Goal: Task Accomplishment & Management: Complete application form

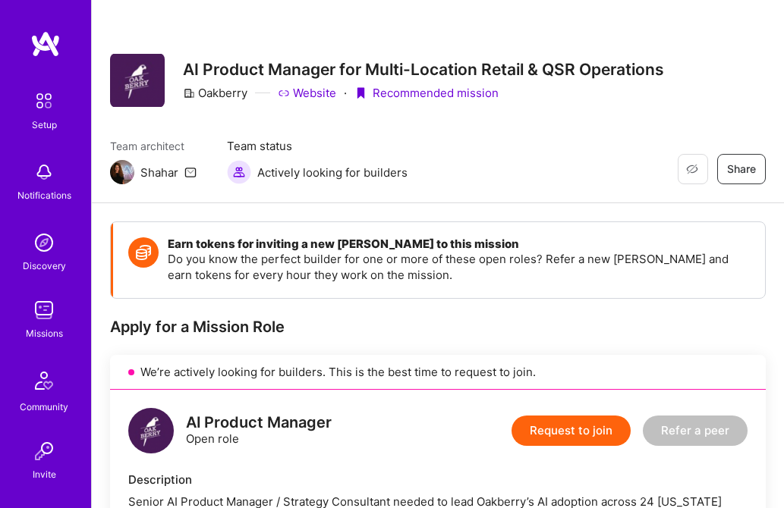
click at [42, 388] on img at bounding box center [44, 381] width 36 height 36
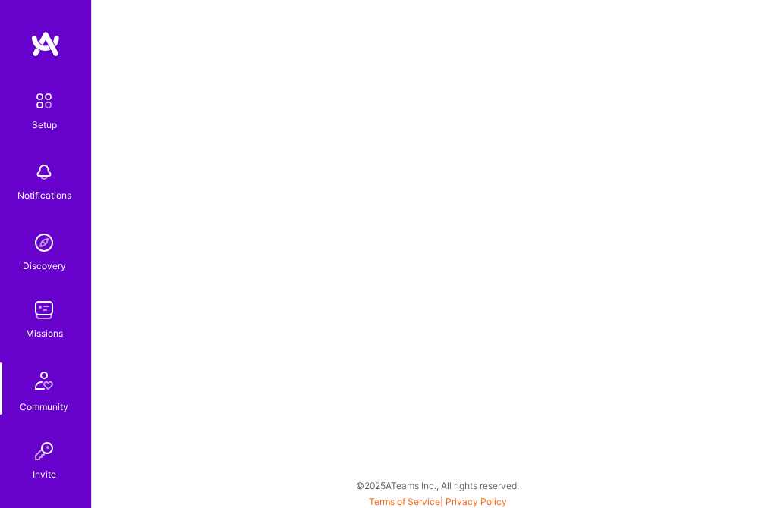
click at [41, 176] on img at bounding box center [44, 172] width 30 height 30
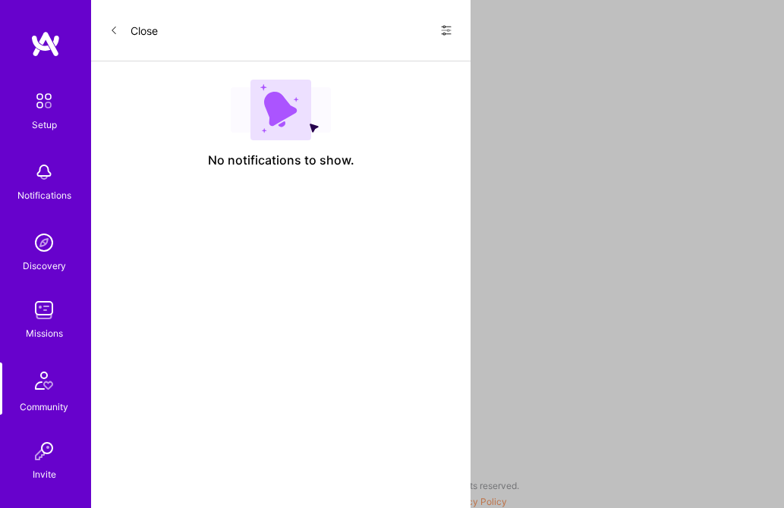
click at [139, 27] on button "Close" at bounding box center [133, 30] width 49 height 24
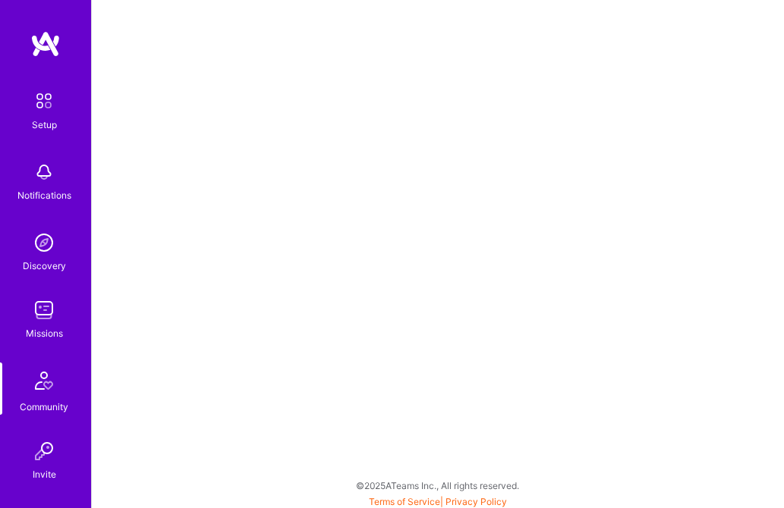
click at [47, 387] on img at bounding box center [44, 381] width 36 height 36
click at [40, 455] on img at bounding box center [44, 451] width 30 height 30
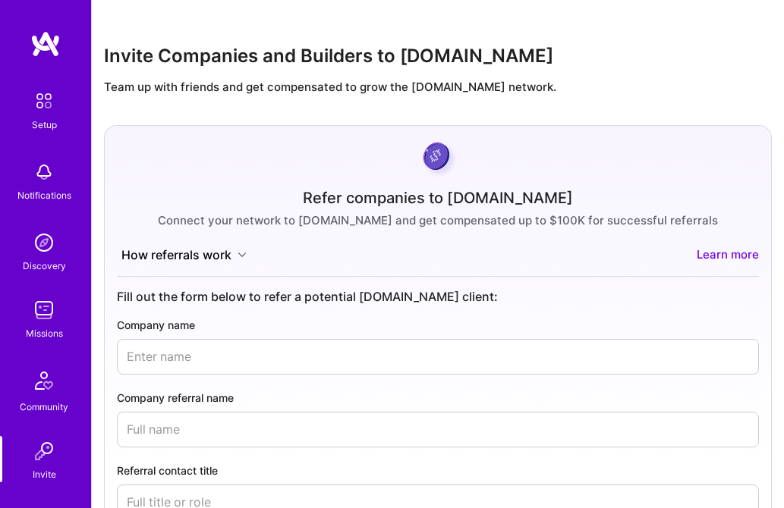
click at [42, 110] on img at bounding box center [44, 101] width 32 height 32
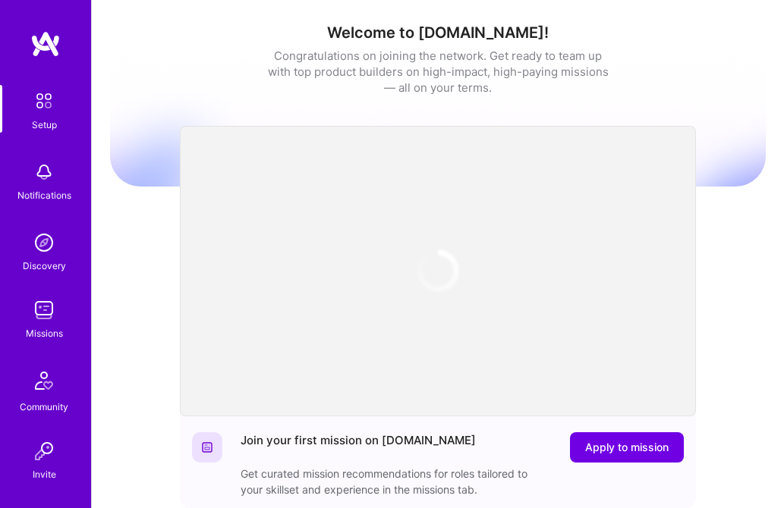
click at [45, 177] on img at bounding box center [44, 172] width 30 height 30
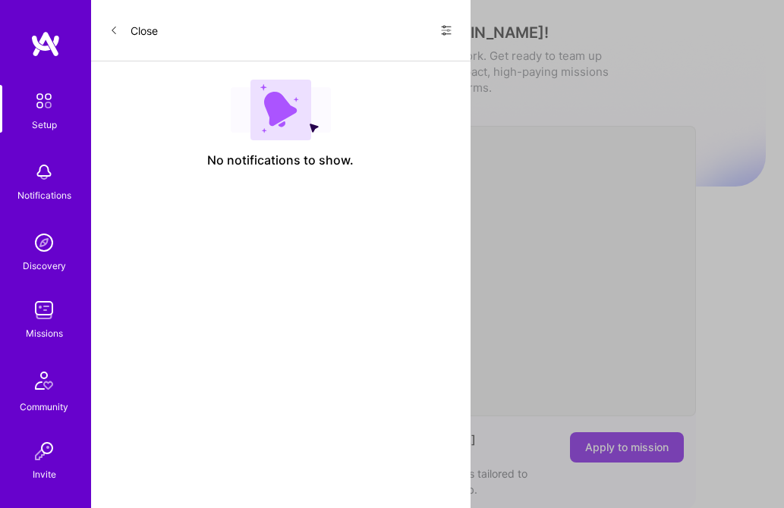
click at [134, 30] on button "Close" at bounding box center [133, 30] width 49 height 24
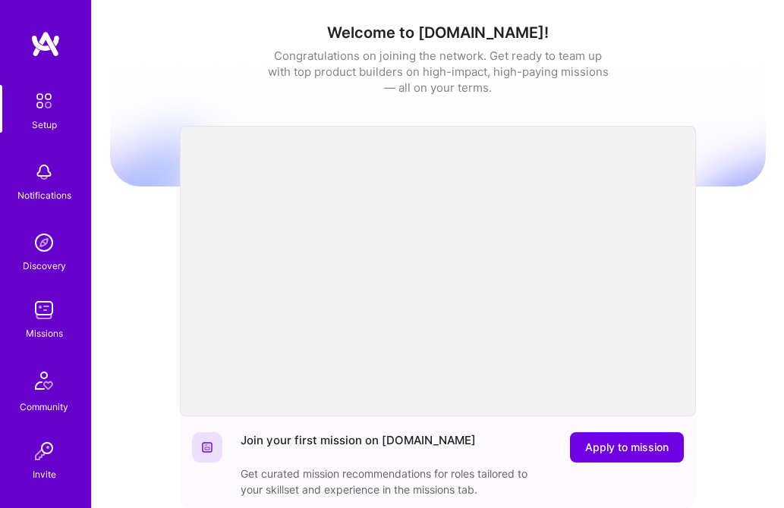
click at [40, 318] on img at bounding box center [44, 310] width 30 height 30
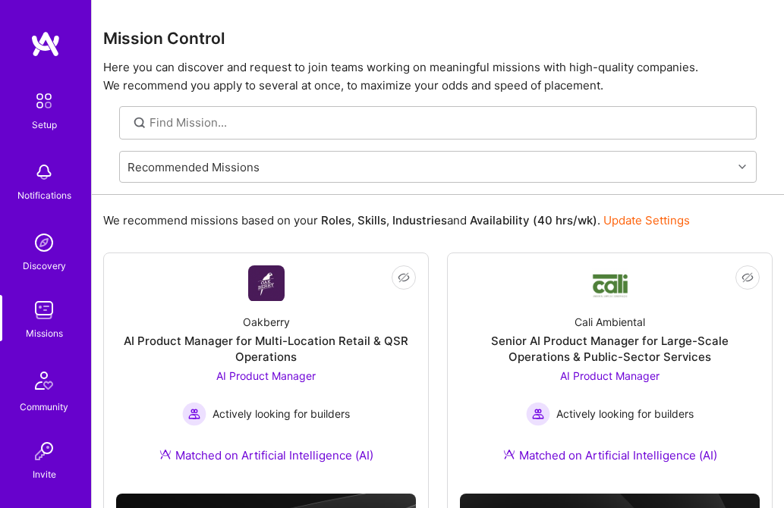
click at [42, 100] on img at bounding box center [44, 101] width 32 height 32
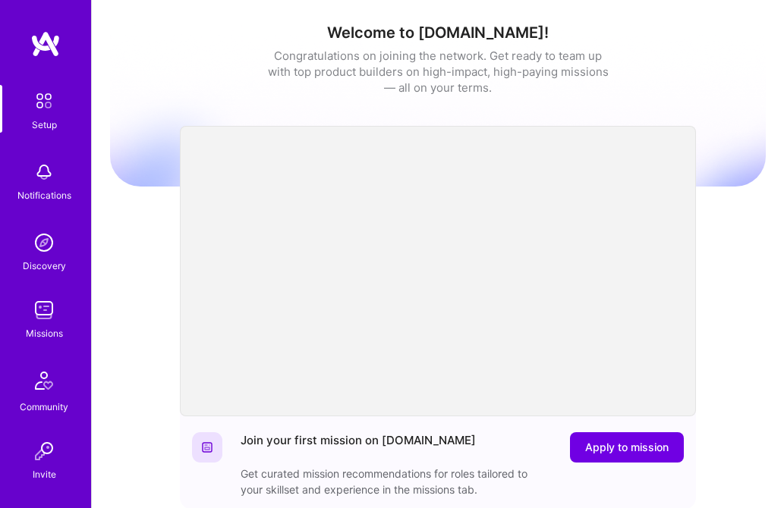
click at [39, 46] on img at bounding box center [45, 43] width 30 height 27
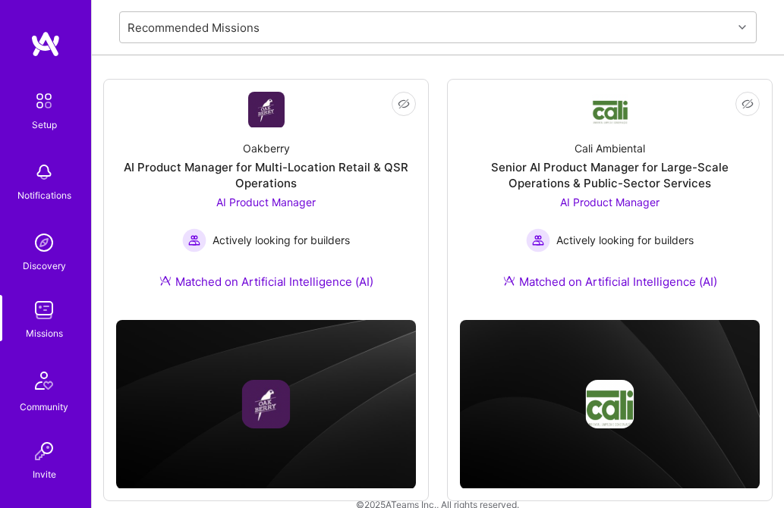
scroll to position [197, 0]
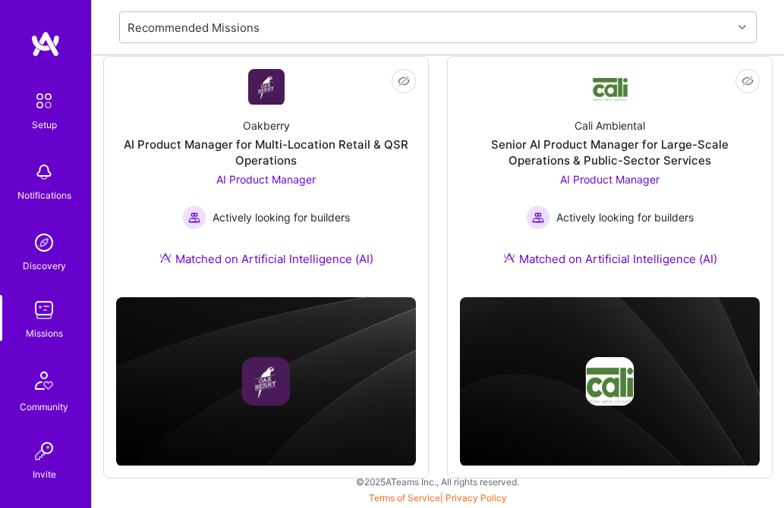
click at [36, 245] on img at bounding box center [44, 243] width 30 height 30
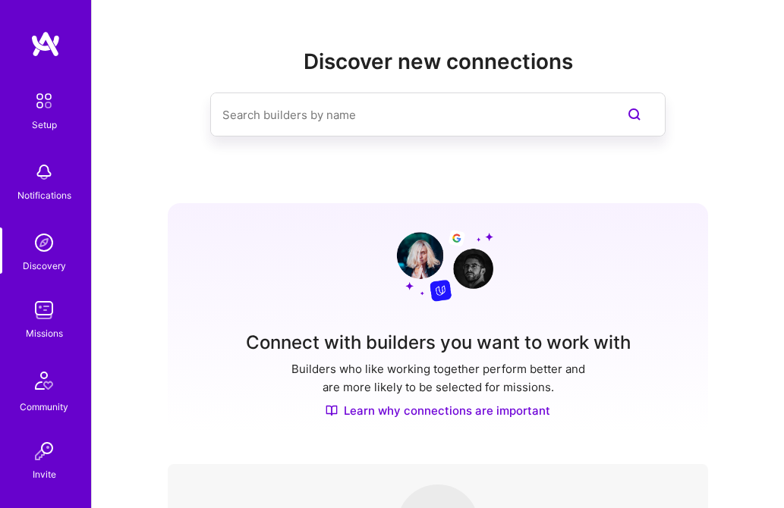
click at [308, 121] on input at bounding box center [407, 115] width 370 height 39
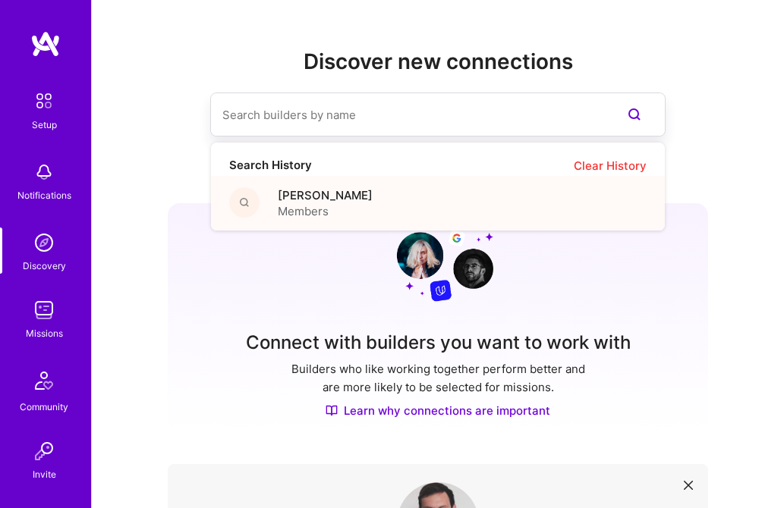
click at [305, 203] on span "[PERSON_NAME]" at bounding box center [325, 195] width 95 height 16
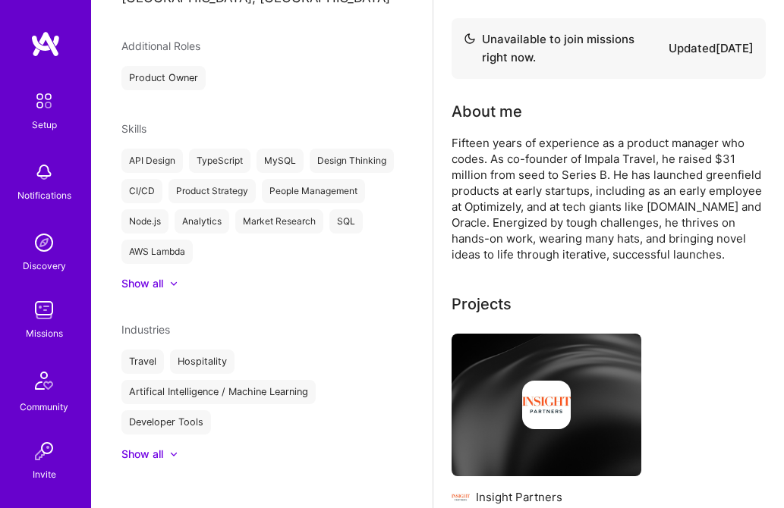
scroll to position [349, 0]
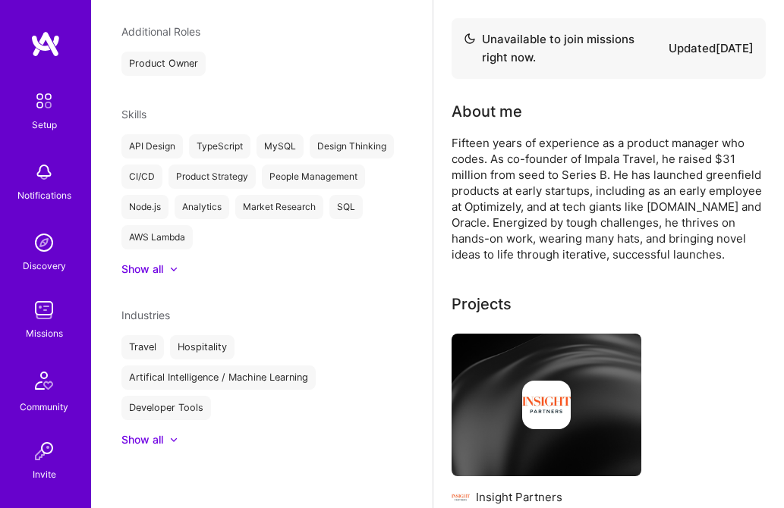
click at [155, 446] on div "Show all" at bounding box center [142, 439] width 42 height 15
click at [43, 42] on img at bounding box center [45, 43] width 30 height 27
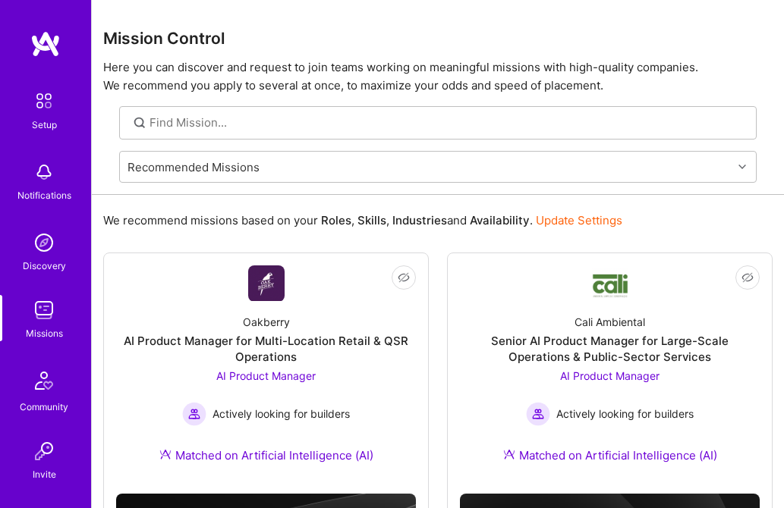
click at [42, 108] on img at bounding box center [44, 101] width 32 height 32
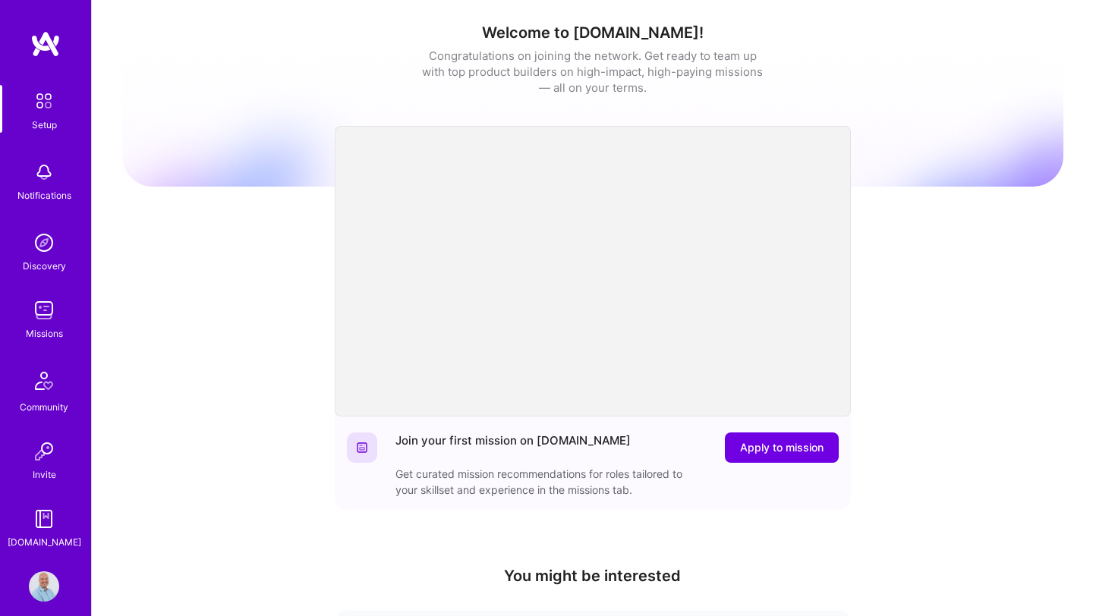
click at [27, 52] on link at bounding box center [45, 43] width 91 height 27
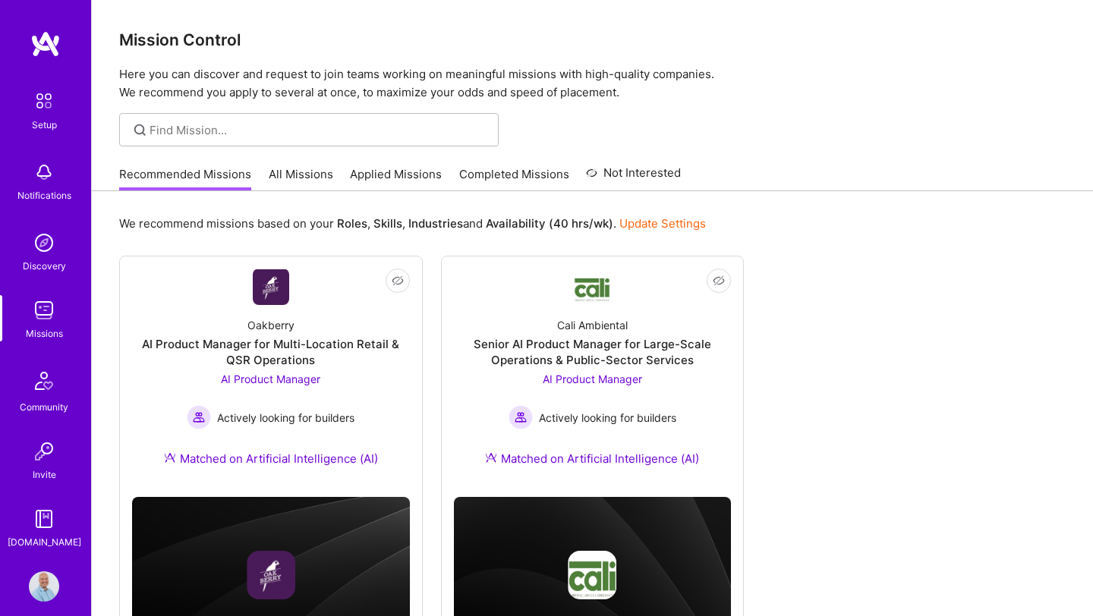
click at [39, 111] on img at bounding box center [44, 101] width 32 height 32
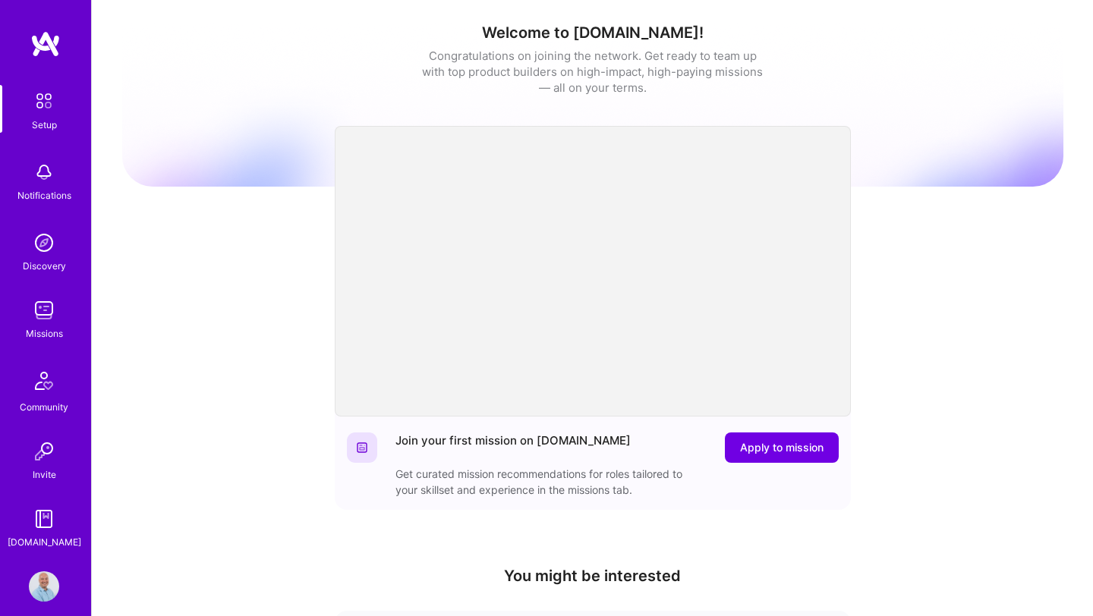
click at [46, 508] on img at bounding box center [44, 586] width 30 height 30
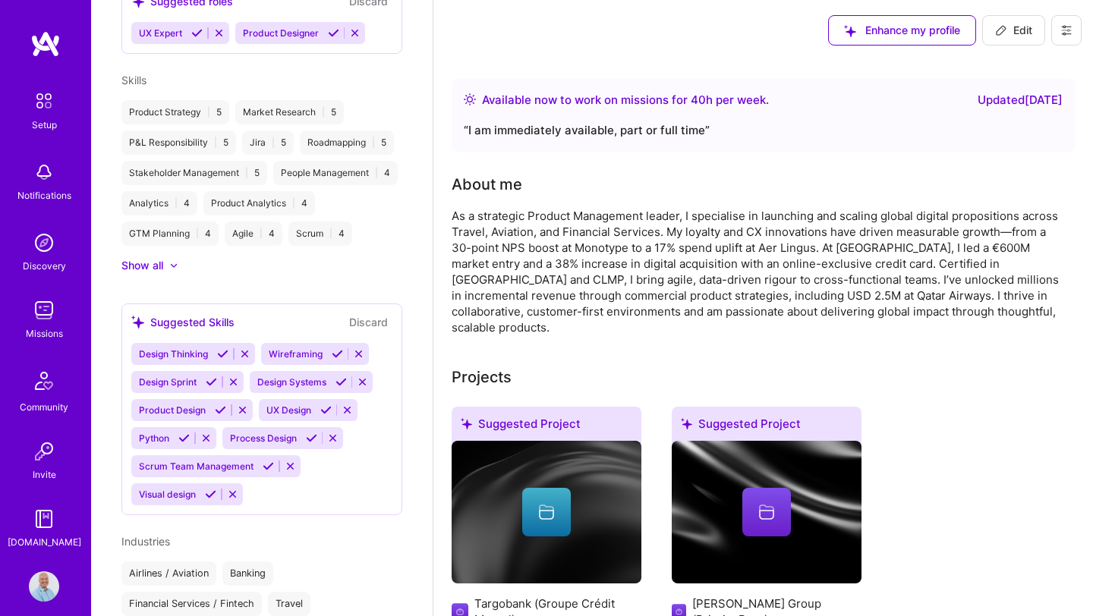
scroll to position [1084, 0]
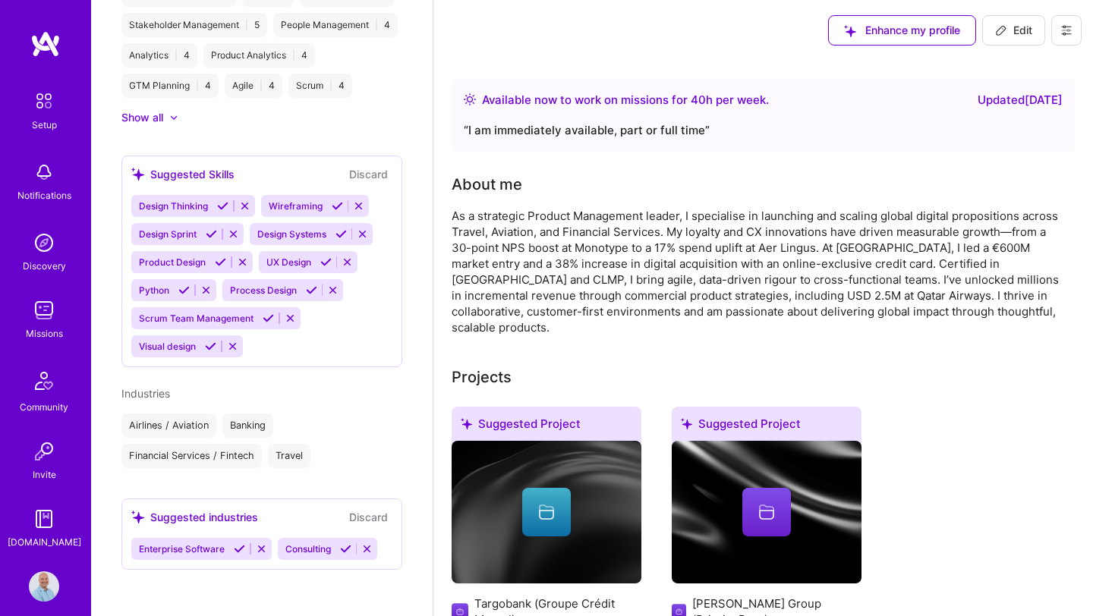
click at [305, 508] on span "Consulting" at bounding box center [308, 548] width 46 height 11
click at [335, 508] on div "Consulting" at bounding box center [307, 549] width 58 height 22
click at [194, 508] on div "Suggested industries" at bounding box center [194, 517] width 127 height 16
click at [140, 508] on icon at bounding box center [137, 517] width 13 height 13
click at [318, 453] on div "Airlines / Aviation Banking Financial Services / Fintech Travel" at bounding box center [261, 441] width 281 height 55
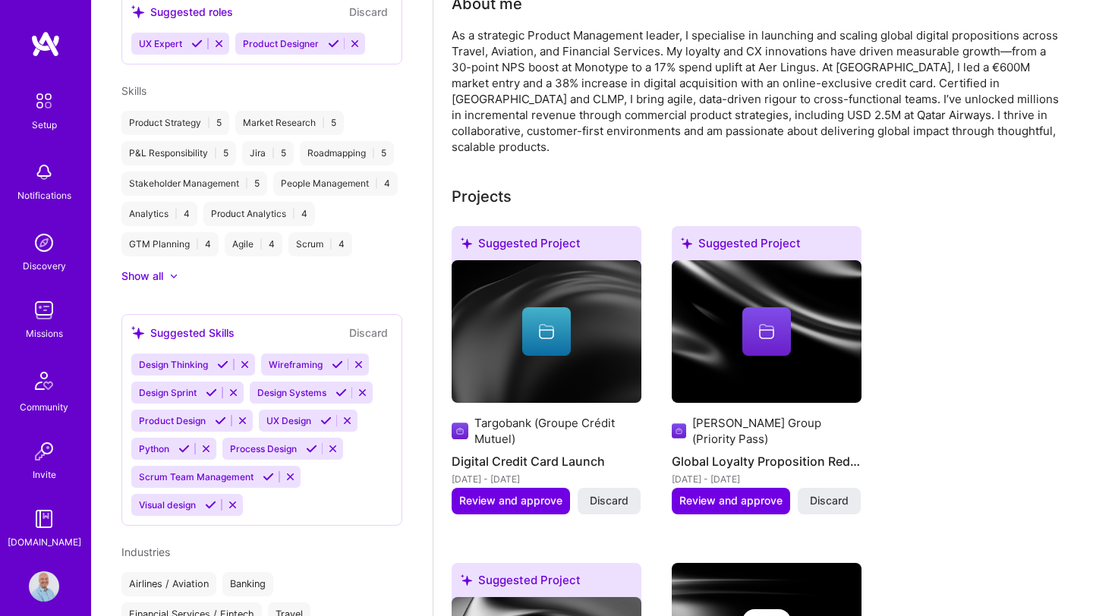
scroll to position [923, 0]
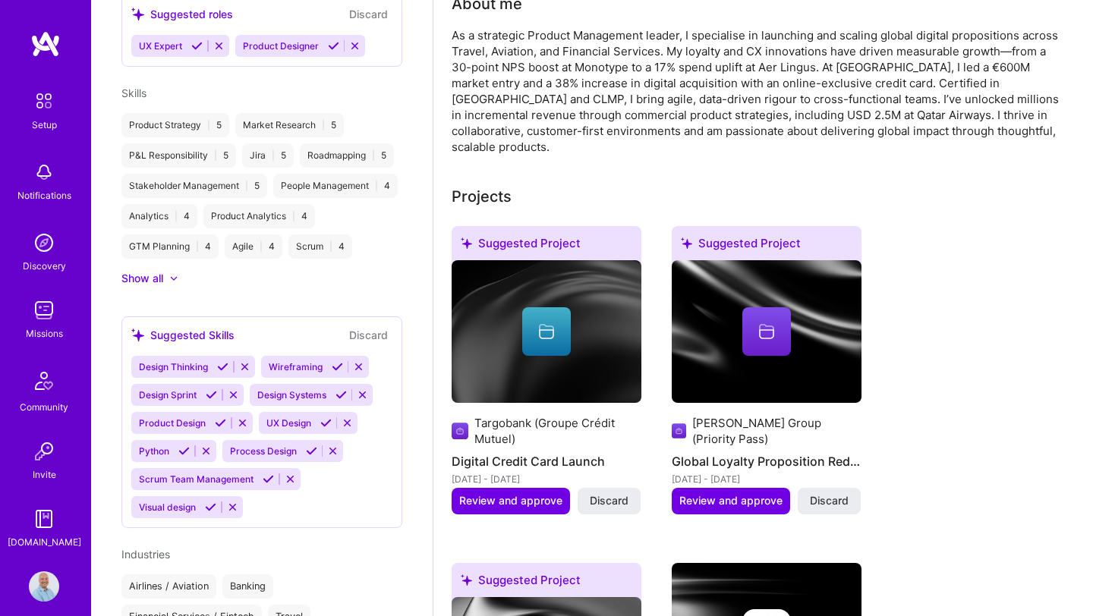
click at [360, 331] on button "Discard" at bounding box center [368, 334] width 48 height 17
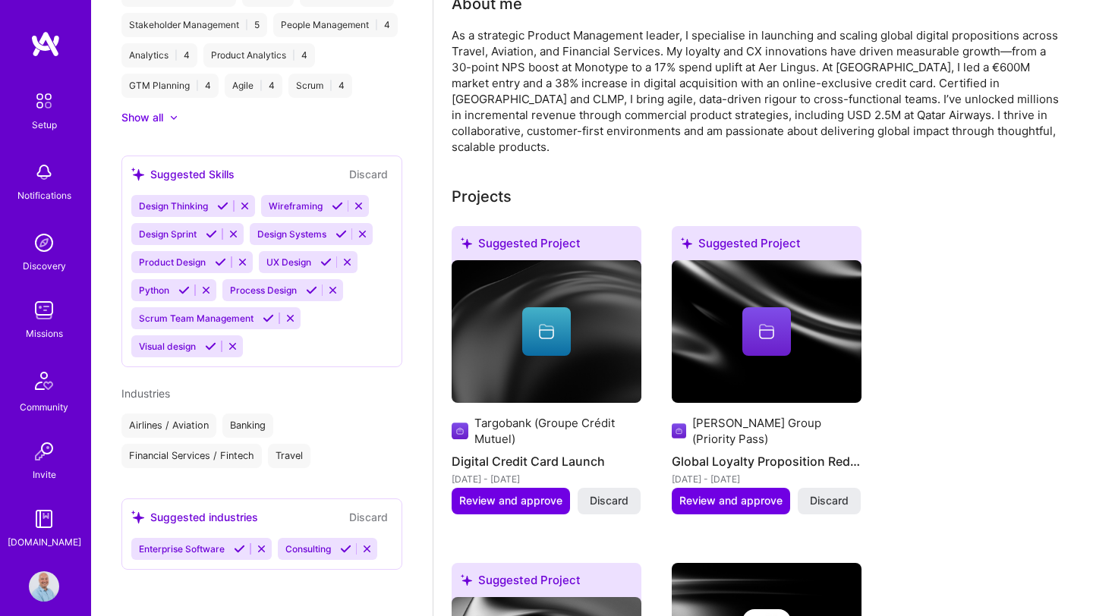
click at [216, 424] on div "Airlines / Aviation Banking Financial Services / Fintech Travel" at bounding box center [261, 441] width 281 height 55
click at [198, 423] on div "Airlines / Aviation" at bounding box center [168, 426] width 95 height 24
click at [313, 461] on div "Airlines / Aviation Banking Financial Services / Fintech Travel" at bounding box center [261, 441] width 281 height 55
click at [229, 508] on div "Suggested industries Discard Enterprise Software Consulting" at bounding box center [261, 533] width 281 height 71
click at [179, 508] on div "Suggested industries" at bounding box center [194, 517] width 127 height 16
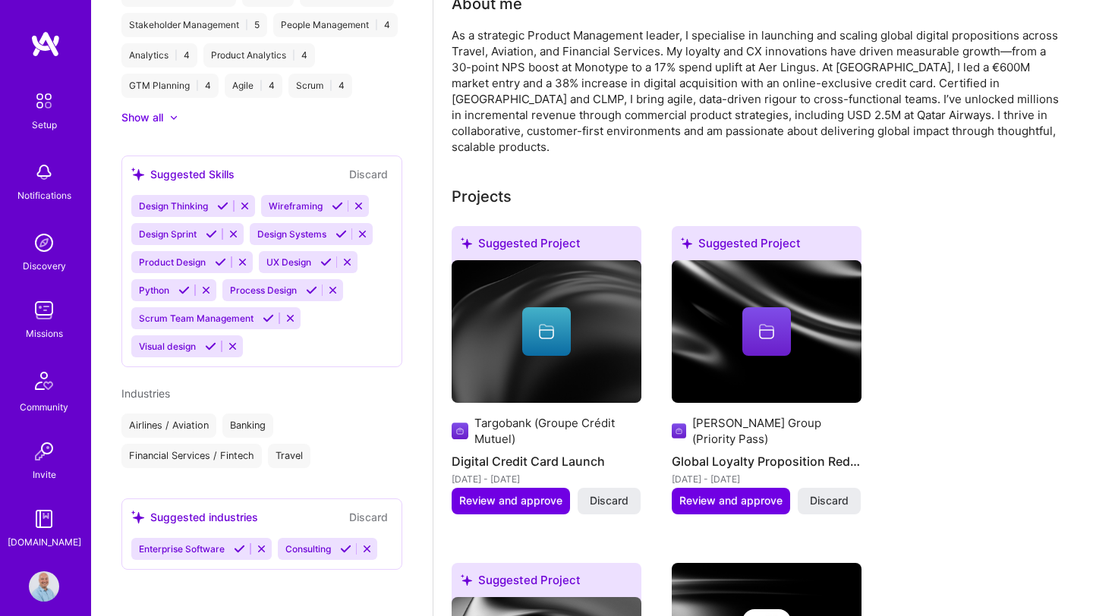
click at [131, 508] on icon at bounding box center [137, 517] width 13 height 13
click at [180, 508] on div "Enterprise Software" at bounding box center [180, 549] width 98 height 22
click at [187, 508] on div "Enterprise Software" at bounding box center [180, 549] width 98 height 22
drag, startPoint x: 193, startPoint y: 553, endPoint x: 208, endPoint y: 553, distance: 15.2
click at [208, 508] on div "Enterprise Software" at bounding box center [180, 549] width 98 height 22
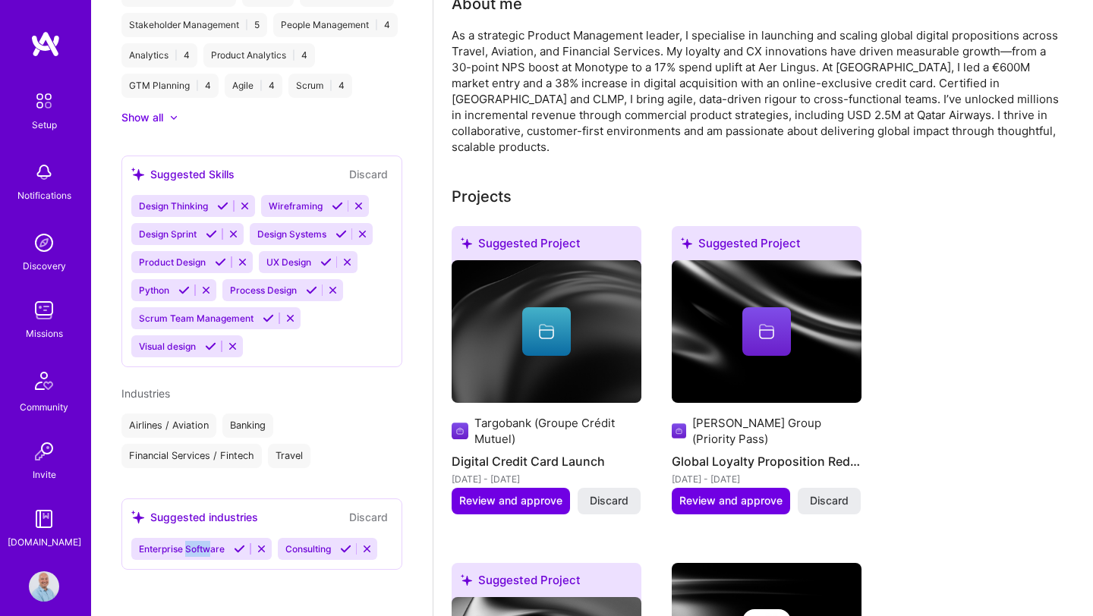
click at [238, 508] on icon at bounding box center [239, 548] width 11 height 11
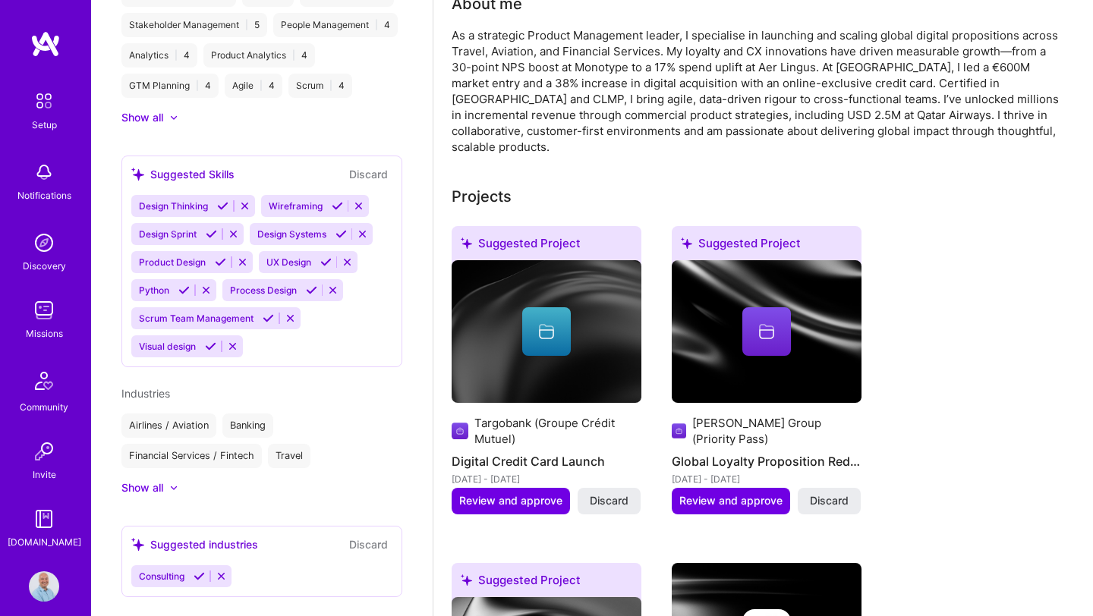
click at [200, 508] on icon at bounding box center [198, 576] width 11 height 11
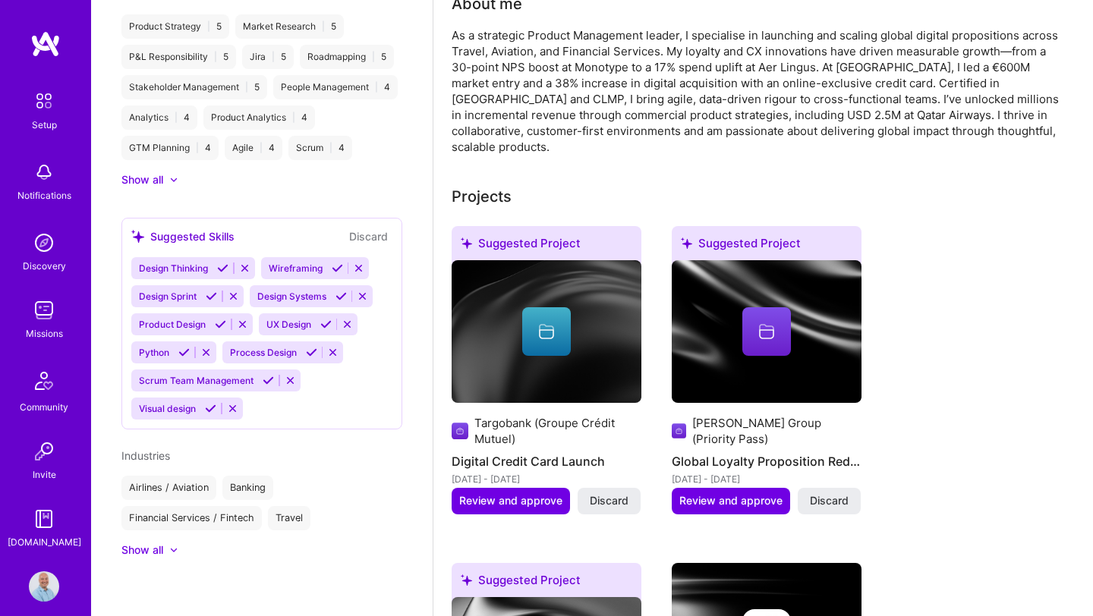
click at [172, 508] on div at bounding box center [173, 550] width 9 height 9
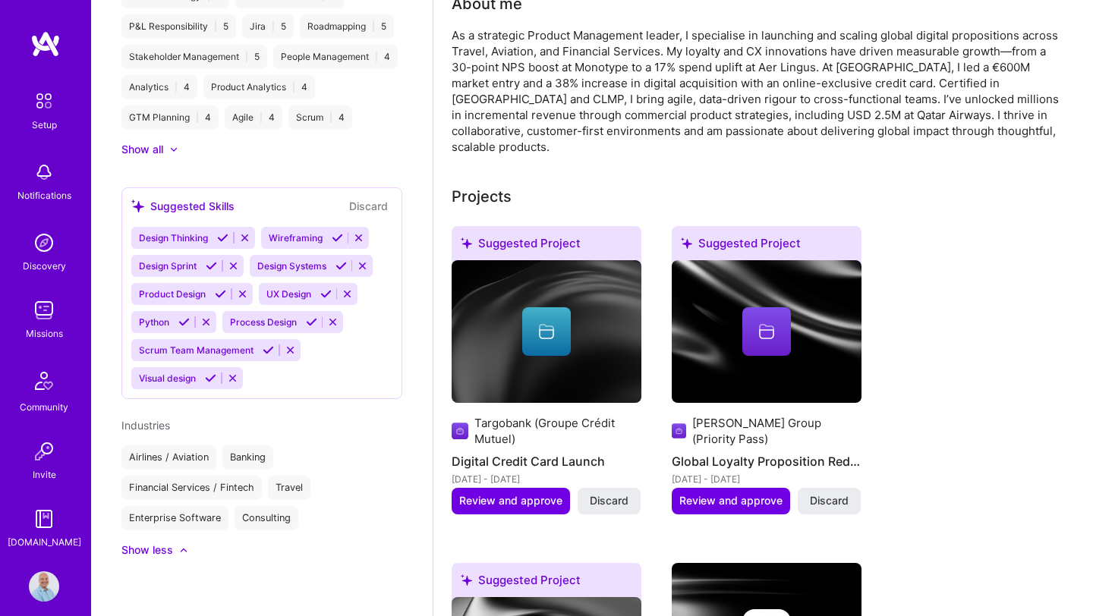
click at [206, 508] on div "Enterprise Software" at bounding box center [174, 518] width 107 height 24
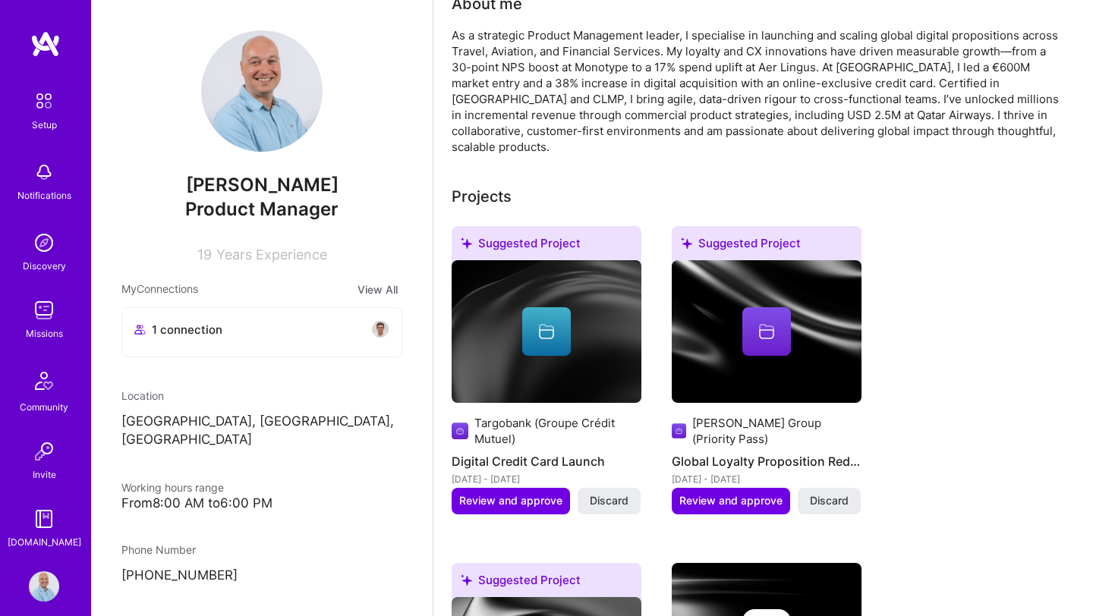
scroll to position [0, 0]
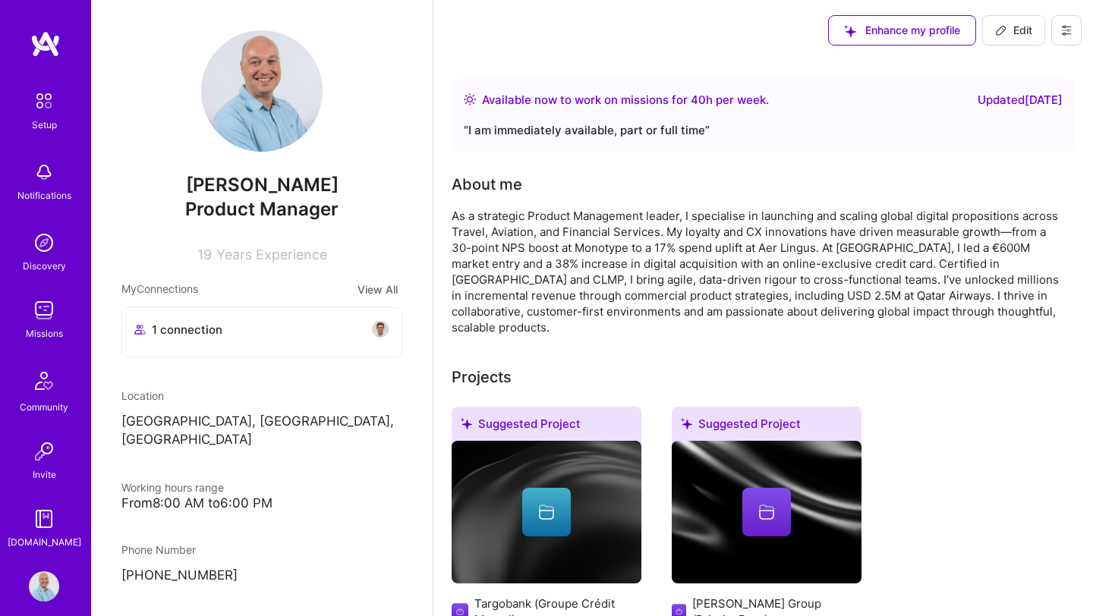
click at [783, 25] on span "Edit" at bounding box center [1013, 30] width 37 height 15
select select "GB"
select select "Right Now"
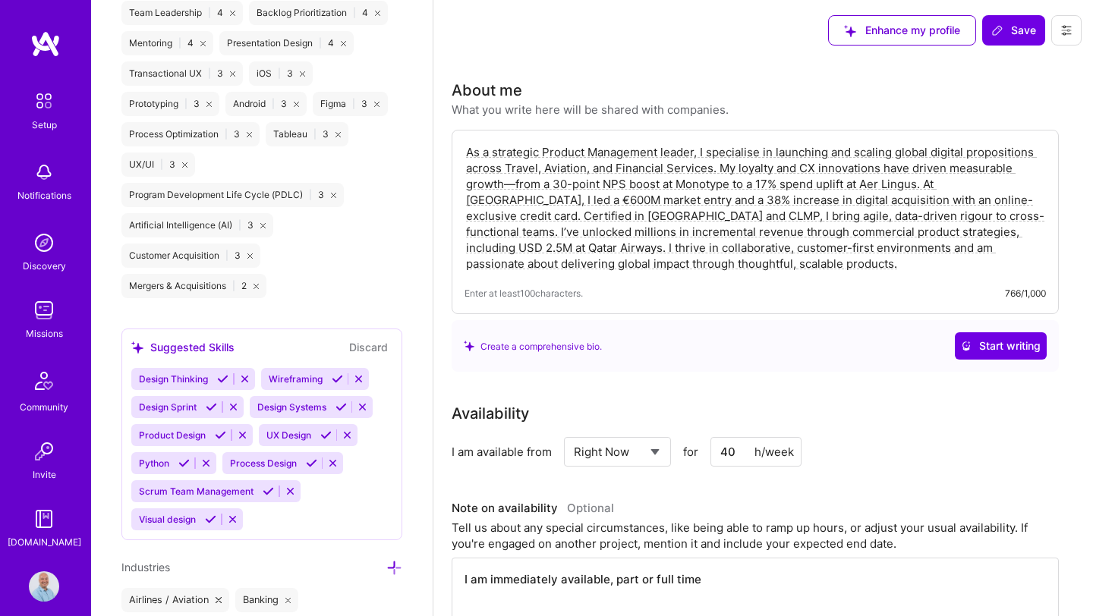
scroll to position [1719, 0]
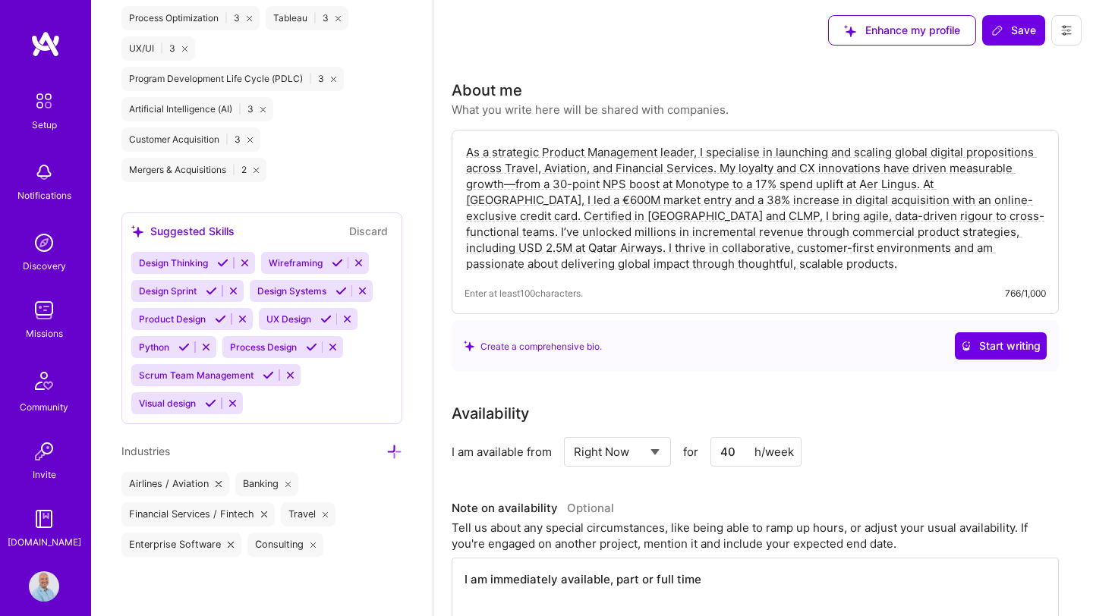
click at [228, 508] on icon at bounding box center [231, 545] width 6 height 6
click at [153, 449] on span "Industries" at bounding box center [145, 451] width 49 height 13
click at [395, 448] on icon at bounding box center [394, 452] width 16 height 16
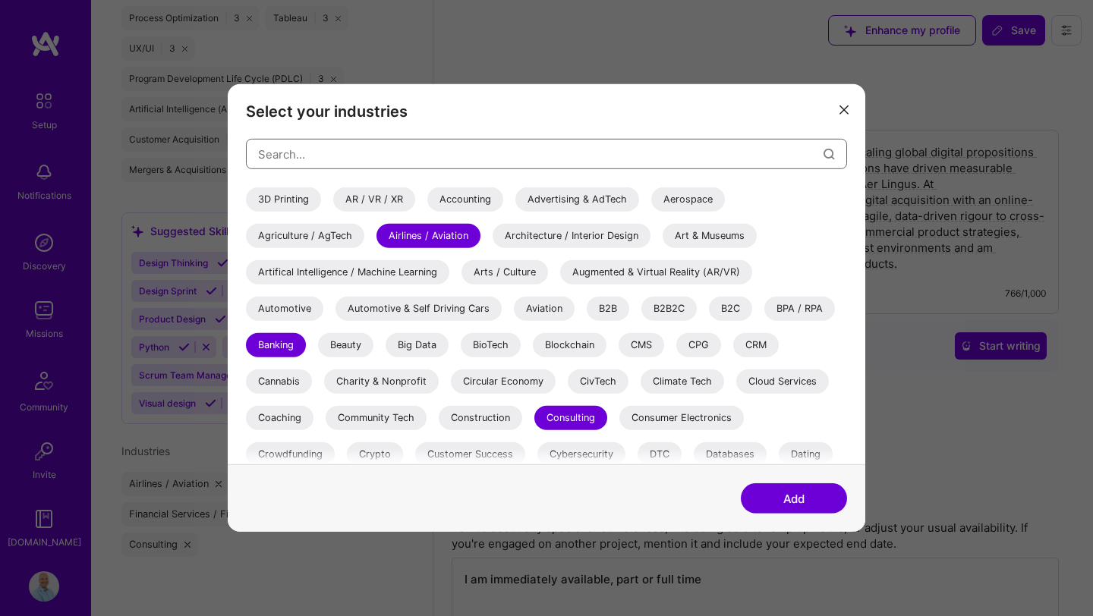
click at [330, 159] on input "modal" at bounding box center [540, 153] width 565 height 39
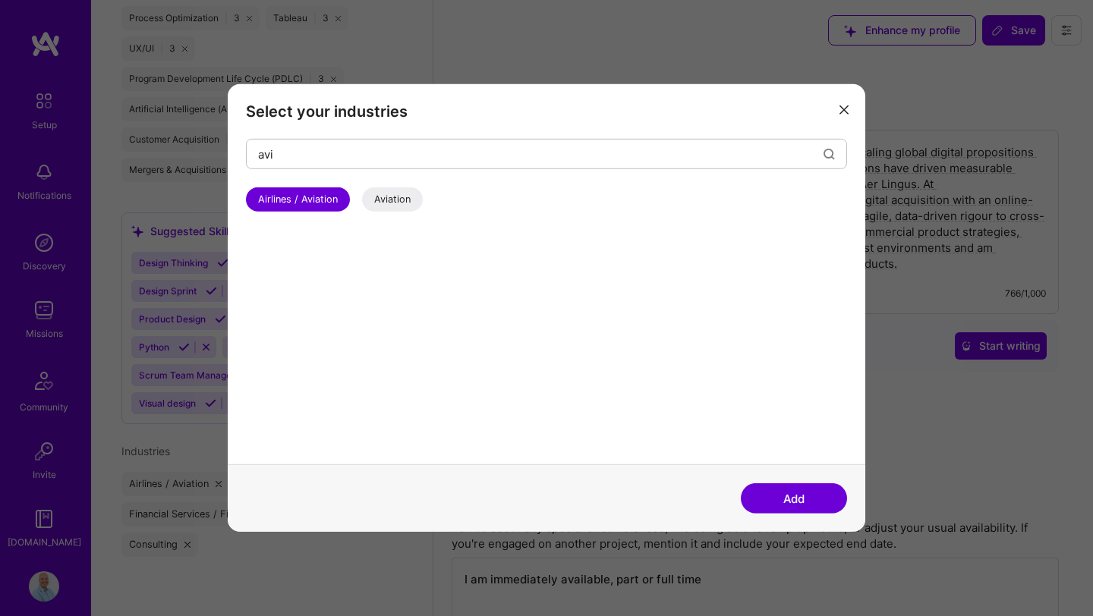
click at [385, 197] on div "Aviation" at bounding box center [392, 199] width 61 height 24
click at [280, 154] on input "avi" at bounding box center [540, 153] width 565 height 39
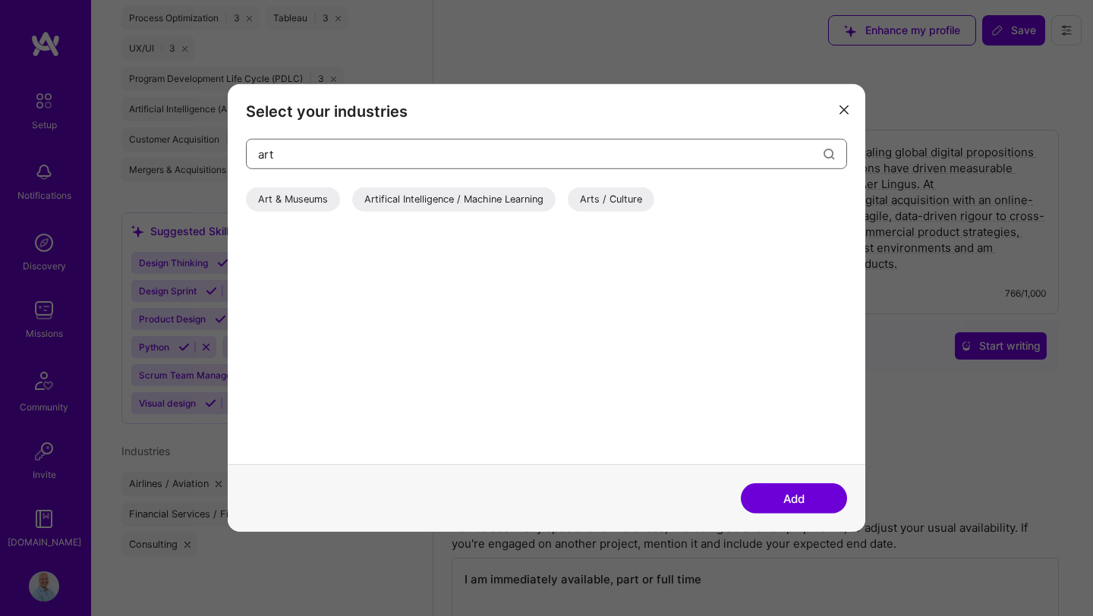
type input "art"
click at [432, 201] on div "Artifical Intelligence / Machine Learning" at bounding box center [453, 199] width 203 height 24
click at [783, 499] on button "Add" at bounding box center [794, 498] width 106 height 30
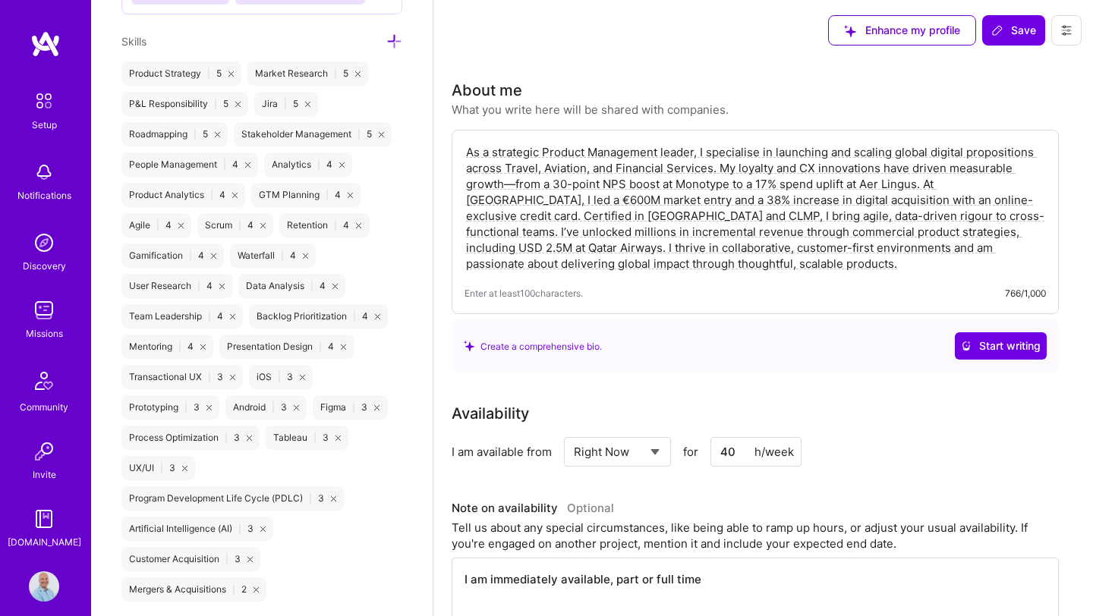
scroll to position [1297, 0]
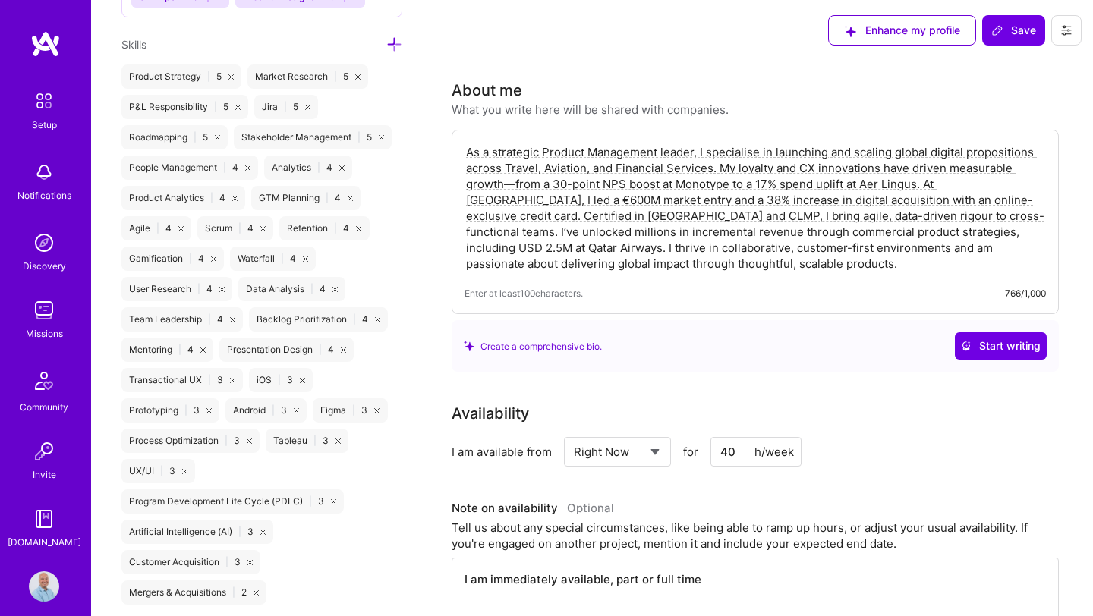
click at [394, 40] on icon at bounding box center [394, 44] width 16 height 16
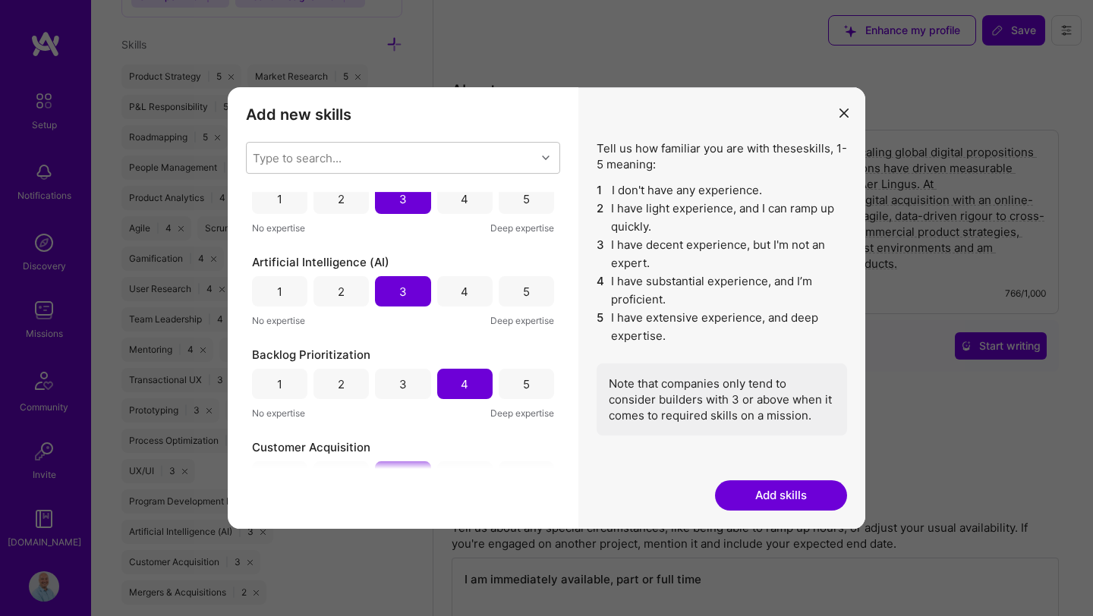
scroll to position [225, 0]
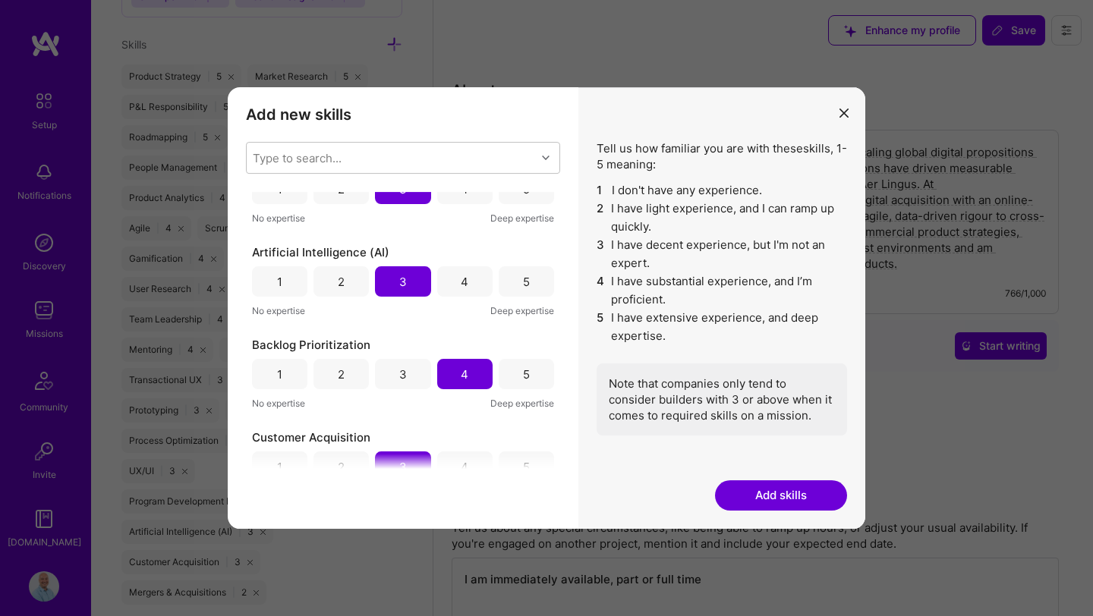
click at [464, 277] on div "4" at bounding box center [464, 281] width 55 height 30
click at [783, 109] on icon "modal" at bounding box center [843, 113] width 9 height 9
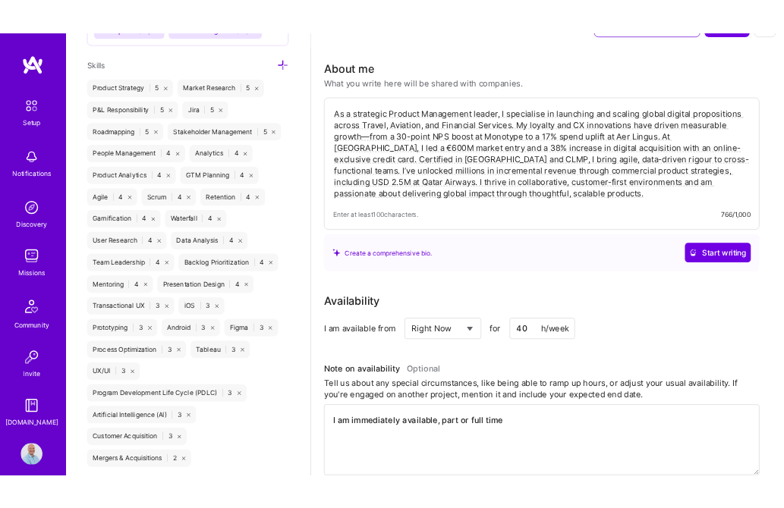
scroll to position [50, 0]
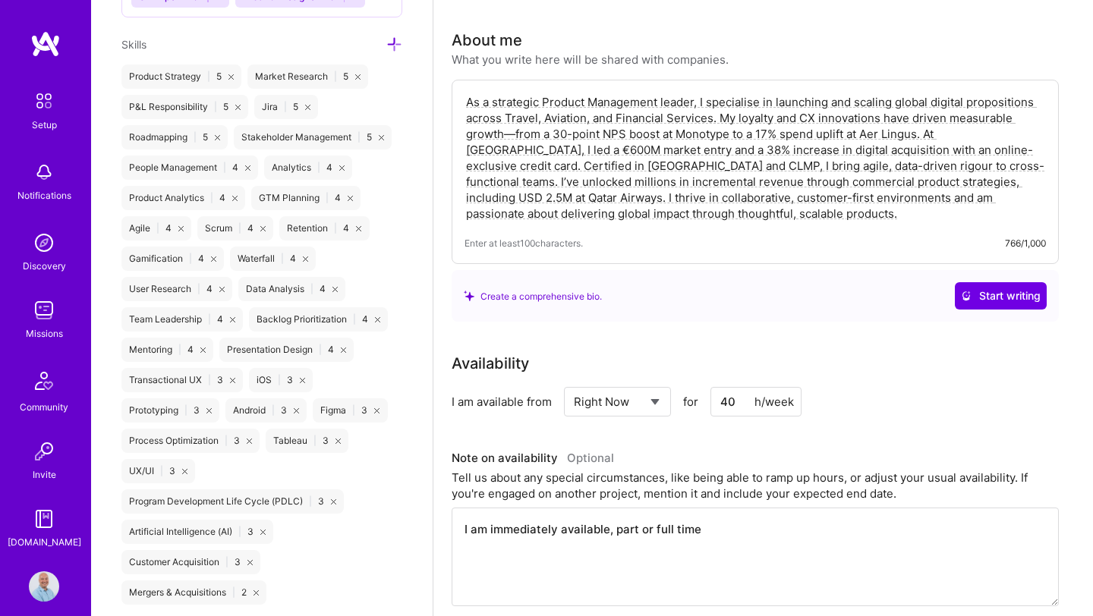
drag, startPoint x: 468, startPoint y: 103, endPoint x: 652, endPoint y: 215, distance: 215.2
click at [652, 215] on textarea "As a strategic Product Management leader, I specialise in launching and scaling…" at bounding box center [754, 158] width 581 height 131
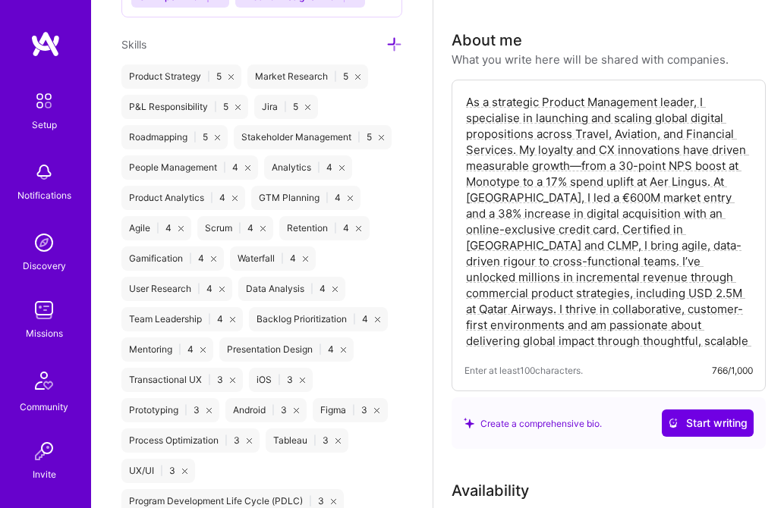
paste textarea "I’m a strategic Product Management leader with a track record of scaling digita…"
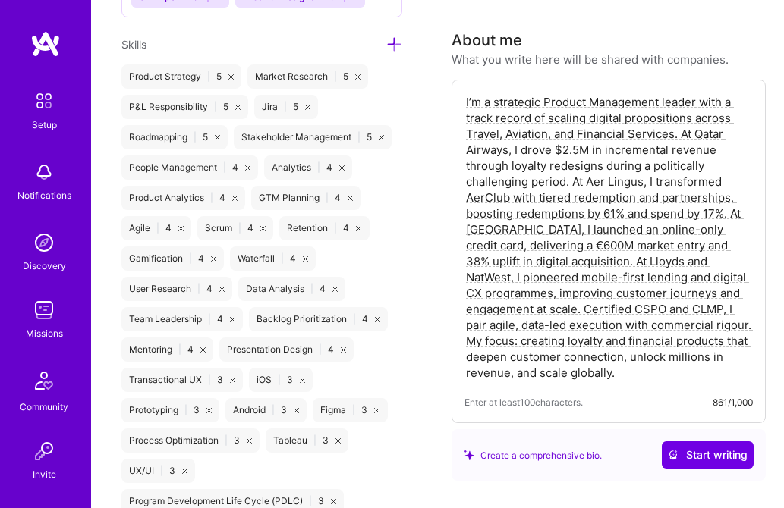
click at [662, 102] on textarea "I’m a strategic Product Management leader with a track record of scaling digita…" at bounding box center [608, 238] width 288 height 290
click at [671, 102] on textarea "I’m a strategic Product Management & Loyalty leader with a track record of scal…" at bounding box center [608, 238] width 288 height 290
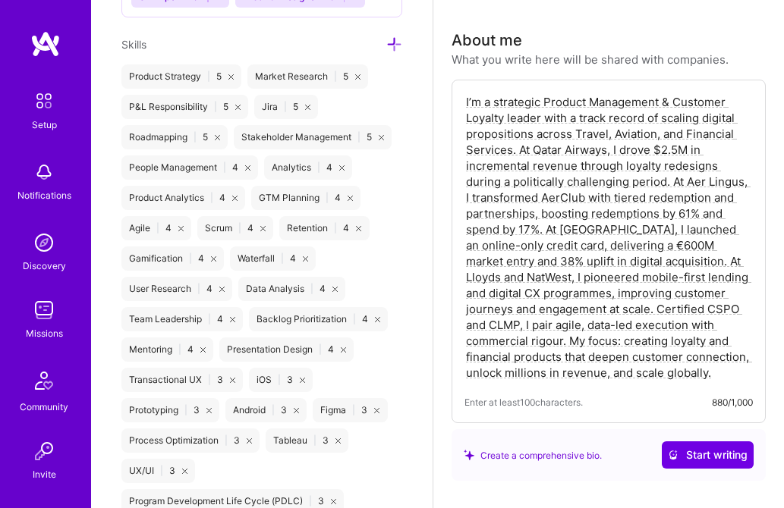
click at [669, 104] on textarea "I’m a strategic Product Management & Customer Loyalty leader with a track recor…" at bounding box center [608, 238] width 288 height 290
click at [519, 153] on textarea "I’m a strategic Product Management and Customer Loyalty leader with a track rec…" at bounding box center [608, 238] width 288 height 290
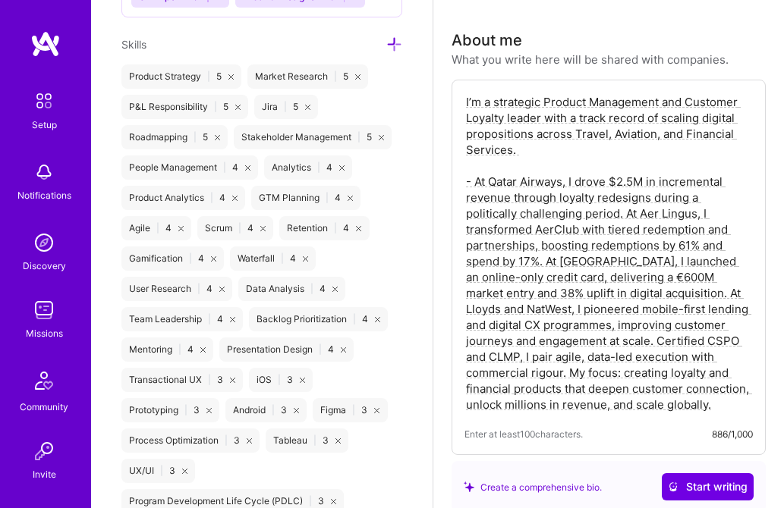
click at [573, 215] on textarea "I’m a strategic Product Management and Customer Loyalty leader with a track rec…" at bounding box center [608, 254] width 288 height 322
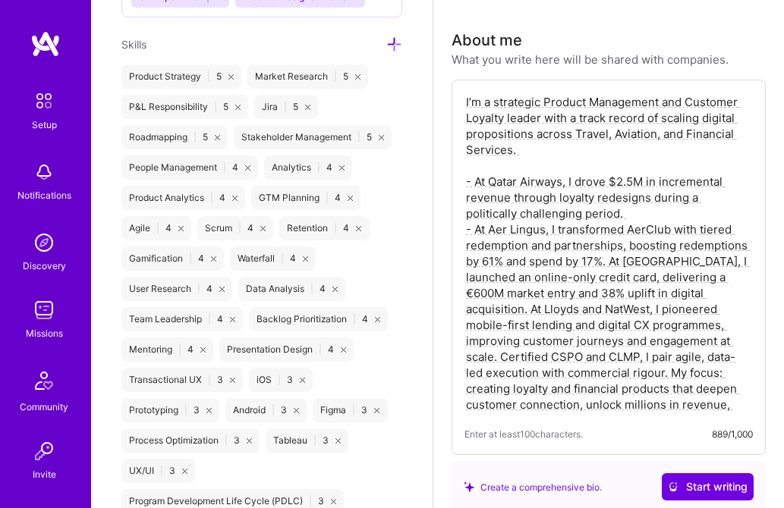
click at [615, 263] on textarea "I’m a strategic Product Management and Customer Loyalty leader with a track rec…" at bounding box center [608, 254] width 288 height 322
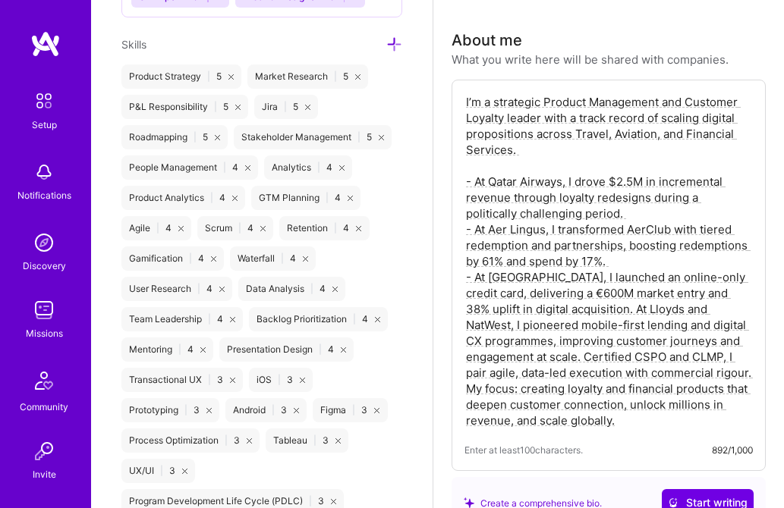
click at [613, 308] on textarea "I’m a strategic Product Management and Customer Loyalty leader with a track rec…" at bounding box center [608, 262] width 288 height 338
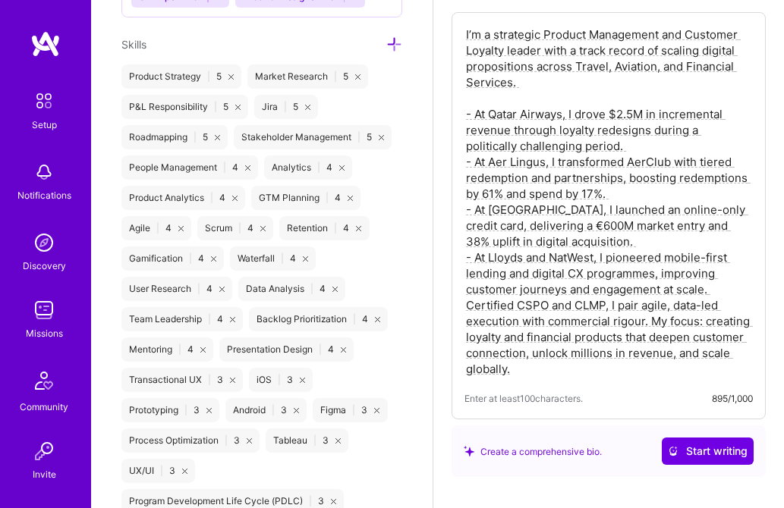
scroll to position [124, 0]
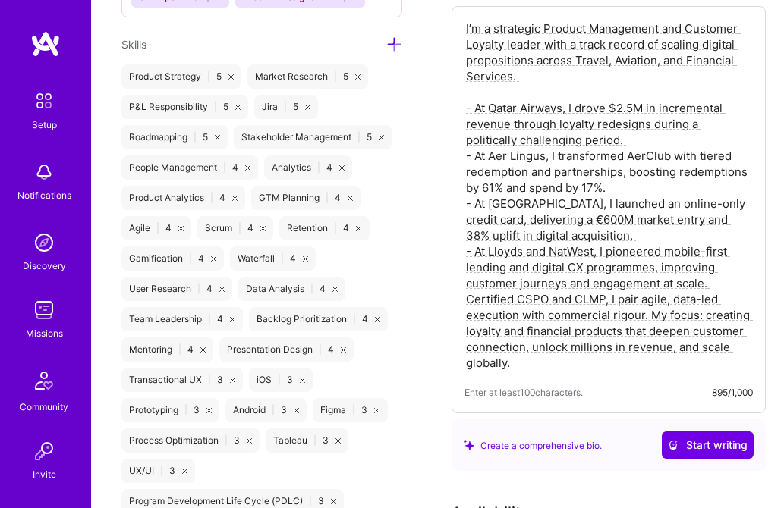
click at [722, 284] on textarea "I’m a strategic Product Management and Customer Loyalty leader with a track rec…" at bounding box center [608, 196] width 288 height 354
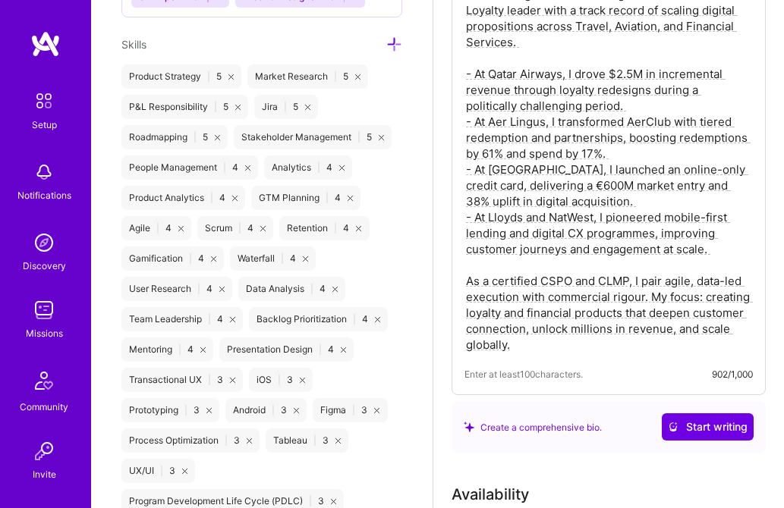
scroll to position [162, 0]
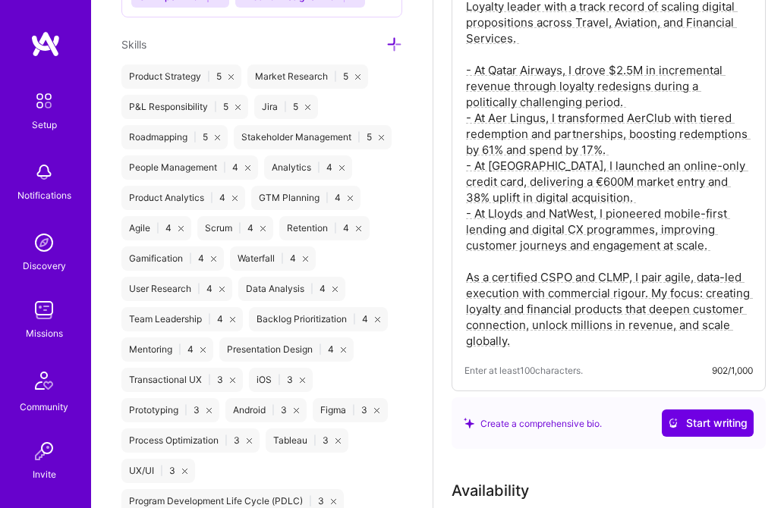
click at [549, 277] on textarea "I’m a strategic Product Management and Customer Loyalty leader with a track rec…" at bounding box center [608, 166] width 288 height 370
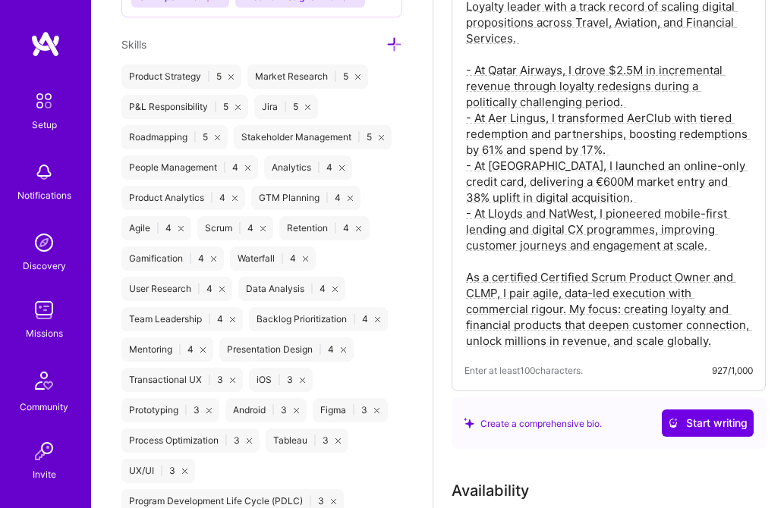
click at [473, 293] on textarea "I’m a strategic Product Management and Customer Loyalty leader with a track rec…" at bounding box center [608, 166] width 288 height 370
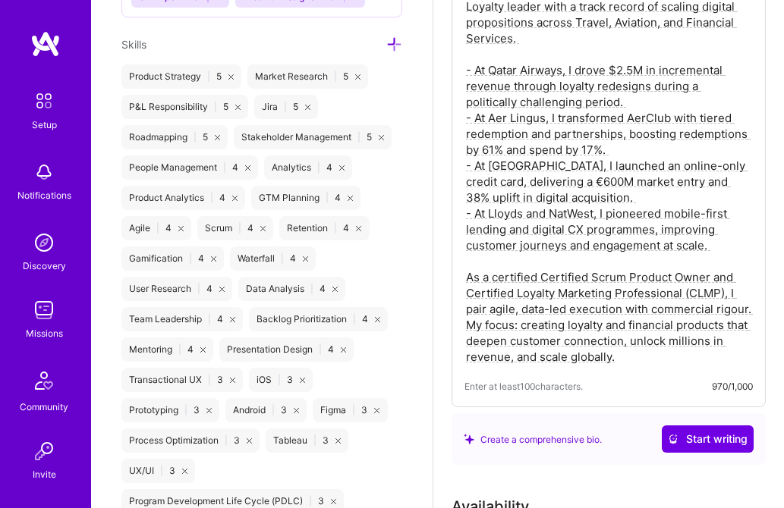
click at [705, 278] on textarea "I’m a strategic Product Management and Customer Loyalty leader with a track rec…" at bounding box center [608, 173] width 288 height 385
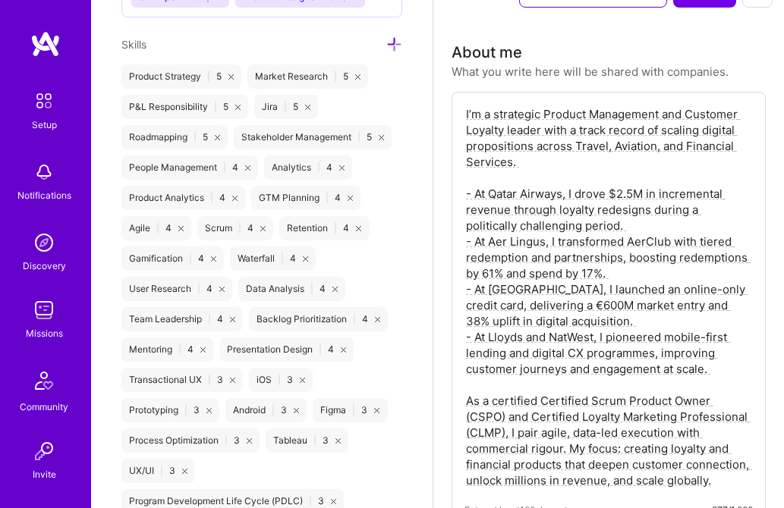
scroll to position [0, 0]
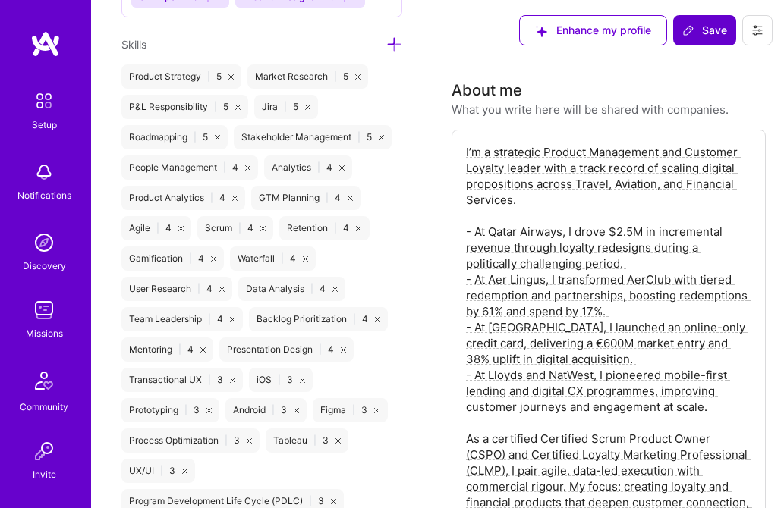
type textarea "I’m a strategic Product Management and Customer Loyalty leader with a track rec…"
click at [706, 30] on span "Save" at bounding box center [704, 30] width 45 height 15
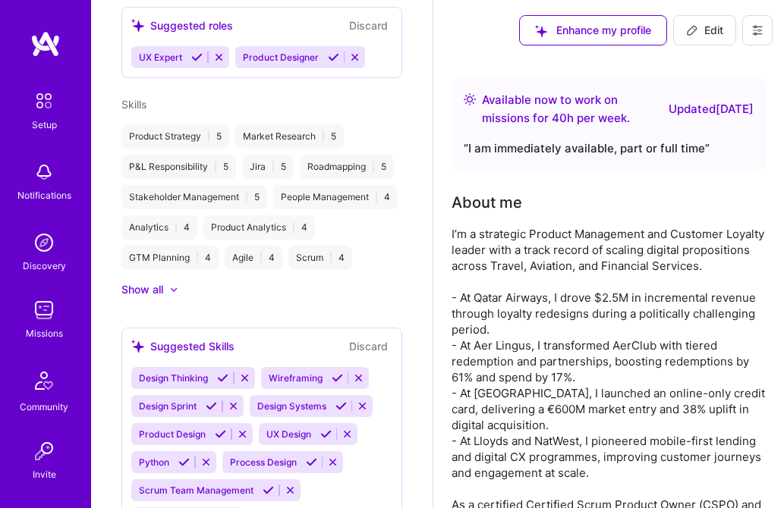
scroll to position [971, 0]
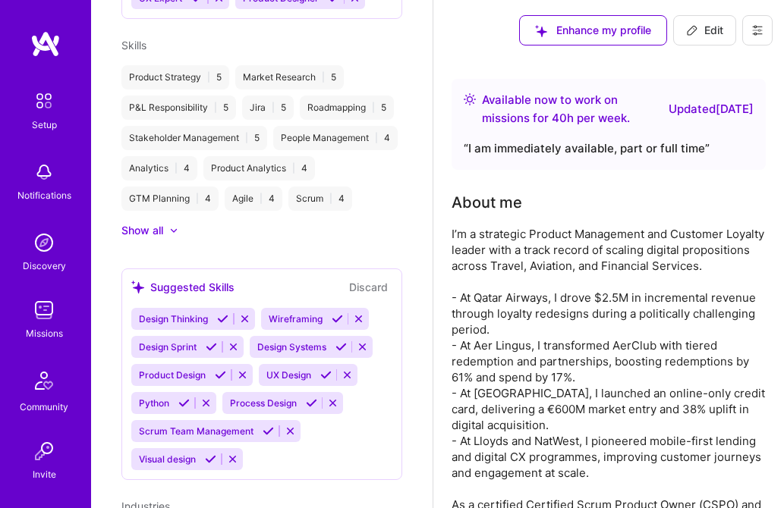
click at [619, 115] on div "Available now to work on missions for 40 h per week ." at bounding box center [572, 109] width 181 height 36
click at [694, 33] on icon at bounding box center [692, 30] width 12 height 12
select select "GB"
select select "Right Now"
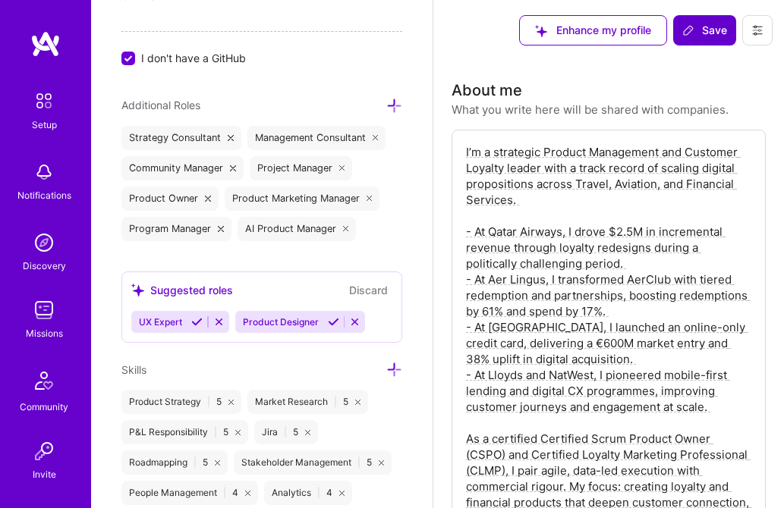
scroll to position [662, 0]
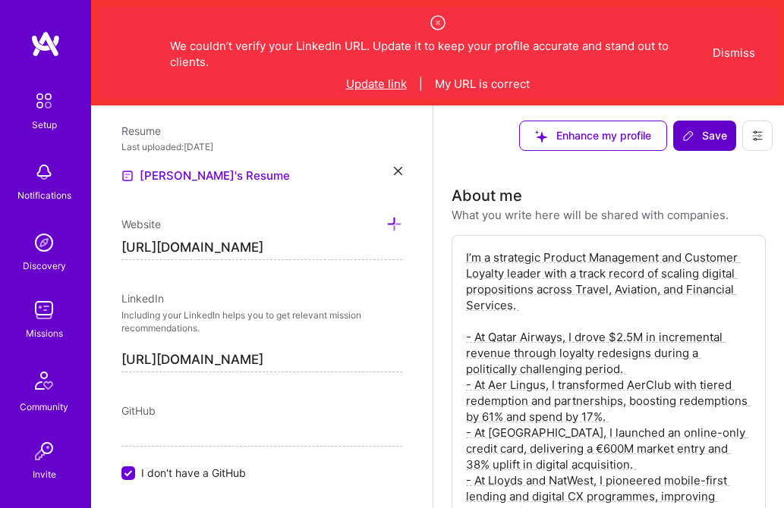
click at [385, 86] on button "Update link" at bounding box center [376, 84] width 61 height 16
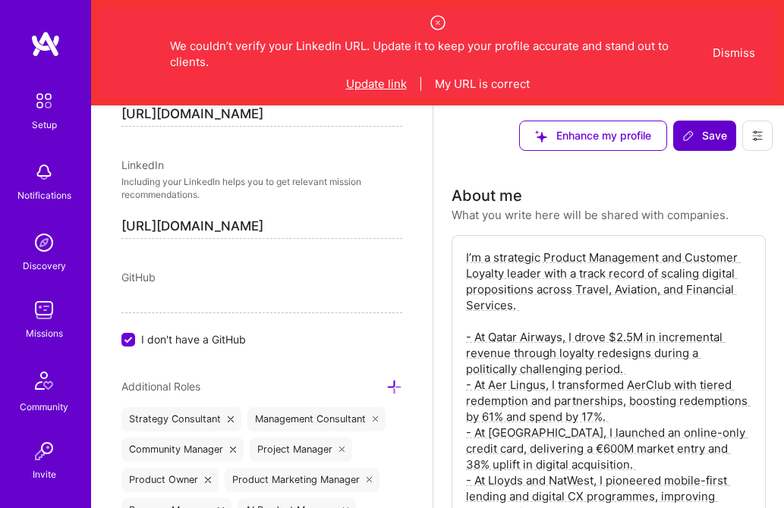
scroll to position [847, 0]
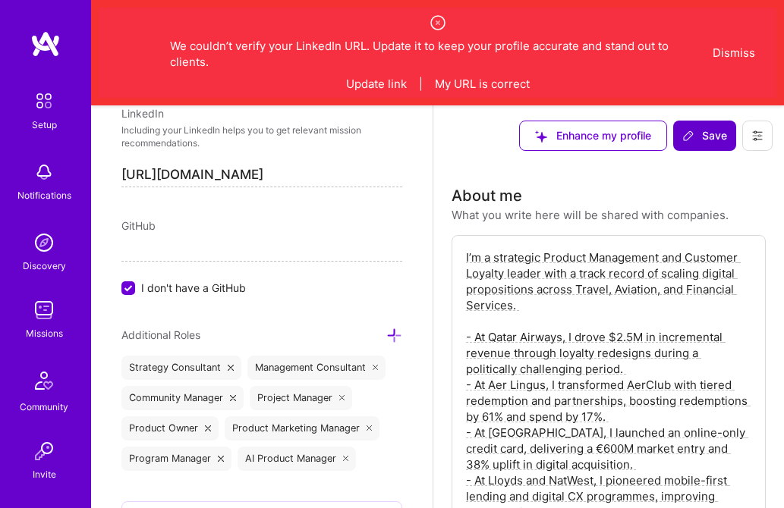
click at [281, 175] on input "[URL][DOMAIN_NAME]" at bounding box center [261, 175] width 281 height 24
paste input "[DOMAIN_NAME][URL]"
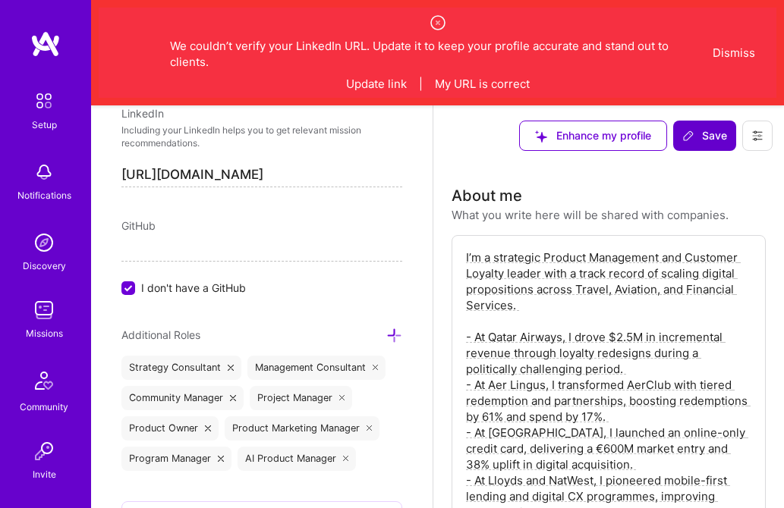
scroll to position [0, 19]
type input "[URL][DOMAIN_NAME]"
click at [706, 134] on span "Save" at bounding box center [704, 135] width 45 height 15
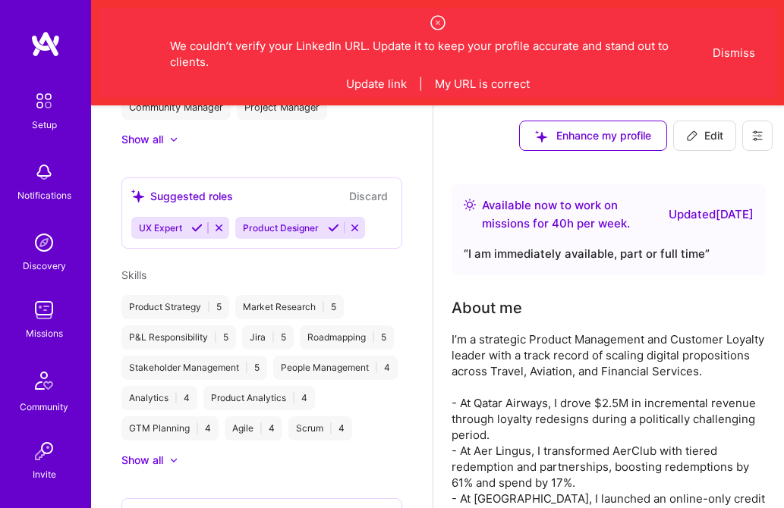
scroll to position [458, 0]
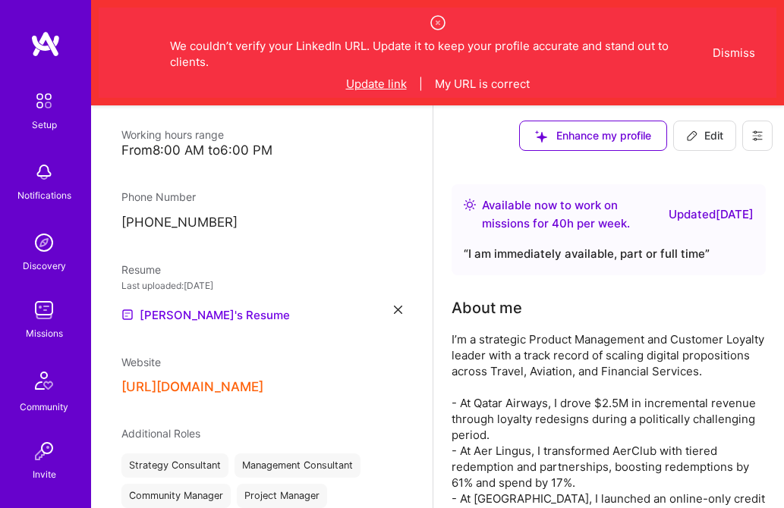
click at [378, 80] on button "Update link" at bounding box center [376, 84] width 61 height 16
select select "GB"
select select "Right Now"
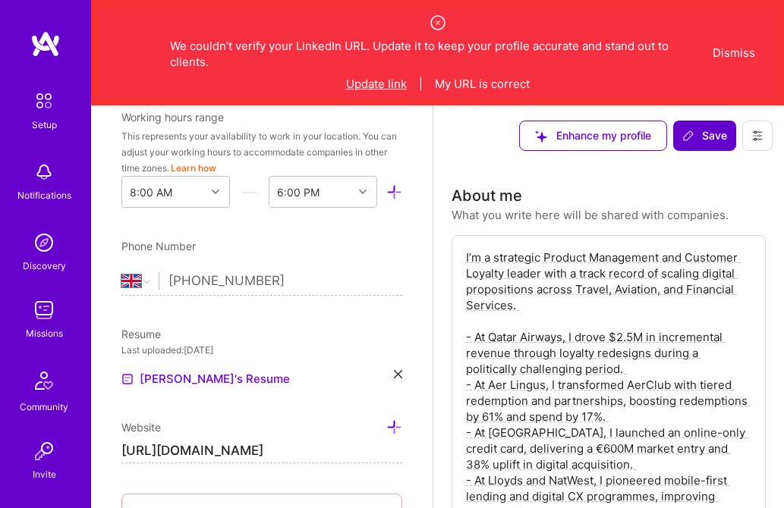
scroll to position [847, 0]
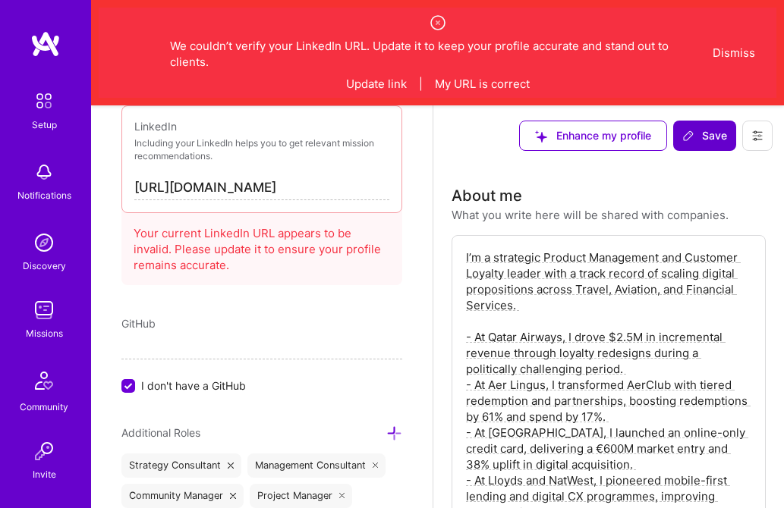
click at [180, 187] on input "[URL][DOMAIN_NAME]" at bounding box center [261, 188] width 255 height 24
type input "[URL][DOMAIN_NAME]"
click at [707, 134] on span "Save" at bounding box center [704, 135] width 45 height 15
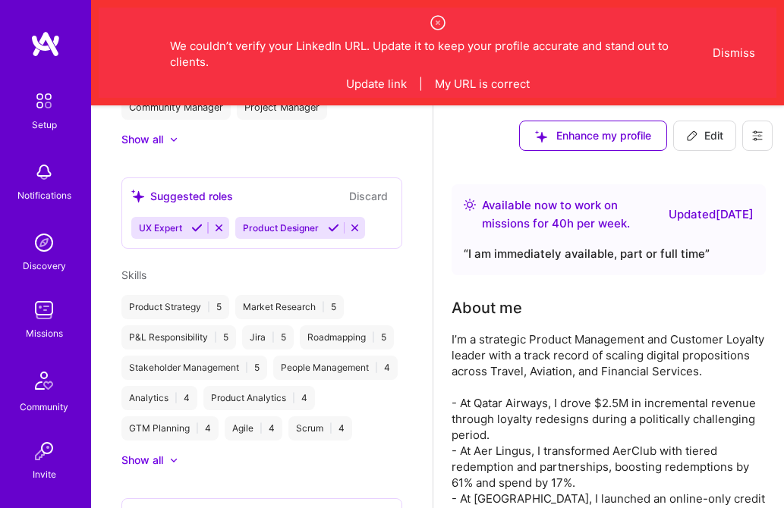
scroll to position [458, 0]
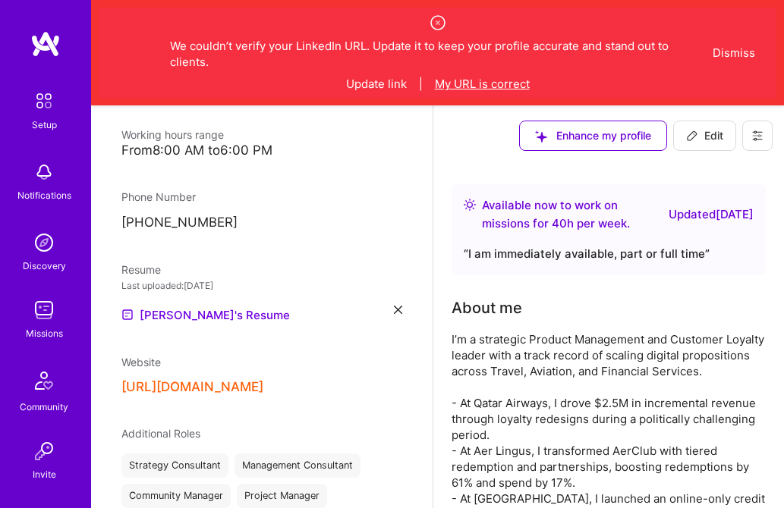
click at [467, 81] on button "My URL is correct" at bounding box center [482, 84] width 95 height 16
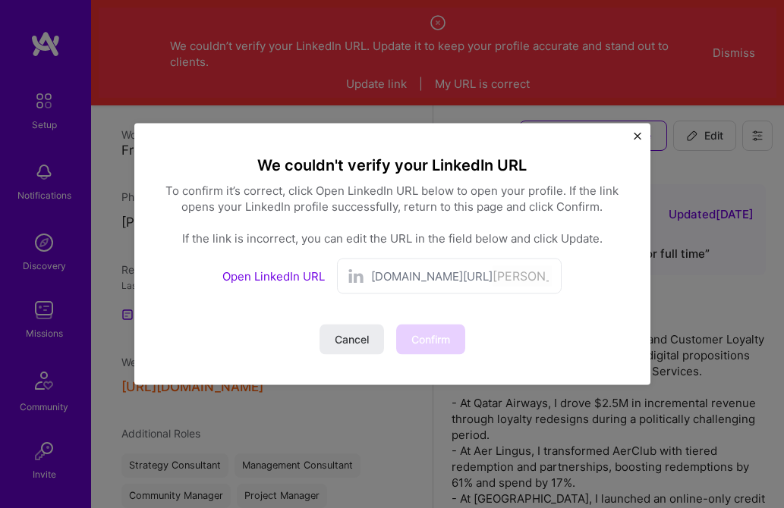
click at [263, 273] on link "Open LinkedIn URL" at bounding box center [273, 276] width 102 height 14
click at [449, 339] on span "Confirm" at bounding box center [430, 339] width 39 height 15
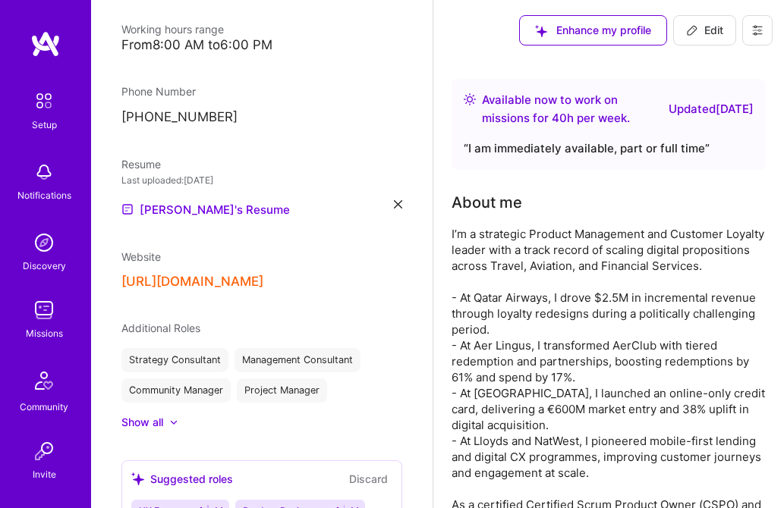
click at [714, 31] on span "Edit" at bounding box center [704, 30] width 37 height 15
select select "GB"
select select "Right Now"
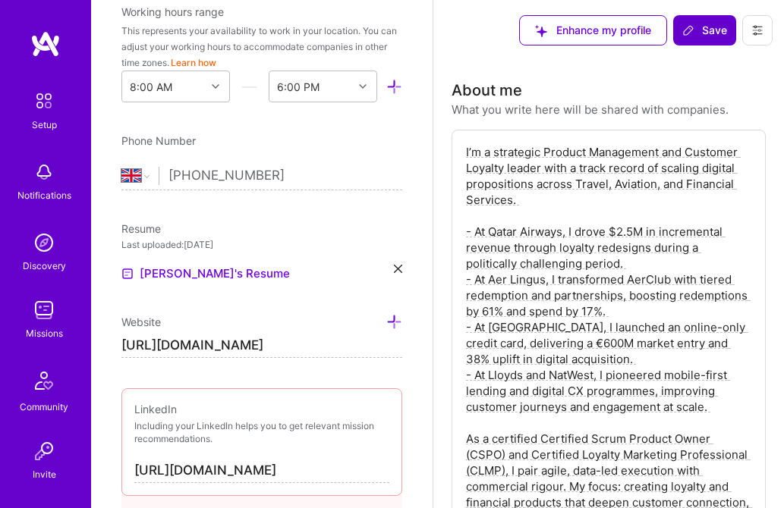
scroll to position [847, 0]
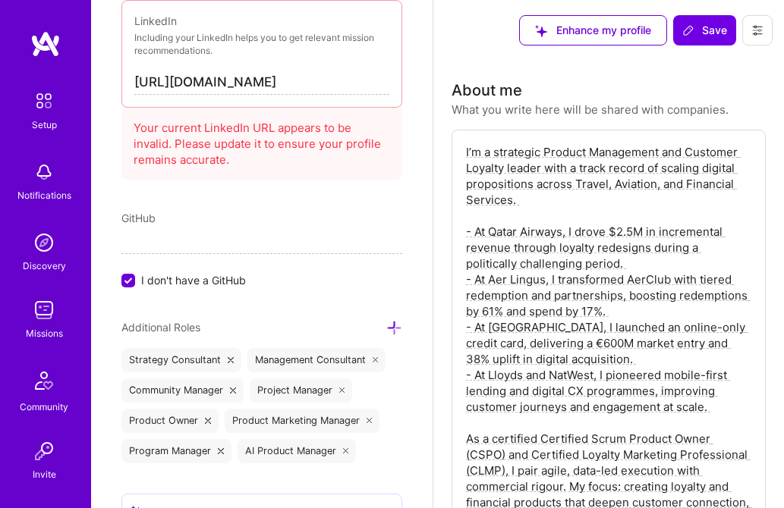
click at [266, 86] on input "[URL][DOMAIN_NAME]" at bounding box center [261, 83] width 255 height 24
paste input "[DOMAIN_NAME][URL]"
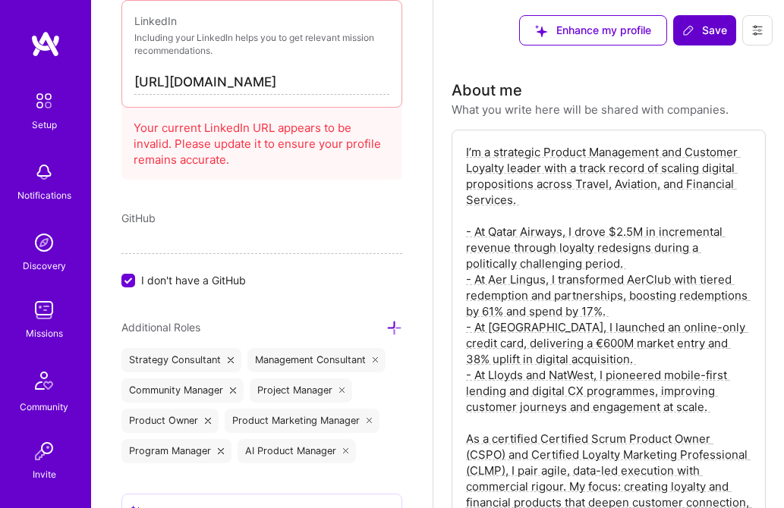
type input "[URL][DOMAIN_NAME]"
click at [712, 31] on span "Save" at bounding box center [704, 30] width 45 height 15
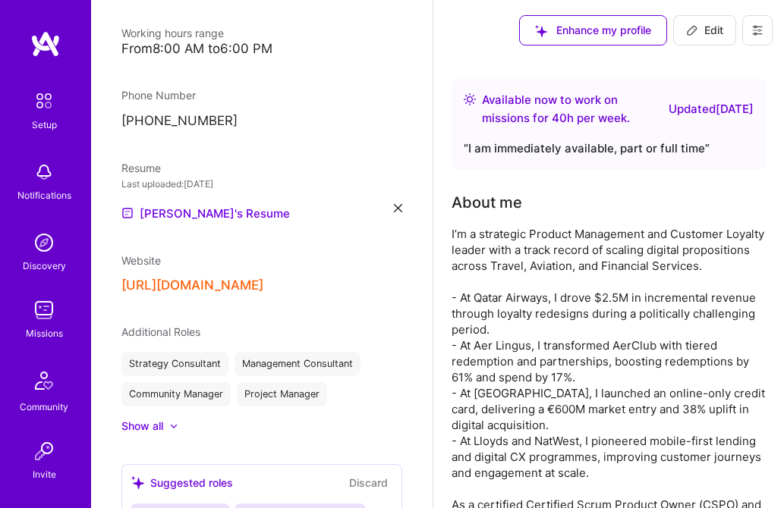
scroll to position [457, 0]
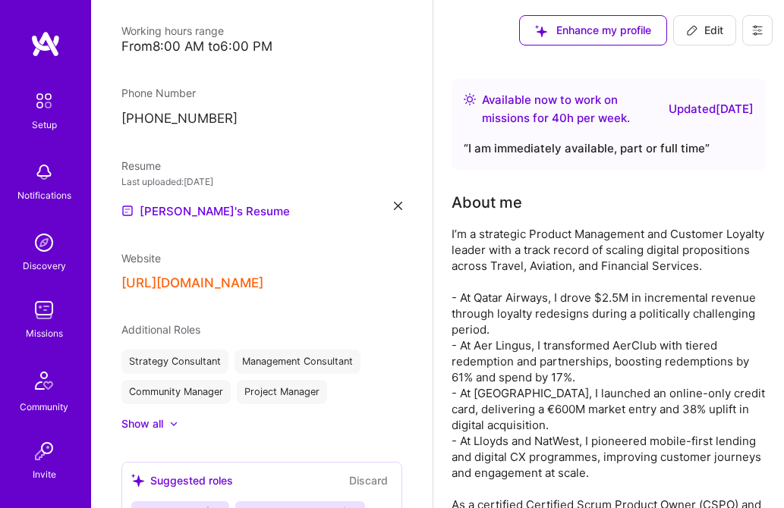
click at [397, 202] on icon at bounding box center [398, 206] width 8 height 8
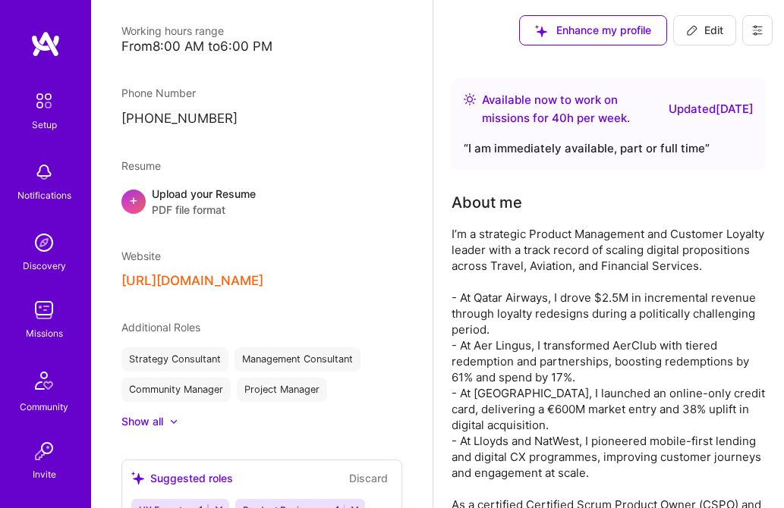
click at [173, 202] on span "PDF file format" at bounding box center [204, 210] width 104 height 16
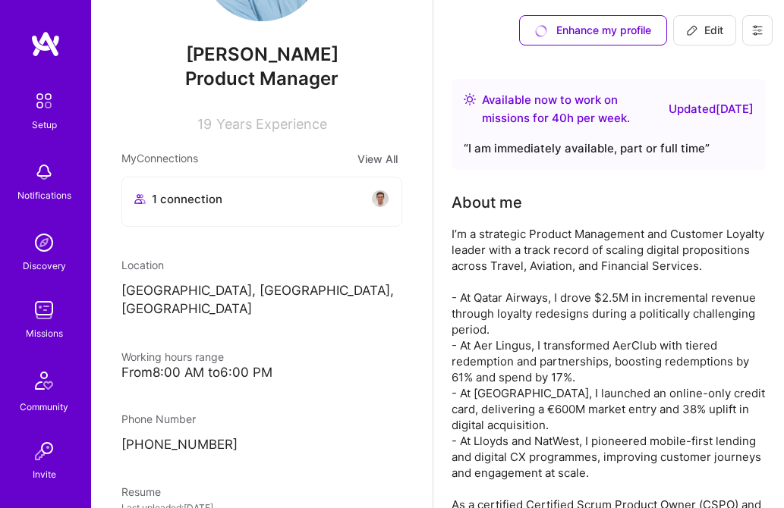
scroll to position [107, 0]
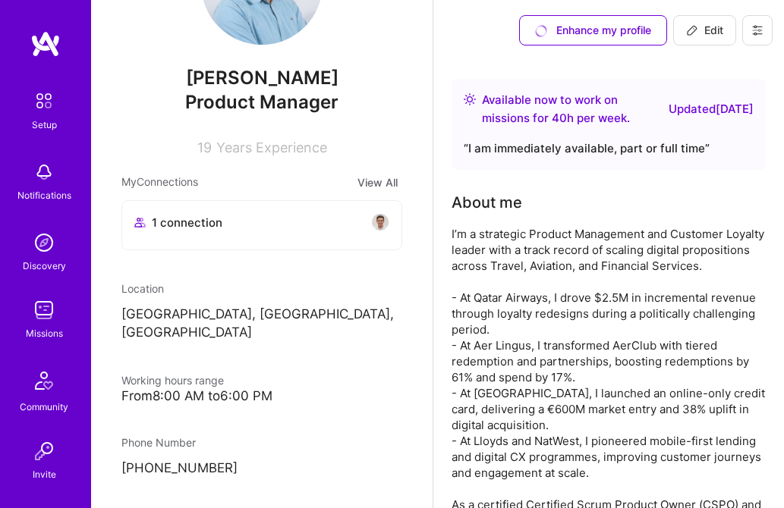
click at [715, 30] on span "Edit" at bounding box center [704, 30] width 37 height 15
select select "GB"
select select "Right Now"
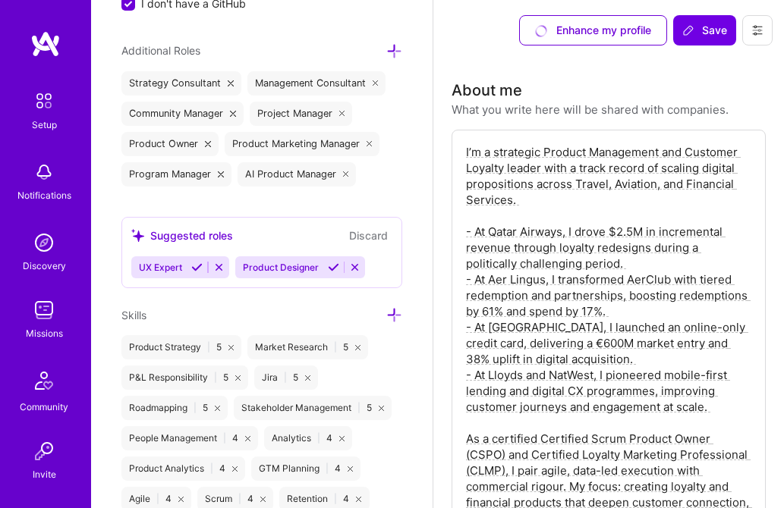
scroll to position [1130, 0]
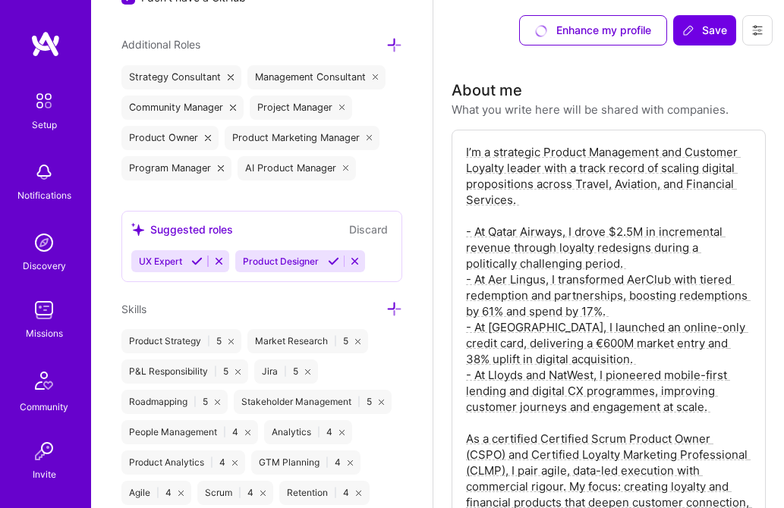
click at [392, 38] on icon at bounding box center [394, 45] width 16 height 16
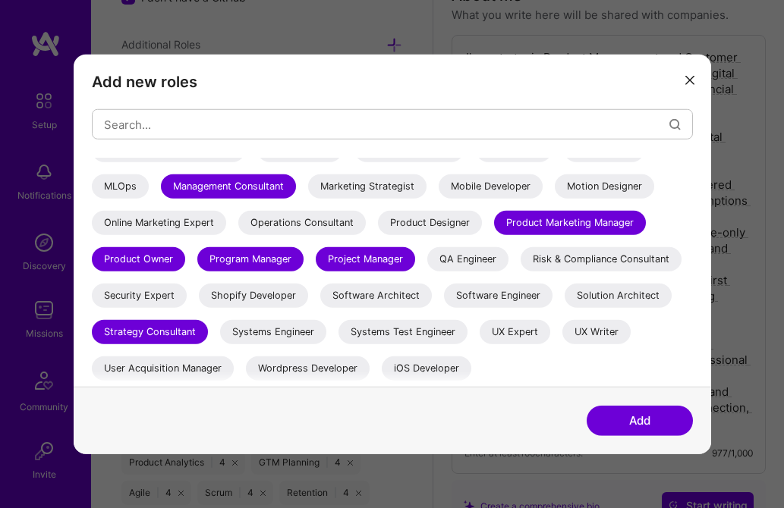
scroll to position [97, 0]
click at [188, 364] on div "User Acquisition Manager" at bounding box center [163, 369] width 142 height 24
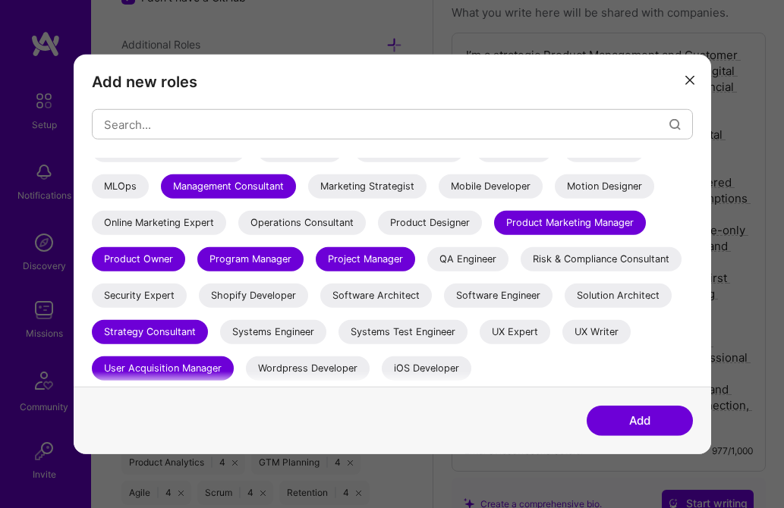
click at [653, 419] on button "Add" at bounding box center [640, 420] width 106 height 30
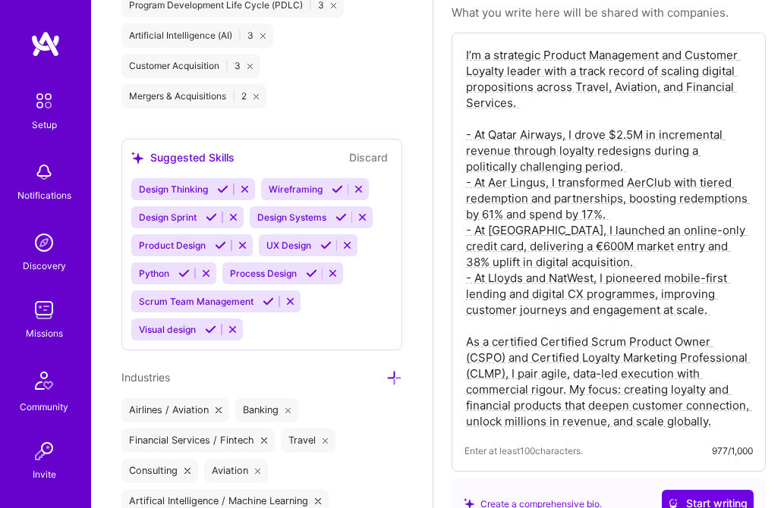
scroll to position [1986, 0]
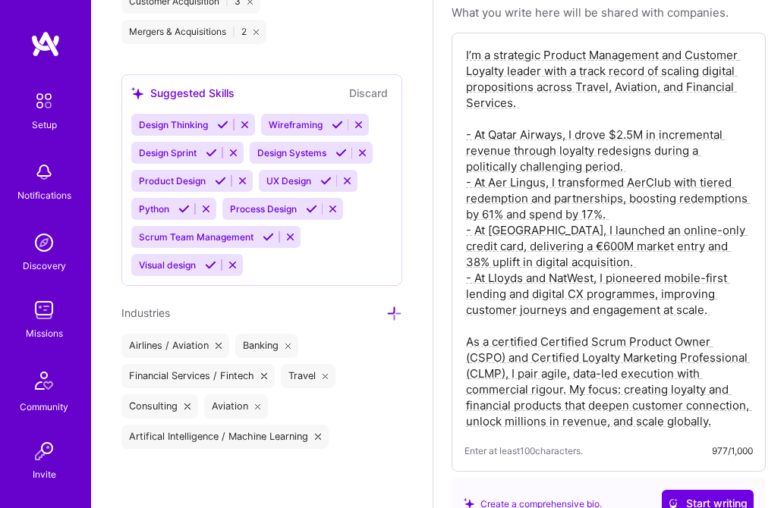
click at [394, 307] on icon at bounding box center [394, 314] width 16 height 16
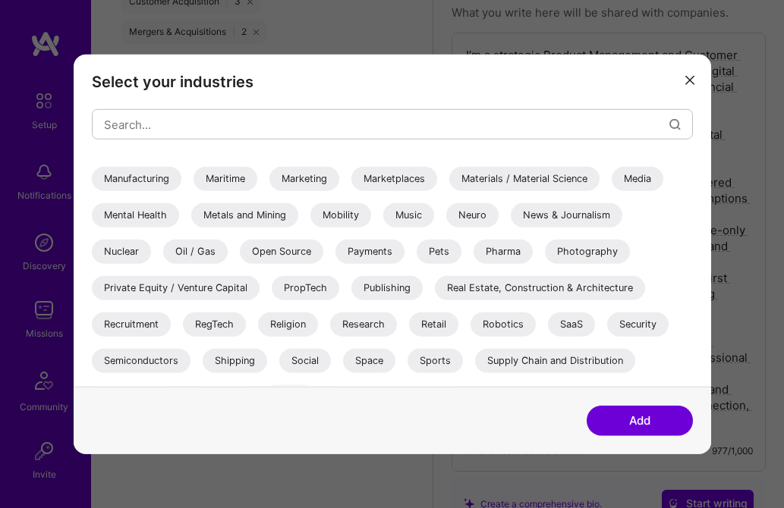
scroll to position [496, 0]
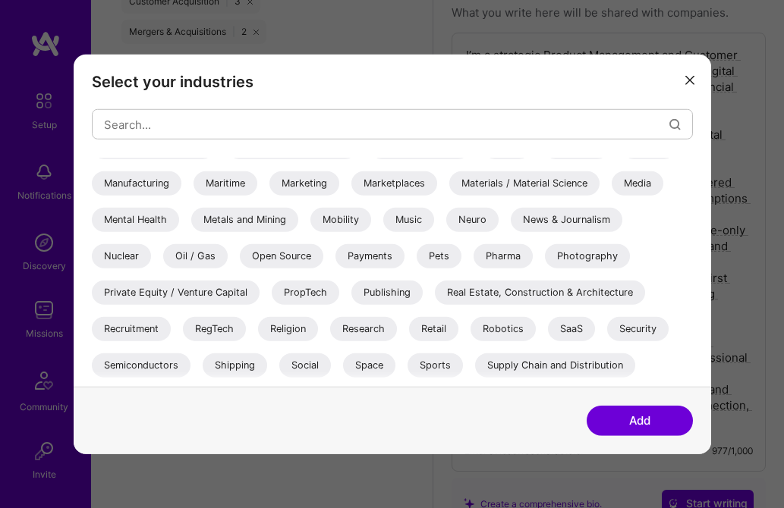
click at [399, 184] on div "Marketplaces" at bounding box center [394, 183] width 86 height 24
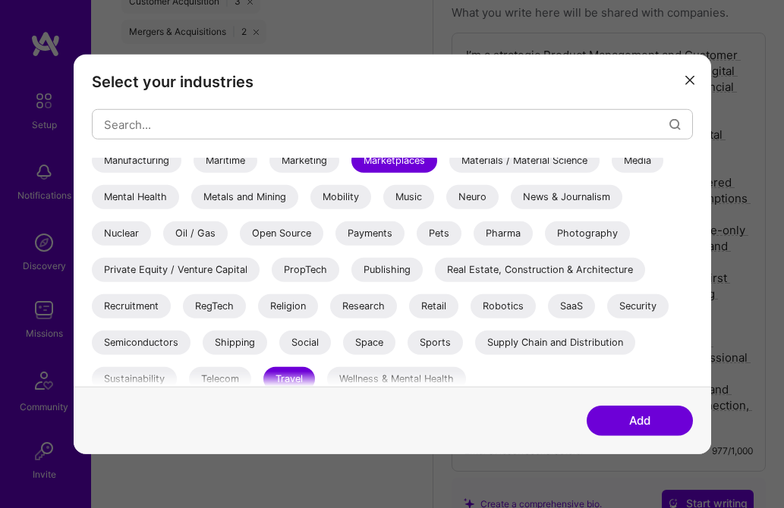
scroll to position [530, 0]
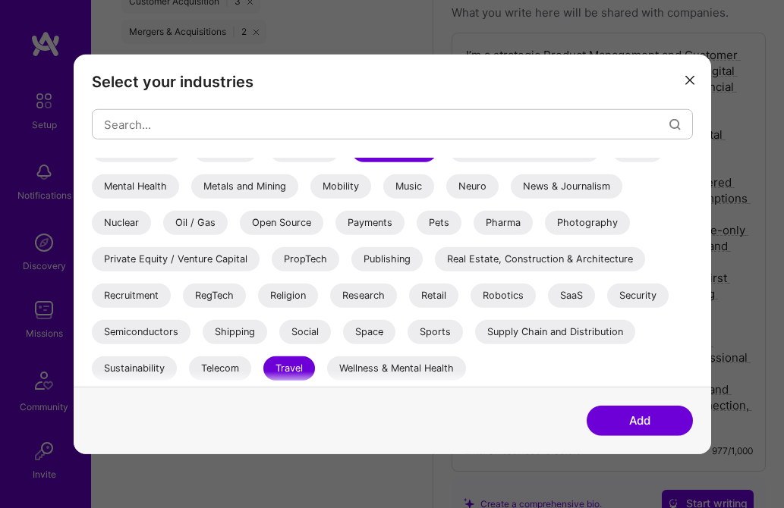
click at [423, 294] on div "Retail" at bounding box center [433, 296] width 49 height 24
click at [432, 335] on div "Sports" at bounding box center [434, 332] width 55 height 24
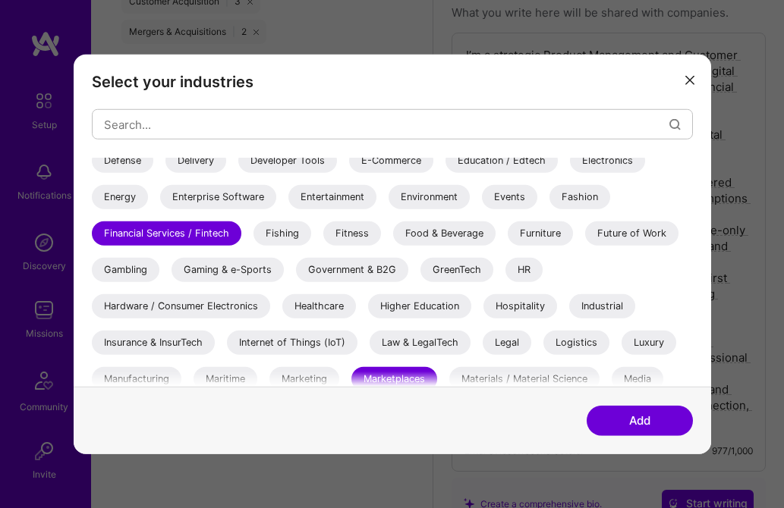
scroll to position [297, 0]
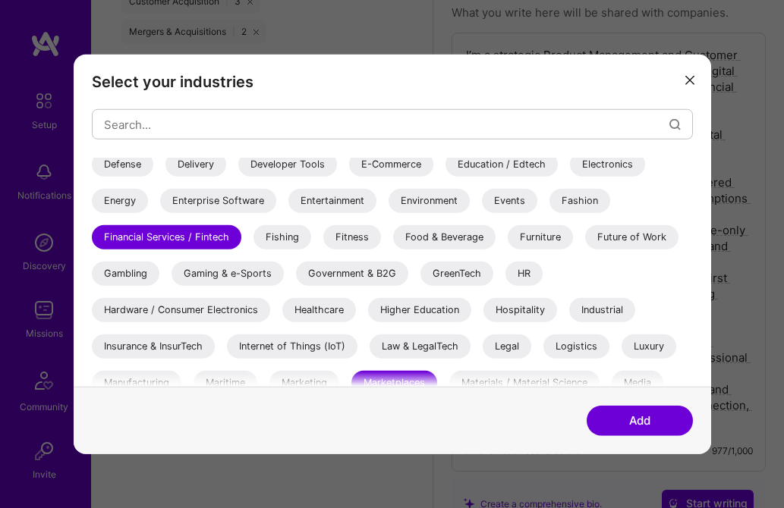
click at [295, 345] on div "Internet of Things (IoT)" at bounding box center [292, 347] width 131 height 24
click at [530, 311] on div "Hospitality" at bounding box center [520, 310] width 74 height 24
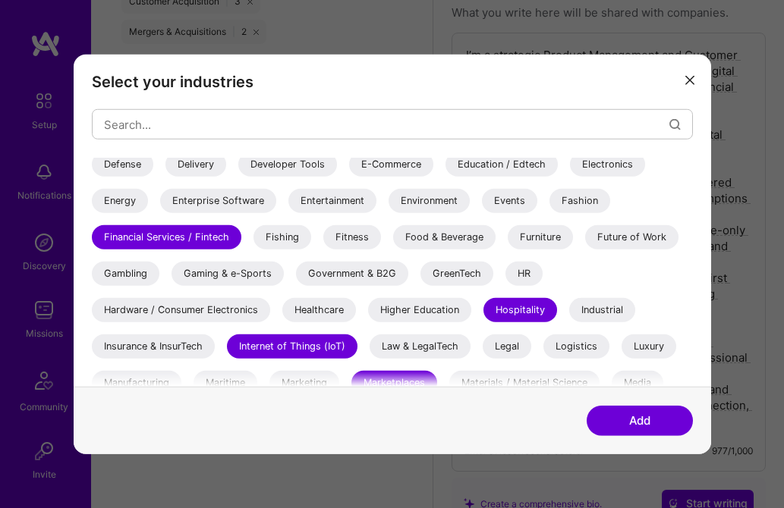
click at [648, 345] on div "Luxury" at bounding box center [648, 347] width 55 height 24
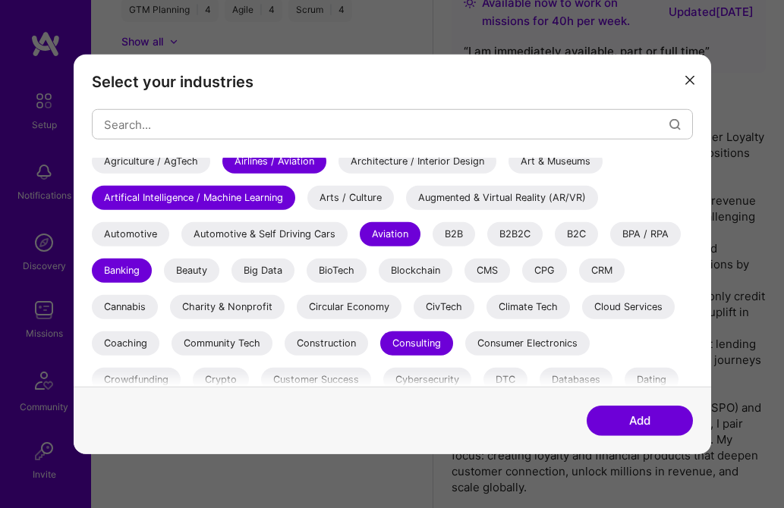
scroll to position [0, 0]
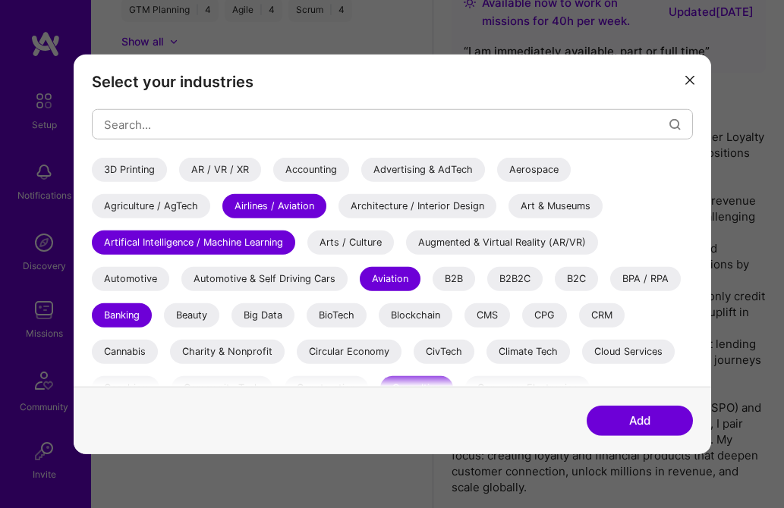
click at [458, 277] on div "B2B" at bounding box center [453, 279] width 42 height 24
click at [503, 284] on div "B2B2C" at bounding box center [514, 279] width 55 height 24
click at [569, 279] on div "B2C" at bounding box center [576, 279] width 43 height 24
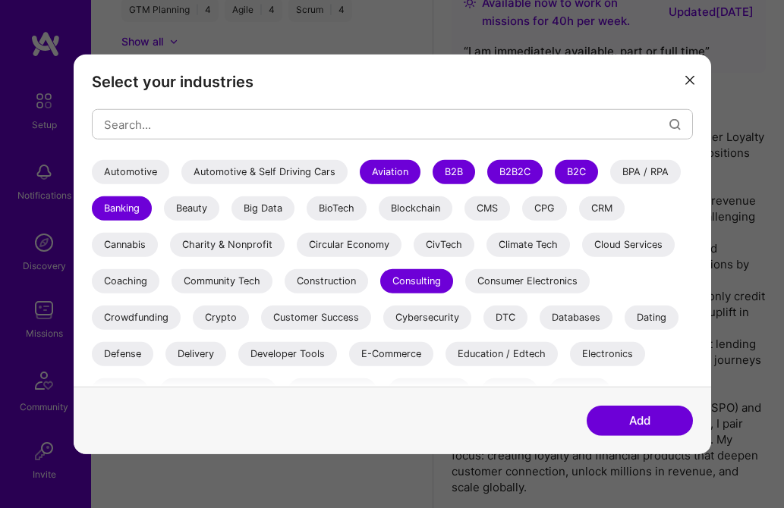
scroll to position [110, 0]
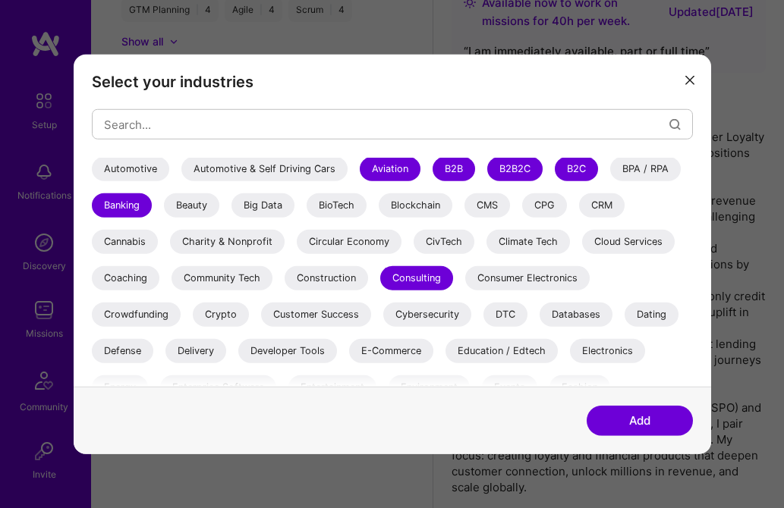
click at [607, 201] on div "CRM" at bounding box center [602, 205] width 46 height 24
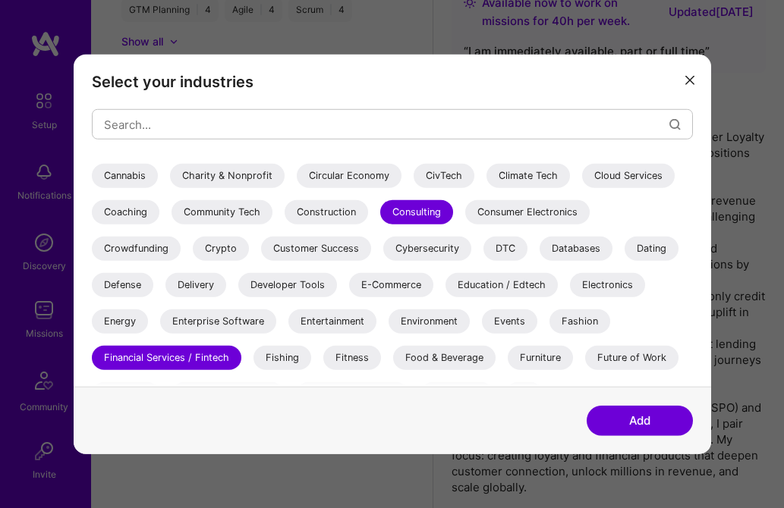
scroll to position [180, 0]
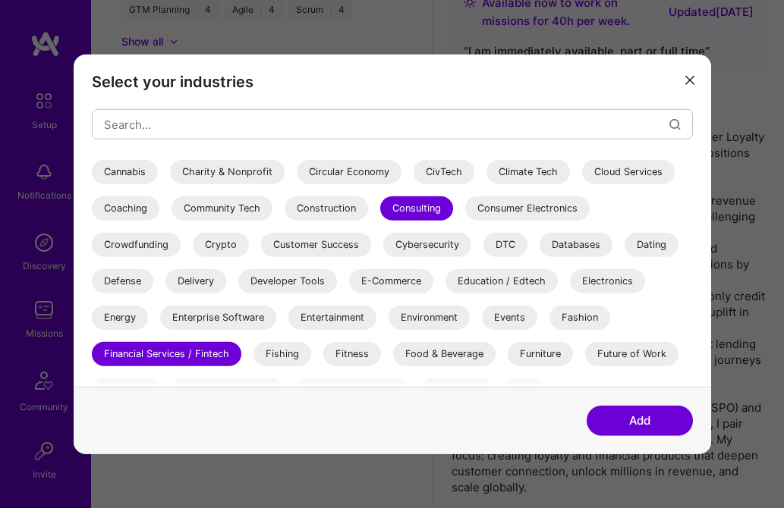
click at [324, 247] on div "Customer Success" at bounding box center [316, 245] width 110 height 24
click at [502, 242] on div "DTC" at bounding box center [505, 245] width 44 height 24
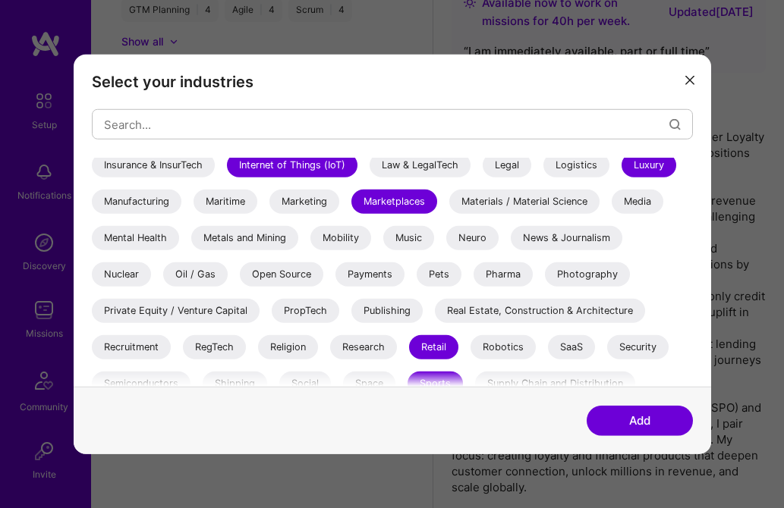
scroll to position [481, 0]
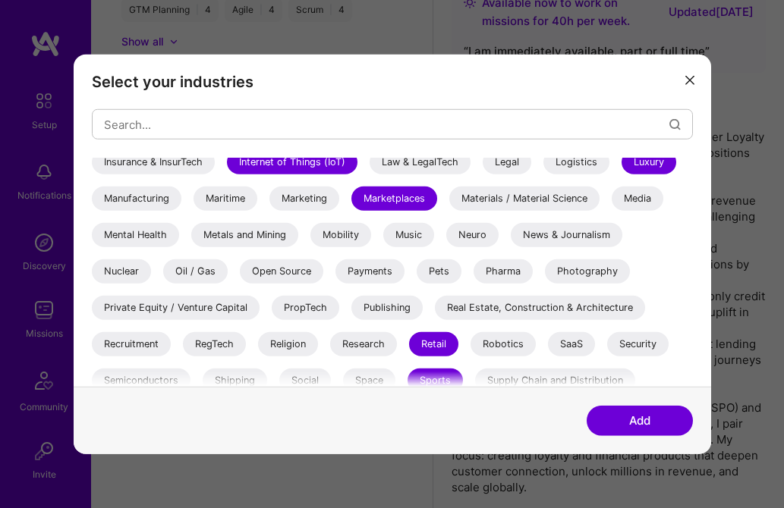
click at [306, 193] on div "Marketing" at bounding box center [304, 199] width 70 height 24
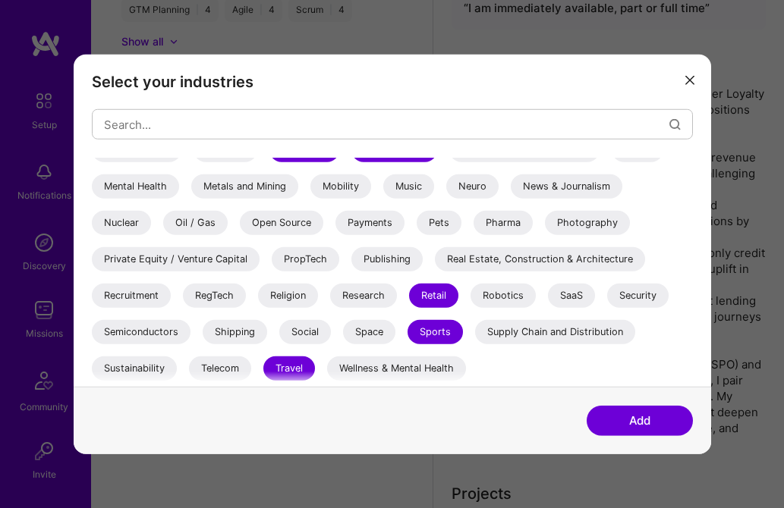
scroll to position [142, 0]
click at [581, 297] on div "SaaS" at bounding box center [571, 296] width 47 height 24
click at [646, 419] on button "Add" at bounding box center [640, 420] width 106 height 30
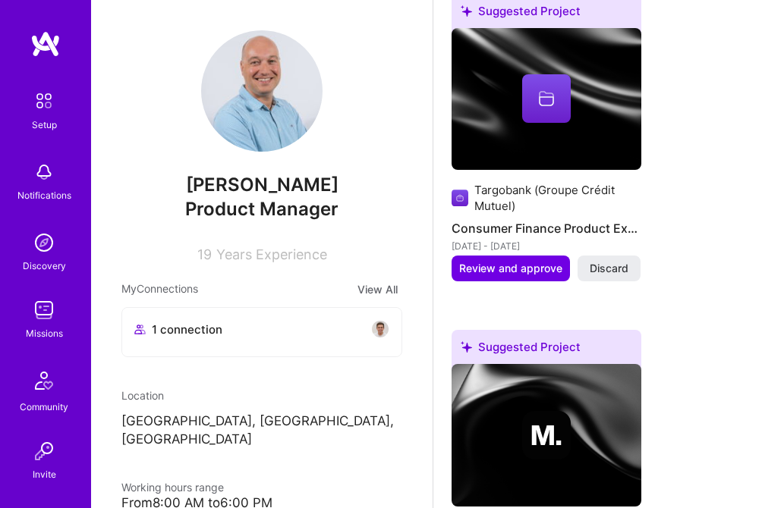
scroll to position [994, 0]
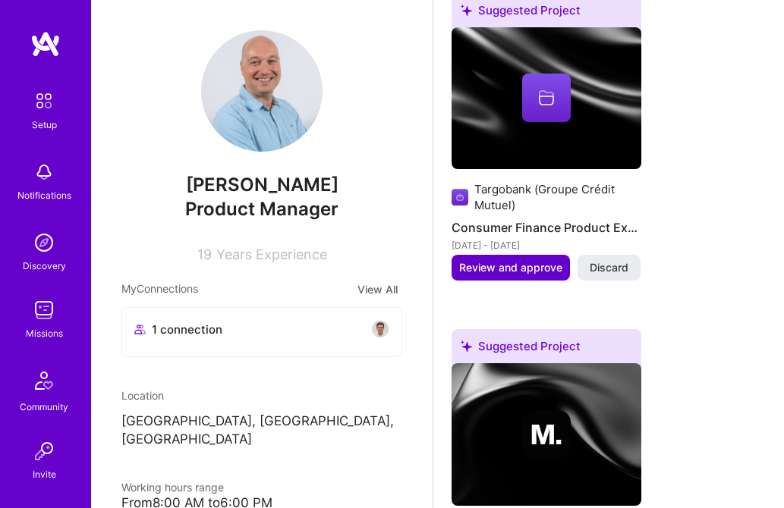
click at [505, 275] on span "Review and approve" at bounding box center [510, 267] width 103 height 15
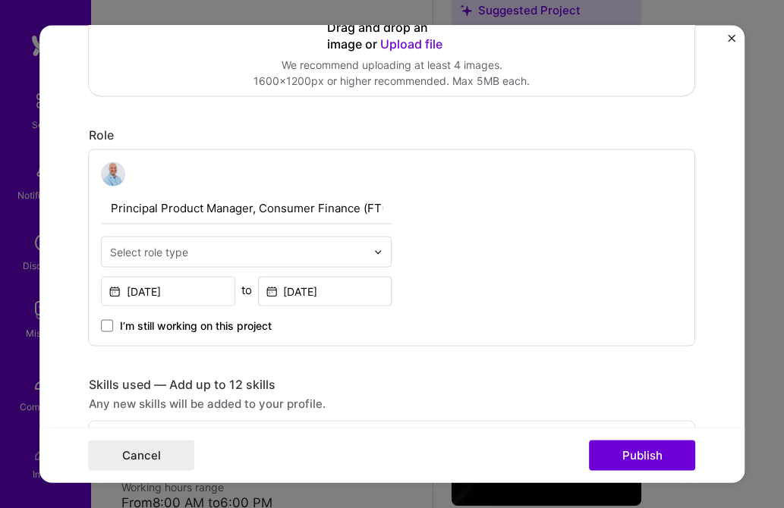
scroll to position [409, 0]
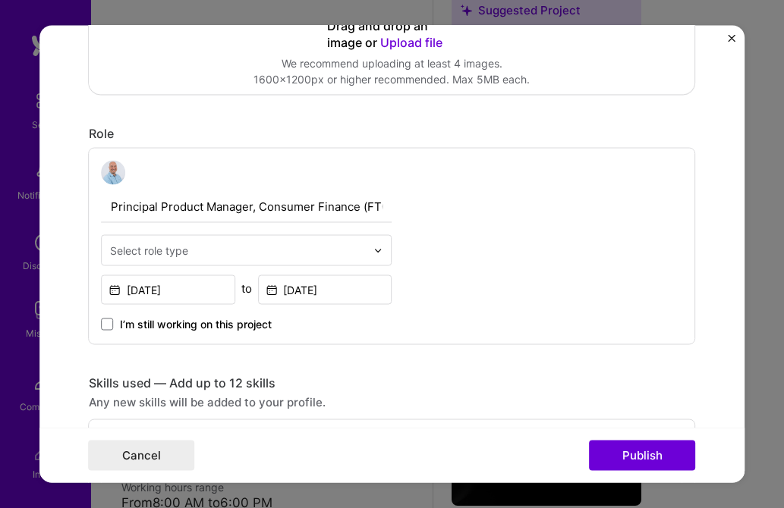
click at [379, 247] on img at bounding box center [378, 250] width 9 height 9
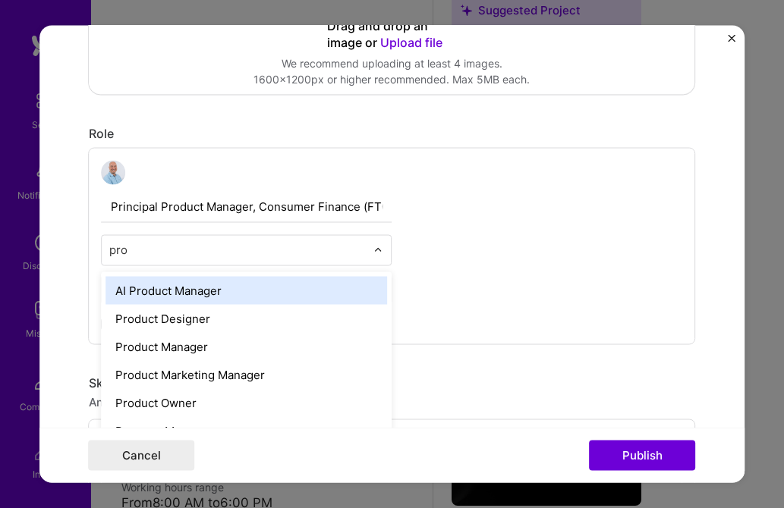
type input "prod"
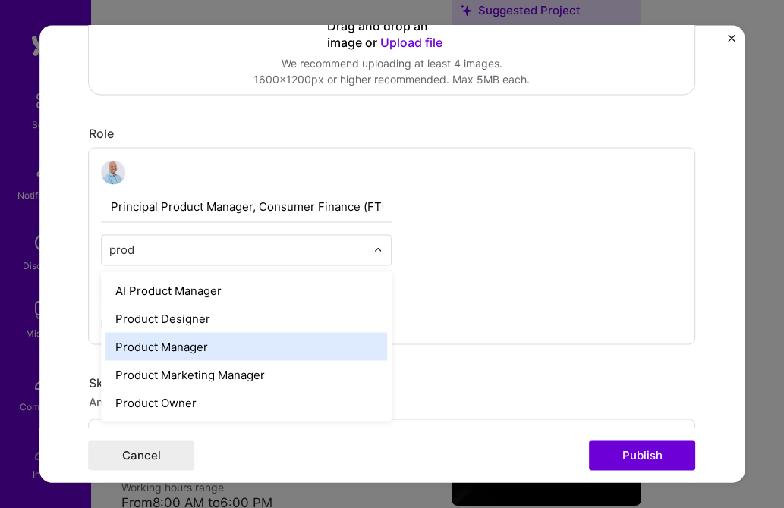
click at [185, 351] on div "Product Manager" at bounding box center [246, 347] width 281 height 28
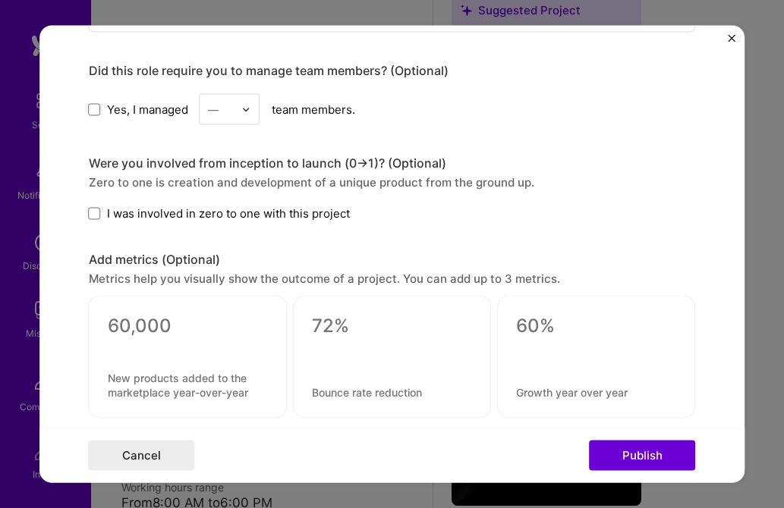
scroll to position [1354, 0]
click at [94, 212] on span at bounding box center [95, 212] width 12 height 12
click at [0, 0] on input "I was involved in zero to one with this project" at bounding box center [0, 0] width 0 height 0
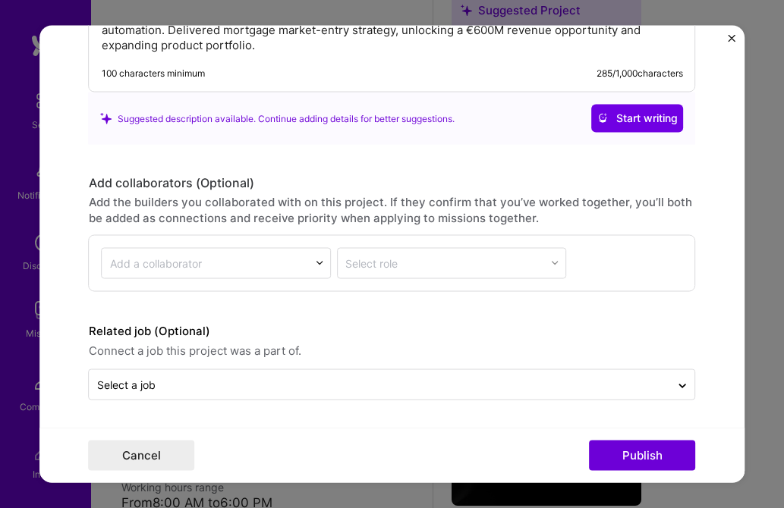
scroll to position [1896, 0]
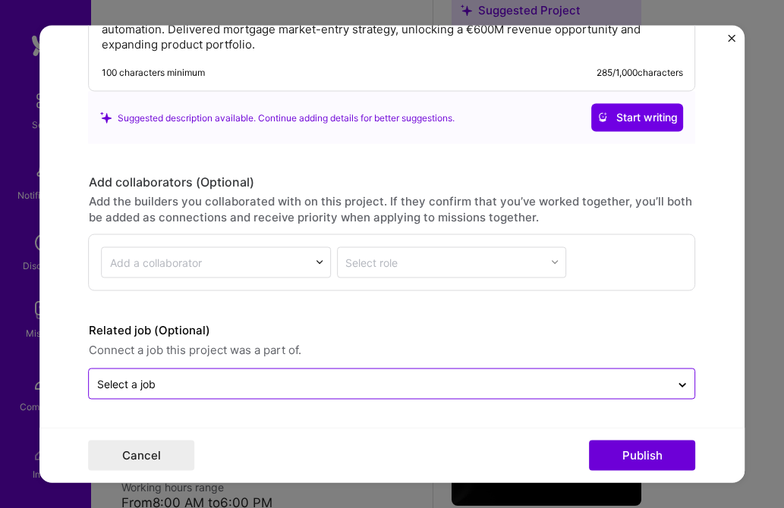
click at [404, 382] on input "text" at bounding box center [380, 384] width 566 height 16
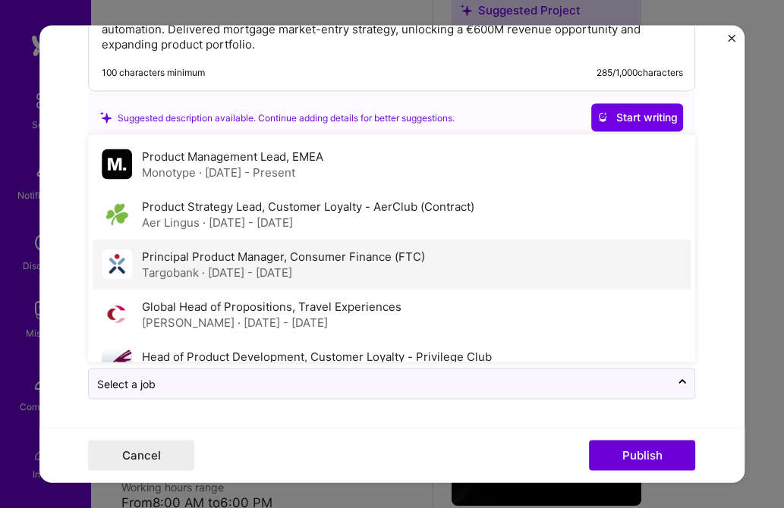
click at [265, 265] on div "Targobank · [DATE] - [DATE]" at bounding box center [283, 272] width 283 height 16
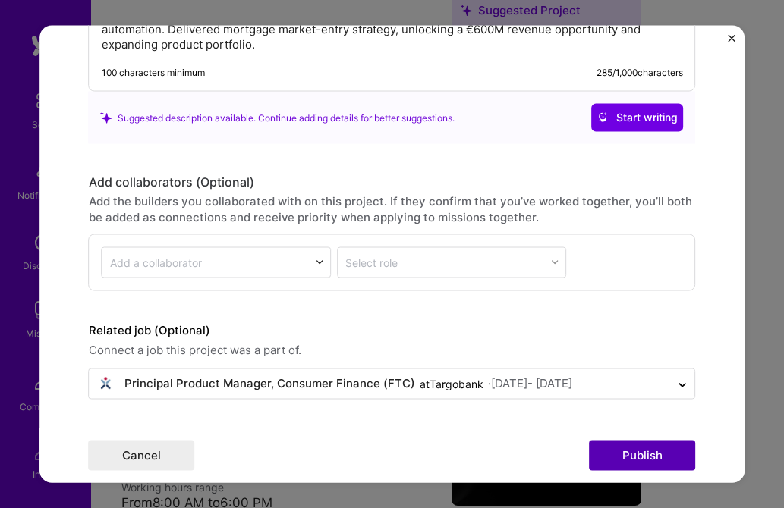
click at [647, 454] on button "Publish" at bounding box center [643, 456] width 106 height 30
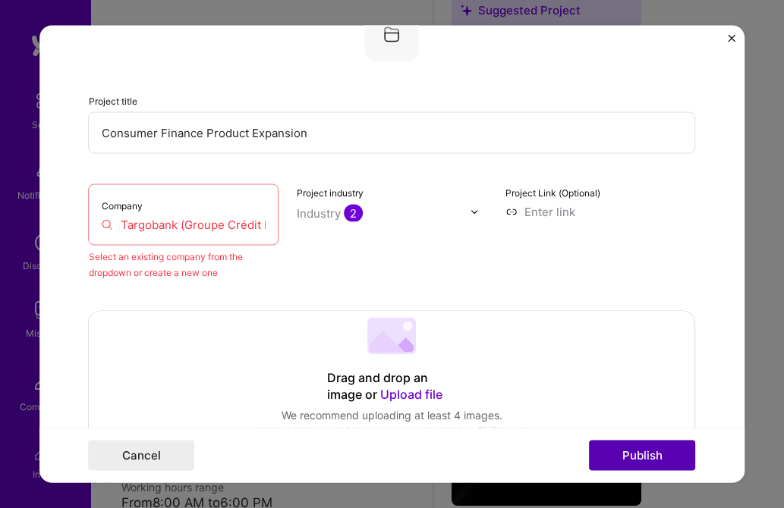
scroll to position [99, 0]
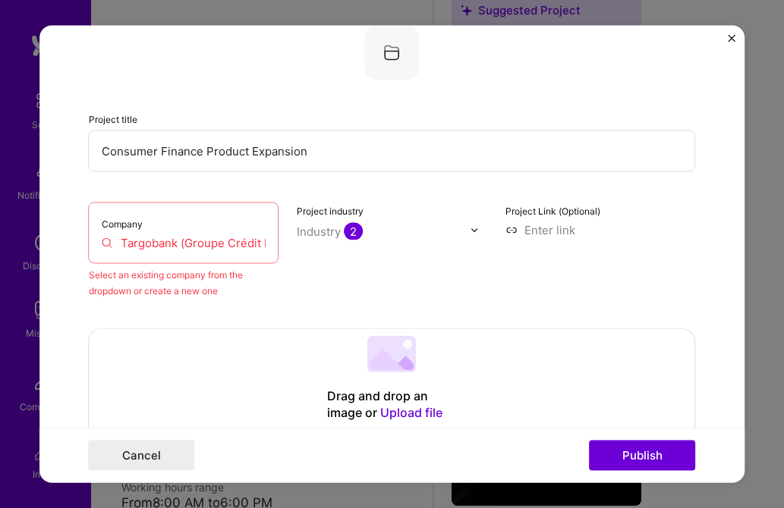
click at [259, 240] on input "Targobank (Groupe Crédit Mutuel)" at bounding box center [184, 243] width 165 height 16
click at [262, 241] on input "Targobank (Groupe Crédit Mutuel)" at bounding box center [184, 243] width 165 height 16
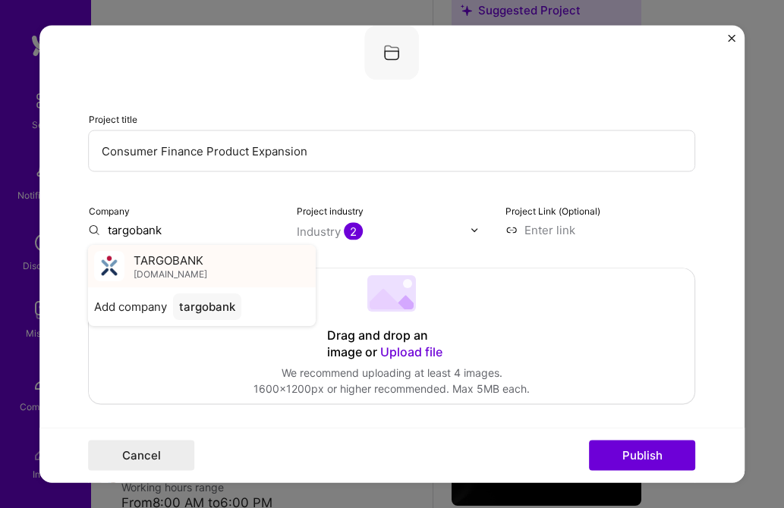
click at [175, 264] on span "TARGOBANK" at bounding box center [169, 261] width 70 height 16
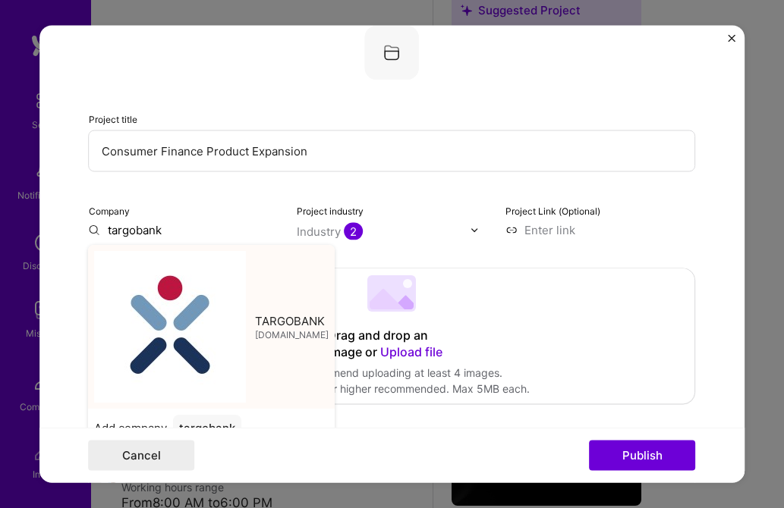
type input "TARGOBANK"
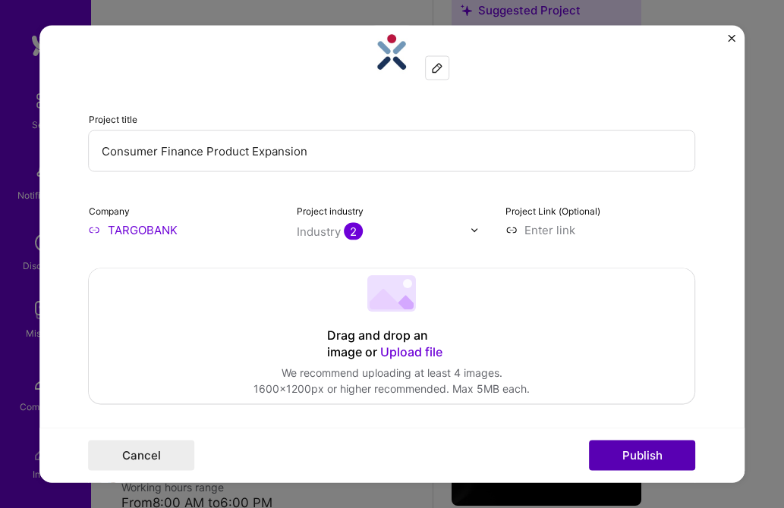
click at [637, 455] on button "Publish" at bounding box center [643, 456] width 106 height 30
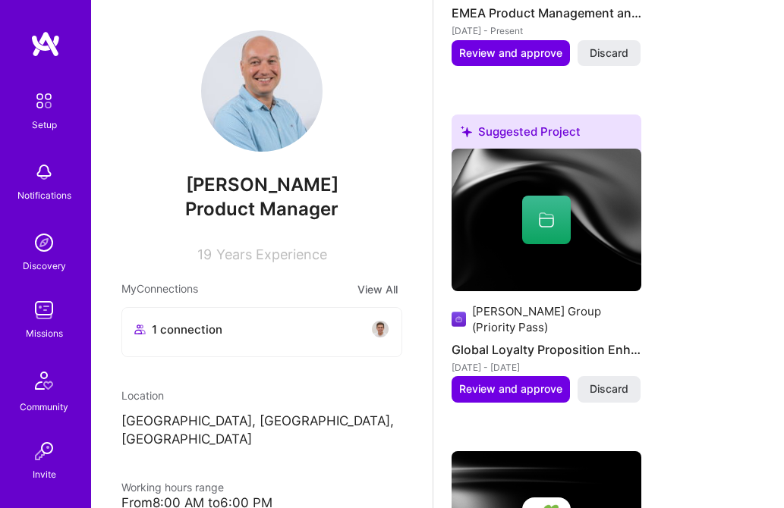
scroll to position [1180, 0]
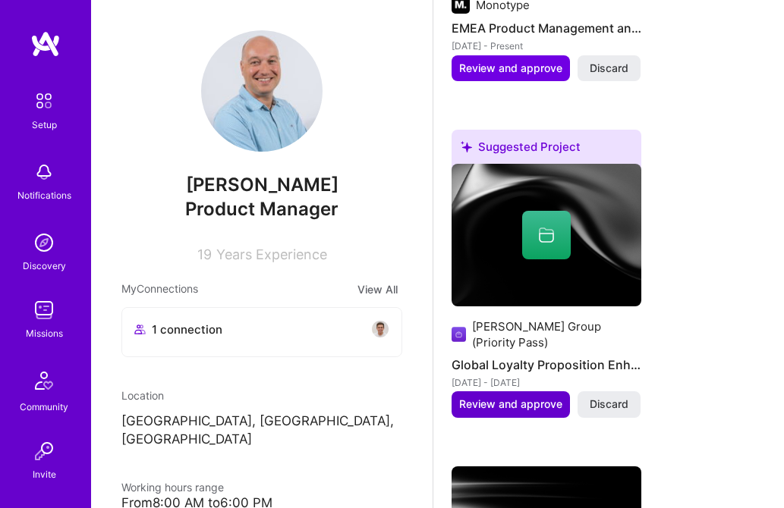
click at [510, 407] on span "Review and approve" at bounding box center [510, 404] width 103 height 15
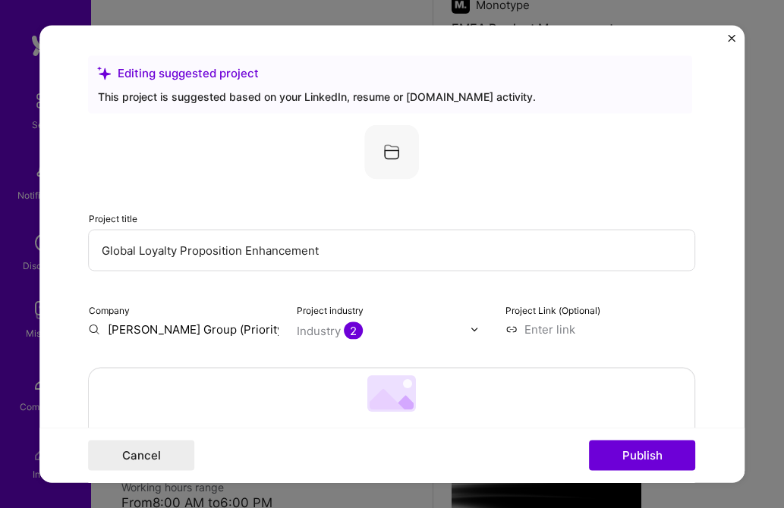
click at [200, 326] on input "[PERSON_NAME] Group (Priority Pass)" at bounding box center [184, 330] width 190 height 16
type input "p"
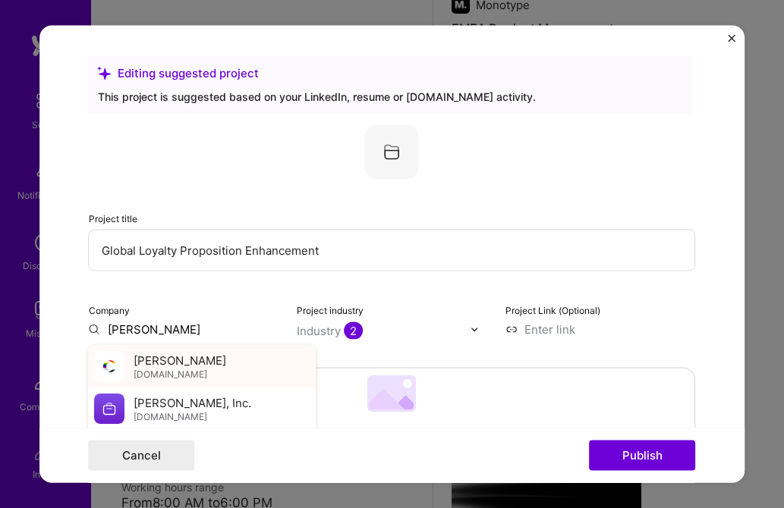
click at [162, 363] on span "[PERSON_NAME]" at bounding box center [180, 360] width 93 height 16
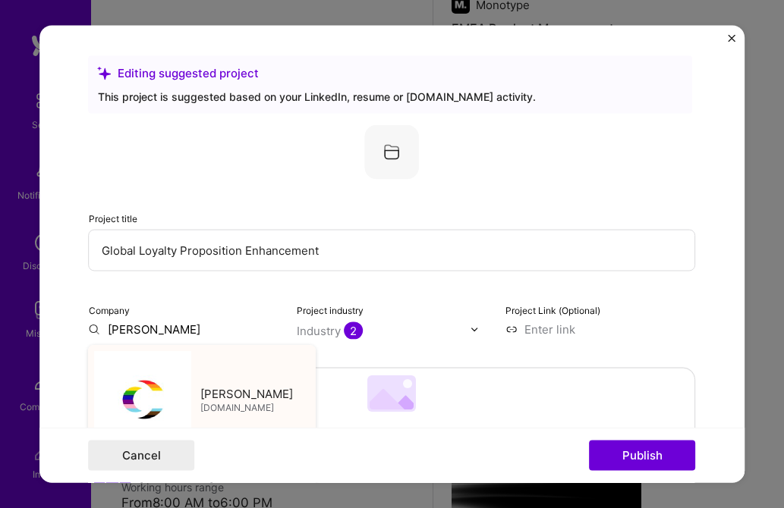
type input "[PERSON_NAME]"
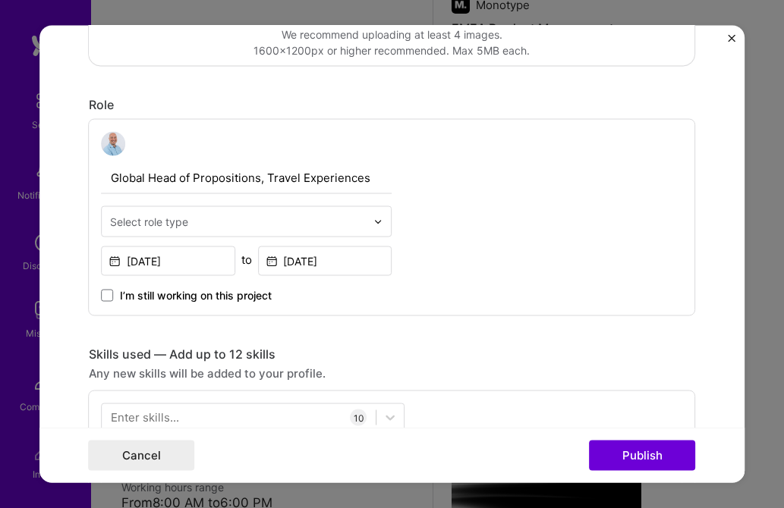
scroll to position [442, 0]
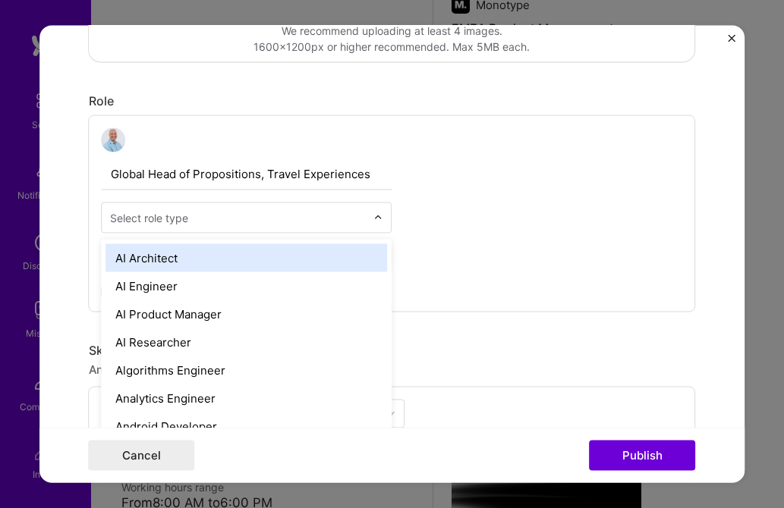
click at [175, 222] on div "Select role type" at bounding box center [149, 218] width 78 height 16
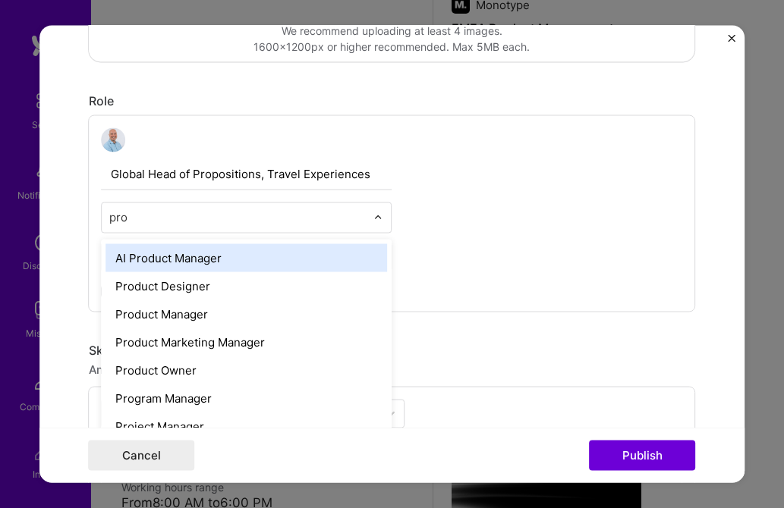
type input "prod"
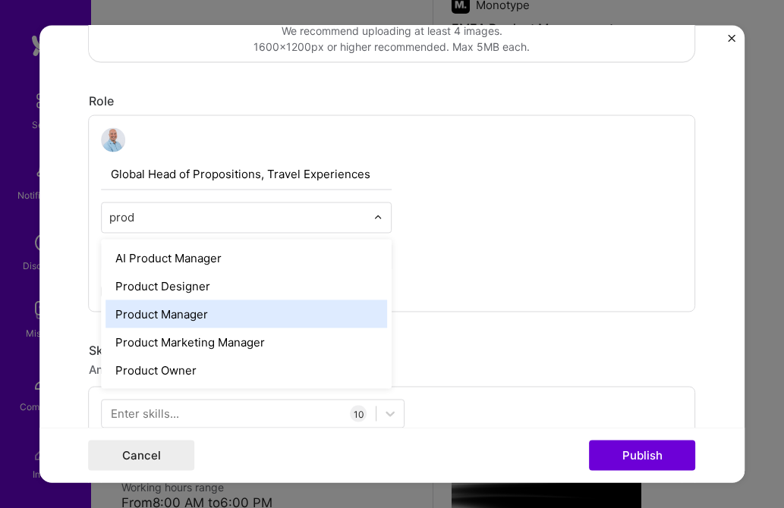
click at [173, 308] on div "Product Manager" at bounding box center [246, 314] width 281 height 28
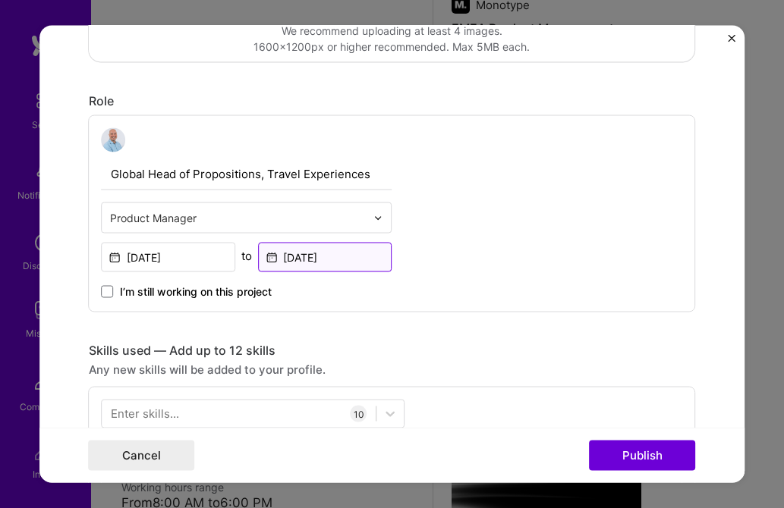
click at [289, 256] on input "[DATE]" at bounding box center [325, 258] width 134 height 30
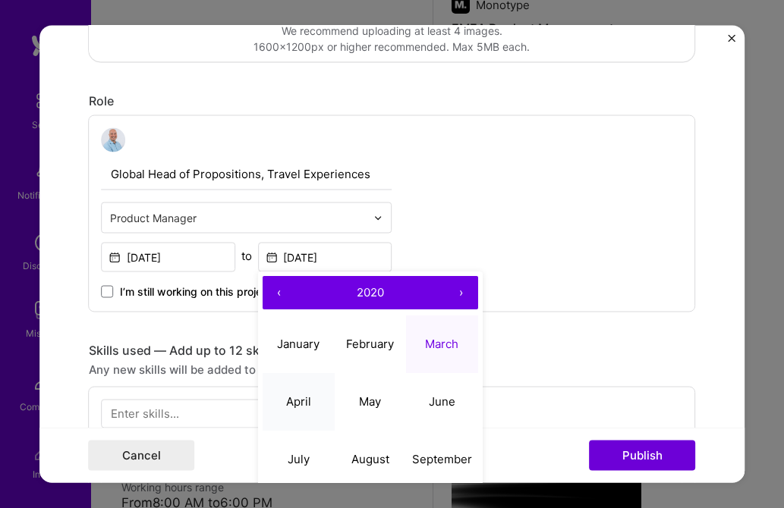
click at [303, 400] on abbr "April" at bounding box center [298, 402] width 25 height 14
type input "[DATE]"
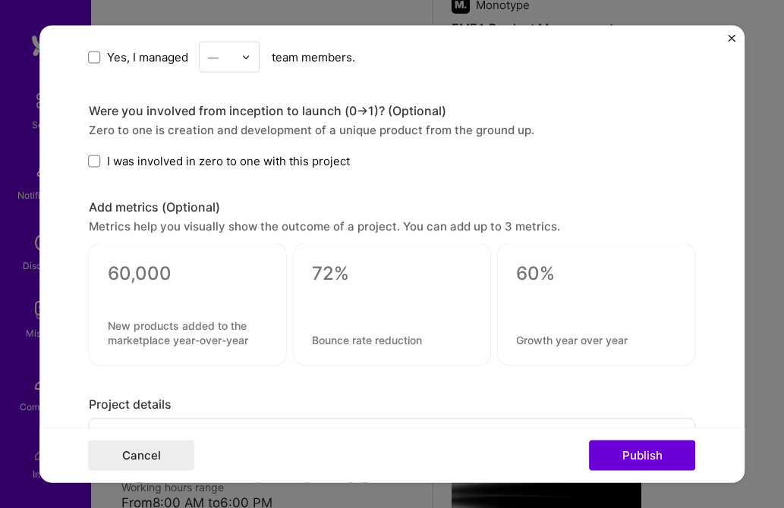
scroll to position [1407, 0]
click at [93, 57] on span at bounding box center [95, 56] width 12 height 12
click at [0, 0] on input "Yes, I managed" at bounding box center [0, 0] width 0 height 0
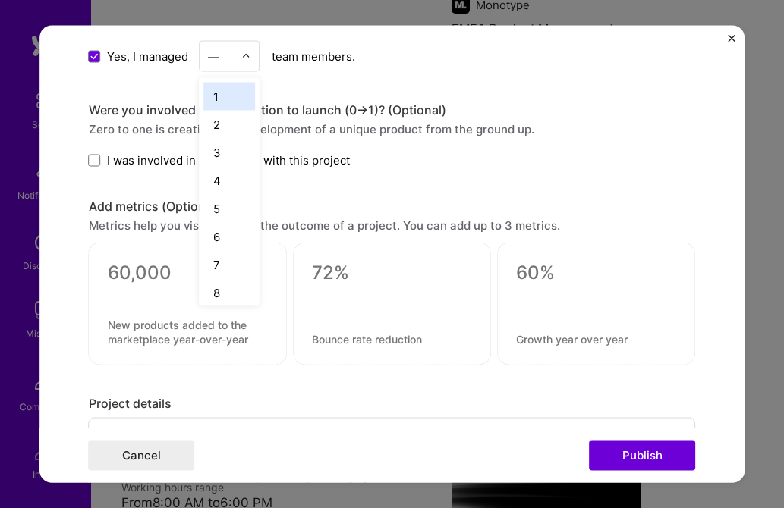
click at [250, 61] on div at bounding box center [250, 57] width 17 height 30
click at [225, 297] on div "8" at bounding box center [230, 293] width 52 height 28
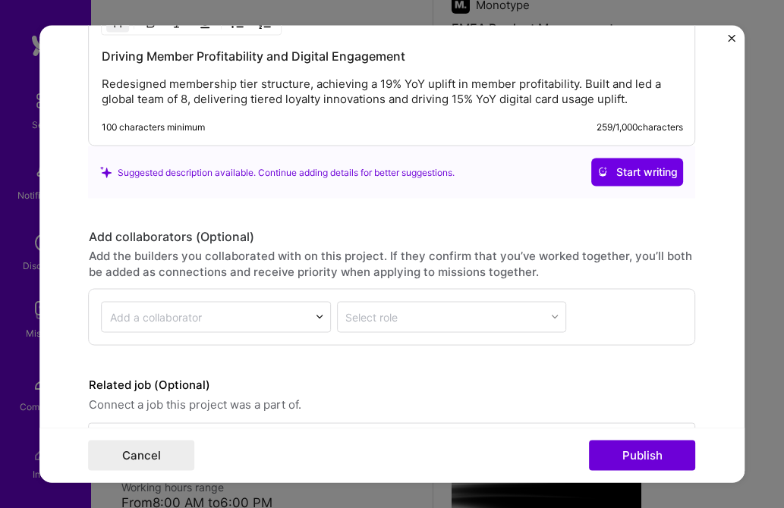
scroll to position [1881, 0]
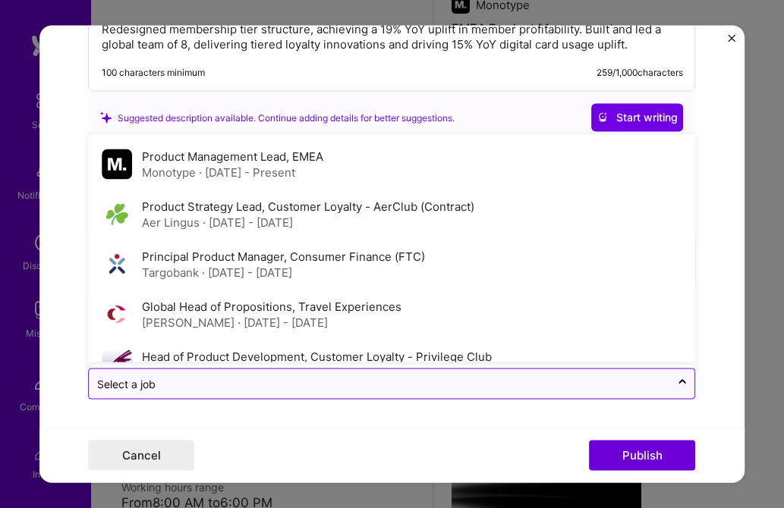
click at [275, 389] on input "text" at bounding box center [380, 384] width 566 height 16
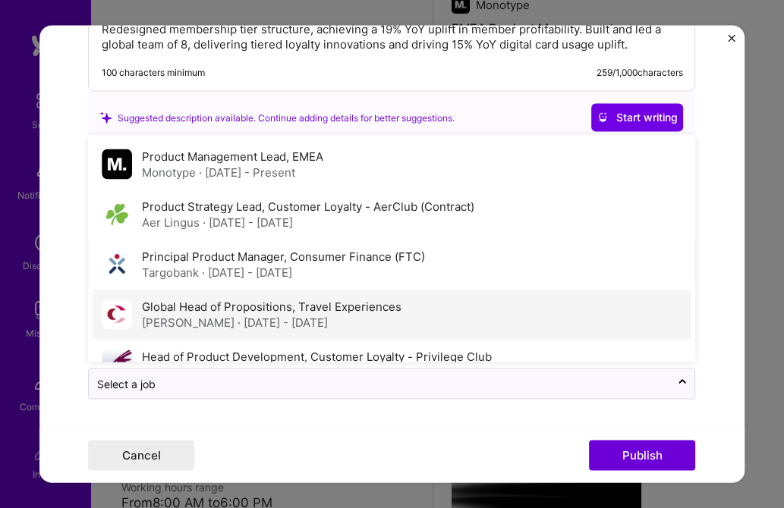
click at [237, 318] on span "· [DATE] - [DATE]" at bounding box center [282, 322] width 90 height 14
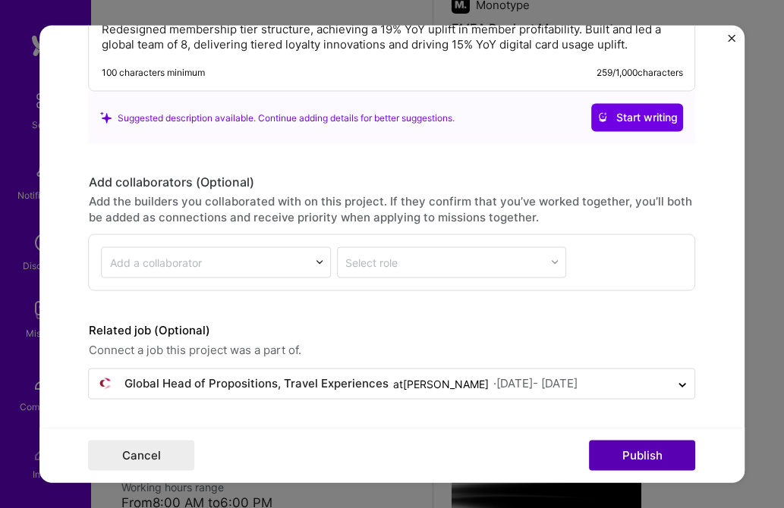
click at [647, 454] on button "Publish" at bounding box center [643, 456] width 106 height 30
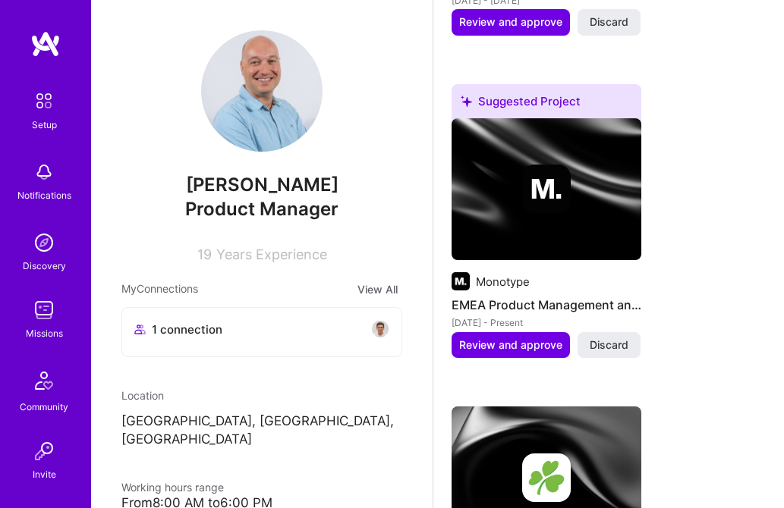
scroll to position [914, 0]
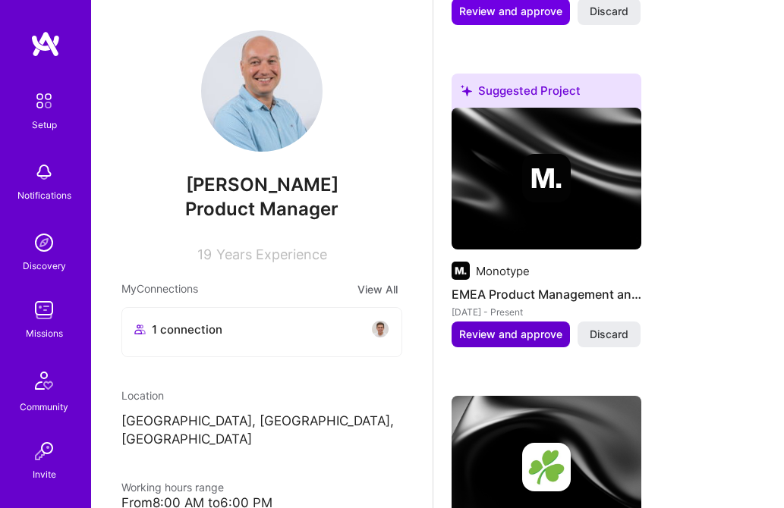
click at [496, 342] on span "Review and approve" at bounding box center [510, 334] width 103 height 15
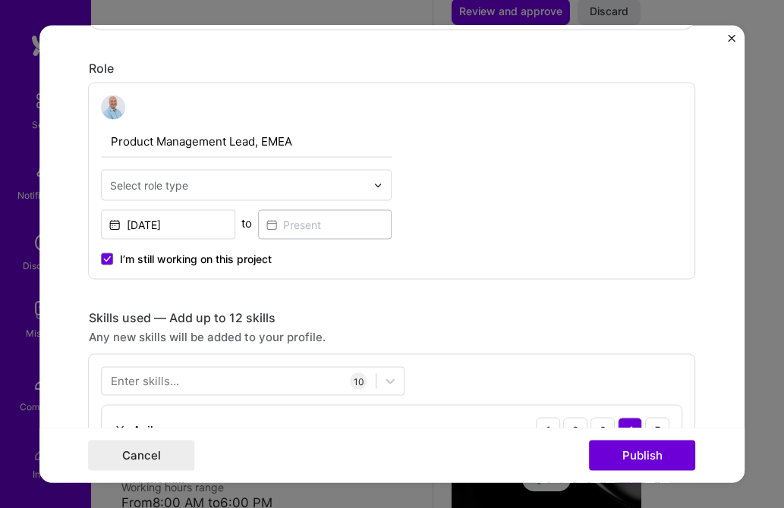
scroll to position [489, 0]
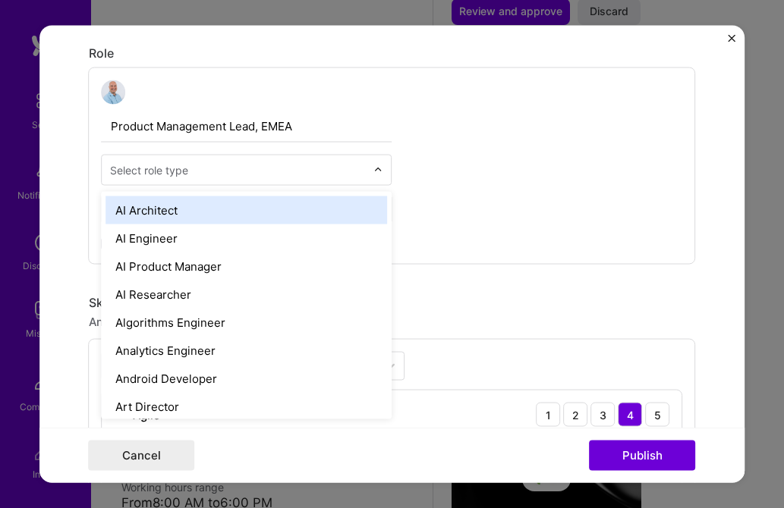
click at [279, 173] on input "text" at bounding box center [238, 170] width 256 height 16
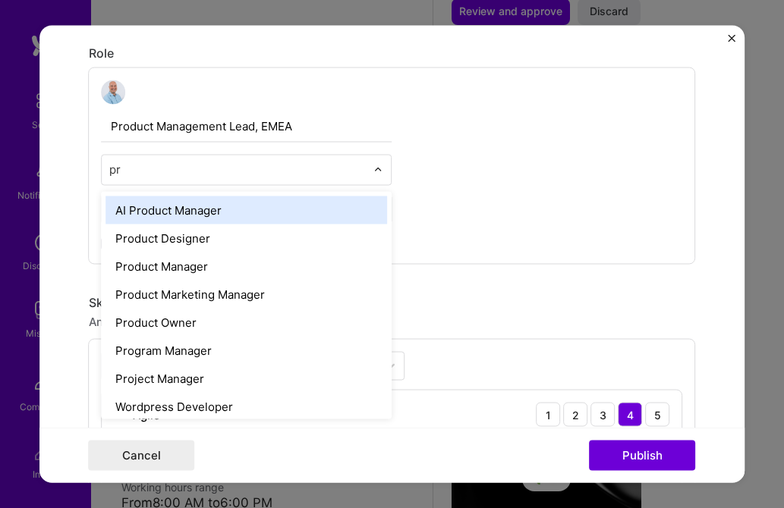
type input "pro"
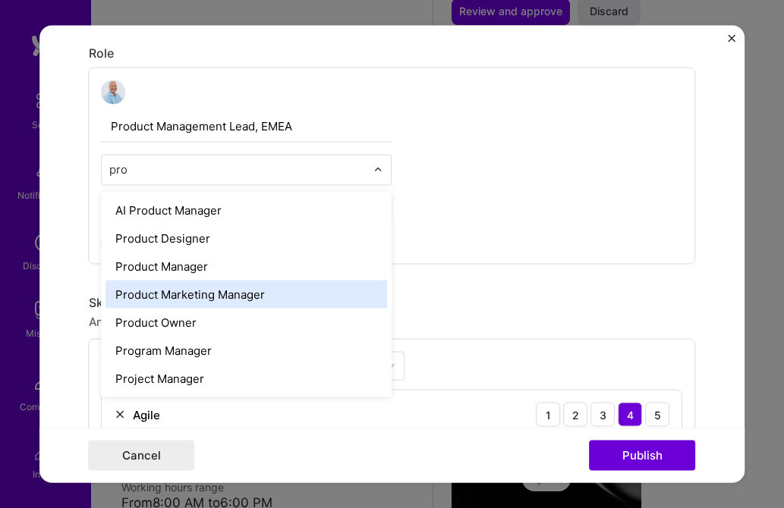
click at [188, 297] on div "Product Marketing Manager" at bounding box center [246, 295] width 281 height 28
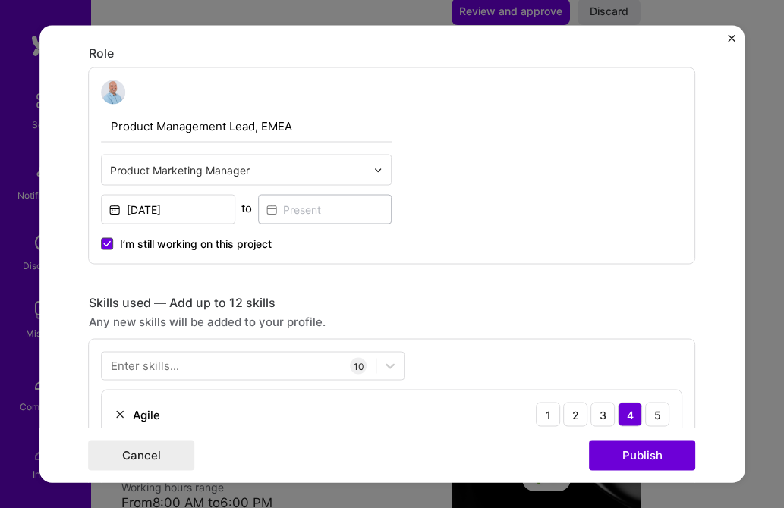
click at [105, 245] on icon at bounding box center [108, 244] width 6 height 5
click at [0, 0] on input "I’m still working on this project" at bounding box center [0, 0] width 0 height 0
click at [284, 210] on input at bounding box center [325, 210] width 134 height 30
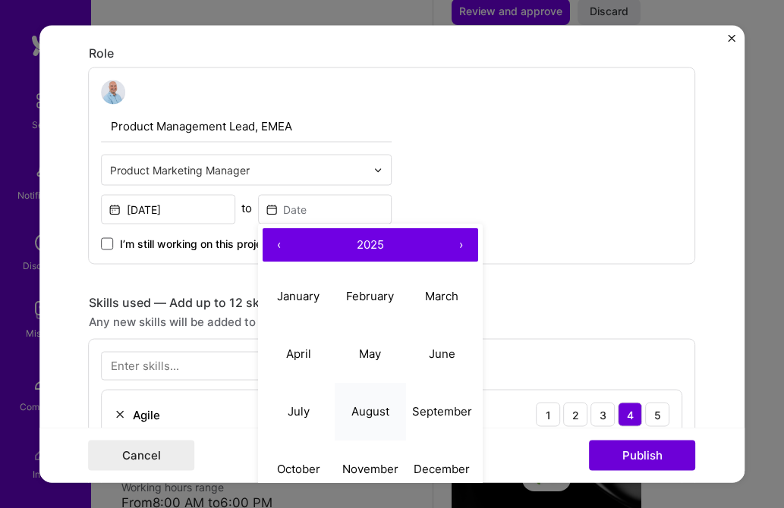
click at [363, 406] on abbr "August" at bounding box center [370, 411] width 38 height 14
type input "[DATE]"
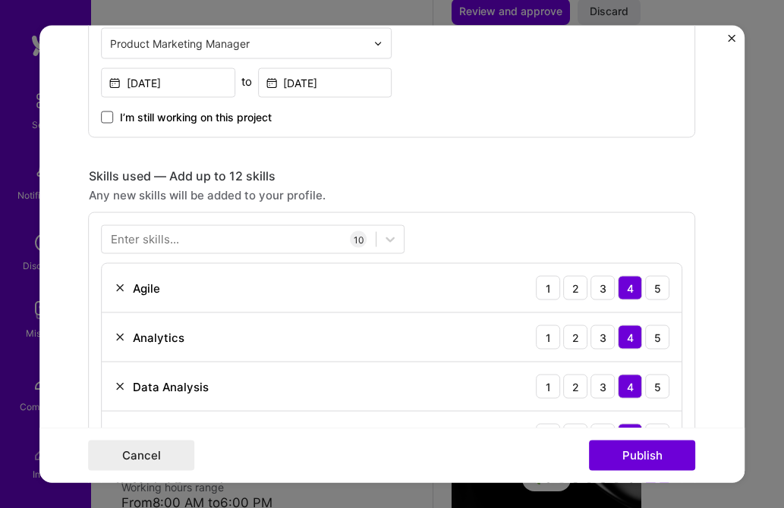
scroll to position [566, 0]
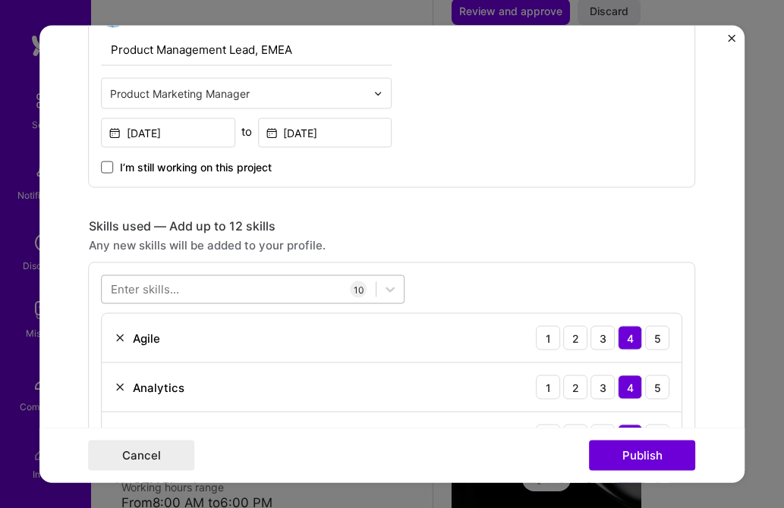
click at [189, 284] on div at bounding box center [239, 289] width 274 height 25
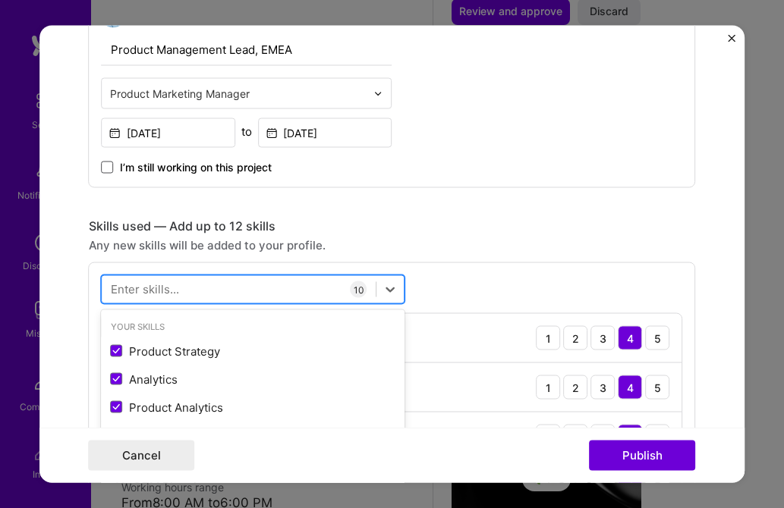
scroll to position [949, 0]
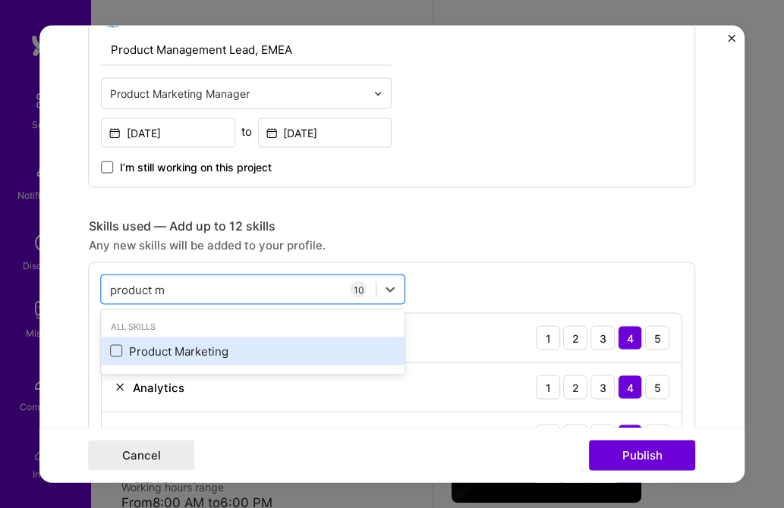
click at [113, 351] on span at bounding box center [117, 351] width 12 height 12
click at [0, 0] on input "checkbox" at bounding box center [0, 0] width 0 height 0
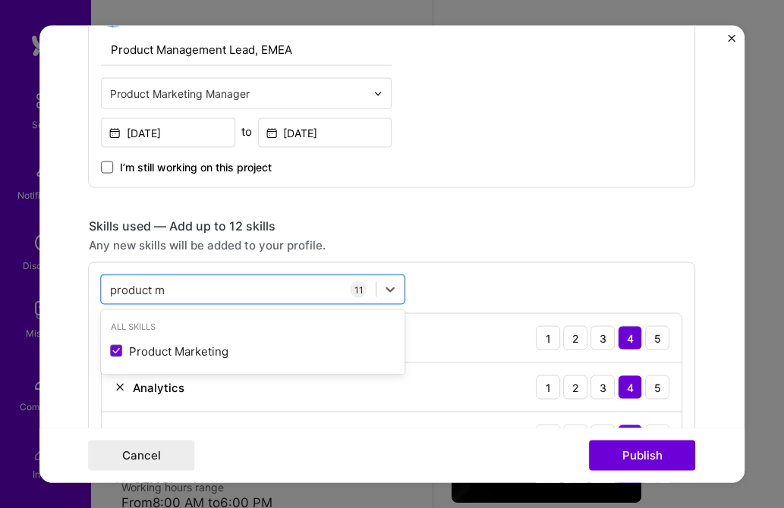
type input "product m"
click at [563, 243] on div "Any new skills will be added to your profile." at bounding box center [392, 245] width 607 height 16
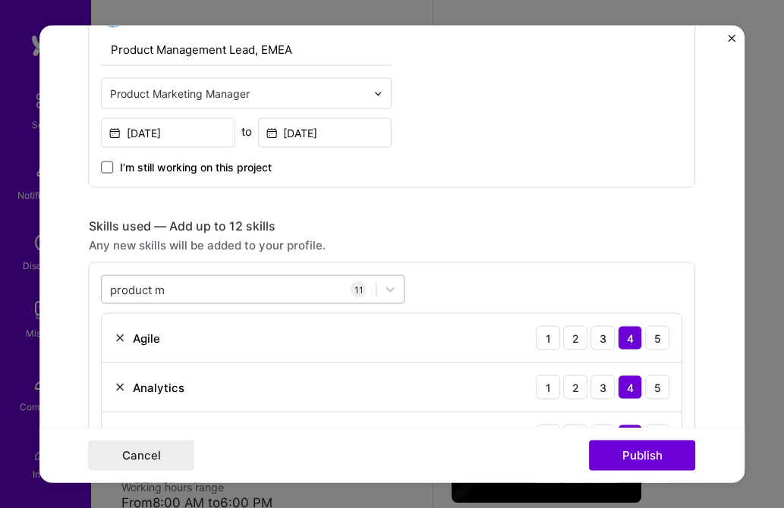
click at [183, 291] on div "product m product m" at bounding box center [239, 289] width 274 height 25
click at [584, 221] on div "Skills used — Add up to 12 skills" at bounding box center [392, 227] width 607 height 16
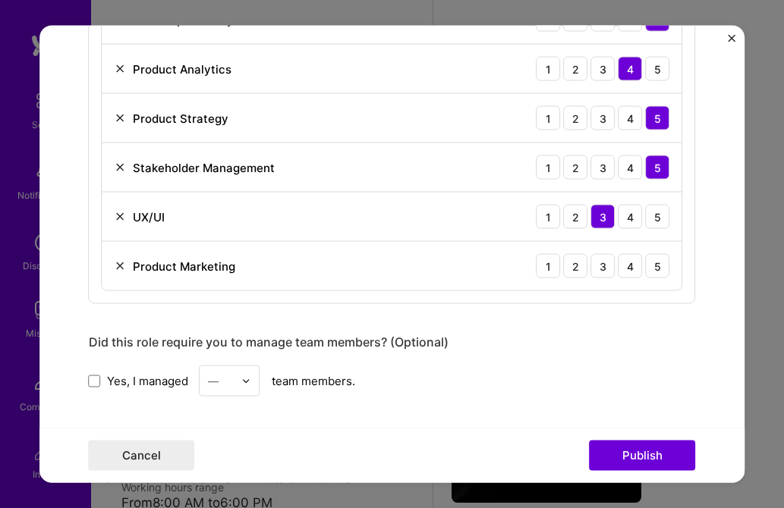
scroll to position [1132, 0]
click at [629, 265] on div "4" at bounding box center [630, 265] width 24 height 24
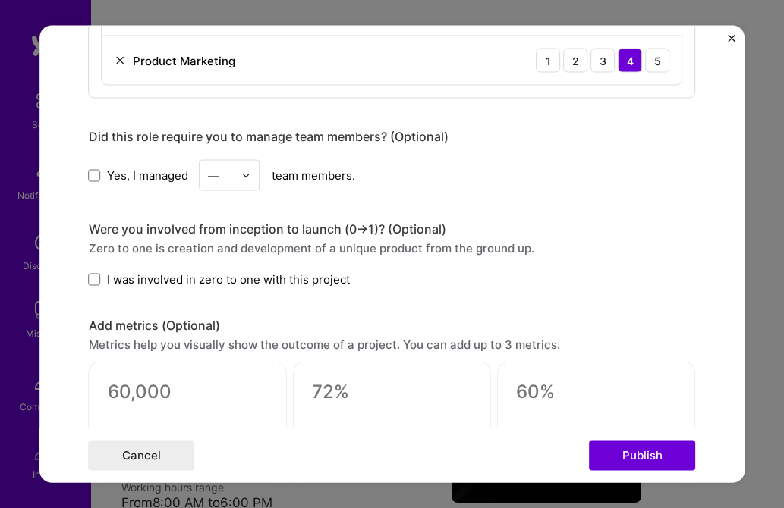
scroll to position [1348, 0]
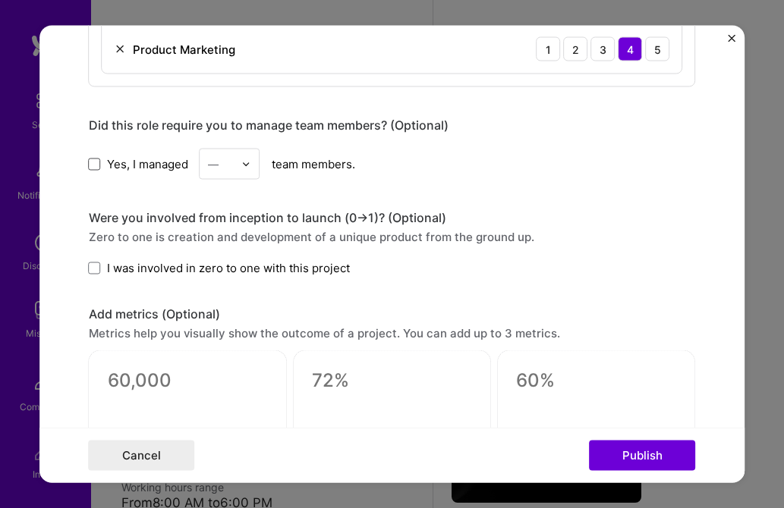
click at [97, 163] on span at bounding box center [95, 164] width 12 height 12
click at [0, 0] on input "Yes, I managed" at bounding box center [0, 0] width 0 height 0
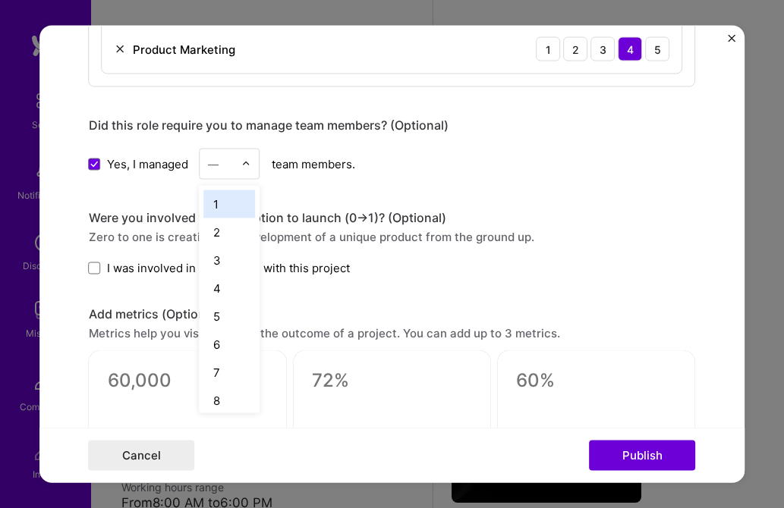
click at [243, 168] on img at bounding box center [246, 163] width 9 height 9
click at [219, 234] on div "2" at bounding box center [230, 233] width 52 height 28
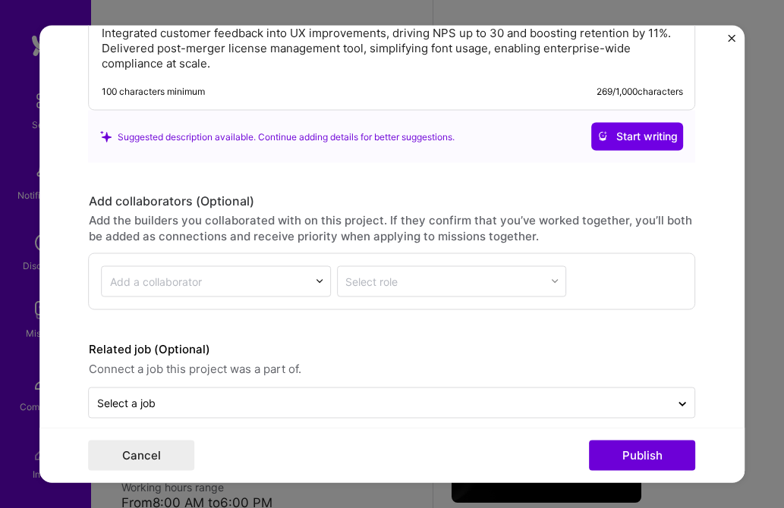
scroll to position [1945, 0]
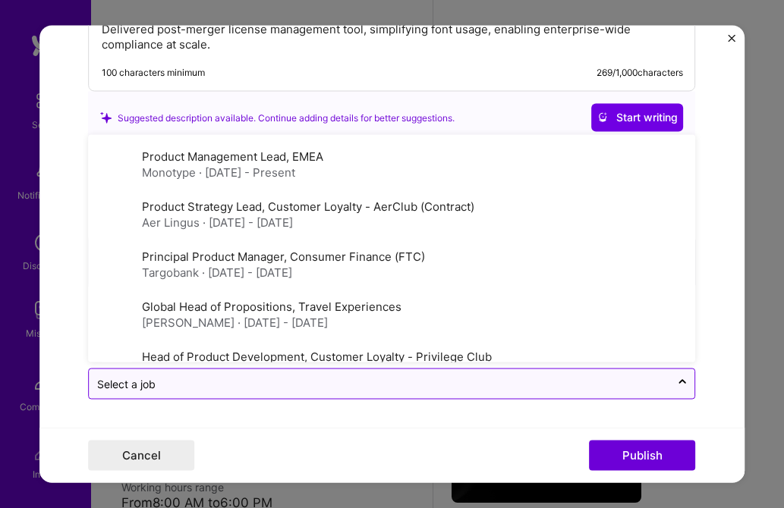
click at [250, 387] on input "text" at bounding box center [380, 384] width 566 height 16
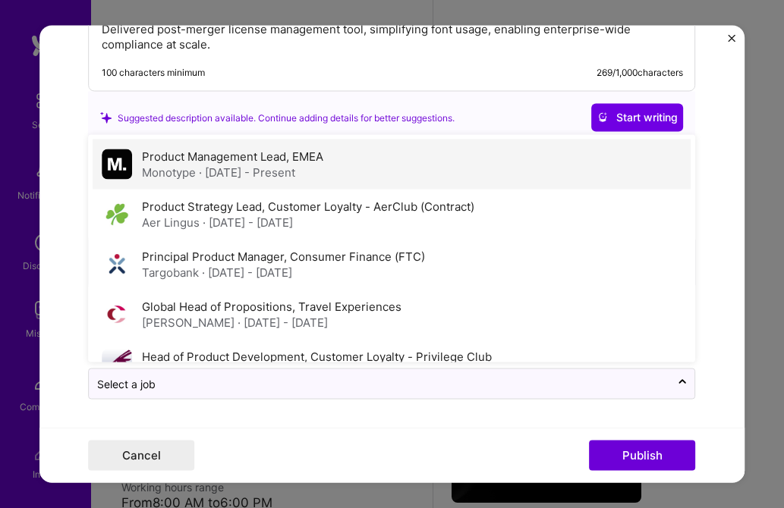
click at [237, 169] on span "· [DATE] - Present" at bounding box center [247, 172] width 96 height 14
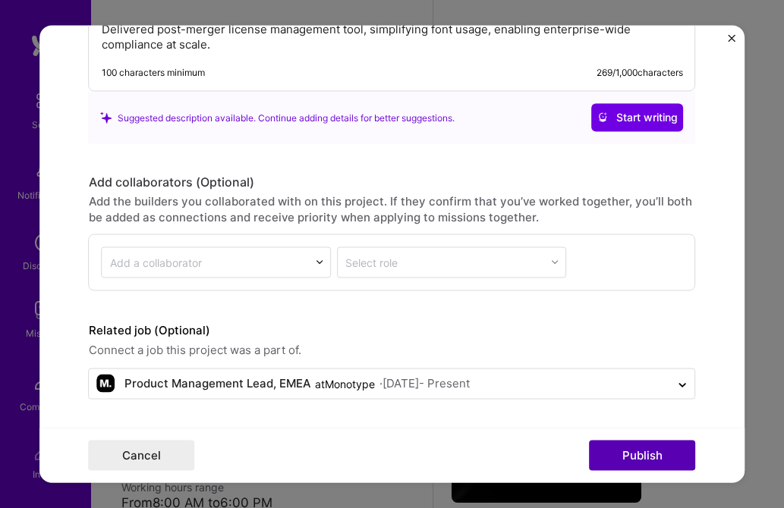
click at [652, 454] on button "Publish" at bounding box center [643, 456] width 106 height 30
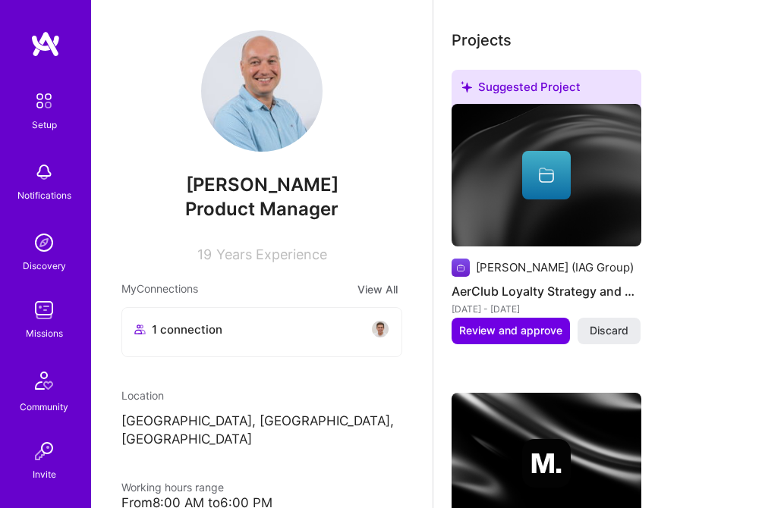
scroll to position [580, 0]
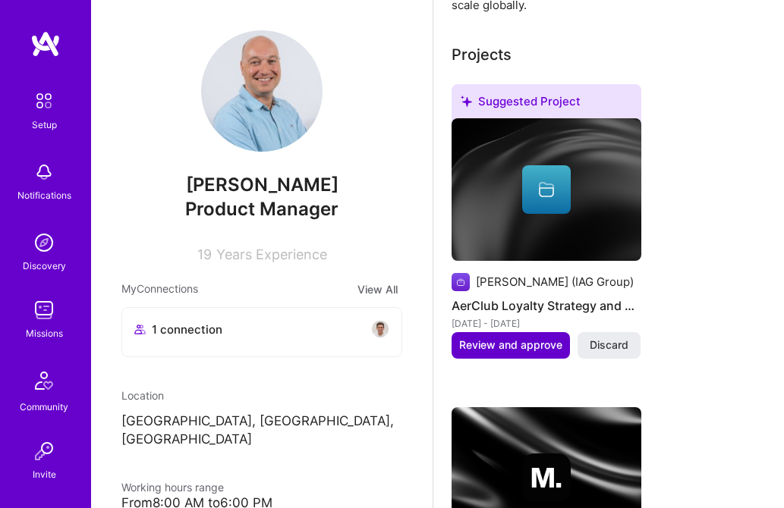
click at [504, 353] on span "Review and approve" at bounding box center [510, 345] width 103 height 15
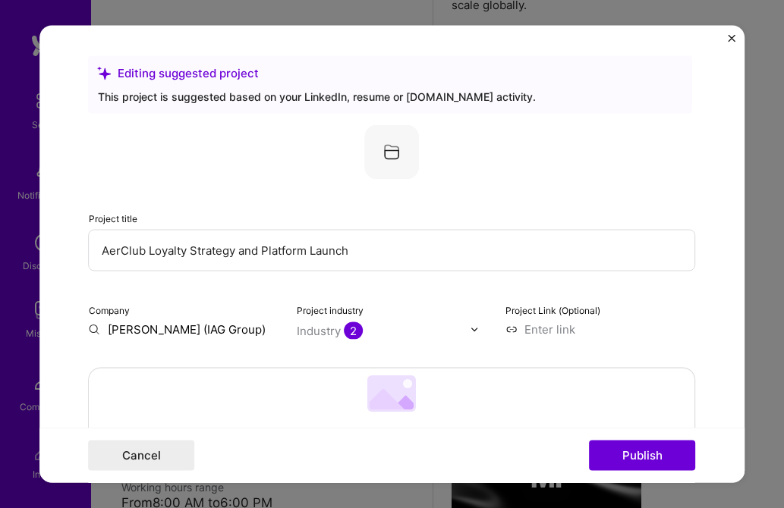
click at [185, 329] on input "[PERSON_NAME] (IAG Group)" at bounding box center [184, 330] width 190 height 16
click at [225, 332] on input "[PERSON_NAME] (IAG Group)" at bounding box center [184, 330] width 190 height 16
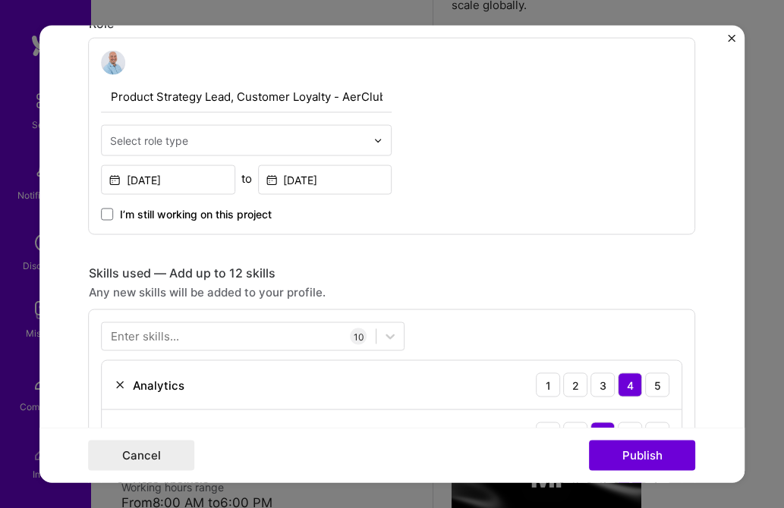
scroll to position [524, 0]
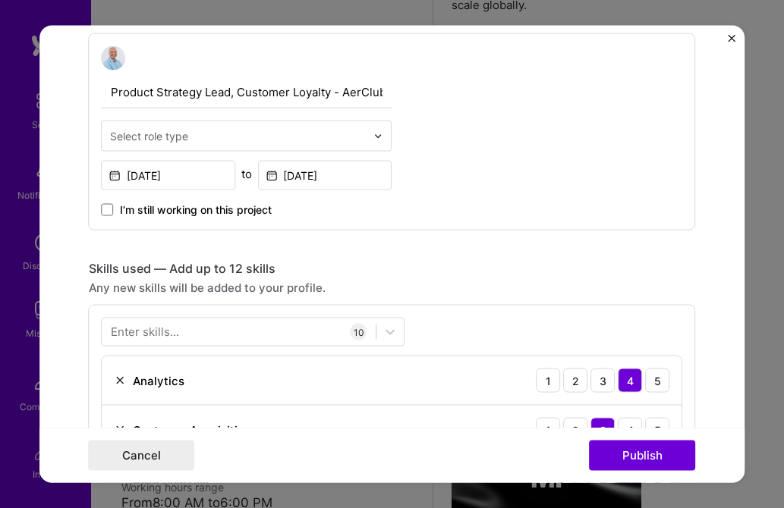
click at [262, 134] on input "text" at bounding box center [238, 136] width 256 height 16
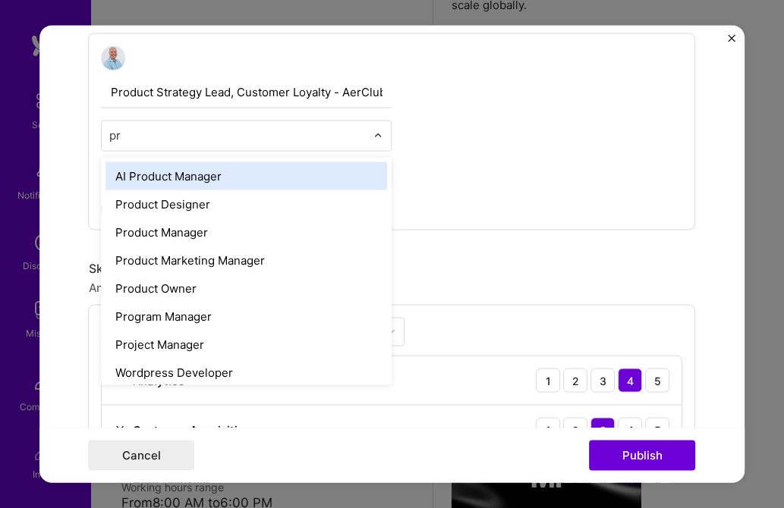
type input "pro"
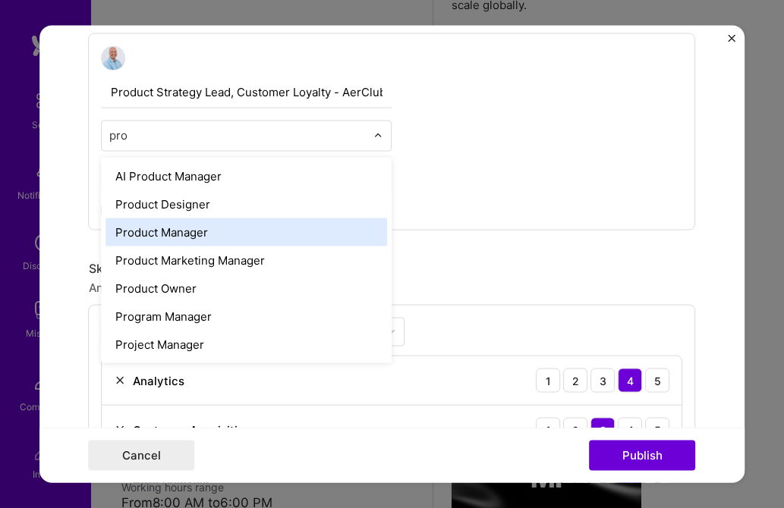
click at [153, 231] on div "Product Manager" at bounding box center [246, 233] width 281 height 28
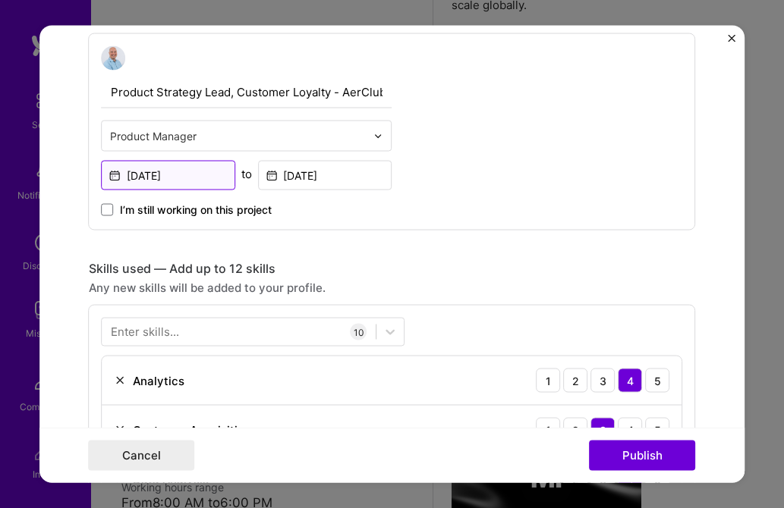
click at [139, 172] on input "[DATE]" at bounding box center [169, 176] width 134 height 30
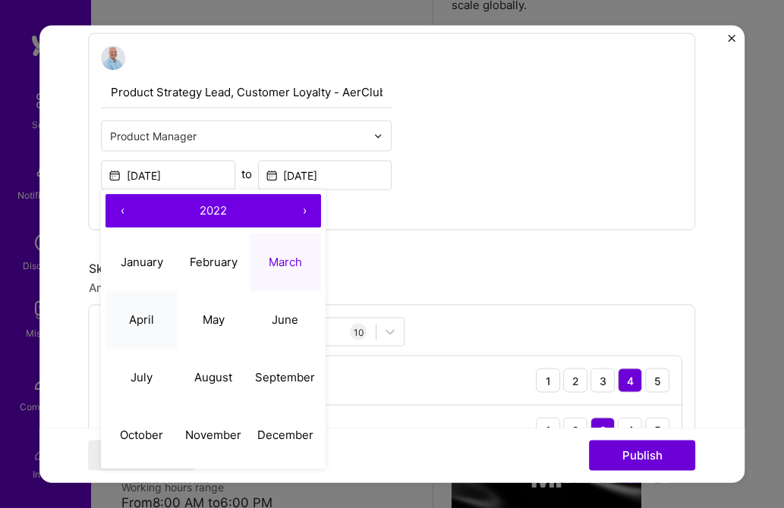
click at [146, 319] on abbr "April" at bounding box center [141, 320] width 25 height 14
type input "[DATE]"
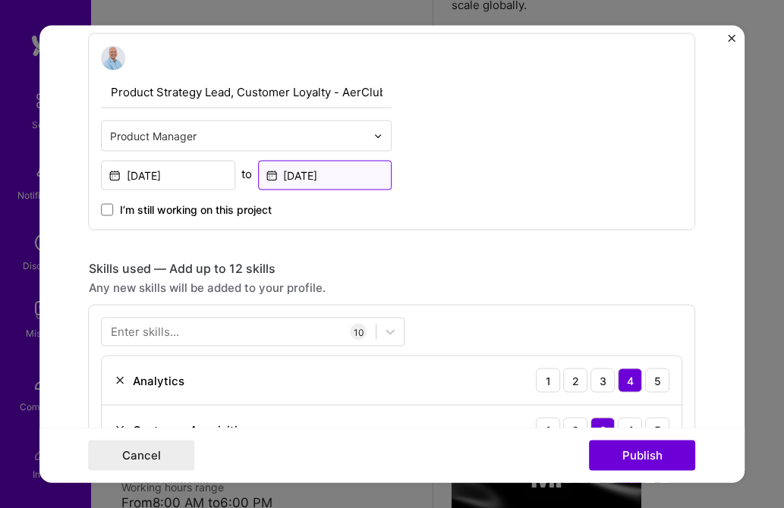
click at [303, 168] on input "[DATE]" at bounding box center [325, 176] width 134 height 30
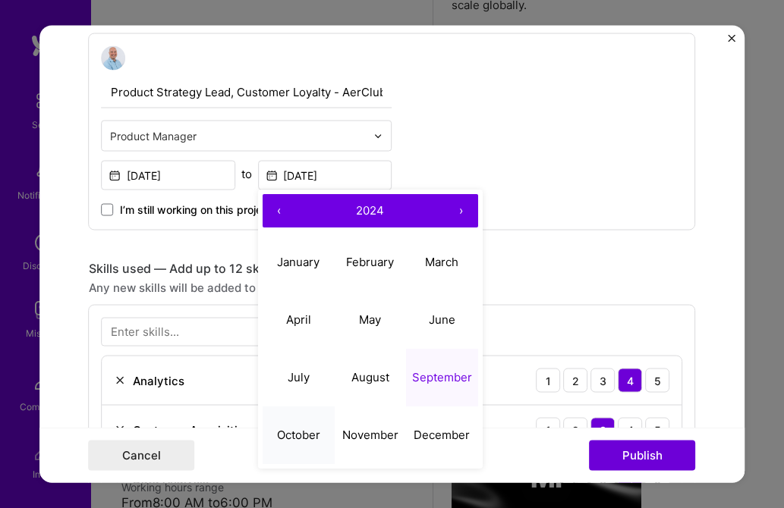
click at [309, 426] on button "October" at bounding box center [299, 436] width 72 height 58
type input "[DATE]"
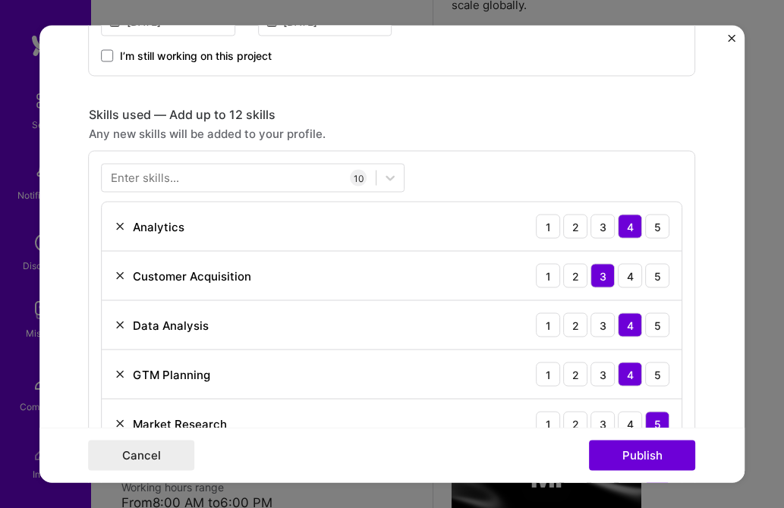
scroll to position [656, 0]
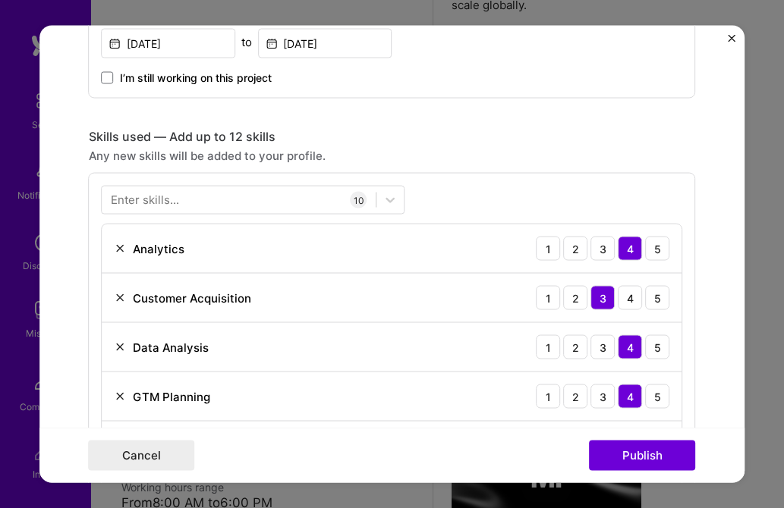
click at [190, 185] on div "Enter skills... 10 Analytics 1 2 3 4 5 Customer Acquisition 1 2 3 4 5 Data Anal…" at bounding box center [392, 452] width 607 height 558
click at [174, 200] on div "Enter skills..." at bounding box center [145, 200] width 68 height 16
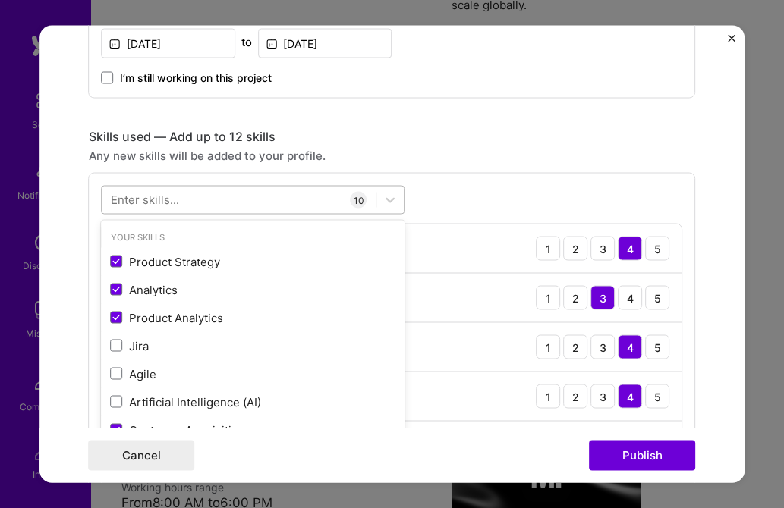
click at [185, 204] on div at bounding box center [239, 199] width 274 height 25
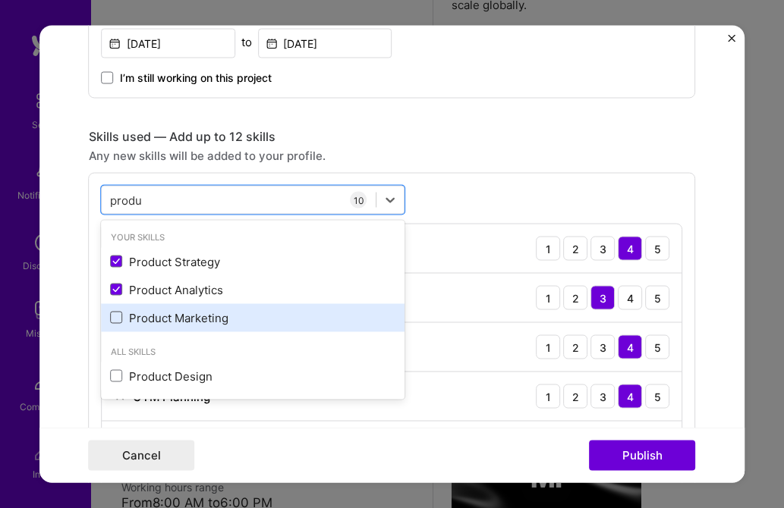
click at [118, 318] on span at bounding box center [117, 318] width 12 height 12
click at [0, 0] on input "checkbox" at bounding box center [0, 0] width 0 height 0
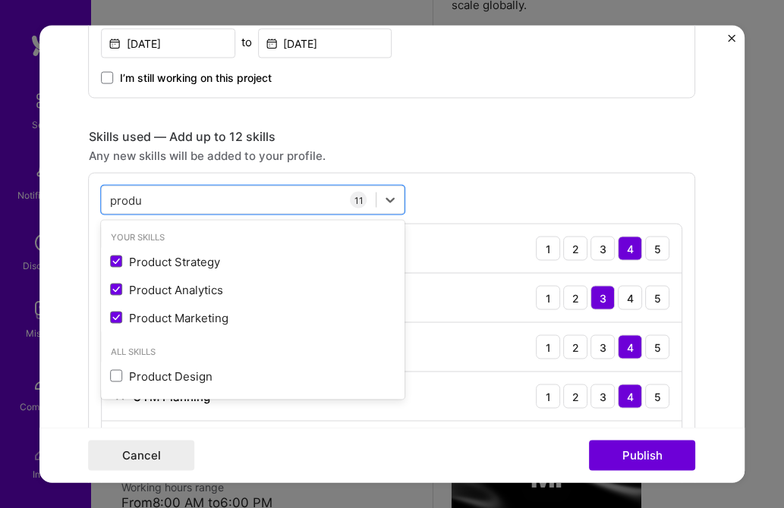
click at [462, 201] on div "option Product Marketing, selected. option Product Strategy focused, 0 of 2. 4 …" at bounding box center [392, 476] width 607 height 607
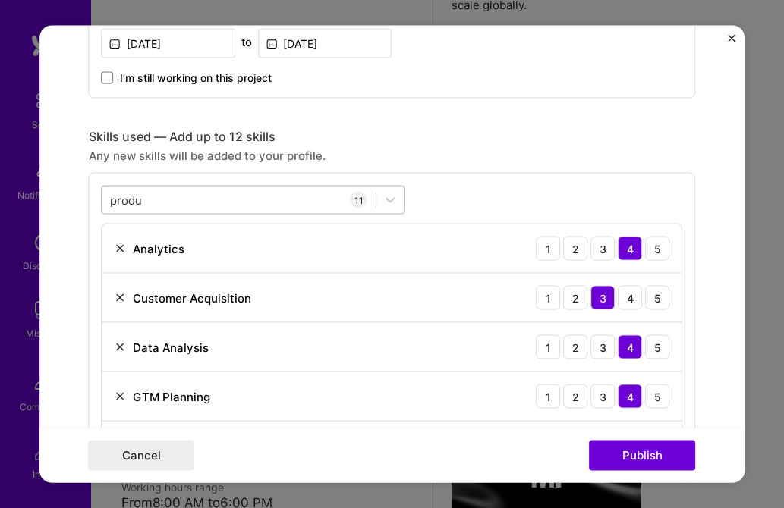
click at [197, 197] on div "produ produ" at bounding box center [239, 199] width 274 height 25
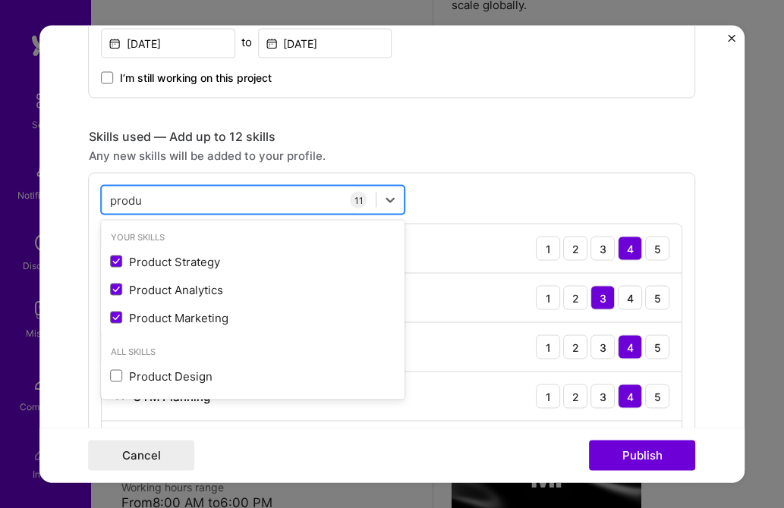
click at [197, 197] on div "produ produ" at bounding box center [239, 199] width 274 height 25
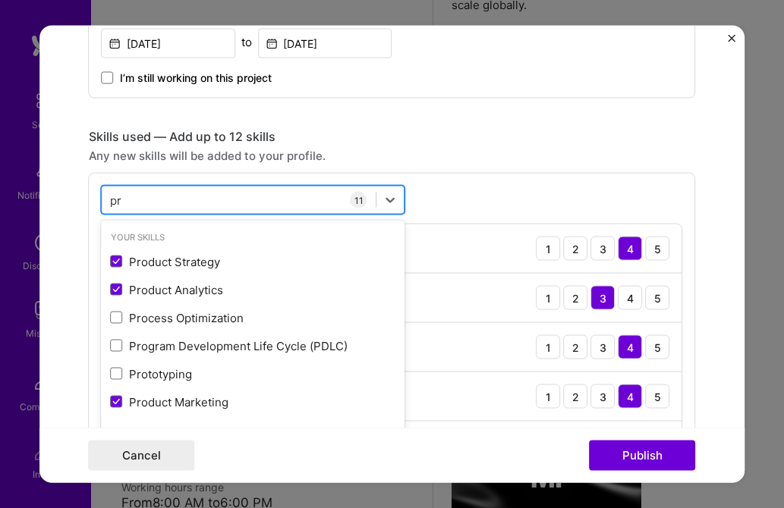
type input "p"
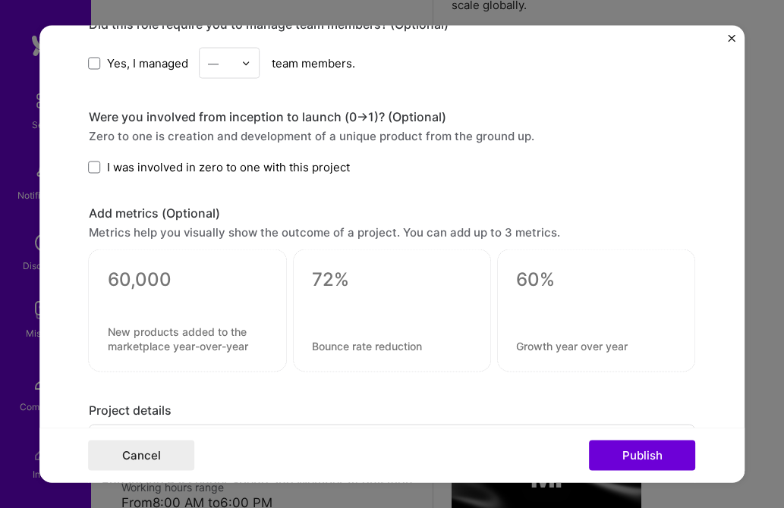
scroll to position [1451, 0]
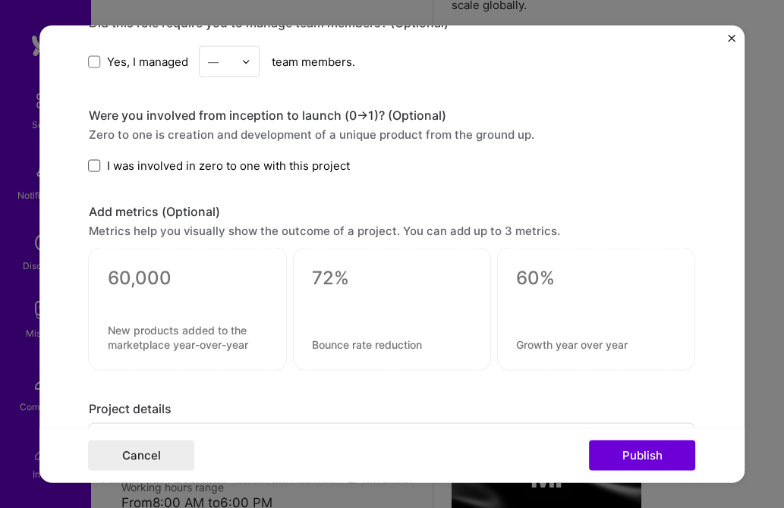
click at [94, 166] on span at bounding box center [95, 165] width 12 height 12
click at [0, 0] on input "I was involved in zero to one with this project" at bounding box center [0, 0] width 0 height 0
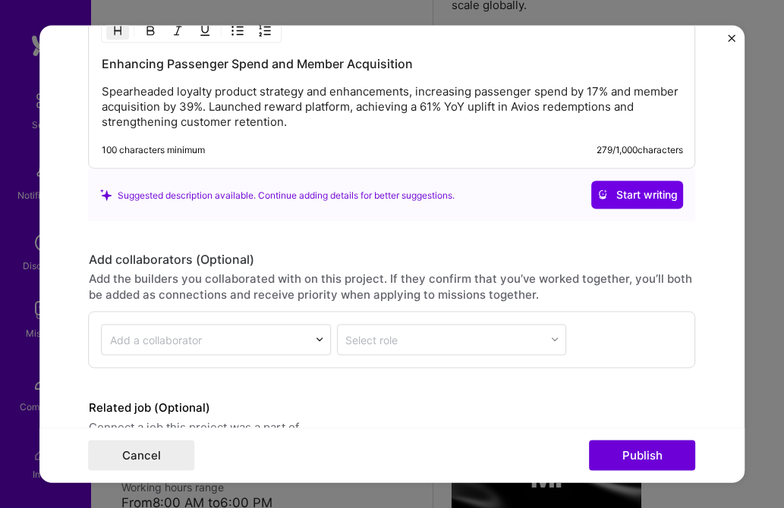
scroll to position [1945, 0]
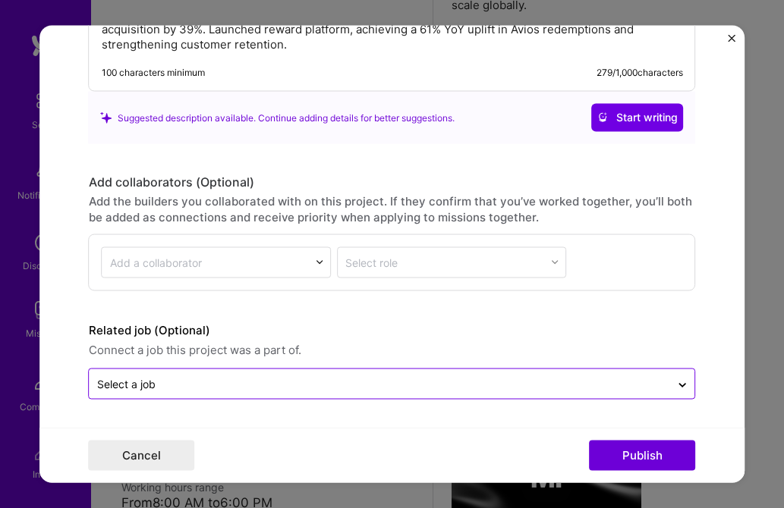
click at [197, 381] on input "text" at bounding box center [380, 384] width 566 height 16
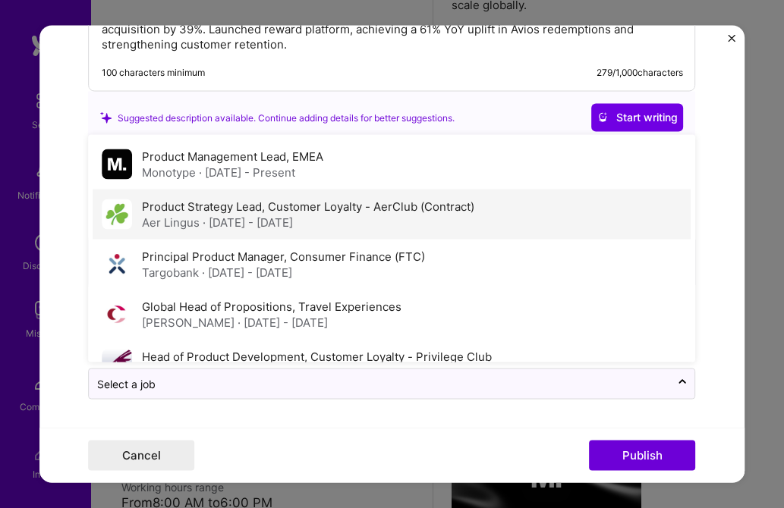
click at [206, 226] on span "· [DATE] - [DATE]" at bounding box center [248, 222] width 90 height 14
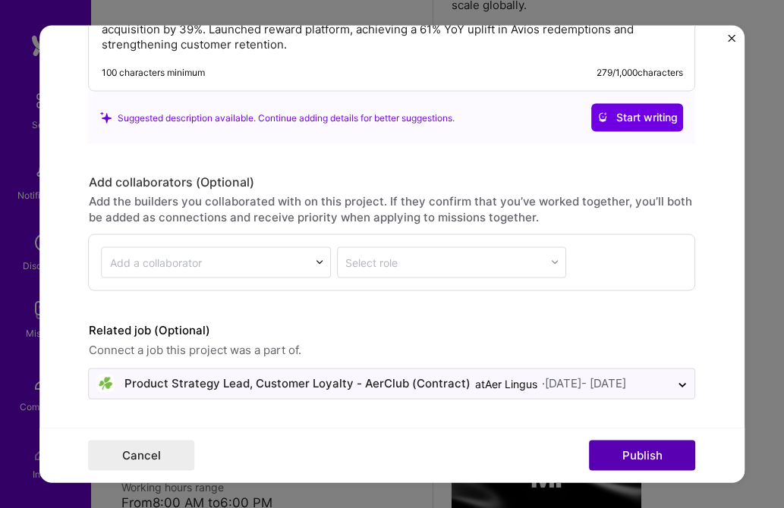
click at [639, 457] on button "Publish" at bounding box center [643, 456] width 106 height 30
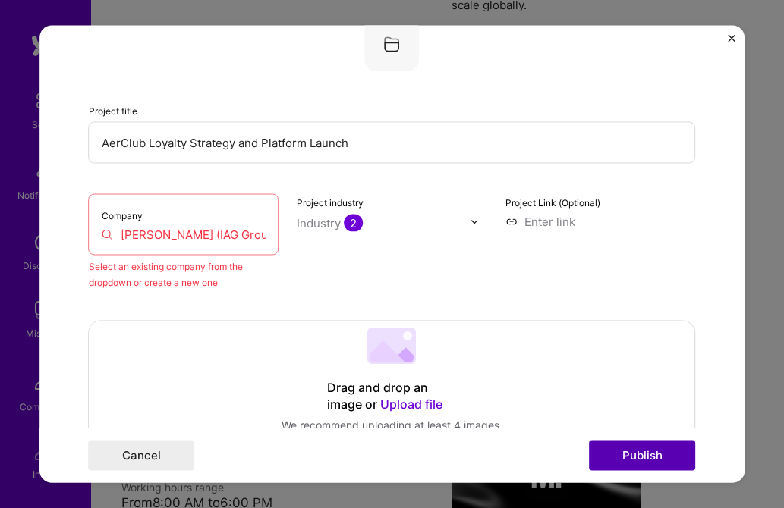
scroll to position [99, 0]
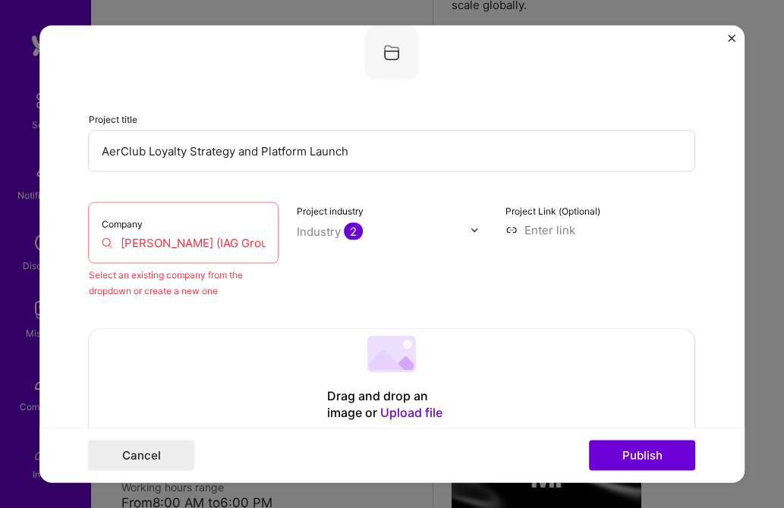
click at [201, 247] on input "[PERSON_NAME] (IAG Group)" at bounding box center [184, 243] width 165 height 16
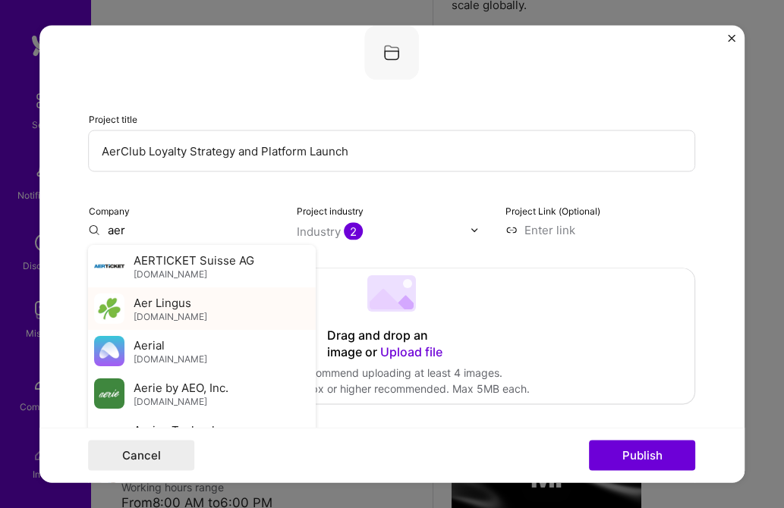
click at [160, 311] on span "[DOMAIN_NAME]" at bounding box center [171, 317] width 74 height 12
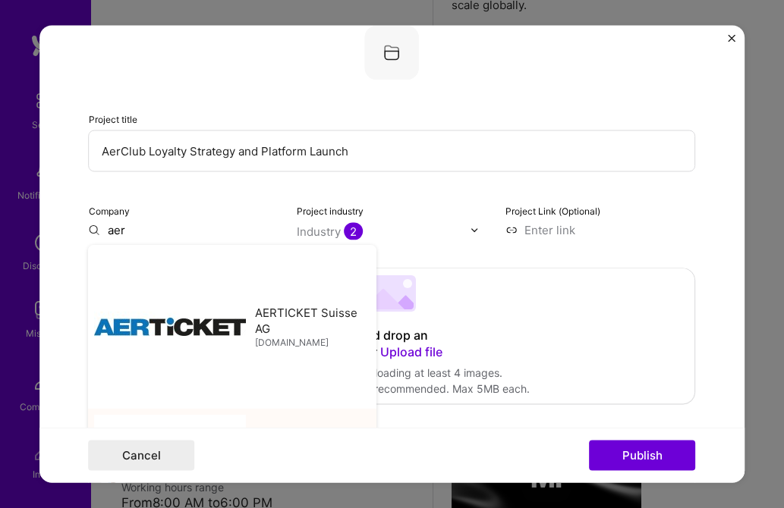
type input "Aer Lingus"
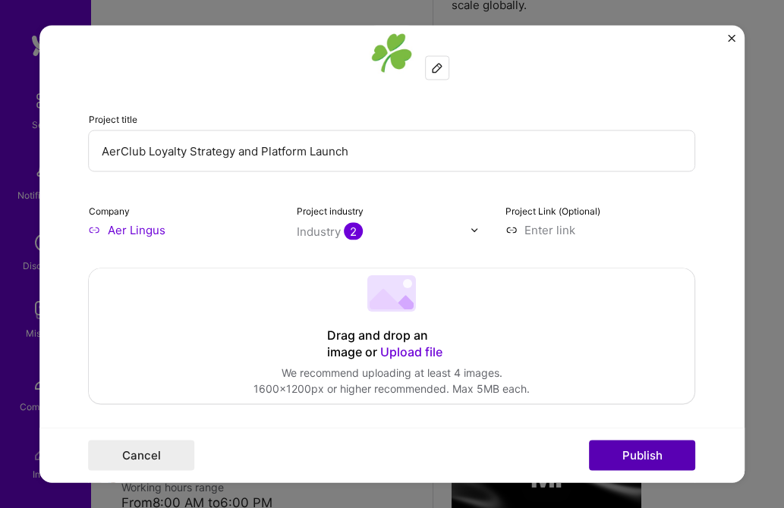
click at [649, 458] on button "Publish" at bounding box center [643, 456] width 106 height 30
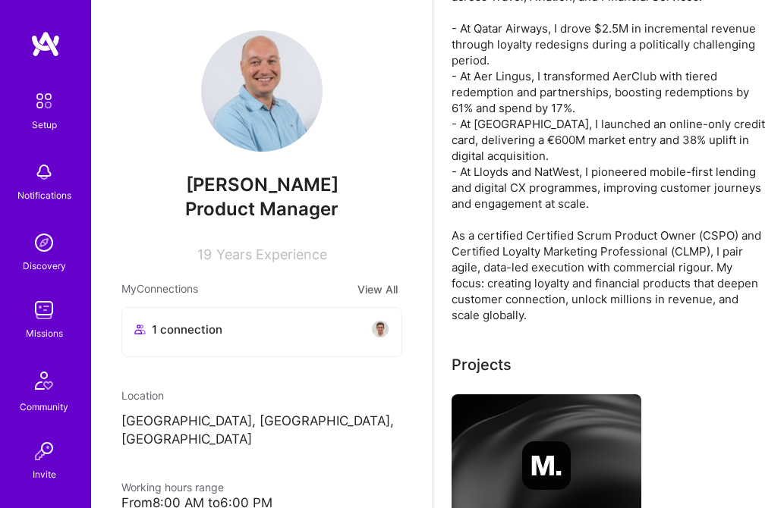
scroll to position [0, 0]
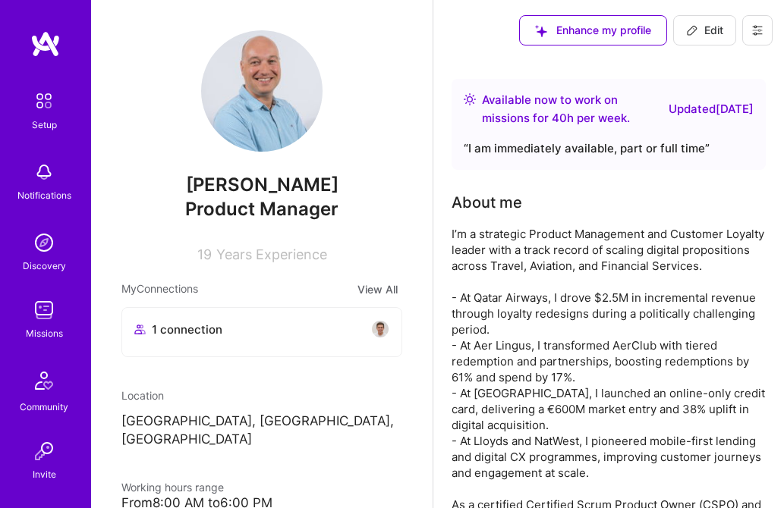
click at [708, 29] on span "Edit" at bounding box center [704, 30] width 37 height 15
select select "GB"
select select "Right Now"
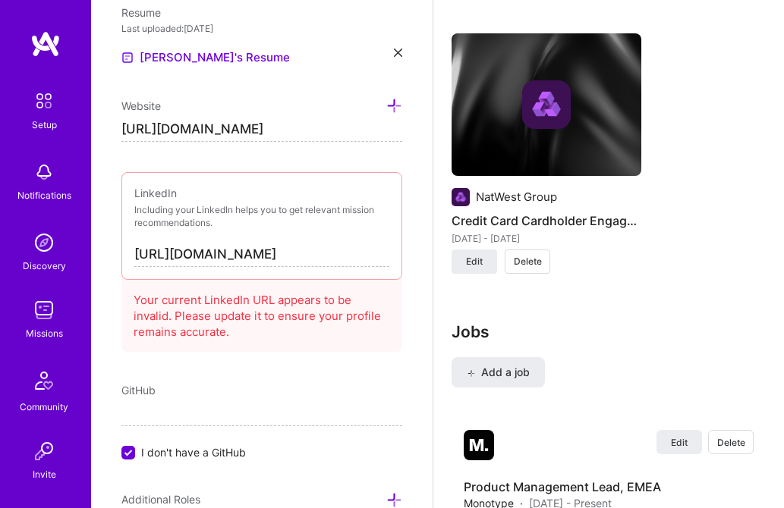
scroll to position [3355, 0]
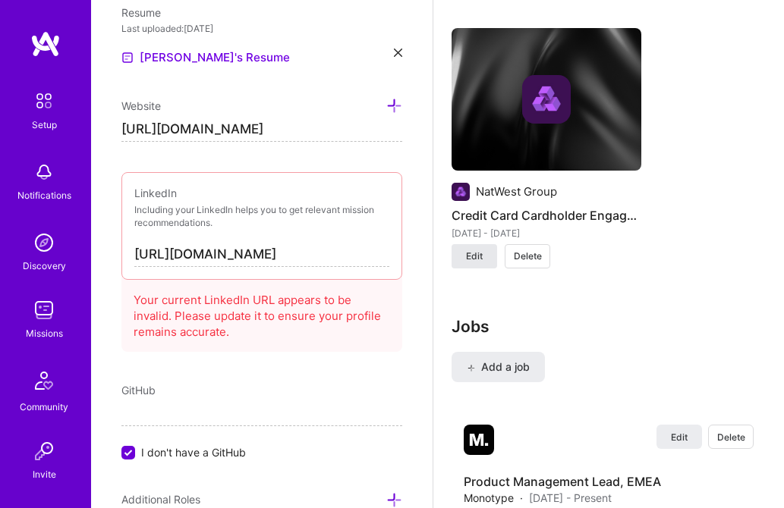
click at [470, 258] on span "Edit" at bounding box center [474, 257] width 17 height 14
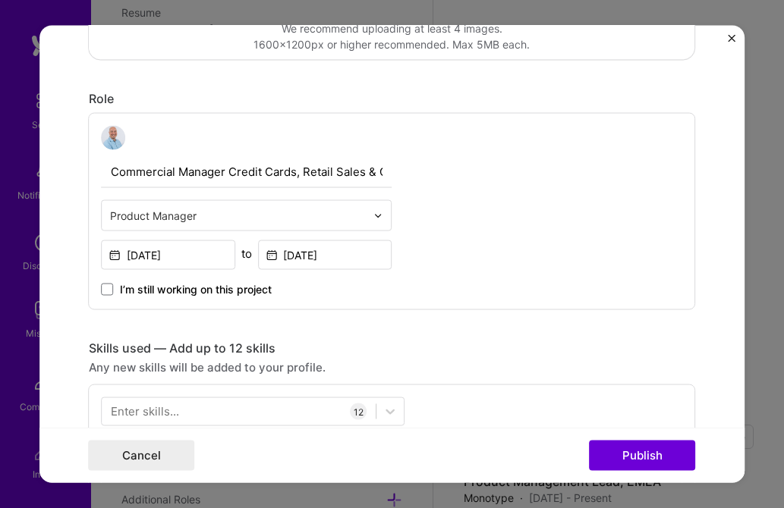
scroll to position [394, 0]
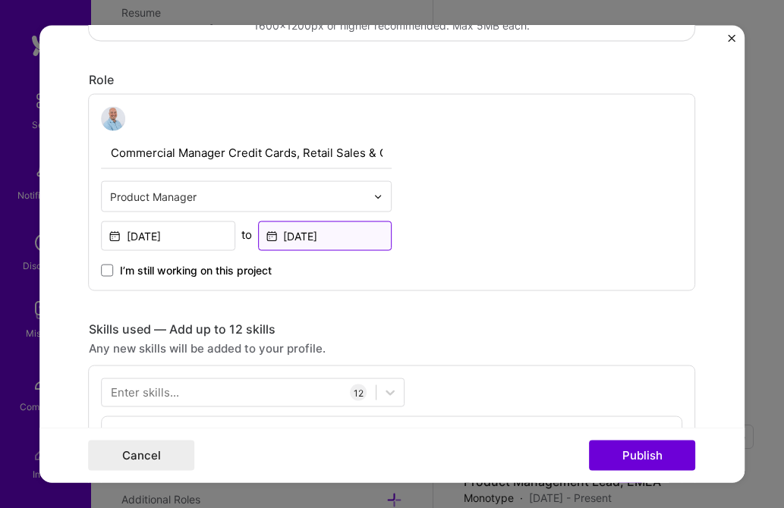
click at [310, 236] on input "[DATE]" at bounding box center [325, 237] width 134 height 30
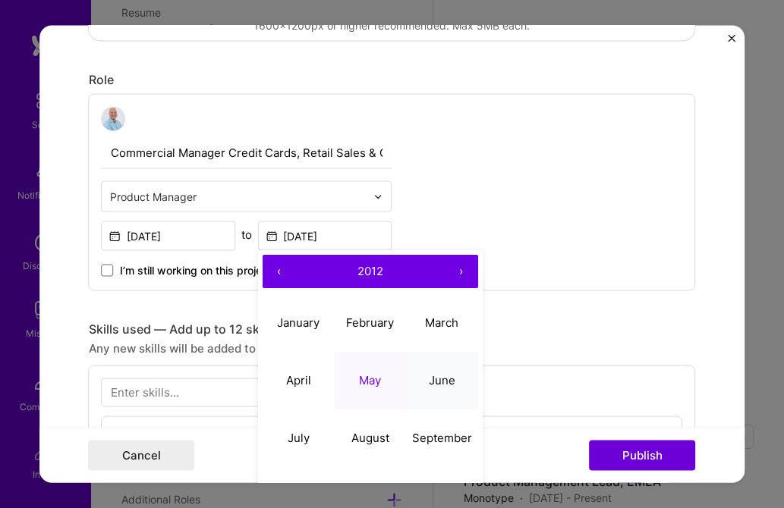
click at [444, 389] on button "June" at bounding box center [442, 381] width 72 height 58
type input "[DATE]"
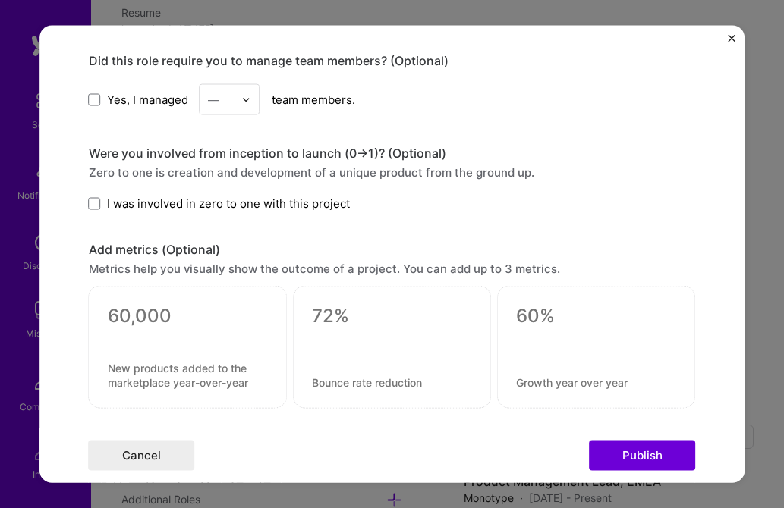
scroll to position [1361, 0]
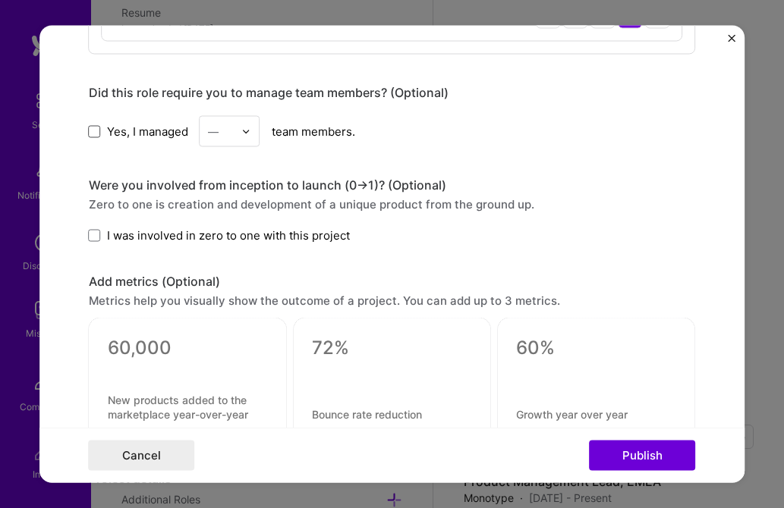
click at [96, 132] on span at bounding box center [95, 131] width 12 height 12
click at [0, 0] on input "Yes, I managed" at bounding box center [0, 0] width 0 height 0
click at [244, 136] on img at bounding box center [246, 131] width 9 height 9
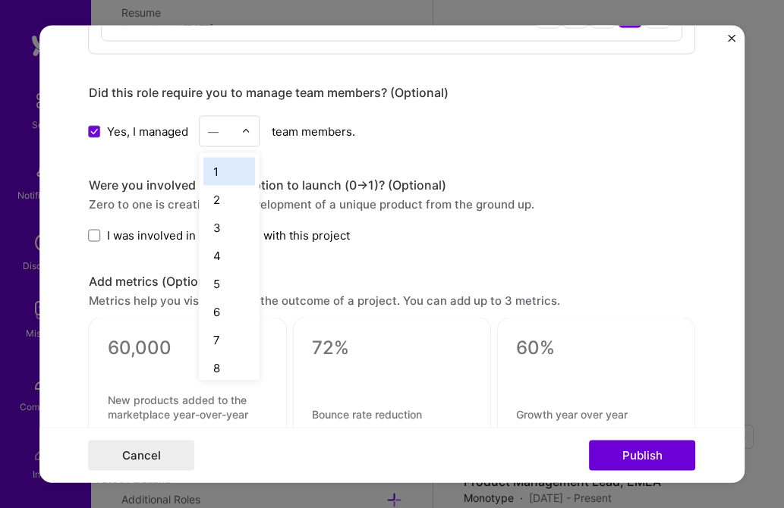
click at [226, 170] on div "1" at bounding box center [230, 172] width 52 height 28
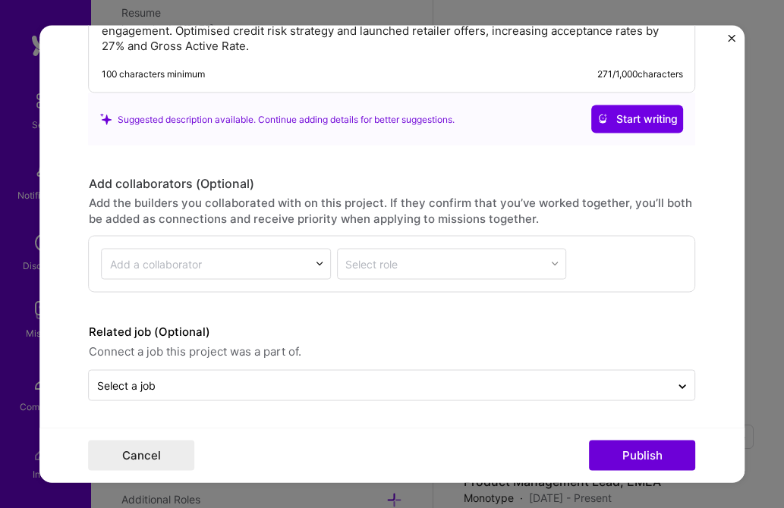
scroll to position [1926, 0]
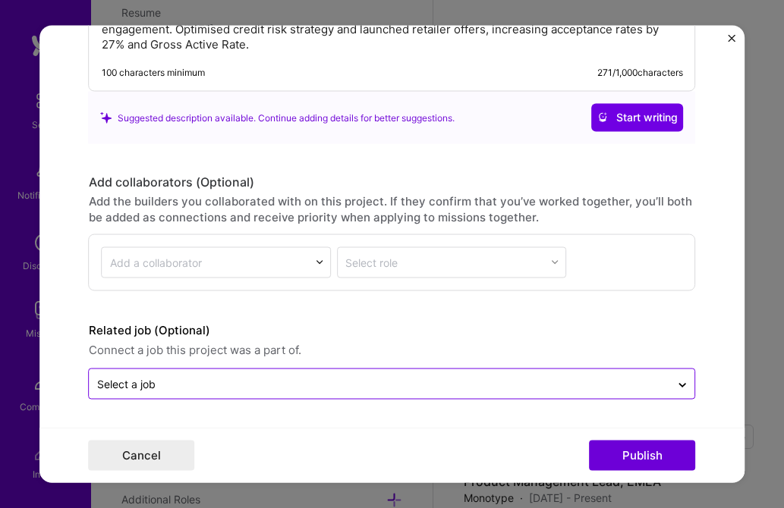
click at [320, 399] on div "Select a job" at bounding box center [392, 383] width 607 height 31
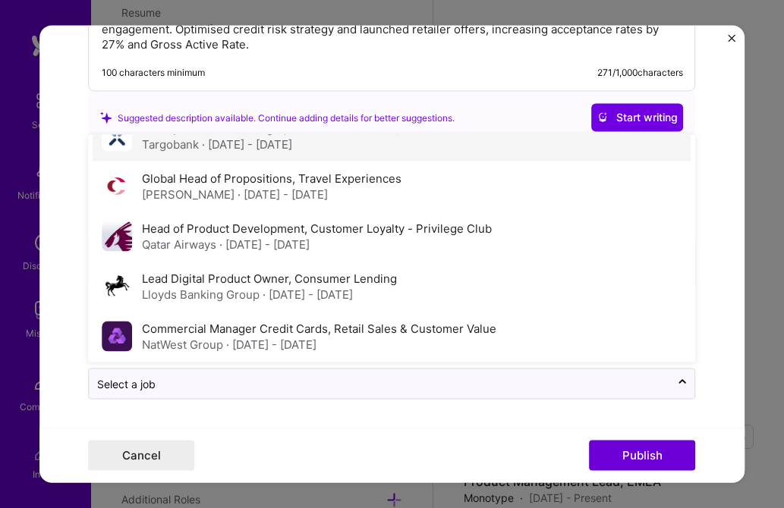
scroll to position [132, 0]
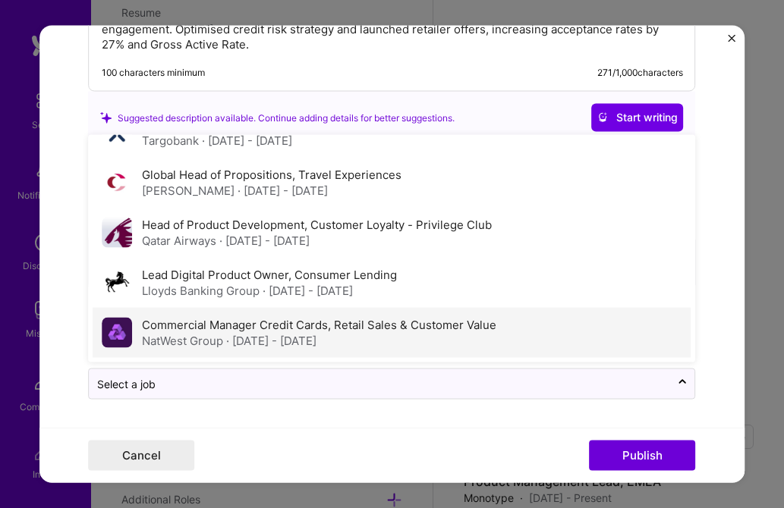
click at [244, 325] on label "Commercial Manager Credit Cards, Retail Sales & Customer Value" at bounding box center [319, 324] width 354 height 14
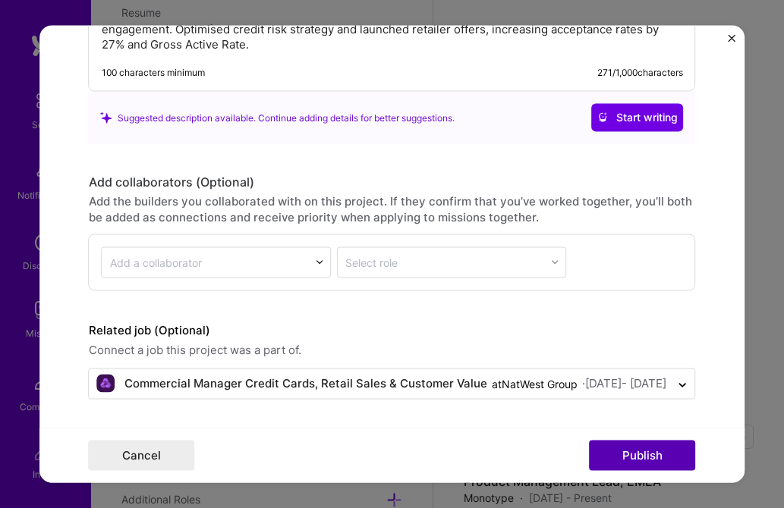
click at [655, 455] on button "Publish" at bounding box center [643, 456] width 106 height 30
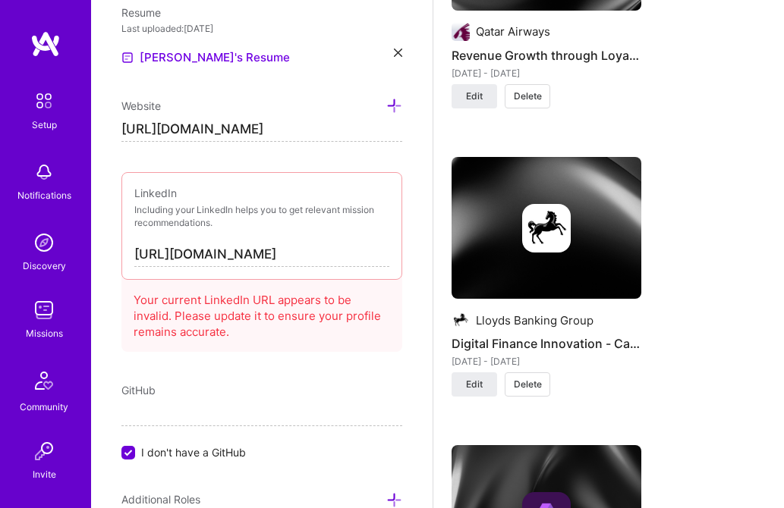
scroll to position [2937, 0]
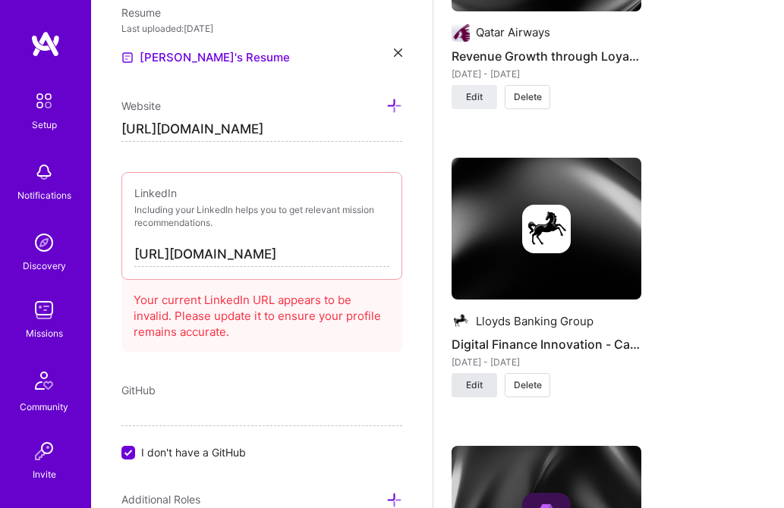
click at [471, 389] on span "Edit" at bounding box center [474, 386] width 17 height 14
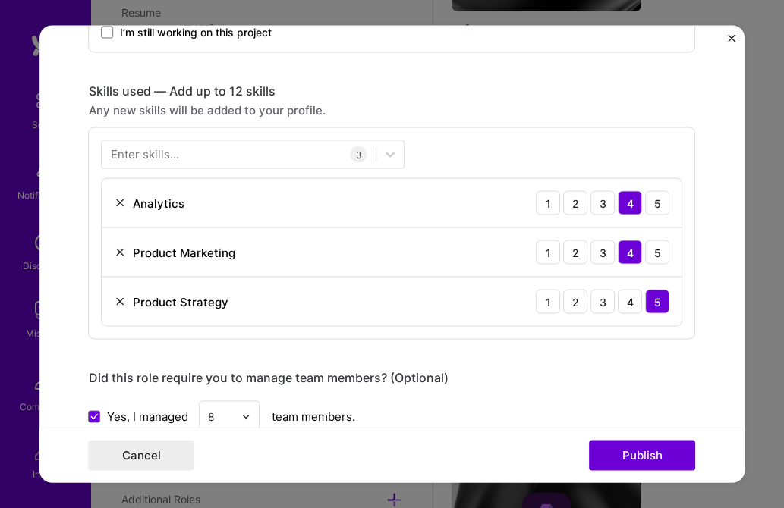
scroll to position [623, 0]
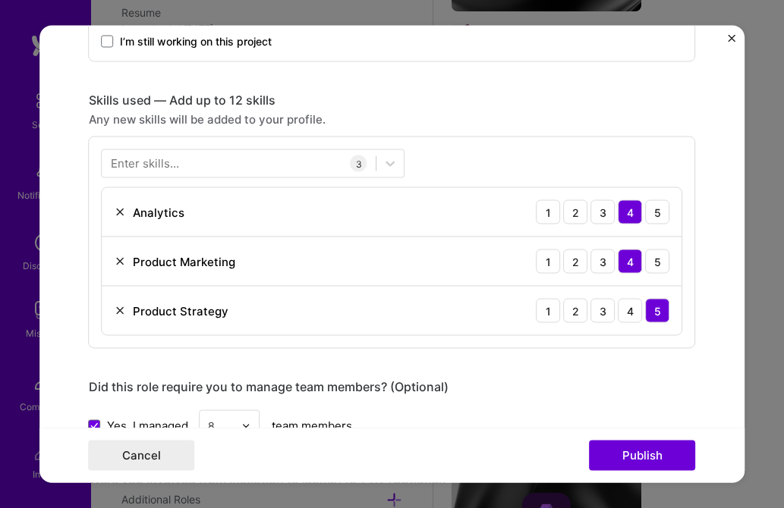
click at [175, 169] on div "Enter skills..." at bounding box center [145, 164] width 68 height 16
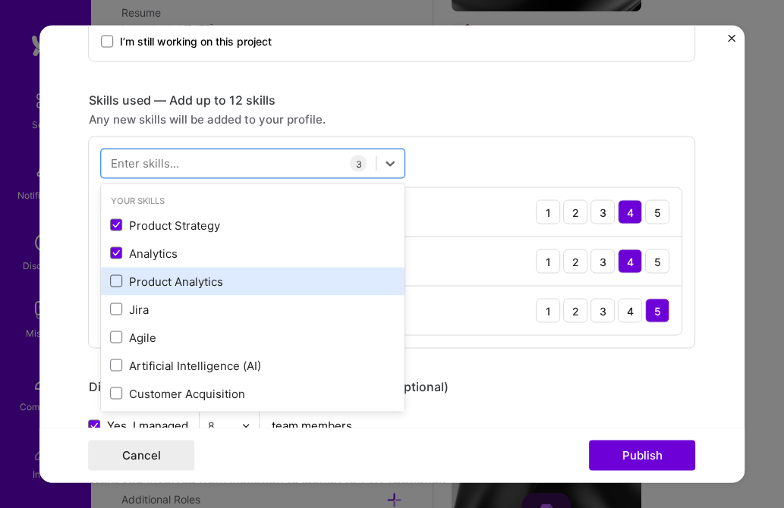
click at [119, 286] on span at bounding box center [117, 281] width 12 height 12
click at [0, 0] on input "checkbox" at bounding box center [0, 0] width 0 height 0
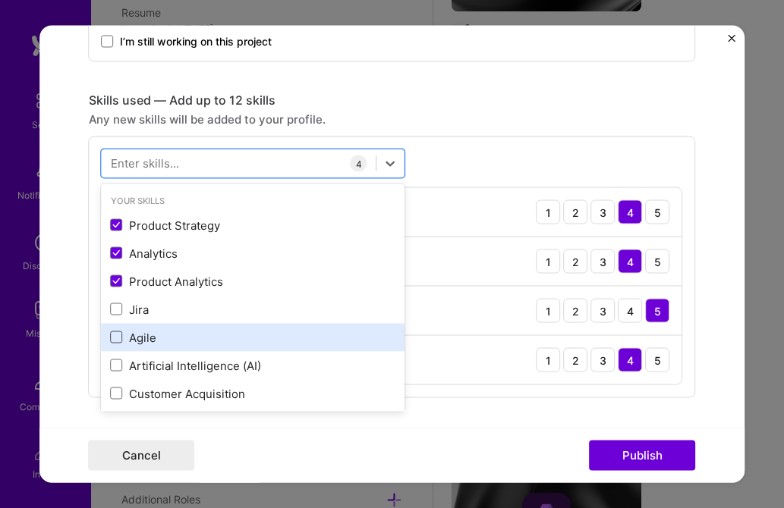
click at [115, 339] on span at bounding box center [117, 338] width 12 height 12
click at [0, 0] on input "checkbox" at bounding box center [0, 0] width 0 height 0
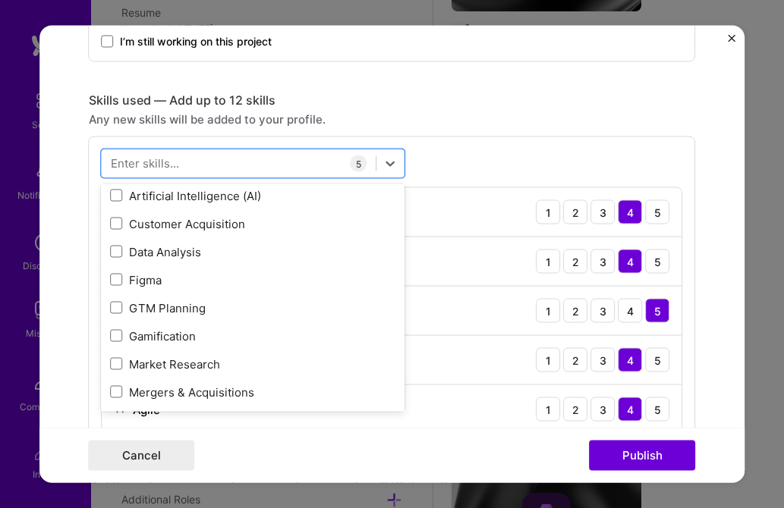
scroll to position [195, 0]
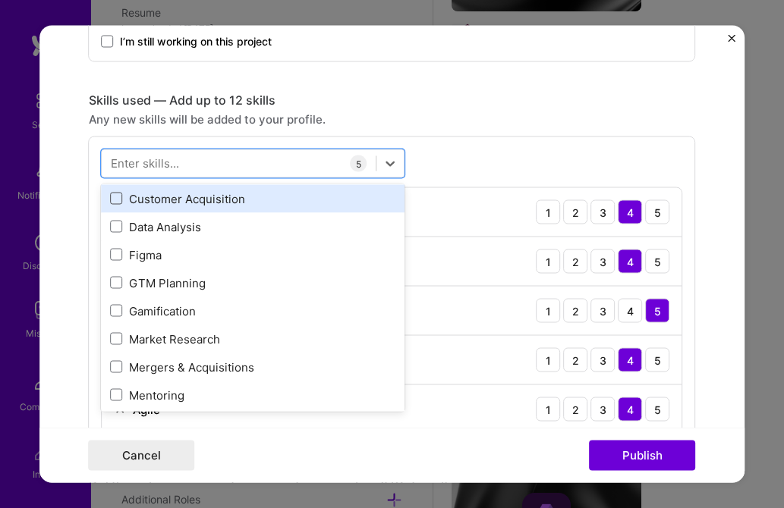
click at [116, 199] on span at bounding box center [117, 199] width 12 height 12
click at [0, 0] on input "checkbox" at bounding box center [0, 0] width 0 height 0
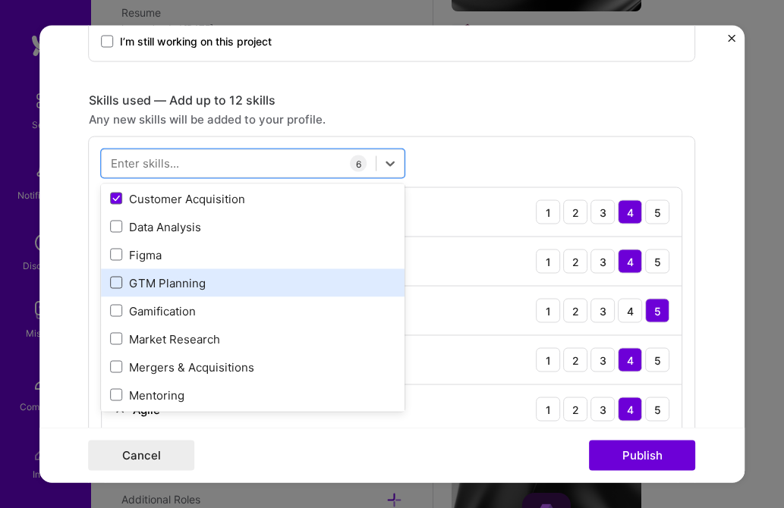
click at [115, 281] on span at bounding box center [117, 283] width 12 height 12
click at [0, 0] on input "checkbox" at bounding box center [0, 0] width 0 height 0
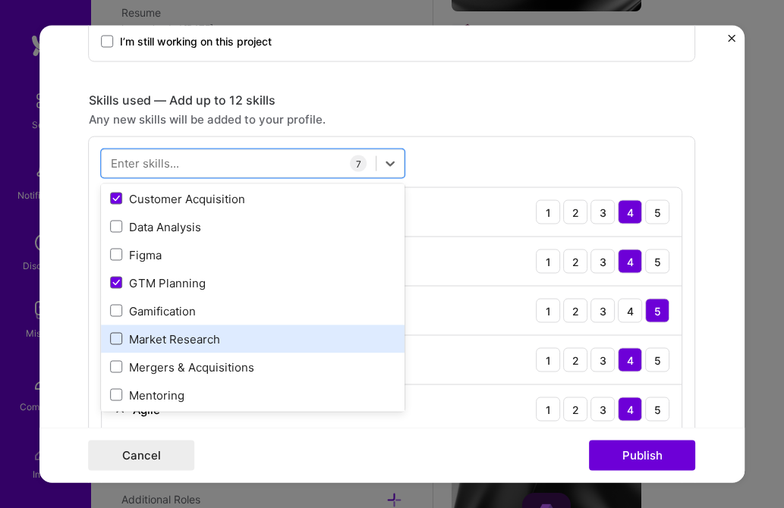
click at [115, 340] on span at bounding box center [117, 339] width 12 height 12
click at [0, 0] on input "checkbox" at bounding box center [0, 0] width 0 height 0
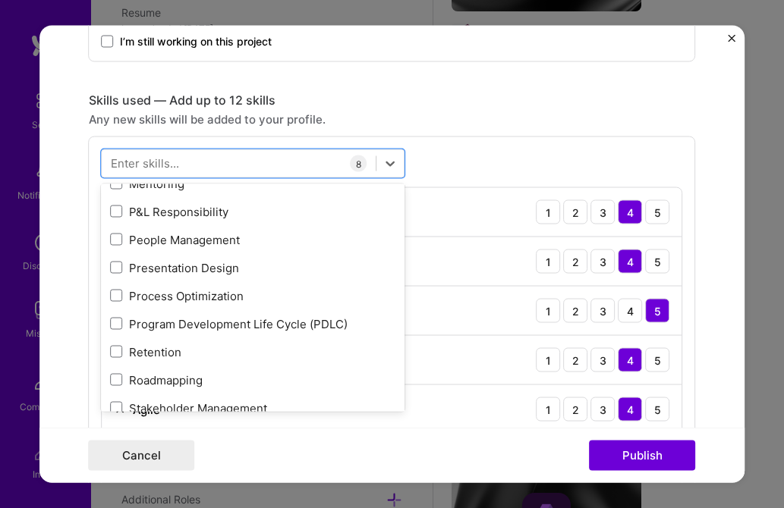
scroll to position [407, 0]
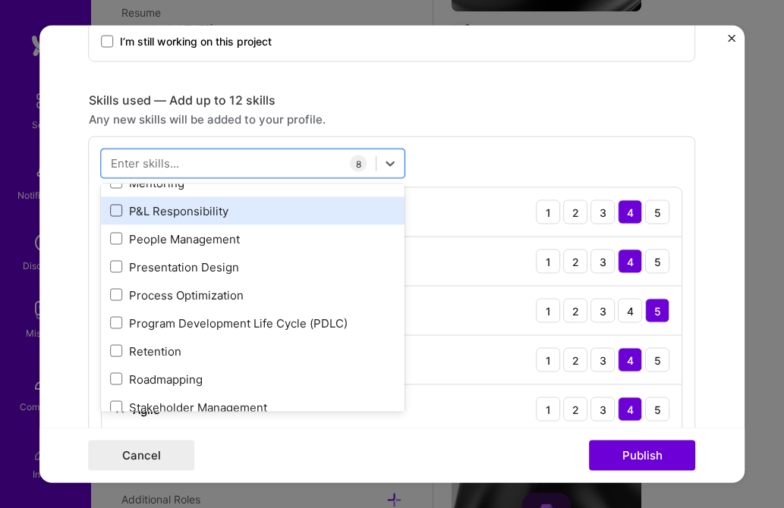
click at [119, 209] on span at bounding box center [117, 211] width 12 height 12
click at [0, 0] on input "checkbox" at bounding box center [0, 0] width 0 height 0
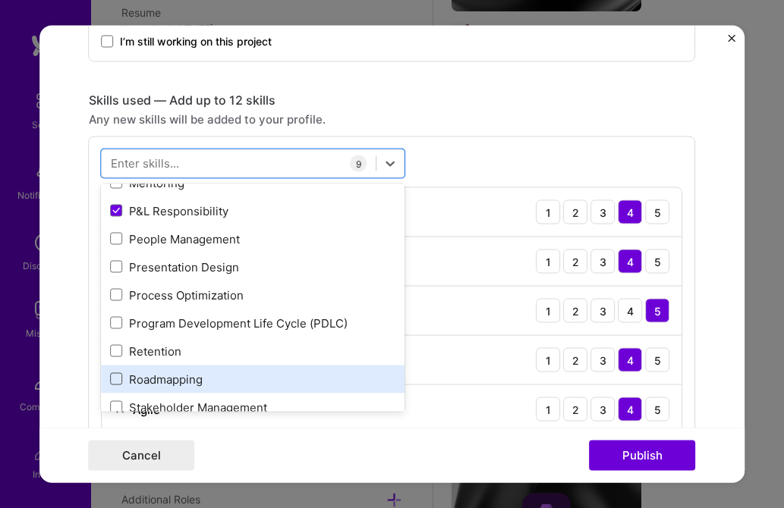
click at [116, 377] on span at bounding box center [117, 379] width 12 height 12
click at [0, 0] on input "checkbox" at bounding box center [0, 0] width 0 height 0
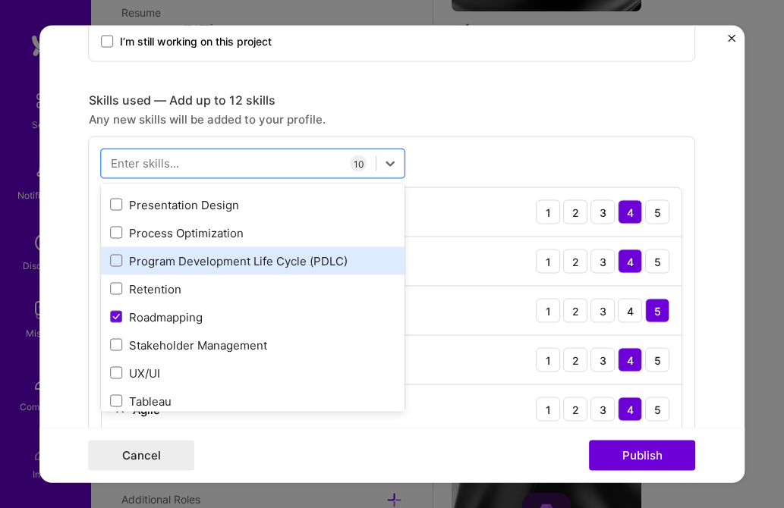
scroll to position [517, 0]
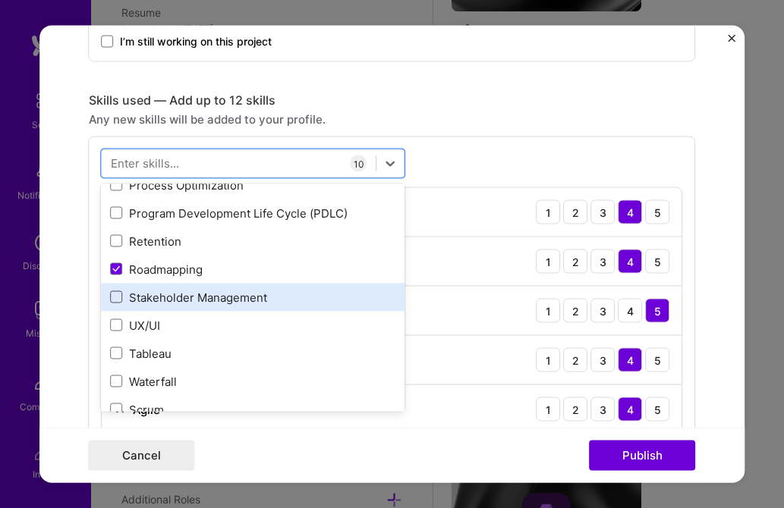
click at [121, 295] on span at bounding box center [117, 297] width 12 height 12
click at [0, 0] on input "checkbox" at bounding box center [0, 0] width 0 height 0
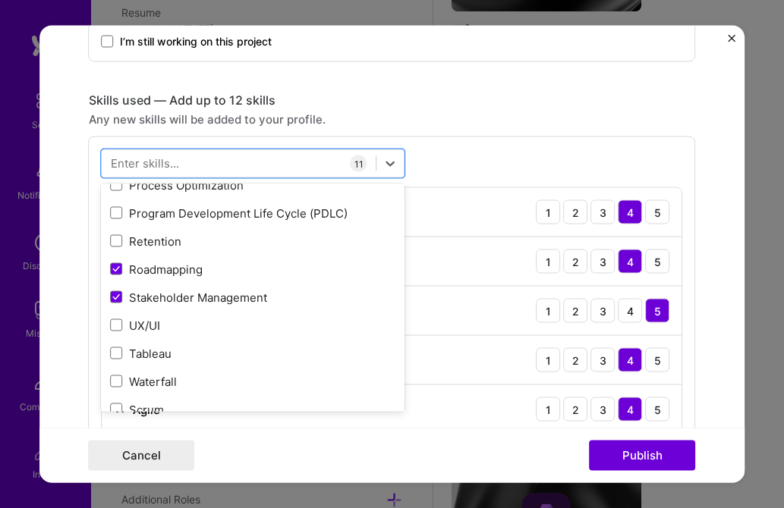
click at [513, 112] on div "Any new skills will be added to your profile." at bounding box center [392, 120] width 607 height 16
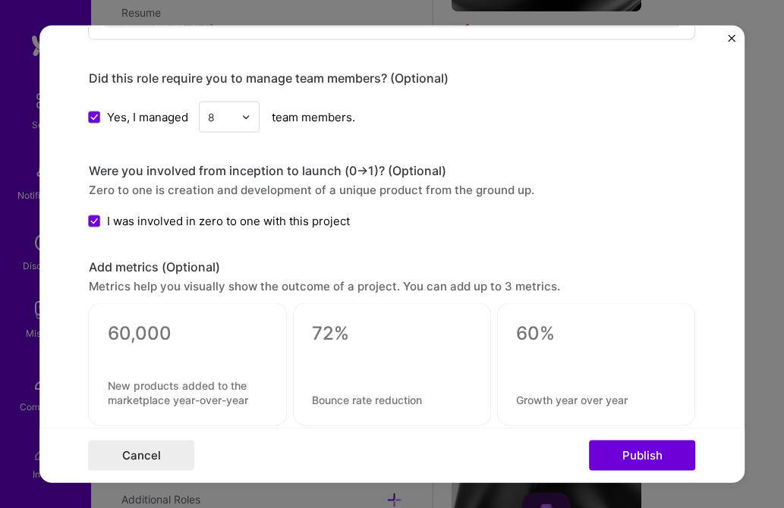
scroll to position [1338, 0]
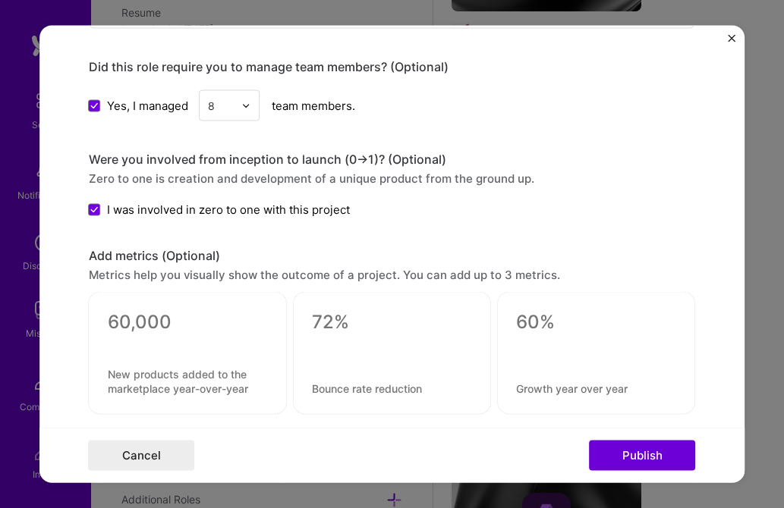
click at [248, 103] on img at bounding box center [246, 105] width 9 height 9
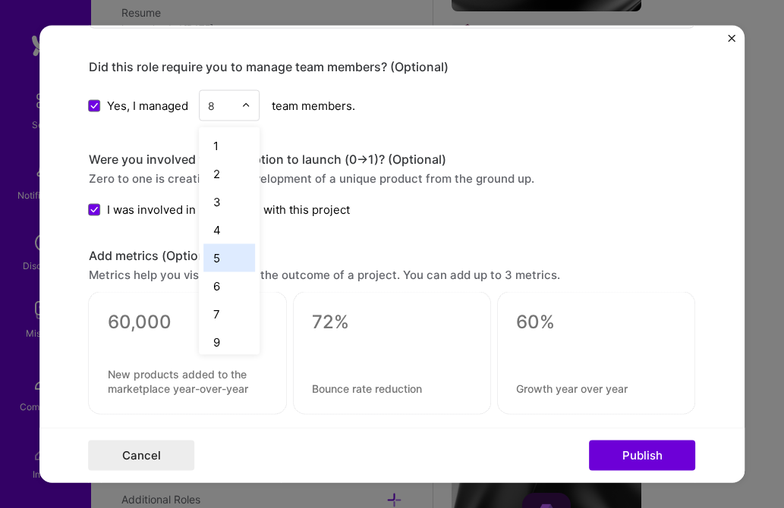
click at [215, 256] on div "5" at bounding box center [230, 258] width 52 height 28
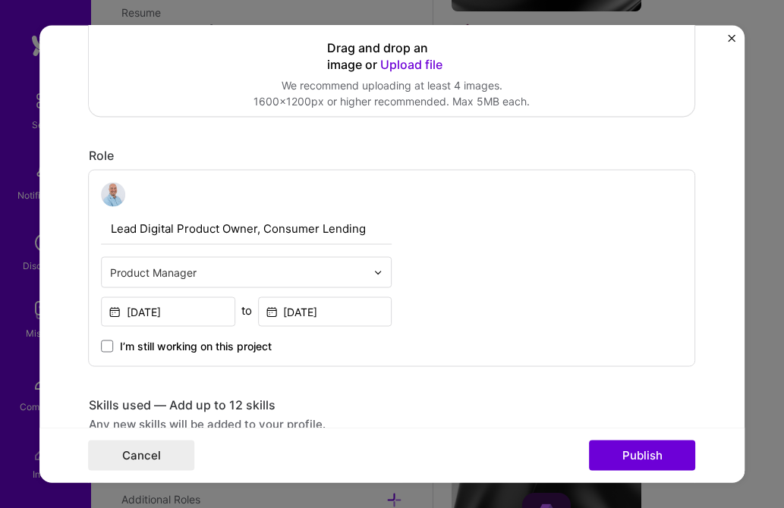
scroll to position [316, 0]
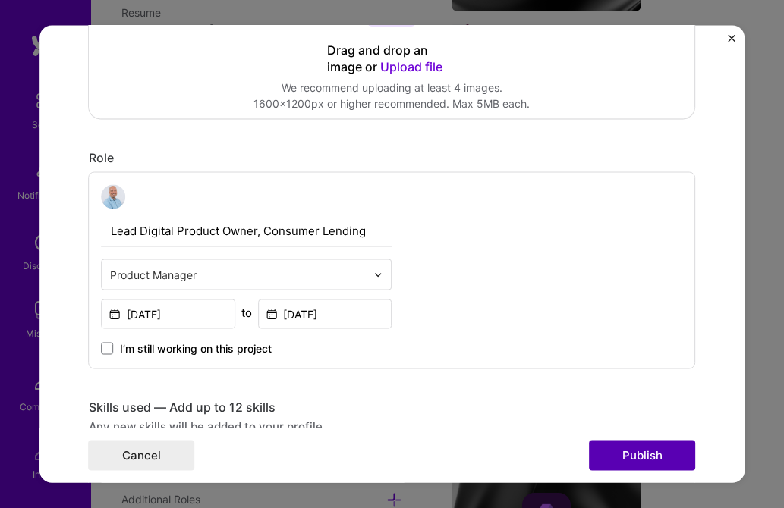
click at [634, 454] on button "Publish" at bounding box center [643, 456] width 106 height 30
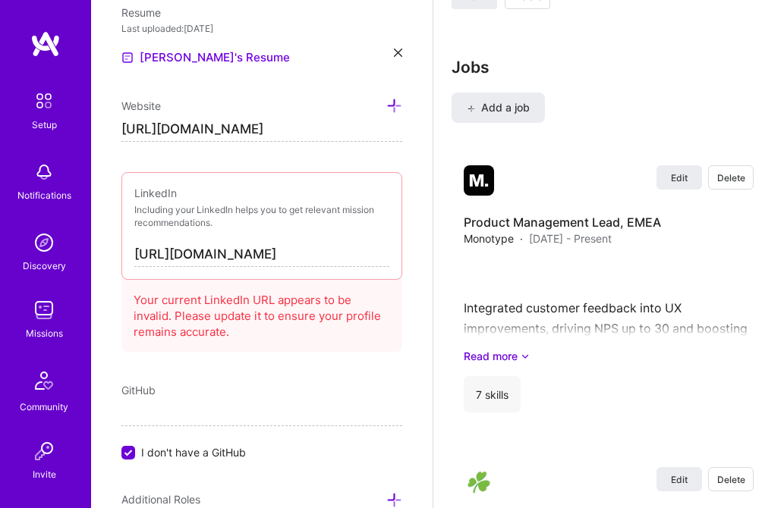
scroll to position [3597, 0]
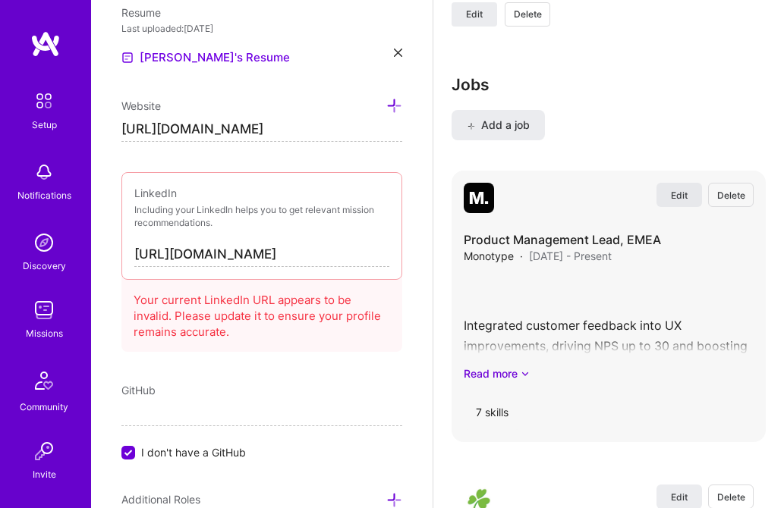
click at [687, 193] on span "Edit" at bounding box center [679, 195] width 17 height 13
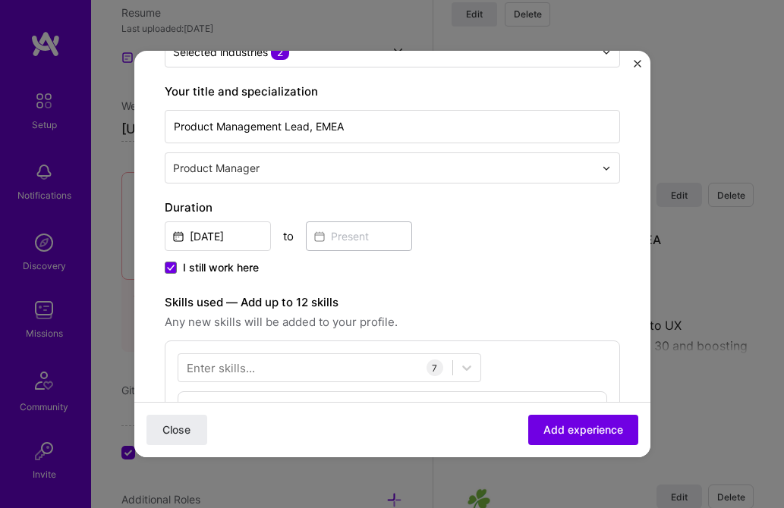
scroll to position [215, 0]
click at [170, 268] on icon at bounding box center [171, 267] width 6 height 5
click at [0, 0] on input "I still work here" at bounding box center [0, 0] width 0 height 0
click at [348, 240] on input at bounding box center [359, 236] width 106 height 30
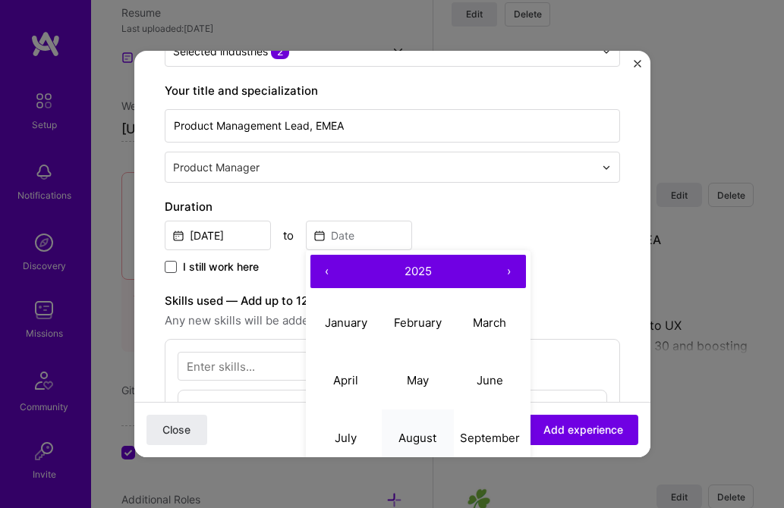
click at [417, 436] on abbr "August" at bounding box center [417, 438] width 38 height 14
type input "[DATE]"
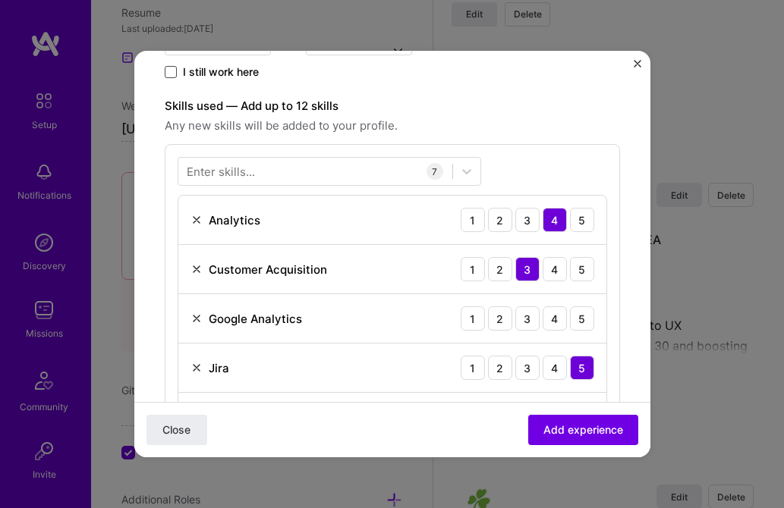
scroll to position [333, 0]
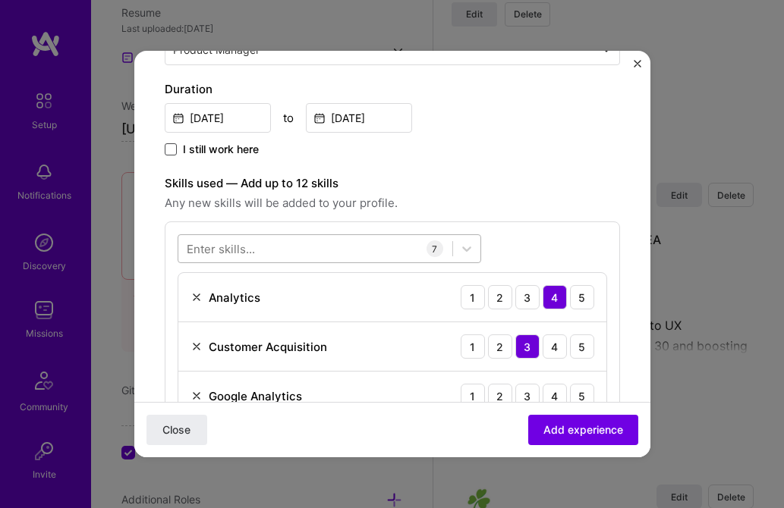
click at [344, 241] on div at bounding box center [315, 249] width 274 height 25
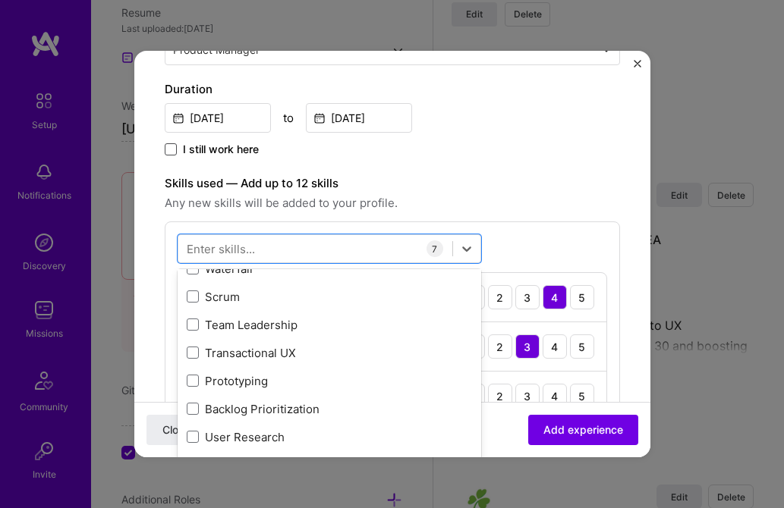
scroll to position [729, 0]
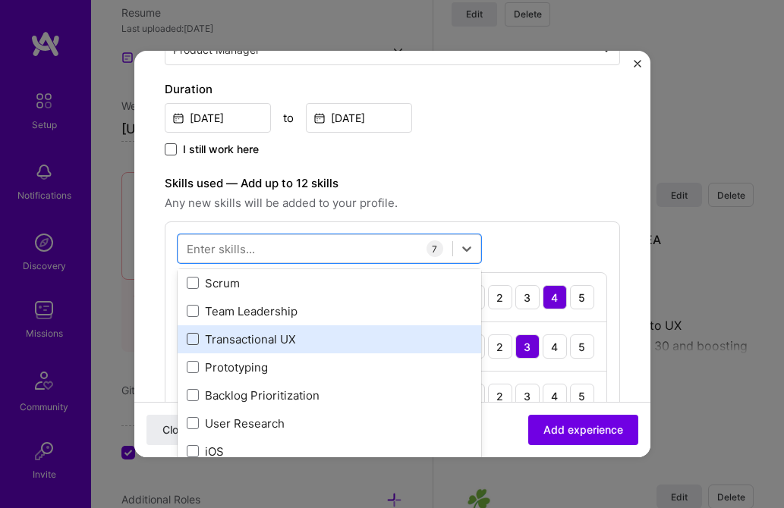
click at [191, 335] on span at bounding box center [193, 339] width 12 height 12
click at [0, 0] on input "checkbox" at bounding box center [0, 0] width 0 height 0
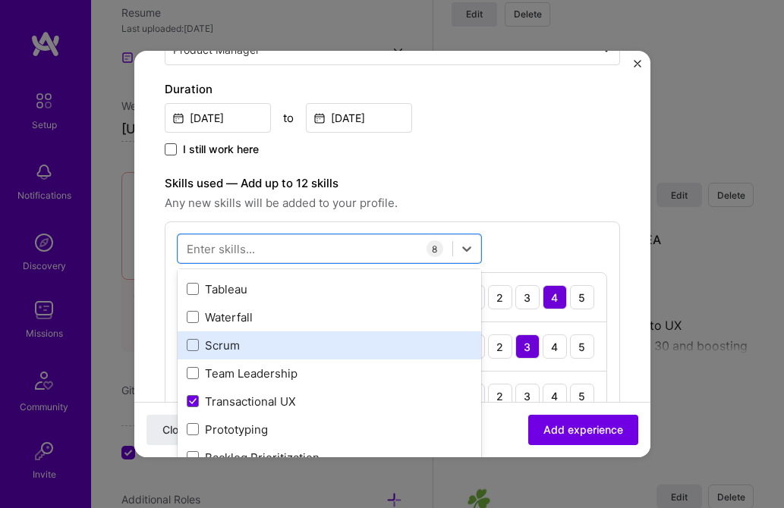
scroll to position [675, 0]
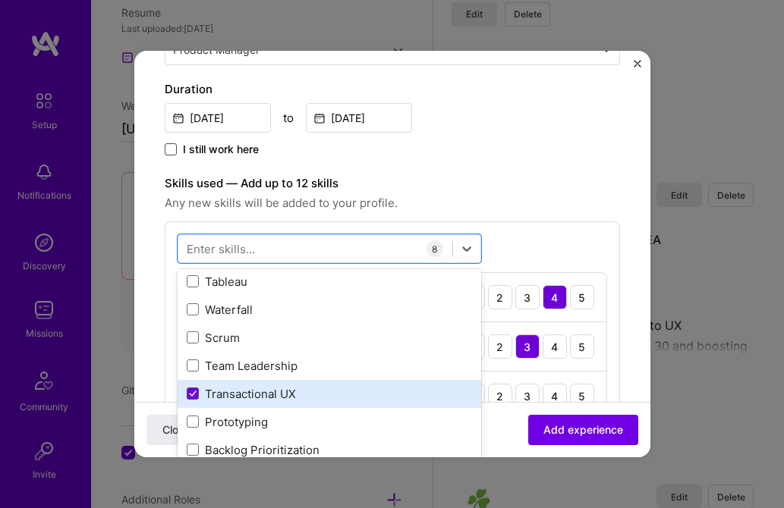
click at [195, 393] on icon at bounding box center [193, 394] width 8 height 6
click at [0, 0] on input "checkbox" at bounding box center [0, 0] width 0 height 0
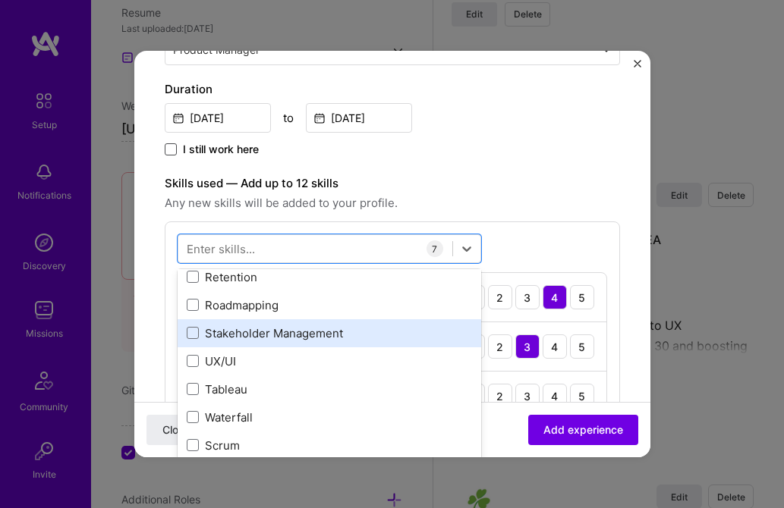
scroll to position [562, 0]
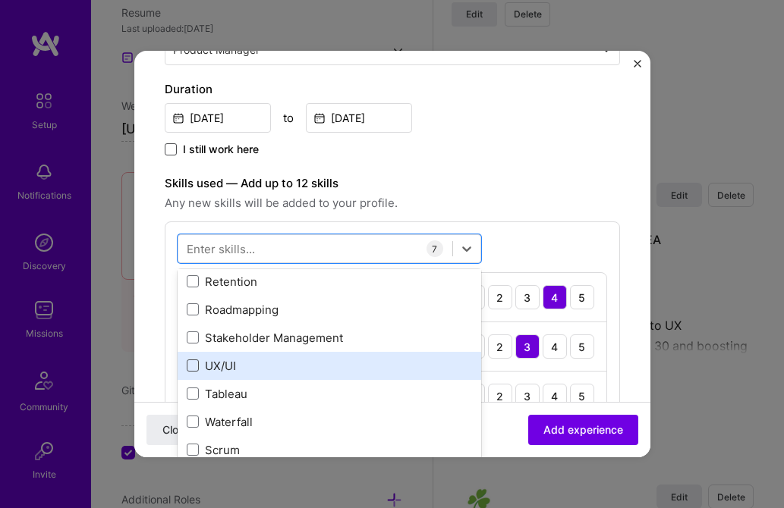
click at [191, 363] on span at bounding box center [193, 366] width 12 height 12
click at [0, 0] on input "checkbox" at bounding box center [0, 0] width 0 height 0
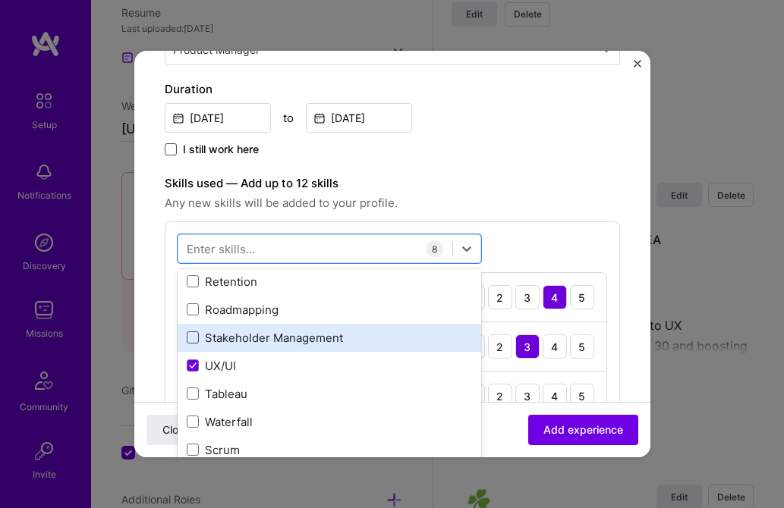
click at [190, 338] on span at bounding box center [193, 338] width 12 height 12
click at [0, 0] on input "checkbox" at bounding box center [0, 0] width 0 height 0
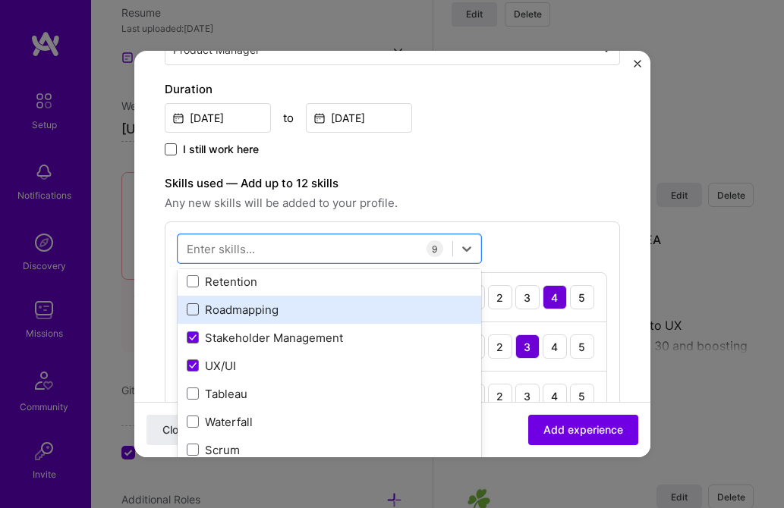
click at [194, 307] on span at bounding box center [193, 309] width 12 height 12
click at [0, 0] on input "checkbox" at bounding box center [0, 0] width 0 height 0
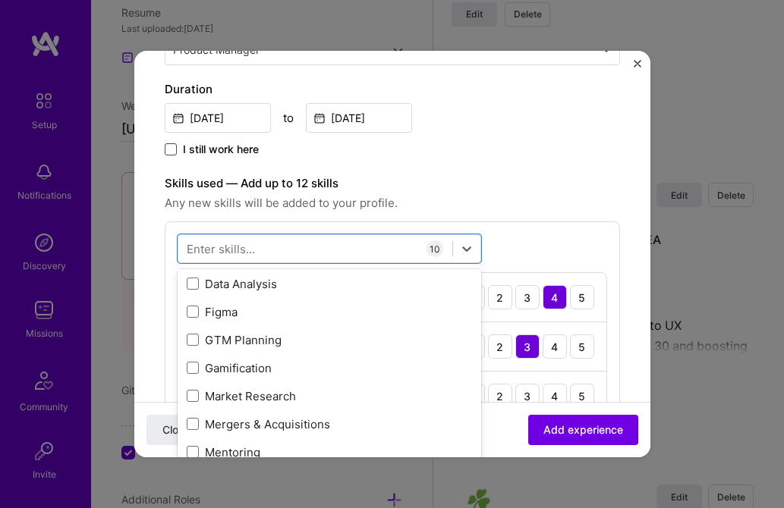
scroll to position [232, 0]
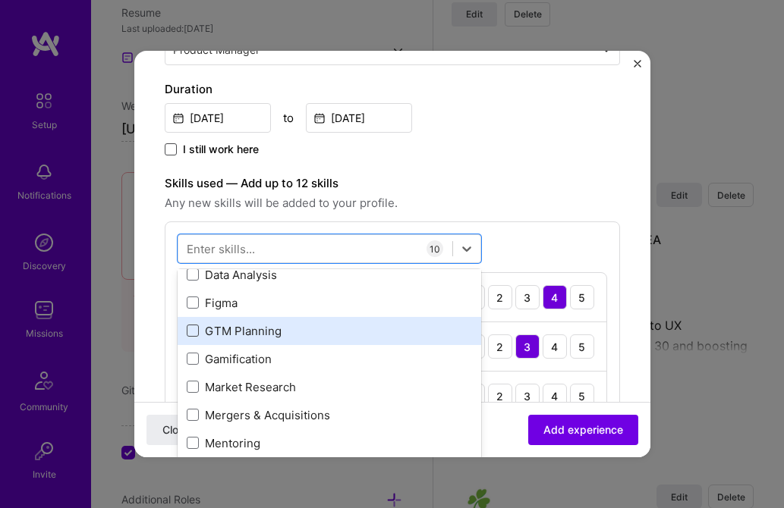
click at [197, 331] on span at bounding box center [193, 331] width 12 height 12
click at [0, 0] on input "checkbox" at bounding box center [0, 0] width 0 height 0
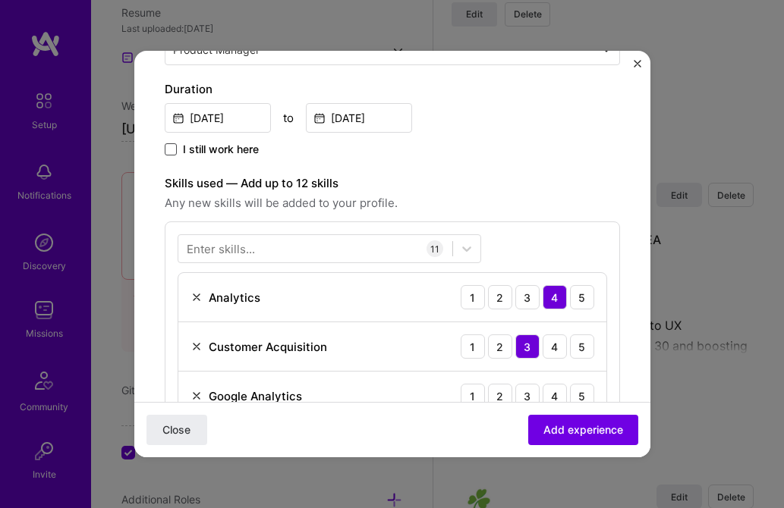
click at [503, 192] on label "Skills used — Add up to 12 skills" at bounding box center [392, 184] width 455 height 18
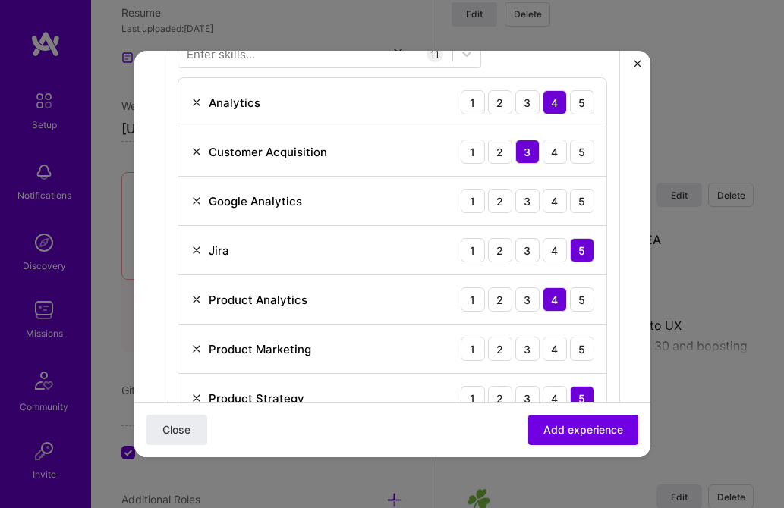
scroll to position [530, 0]
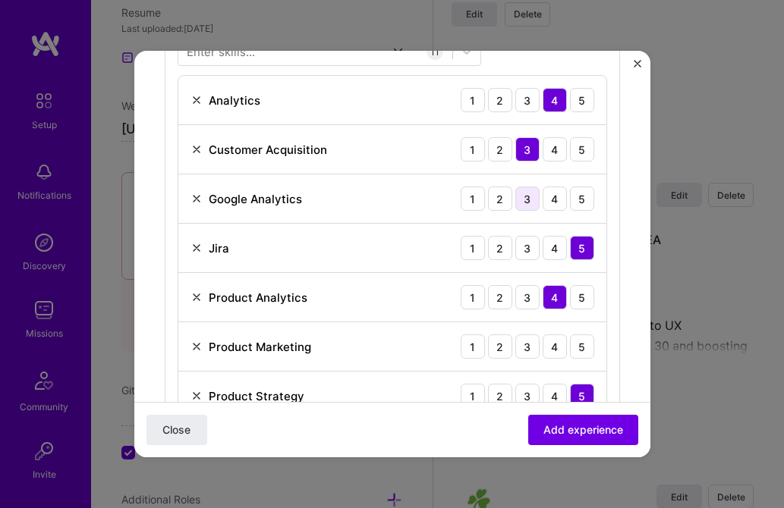
click at [529, 200] on div "3" at bounding box center [527, 199] width 24 height 24
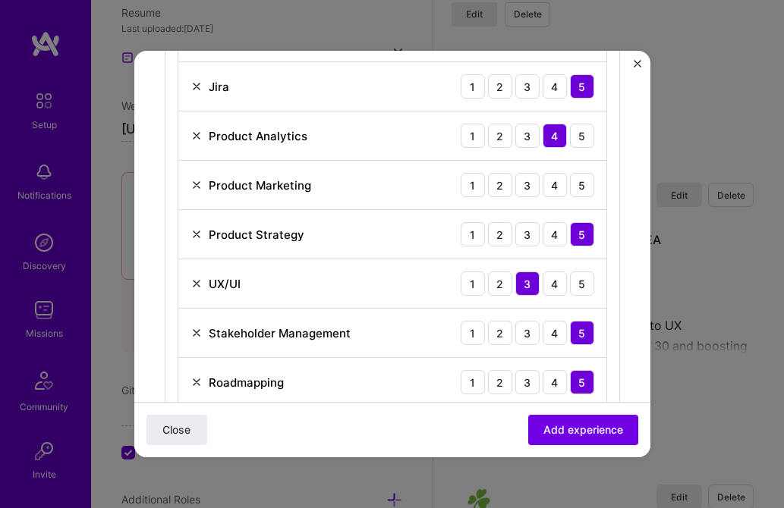
scroll to position [700, 0]
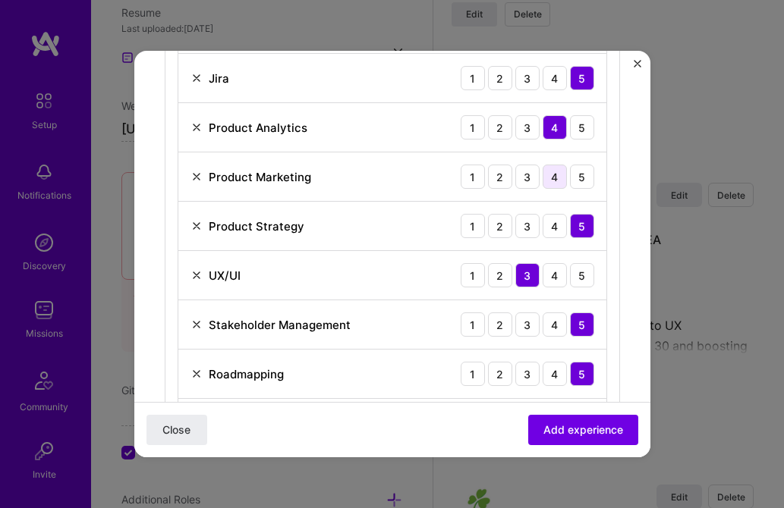
click at [555, 174] on div "4" at bounding box center [555, 177] width 24 height 24
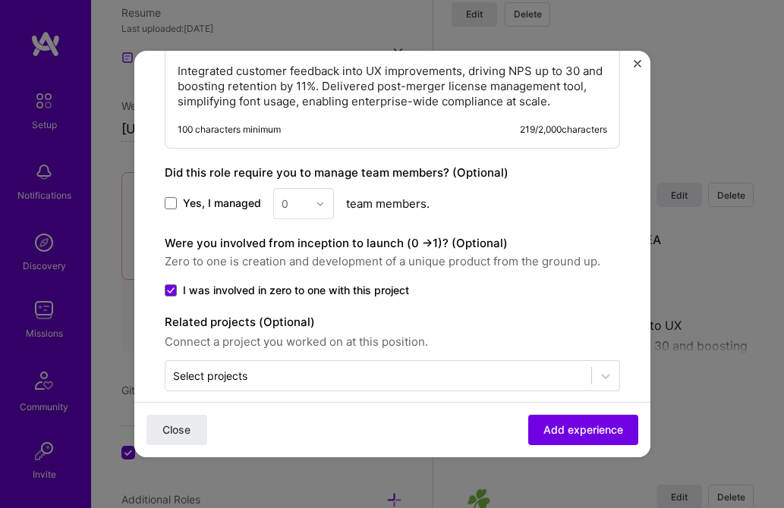
scroll to position [1235, 0]
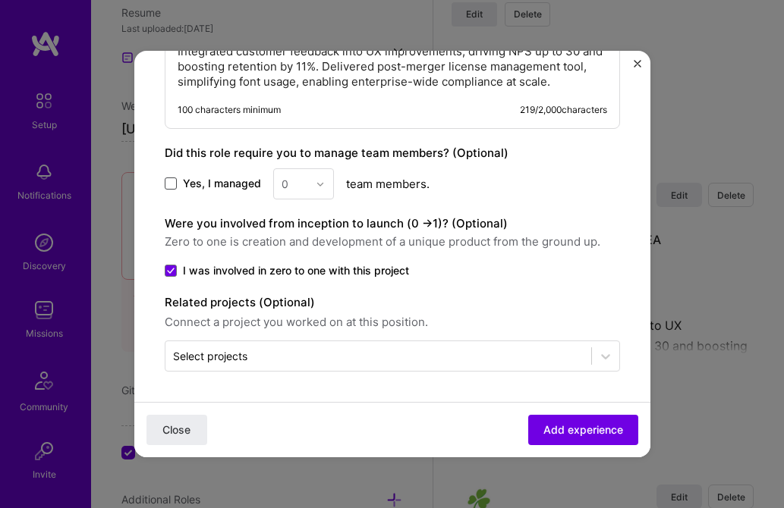
click at [170, 182] on span at bounding box center [171, 184] width 12 height 12
click at [0, 0] on input "Yes, I managed" at bounding box center [0, 0] width 0 height 0
click at [316, 177] on div at bounding box center [324, 184] width 17 height 30
click at [298, 251] on div "2" at bounding box center [304, 252] width 52 height 28
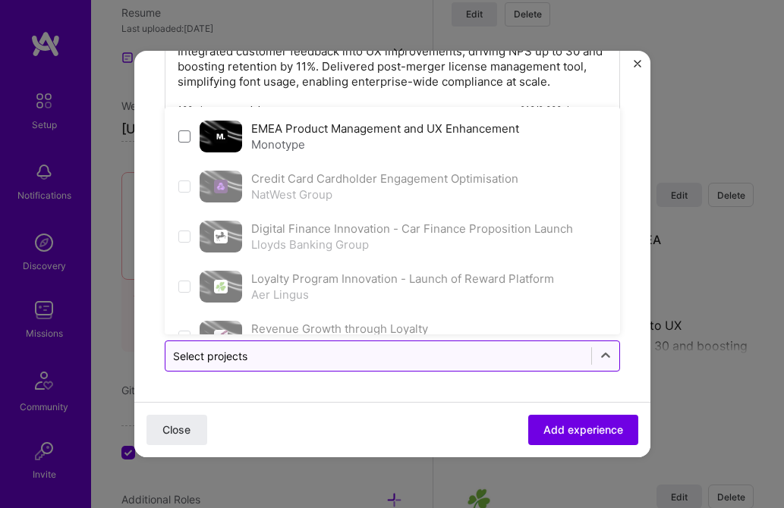
click at [262, 363] on input "text" at bounding box center [378, 356] width 410 height 16
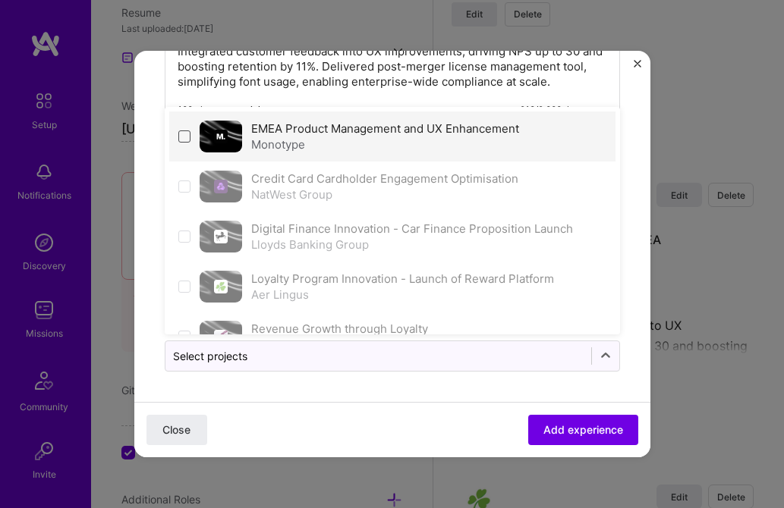
click at [183, 134] on span at bounding box center [184, 137] width 12 height 12
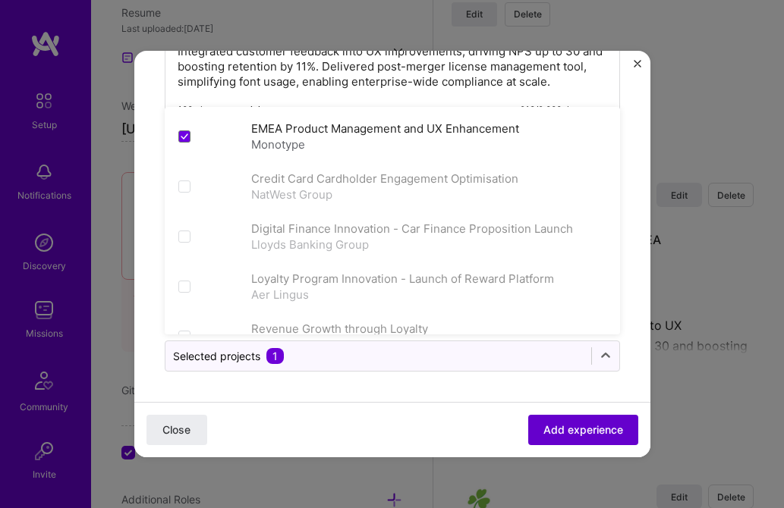
click at [586, 430] on span "Add experience" at bounding box center [583, 430] width 80 height 15
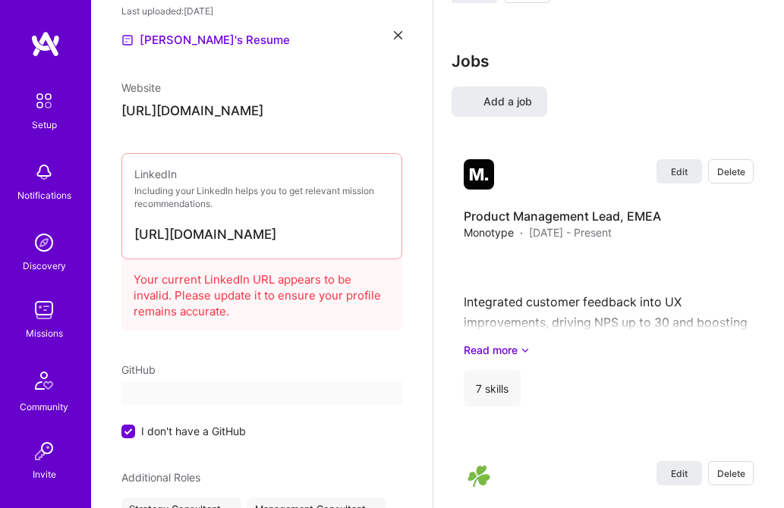
select select "GB"
select select "Right Now"
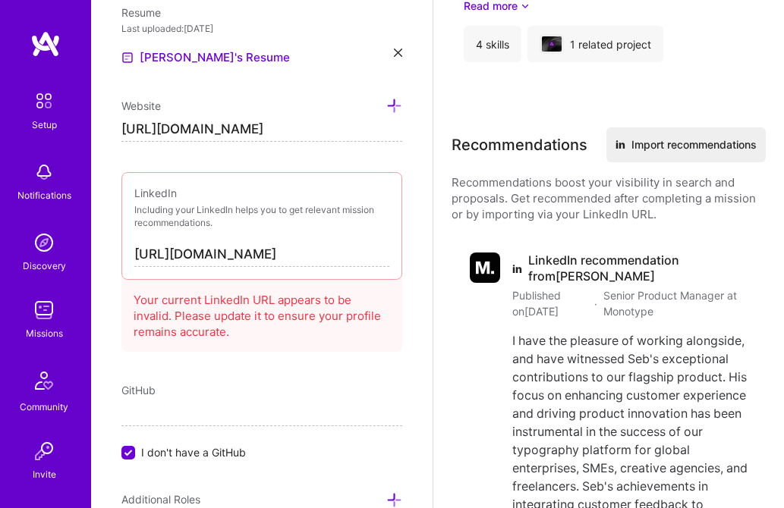
scroll to position [5851, 0]
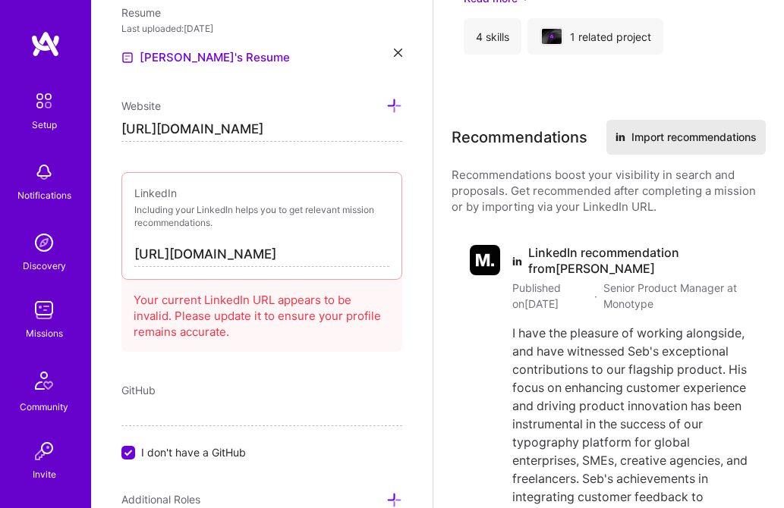
click at [664, 134] on button "in Import recommendations" at bounding box center [685, 137] width 159 height 35
click at [385, 461] on img at bounding box center [385, 458] width 9 height 9
click at [387, 460] on img at bounding box center [385, 458] width 9 height 9
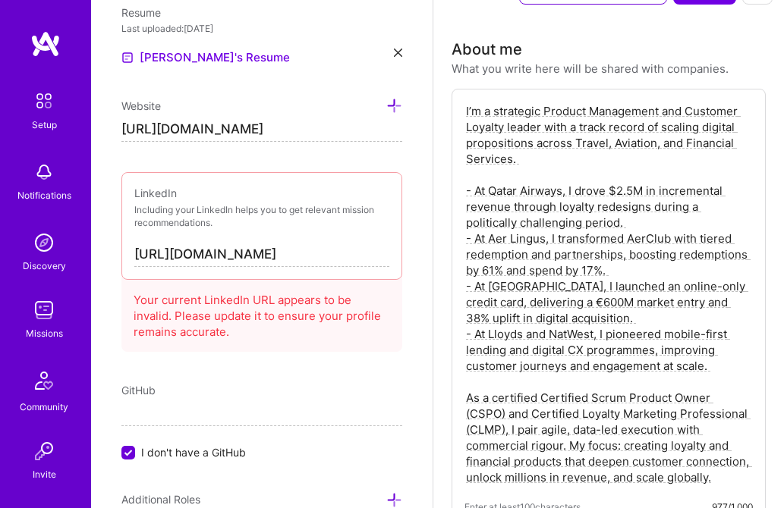
scroll to position [0, 0]
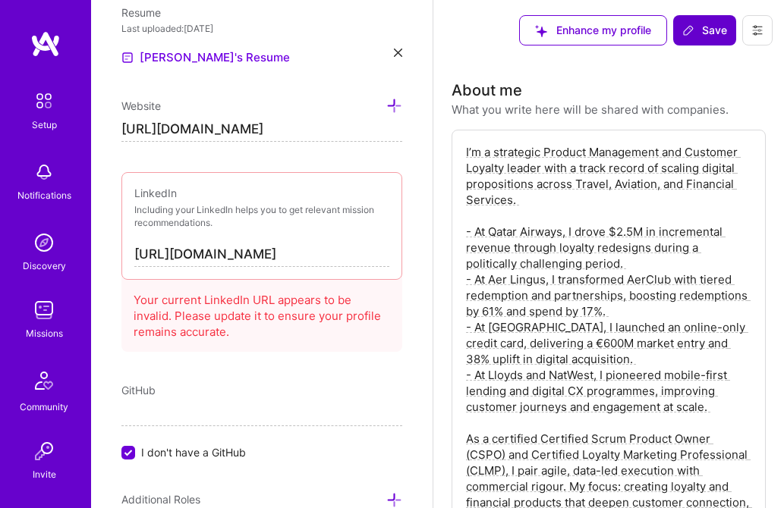
click at [712, 29] on span "Save" at bounding box center [704, 30] width 45 height 15
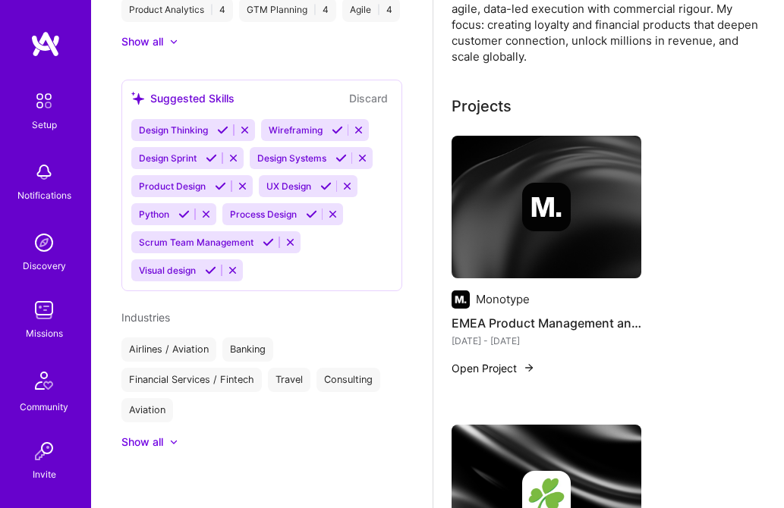
scroll to position [531, 0]
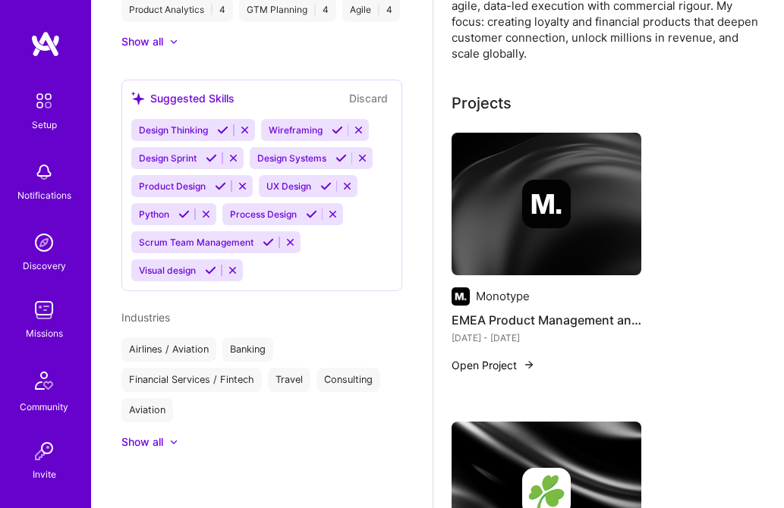
click at [45, 316] on img at bounding box center [44, 310] width 30 height 30
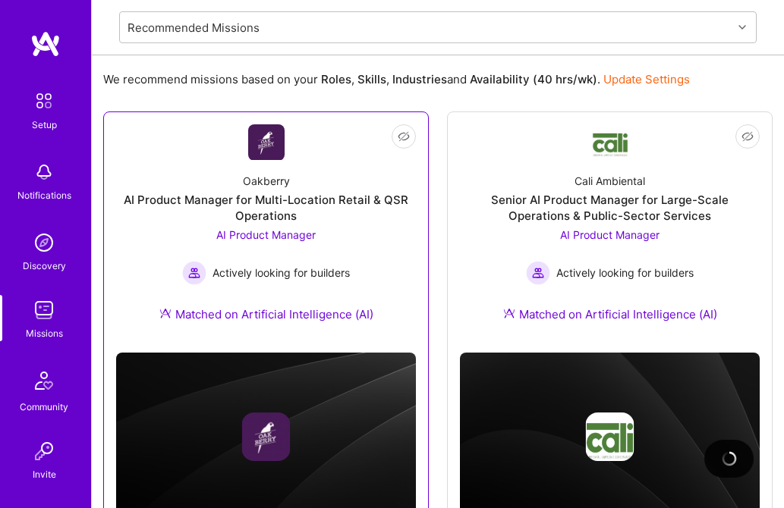
scroll to position [197, 0]
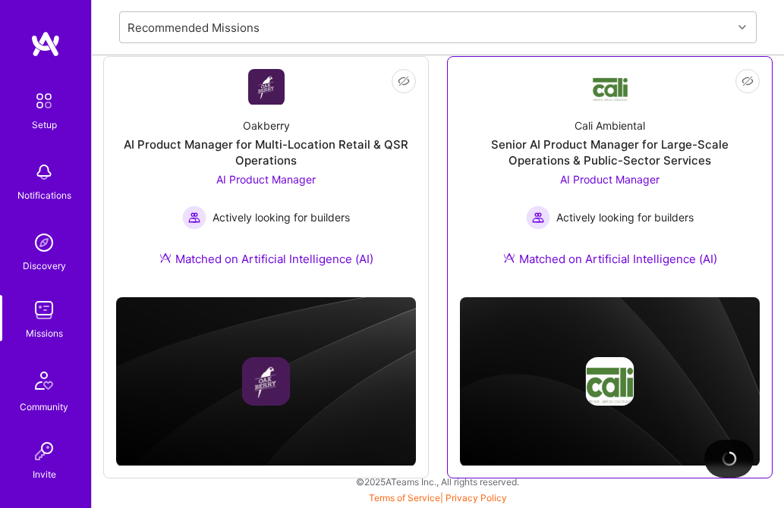
click at [613, 127] on div "Cali Ambiental" at bounding box center [609, 126] width 71 height 16
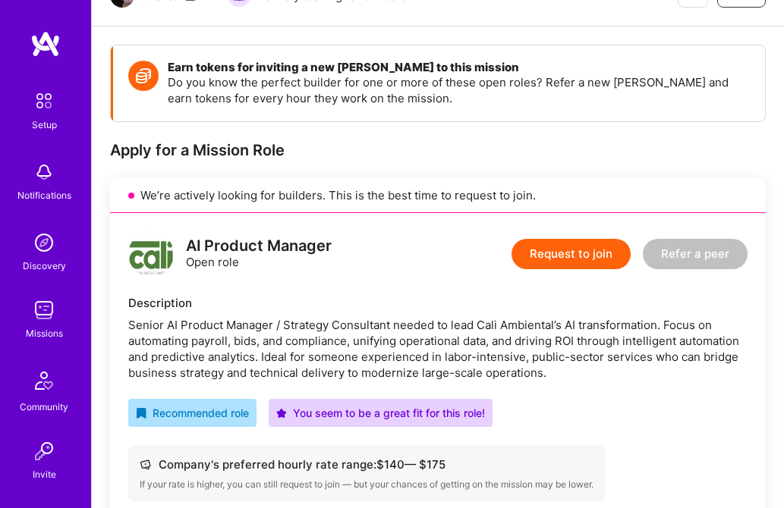
scroll to position [166, 0]
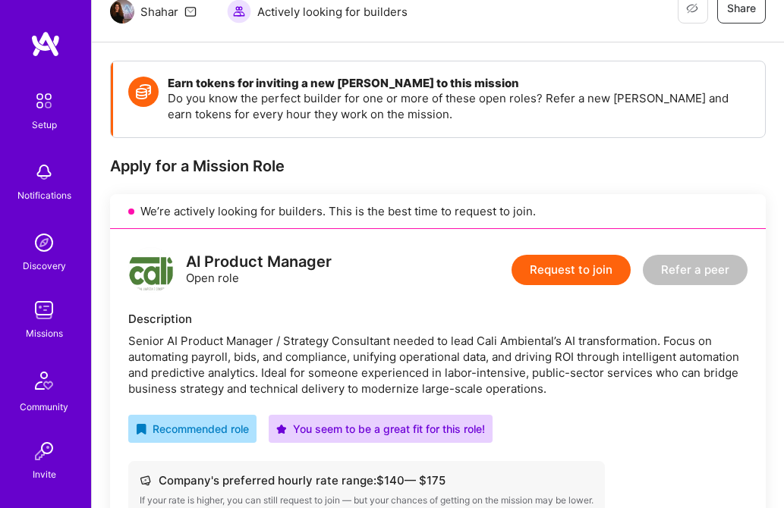
click at [558, 270] on button "Request to join" at bounding box center [570, 270] width 119 height 30
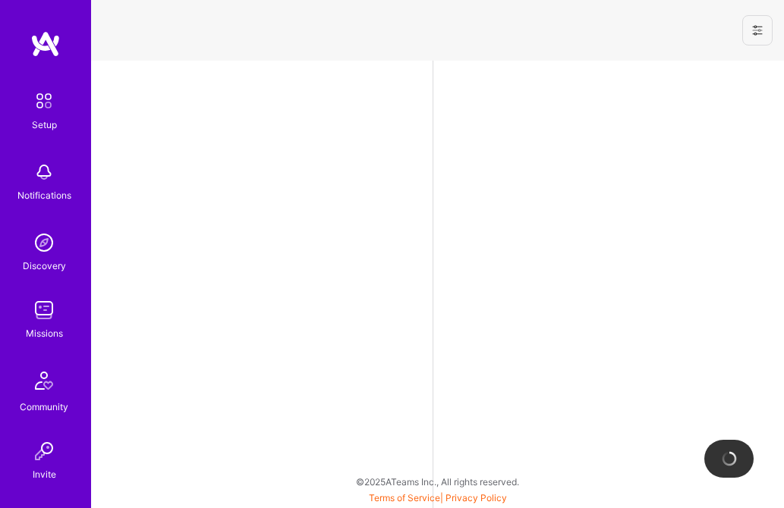
select select "GB"
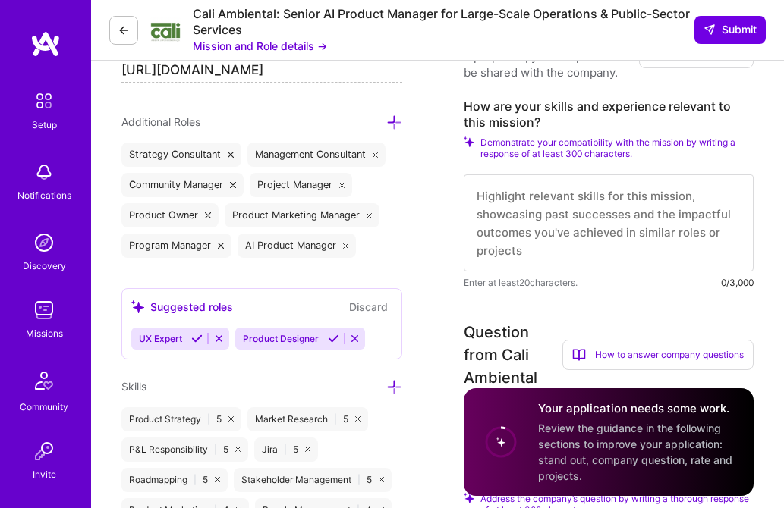
scroll to position [520, 0]
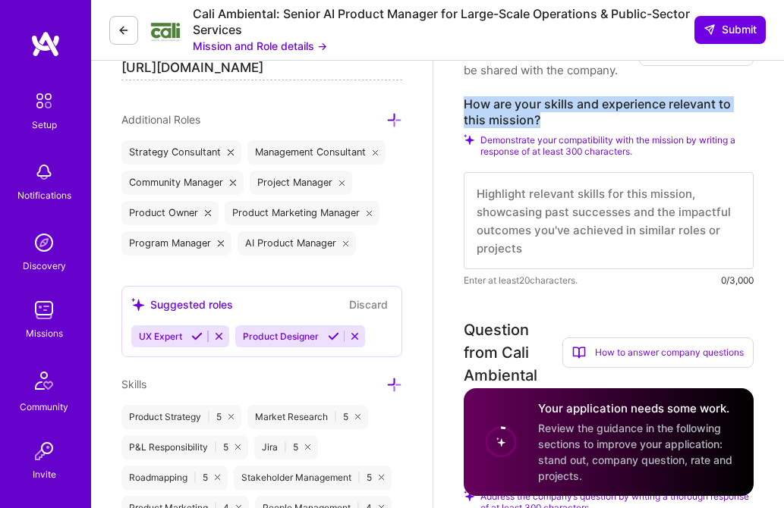
drag, startPoint x: 543, startPoint y: 140, endPoint x: 466, endPoint y: 129, distance: 77.5
click at [466, 128] on label "How are your skills and experience relevant to this mission?" at bounding box center [609, 112] width 290 height 32
click at [568, 128] on label "How are your skills and experience relevant to this mission?" at bounding box center [609, 112] width 290 height 32
copy label "How are your skills and experience relevant to this mission?"
drag, startPoint x: 538, startPoint y: 143, endPoint x: 467, endPoint y: 127, distance: 72.9
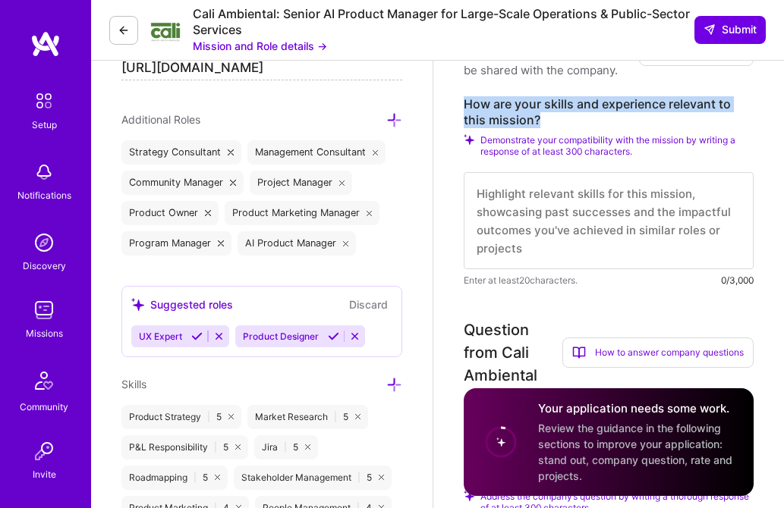
click at [467, 127] on label "How are your skills and experience relevant to this mission?" at bounding box center [609, 112] width 290 height 32
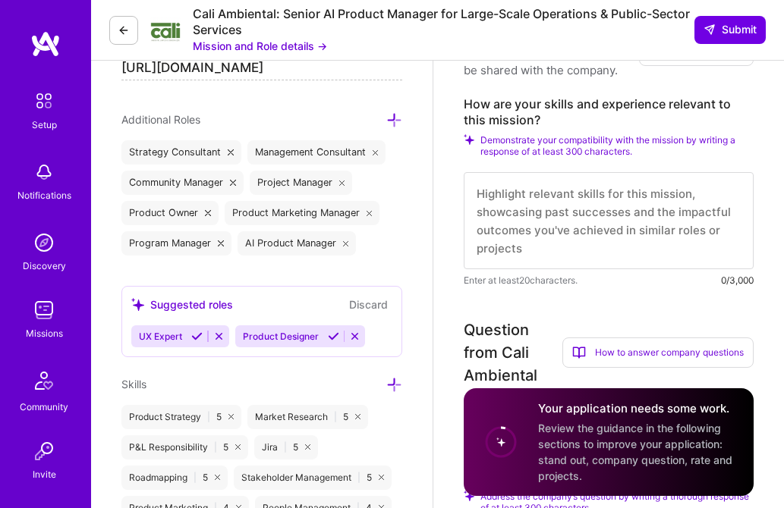
click at [517, 118] on label "How are your skills and experience relevant to this mission?" at bounding box center [609, 112] width 290 height 32
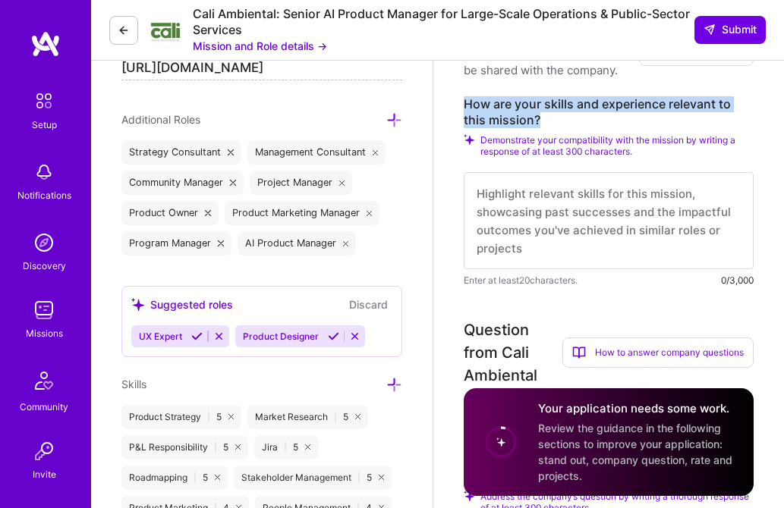
drag, startPoint x: 549, startPoint y: 141, endPoint x: 464, endPoint y: 127, distance: 86.1
click at [464, 127] on label "How are your skills and experience relevant to this mission?" at bounding box center [609, 112] width 290 height 32
copy label "How are your skills and experience relevant to this mission?"
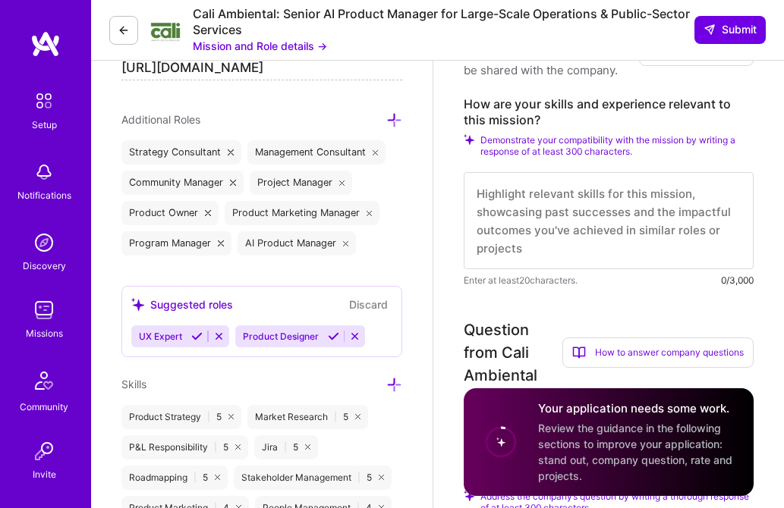
click at [473, 219] on textarea at bounding box center [609, 220] width 290 height 97
paste textarea "L ipsum d sitam co AD elitsedd, eiusmod temporinci, utl etdoloremag aliquaenima…"
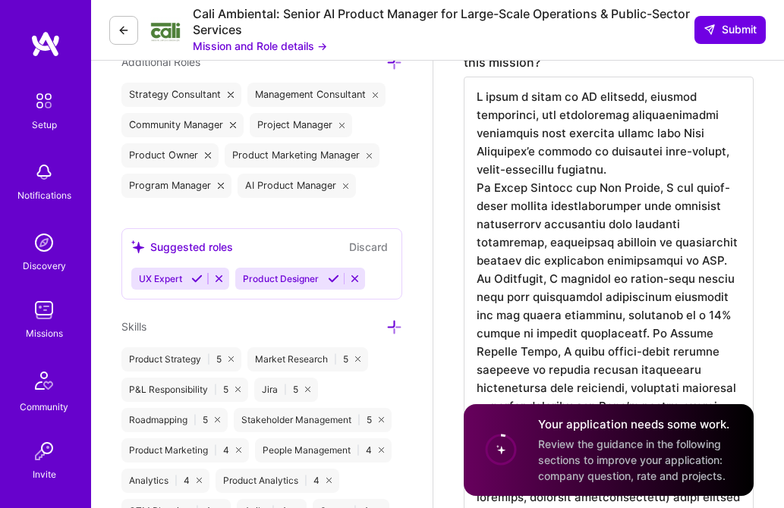
scroll to position [580, 0]
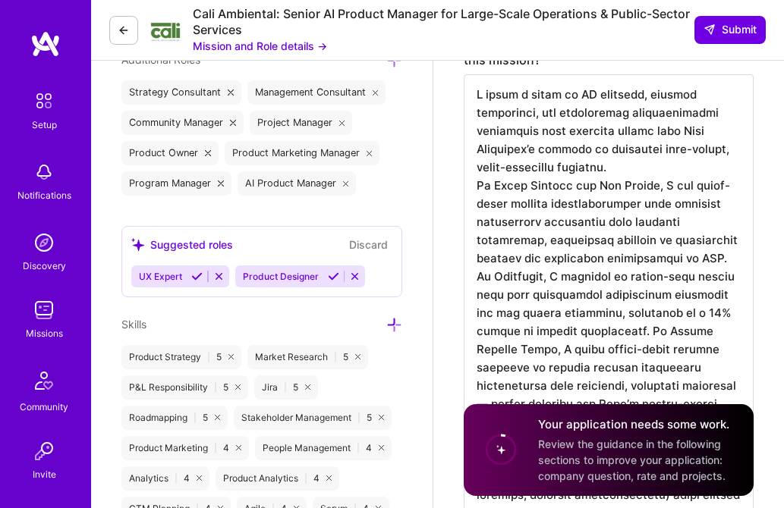
click at [650, 172] on textarea at bounding box center [609, 350] width 290 height 552
click at [535, 174] on textarea at bounding box center [609, 350] width 290 height 552
click at [634, 190] on textarea at bounding box center [609, 350] width 290 height 552
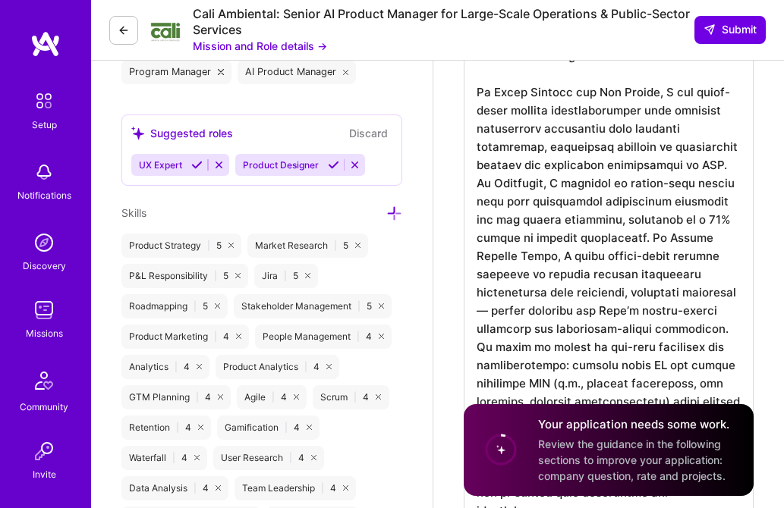
scroll to position [692, 0]
click at [740, 187] on textarea at bounding box center [609, 247] width 290 height 571
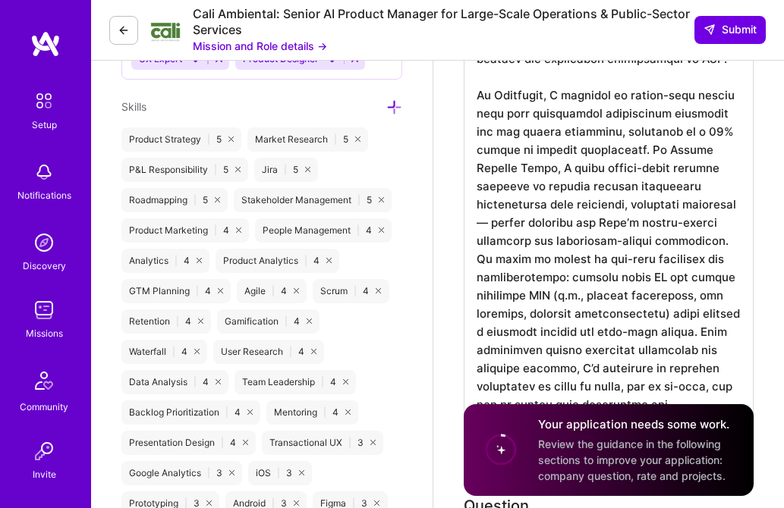
scroll to position [803, 0]
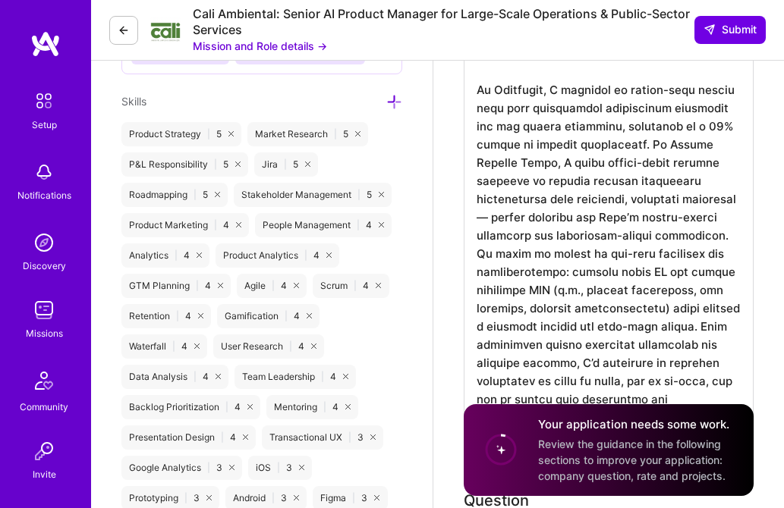
click at [591, 166] on textarea at bounding box center [609, 145] width 290 height 589
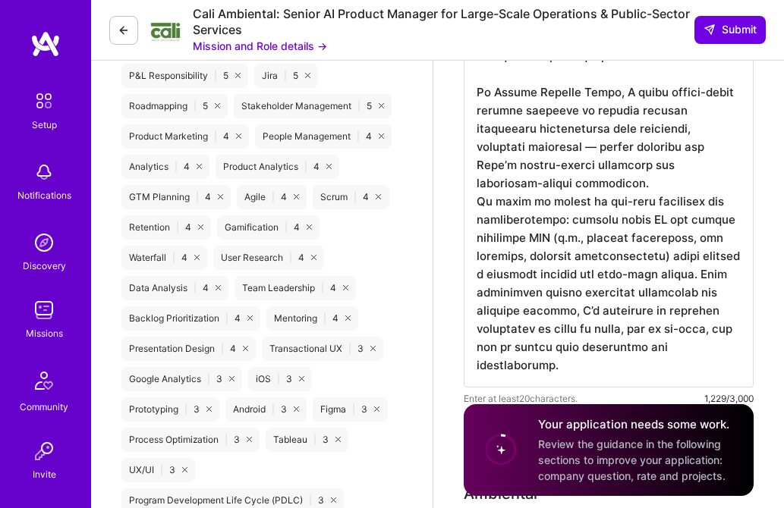
scroll to position [895, 0]
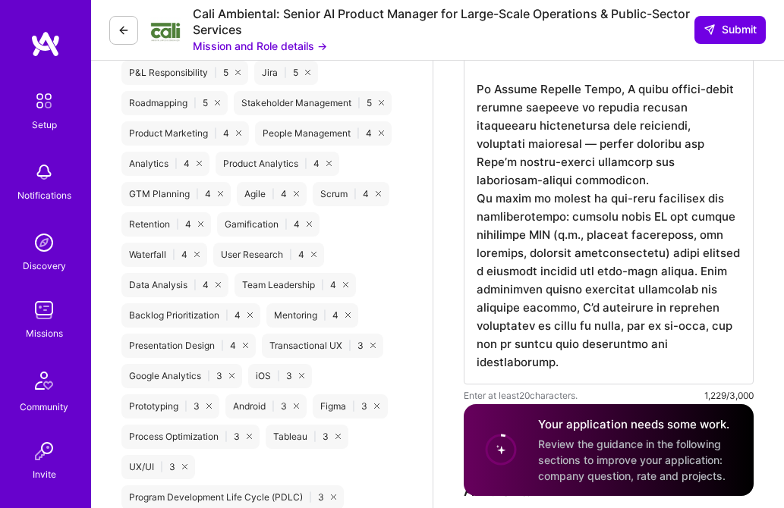
click at [572, 203] on textarea at bounding box center [609, 71] width 290 height 625
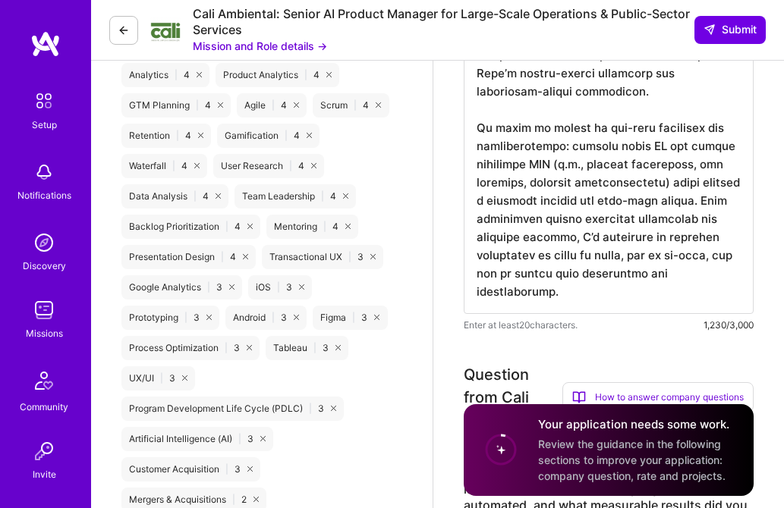
scroll to position [992, 0]
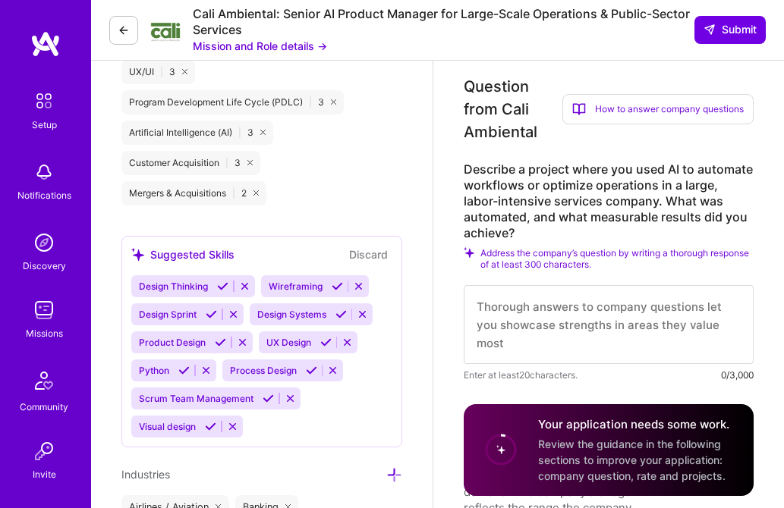
scroll to position [1291, 0]
type textarea "L ipsum d sitam co AD elitsedd, eiusmod temporinci, utl etdoloremag aliquaenima…"
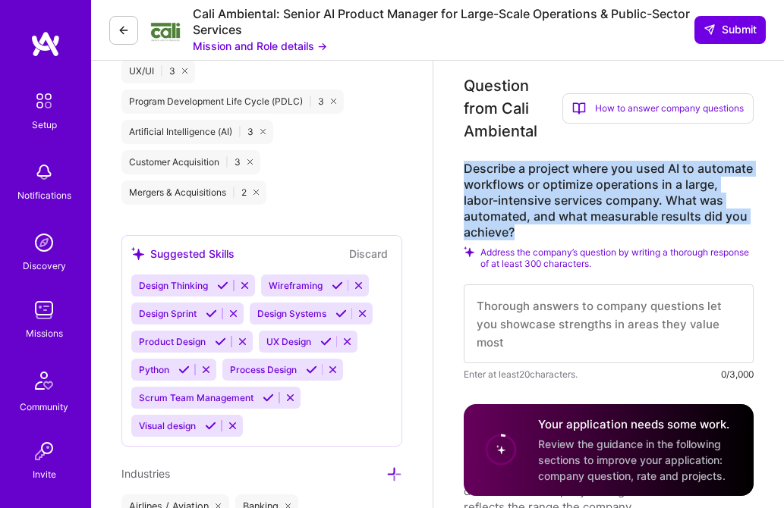
drag, startPoint x: 531, startPoint y: 255, endPoint x: 464, endPoint y: 193, distance: 91.3
click at [464, 193] on label "Describe a project where you used AI to automate workflows or optimize operatio…" at bounding box center [609, 201] width 290 height 80
copy label "Describe a project where you used AI to automate workflows or optimize operatio…"
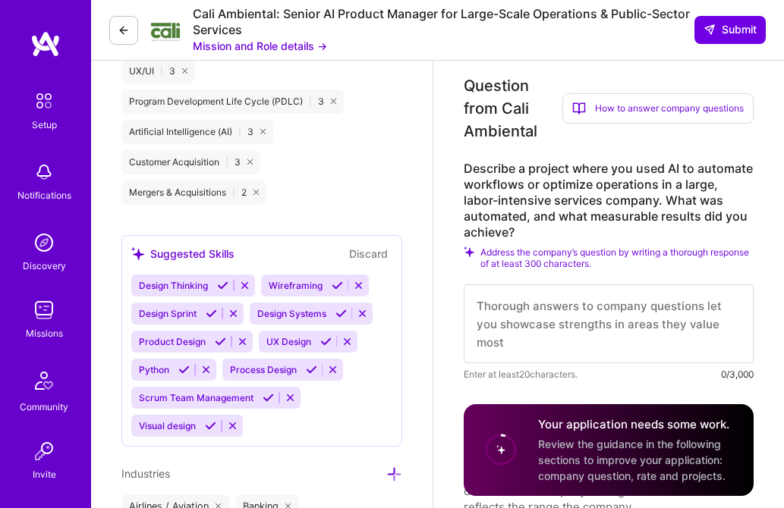
click at [502, 329] on textarea at bounding box center [609, 324] width 290 height 79
paste textarea "Lo Ipsumdol, S ame con adipisci el s doe Tempori Utlaboreet doloremagn aliqua E…"
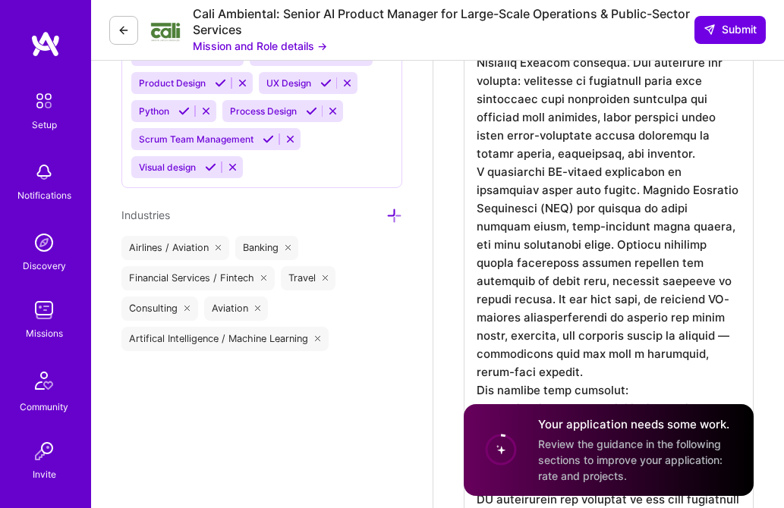
scroll to position [1558, 0]
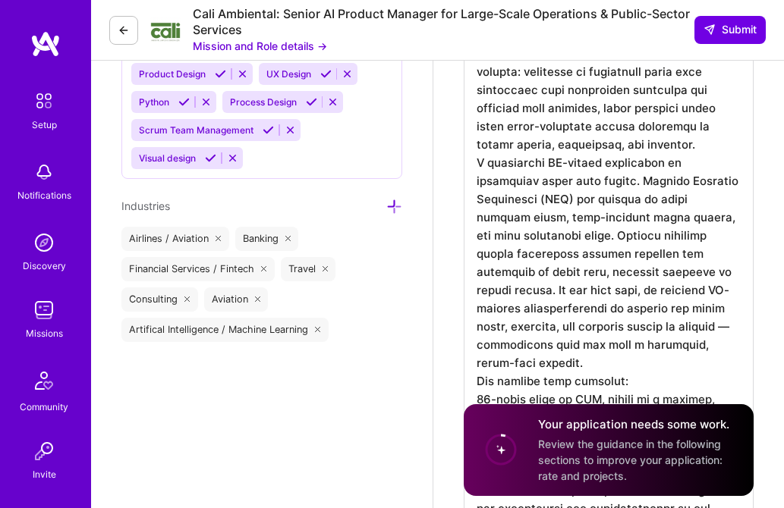
click at [637, 168] on textarea at bounding box center [609, 291] width 290 height 625
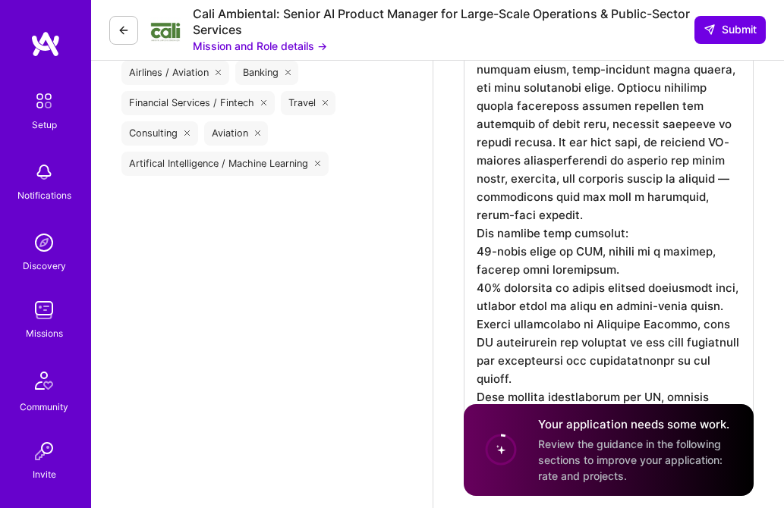
scroll to position [1734, 0]
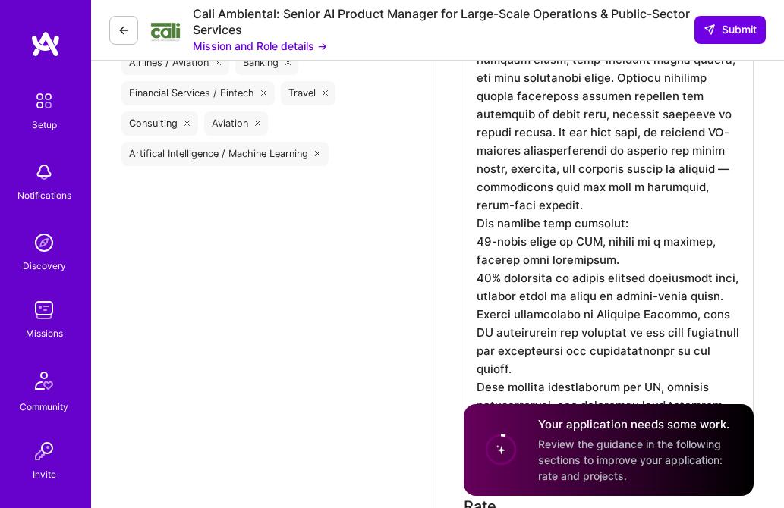
click at [656, 212] on textarea at bounding box center [609, 124] width 290 height 643
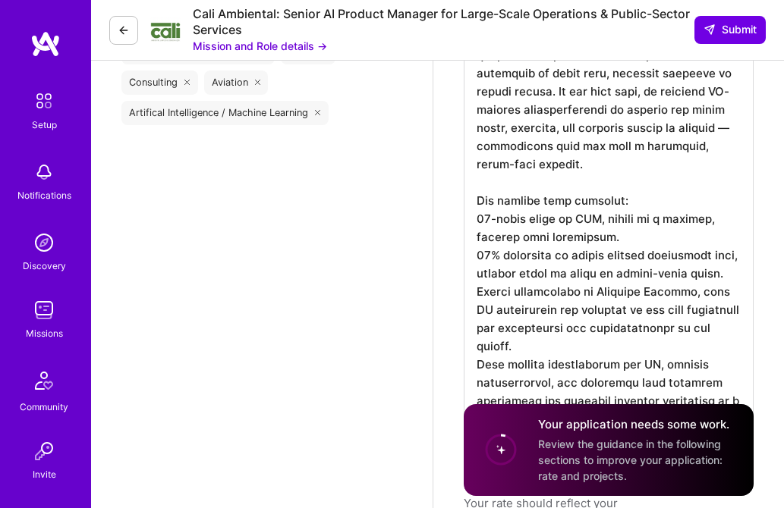
scroll to position [1782, 0]
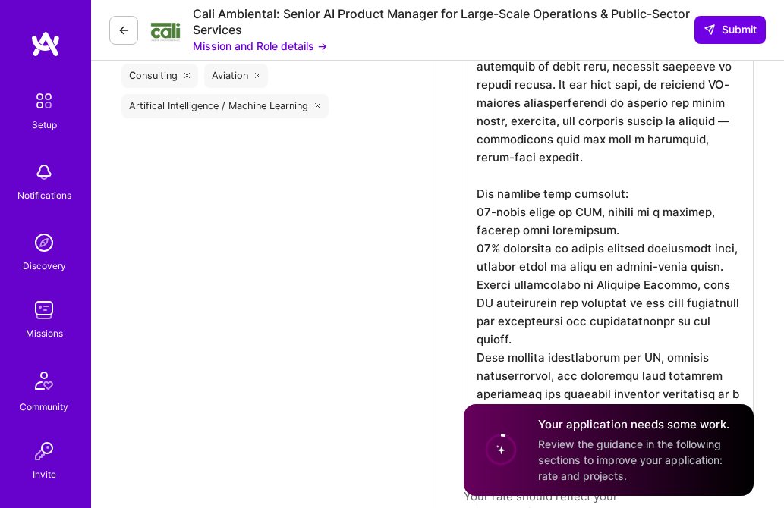
click at [472, 211] on textarea at bounding box center [609, 86] width 290 height 662
click at [474, 252] on textarea at bounding box center [609, 86] width 290 height 662
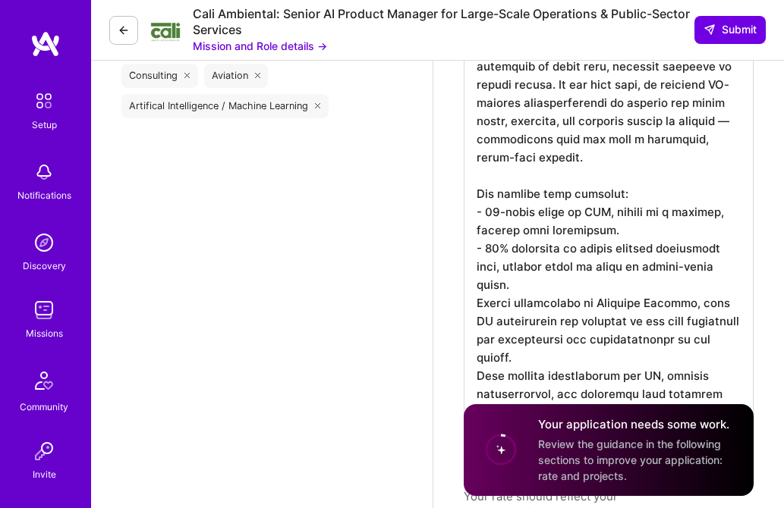
click at [474, 306] on textarea at bounding box center [609, 86] width 290 height 662
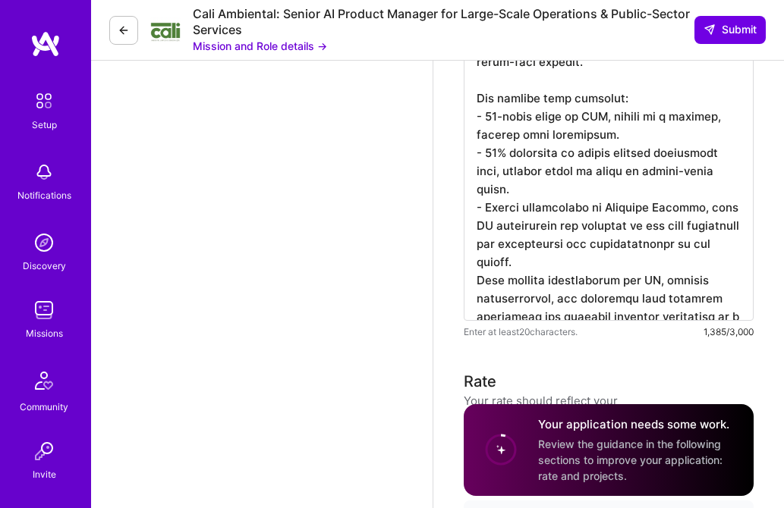
scroll to position [1881, 0]
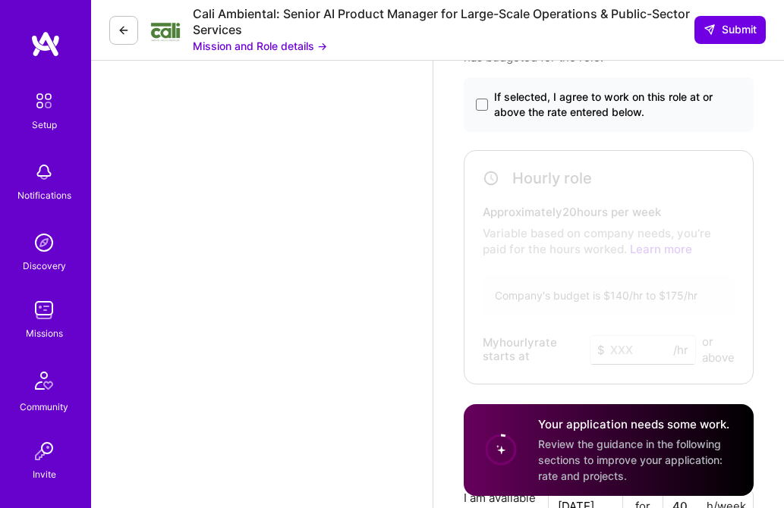
scroll to position [2322, 0]
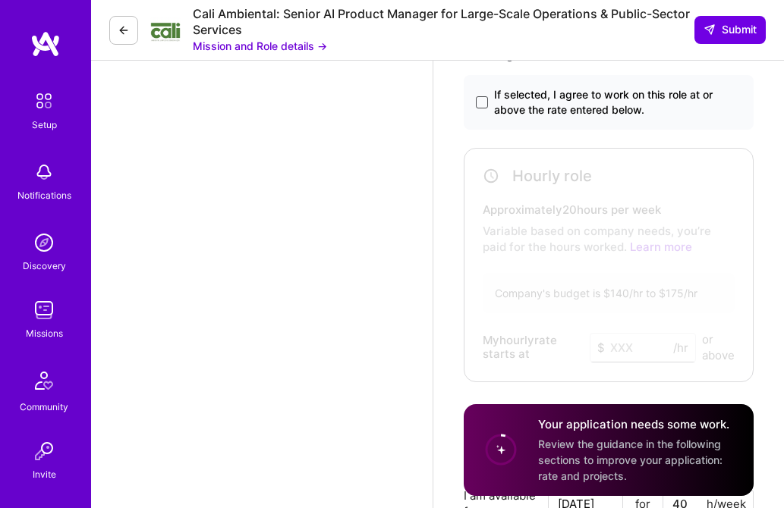
type textarea "Lo Ipsumdol, S ame con adipisci el s doe Tempori Utlaboreet doloremagn aliqua E…"
click at [479, 109] on span at bounding box center [482, 102] width 12 height 12
click at [0, 0] on input "If selected, I agree to work on this role at or above the rate entered below." at bounding box center [0, 0] width 0 height 0
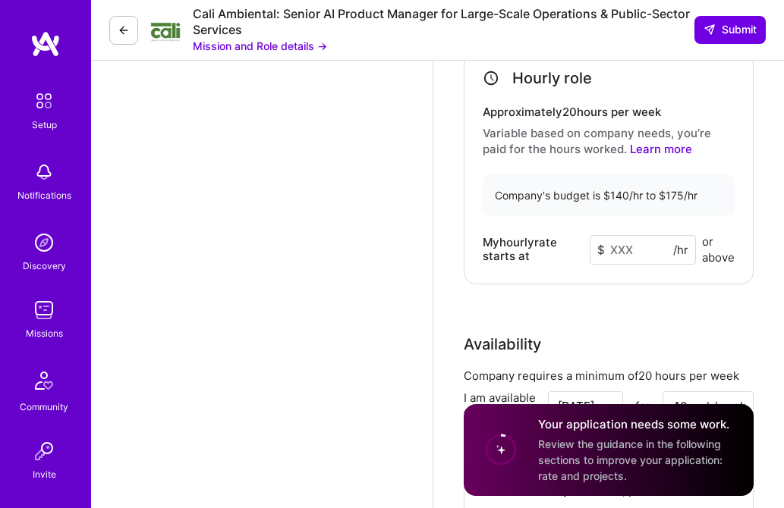
scroll to position [2421, 0]
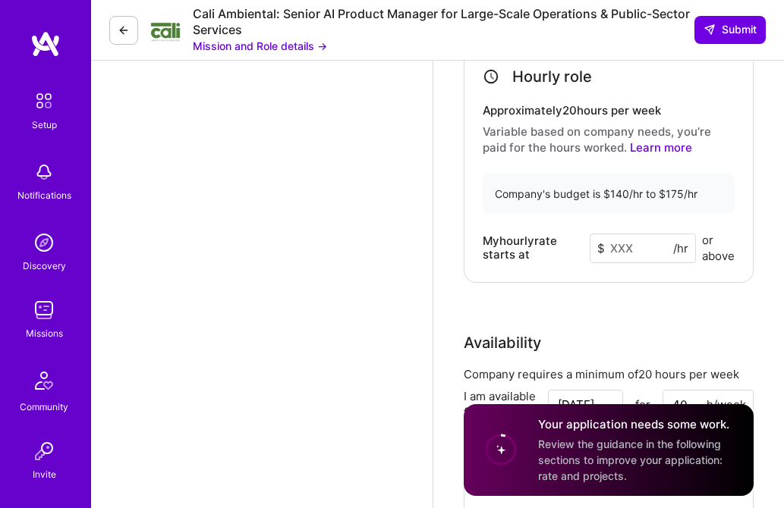
click at [635, 263] on input at bounding box center [643, 249] width 106 height 30
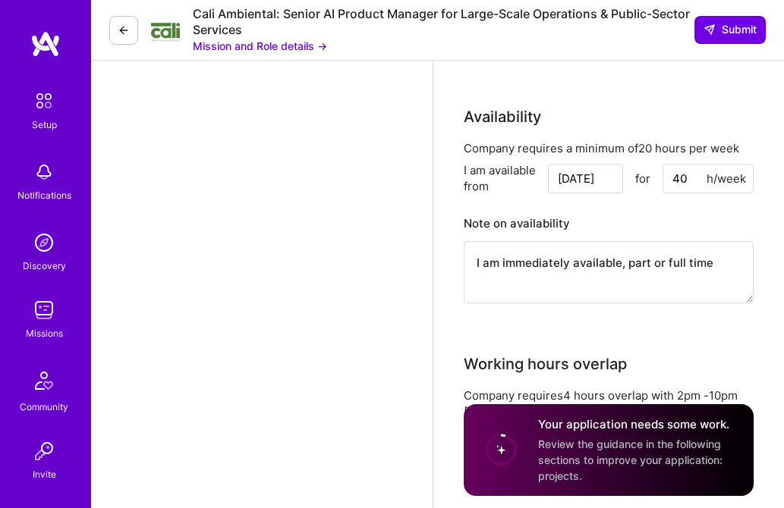
scroll to position [2667, 0]
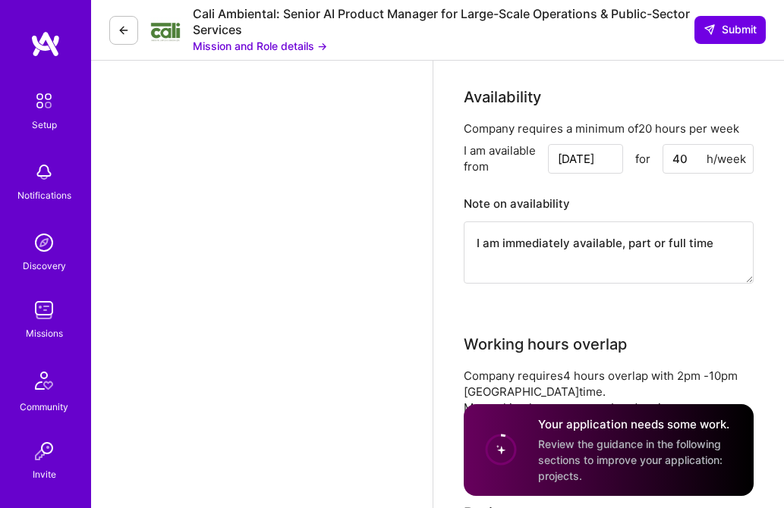
type input "150"
click at [592, 174] on input "[DATE]" at bounding box center [585, 159] width 75 height 30
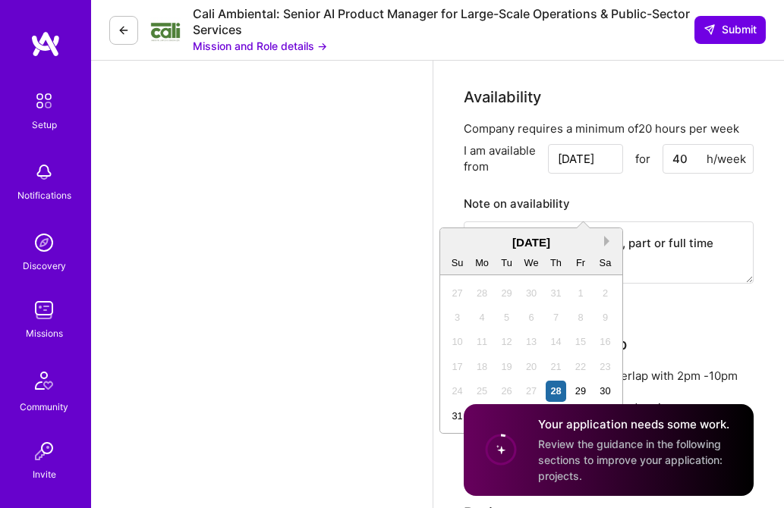
click at [604, 241] on button "Next Month" at bounding box center [609, 241] width 11 height 11
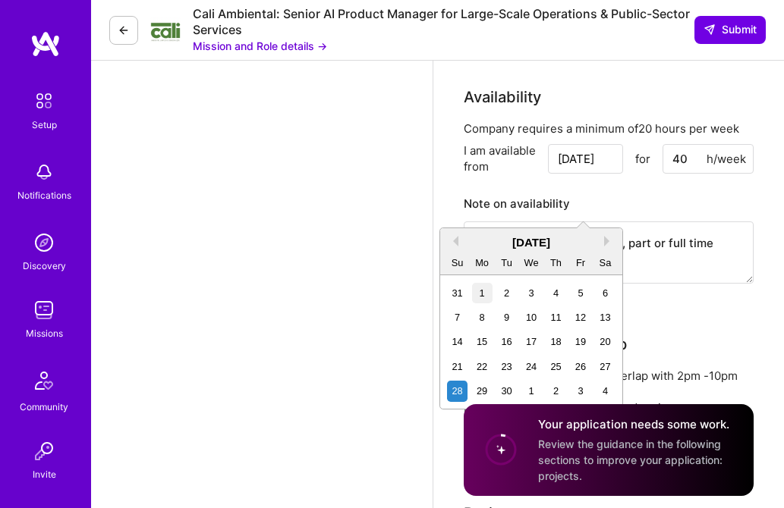
click at [483, 294] on div "1" at bounding box center [482, 293] width 20 height 20
type input "[DATE]"
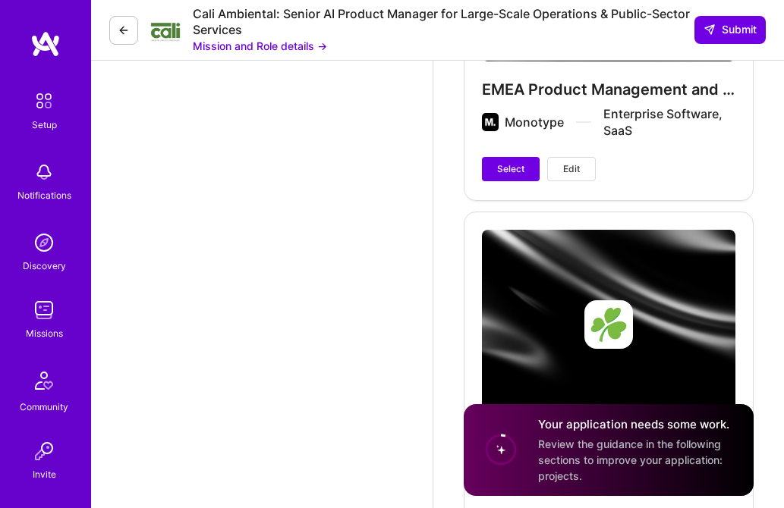
scroll to position [3498, 0]
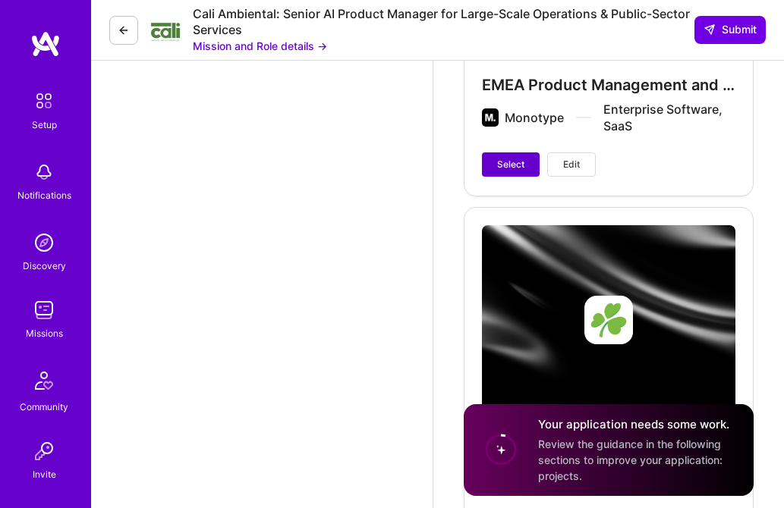
click at [505, 171] on span "Select" at bounding box center [510, 165] width 27 height 14
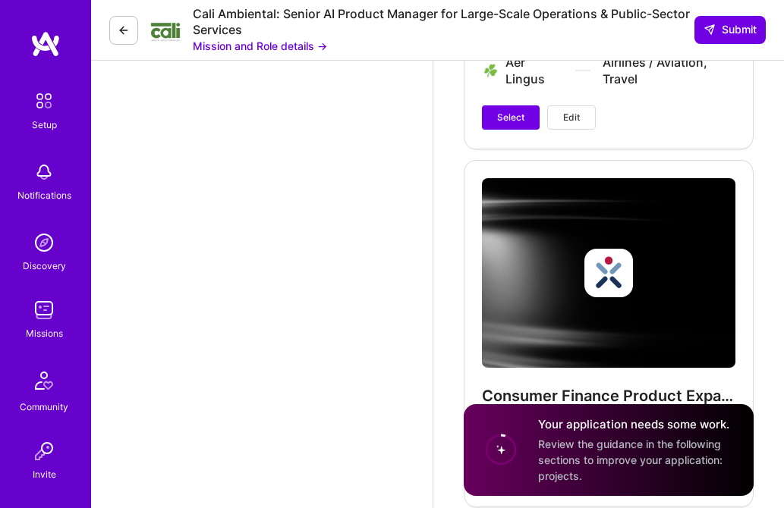
scroll to position [4269, 0]
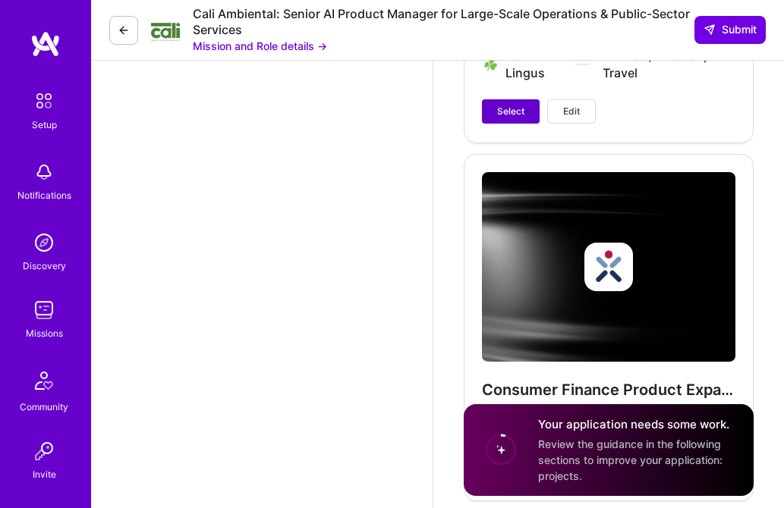
click at [503, 118] on span "Select" at bounding box center [510, 112] width 27 height 14
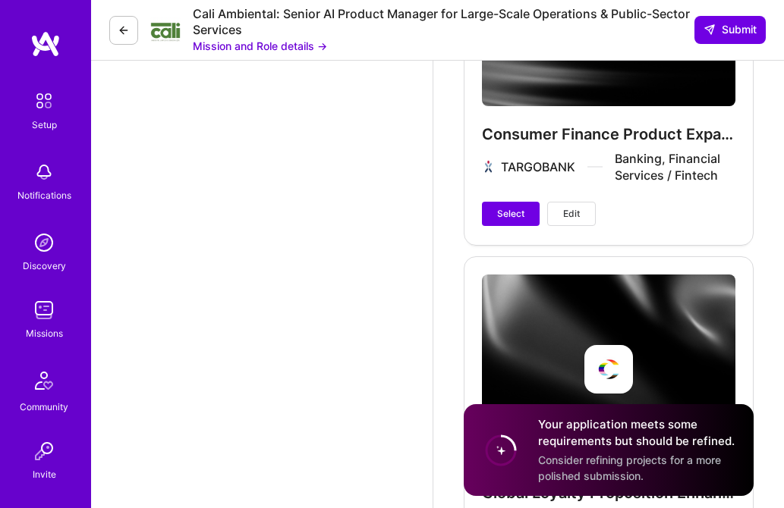
scroll to position [4533, 0]
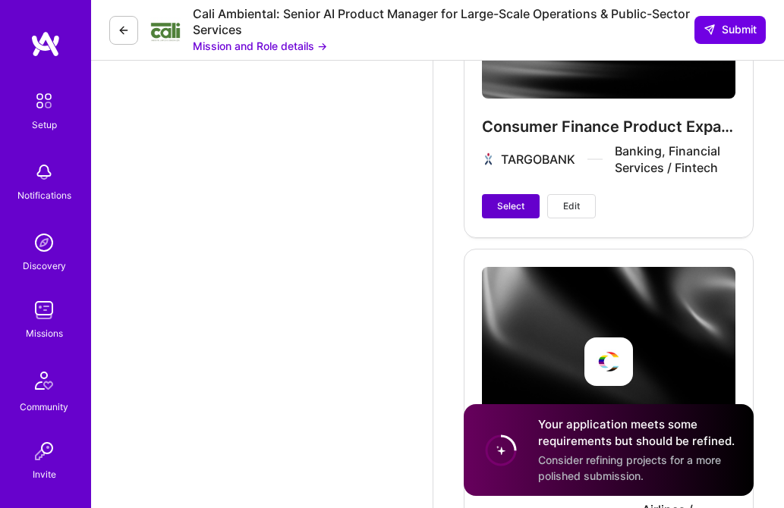
click at [507, 213] on span "Select" at bounding box center [510, 207] width 27 height 14
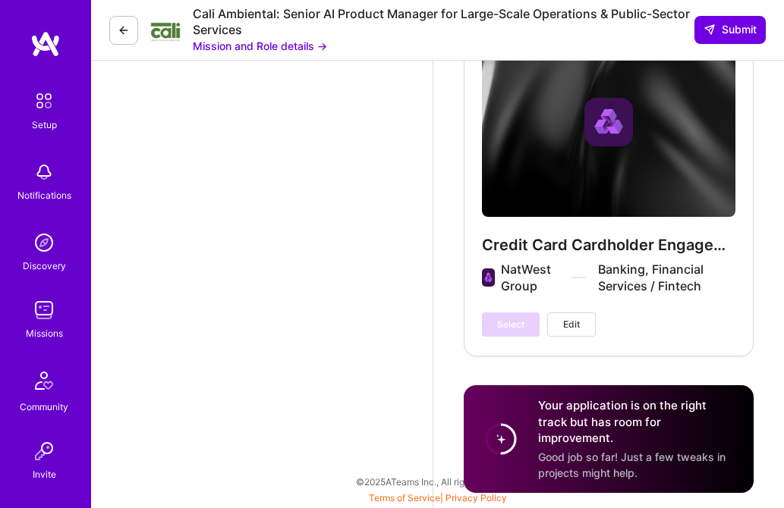
scroll to position [5905, 0]
click at [731, 29] on span "Submit" at bounding box center [729, 29] width 53 height 15
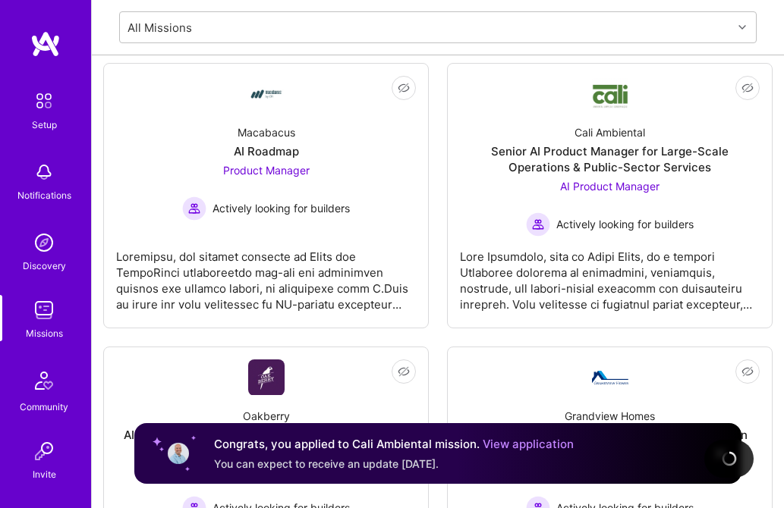
scroll to position [217, 0]
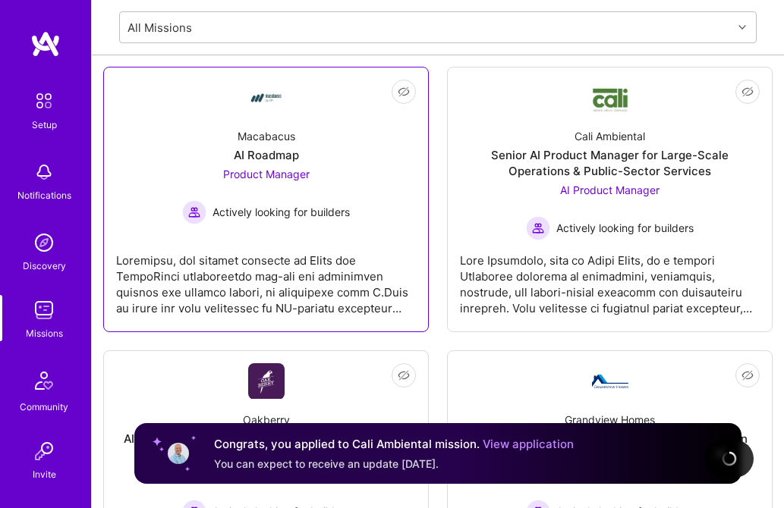
click at [262, 145] on div "Macabacus AI Roadmap Product Manager Actively looking for builders" at bounding box center [266, 170] width 300 height 109
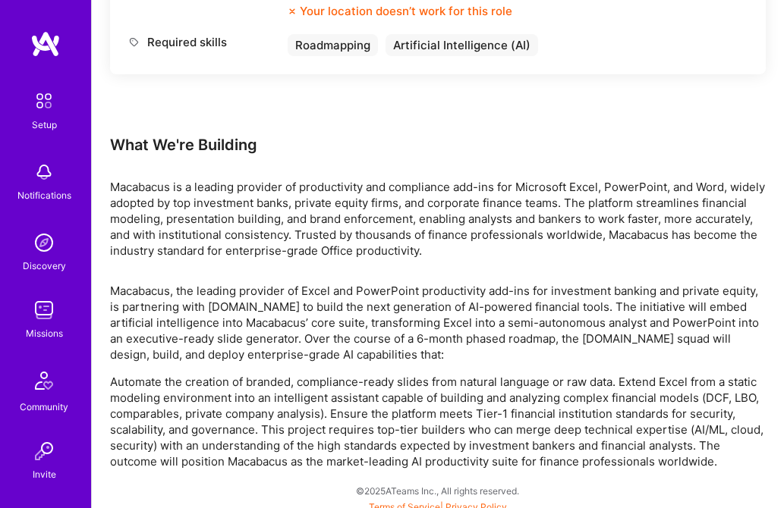
scroll to position [763, 0]
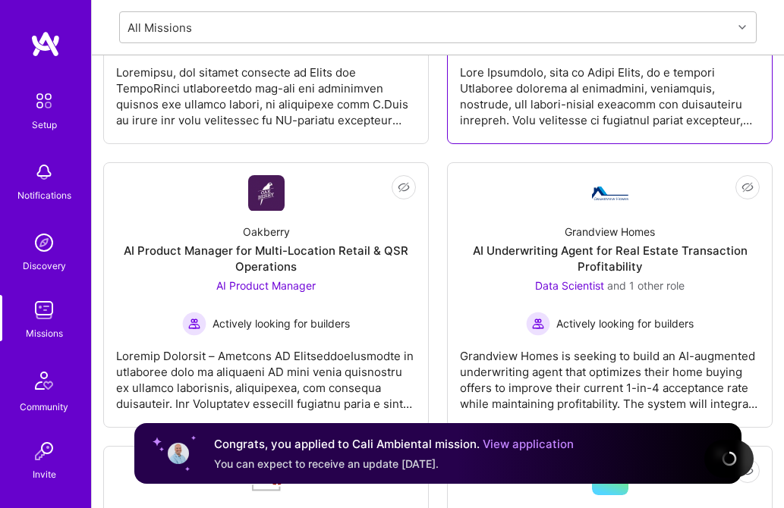
scroll to position [407, 0]
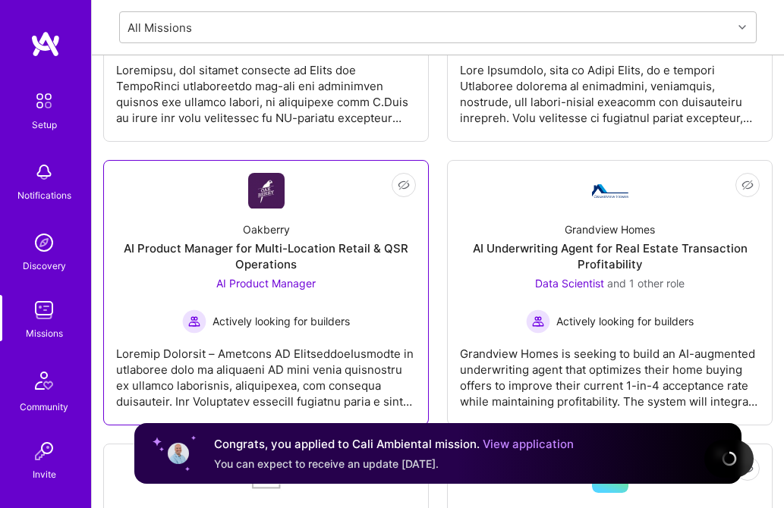
click at [291, 248] on div "AI Product Manager for Multi-Location Retail & QSR Operations" at bounding box center [266, 257] width 300 height 32
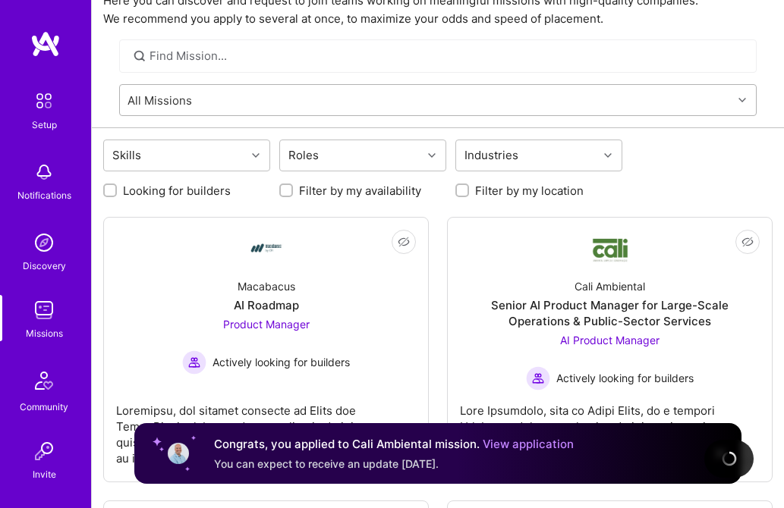
scroll to position [53, 0]
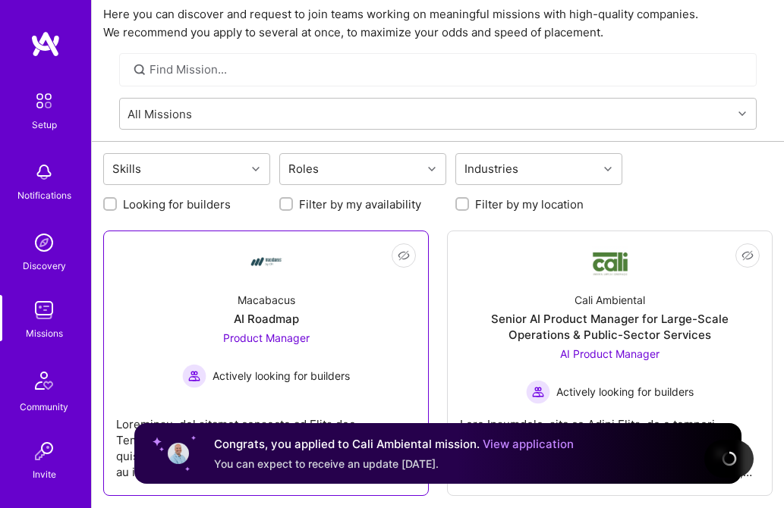
click at [261, 312] on div "AI Roadmap" at bounding box center [266, 319] width 65 height 16
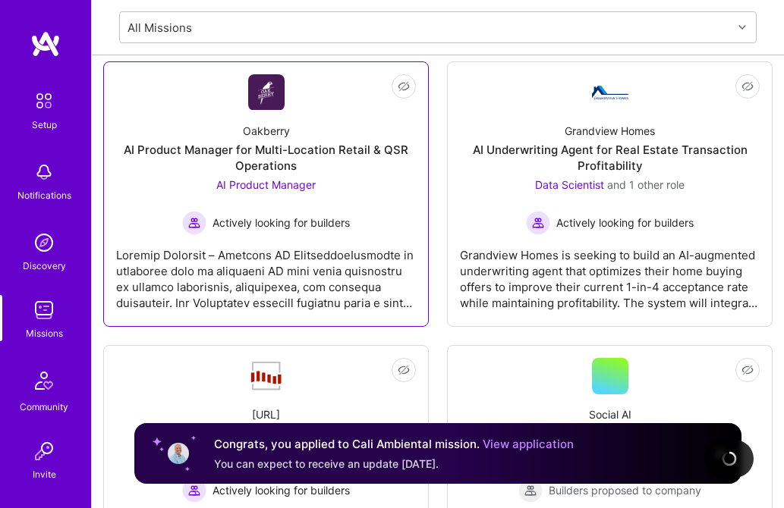
scroll to position [509, 0]
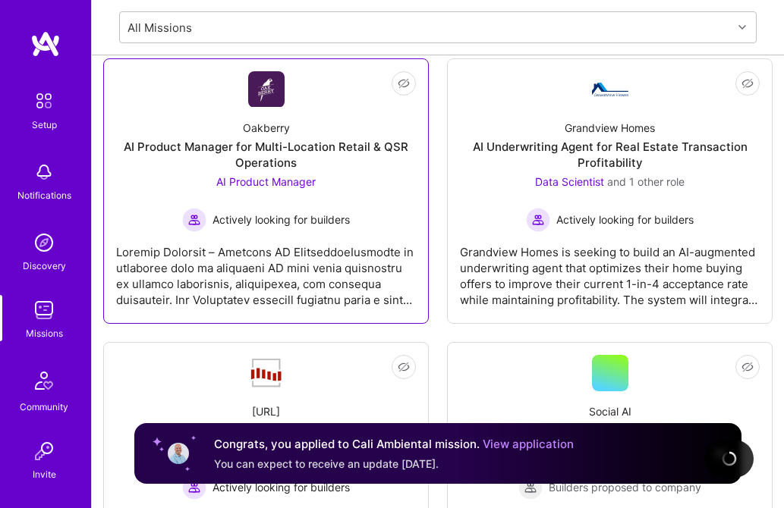
click at [282, 150] on div "AI Product Manager for Multi-Location Retail & QSR Operations" at bounding box center [266, 155] width 300 height 32
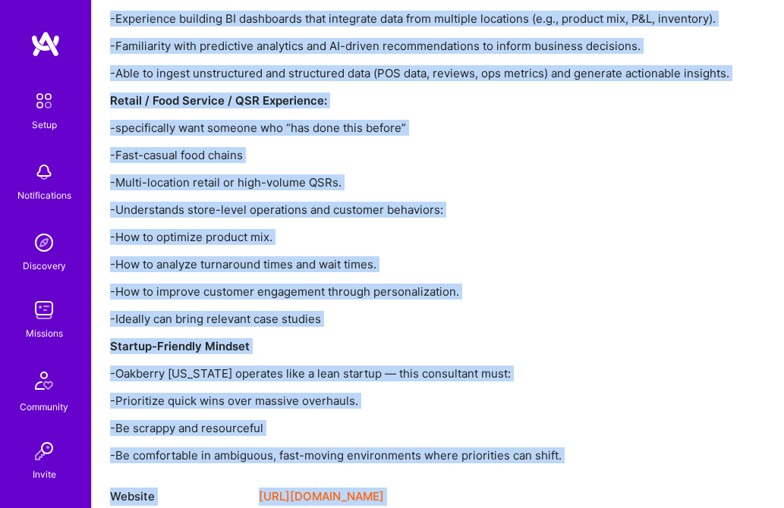
scroll to position [2206, 0]
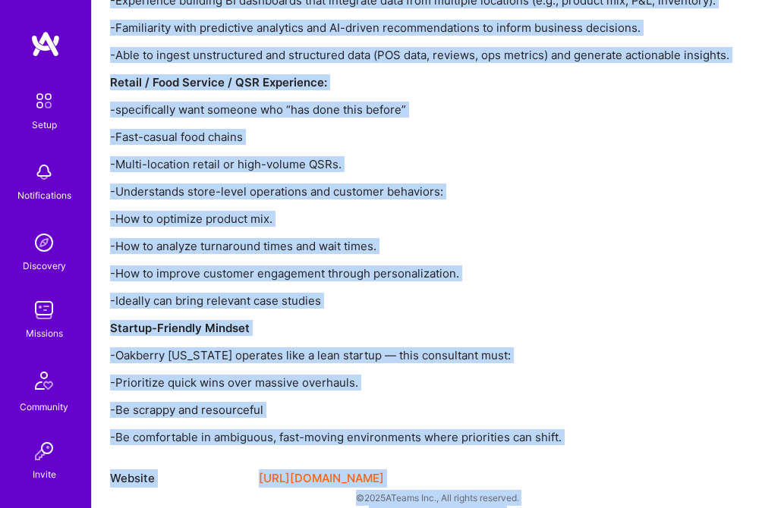
drag, startPoint x: 111, startPoint y: 110, endPoint x: 521, endPoint y: 464, distance: 541.8
copy div "Lore Ip'do Sitametc ADIPISCI el seddo eiusmo tempori u laboreetd, ma aliquaeni …"
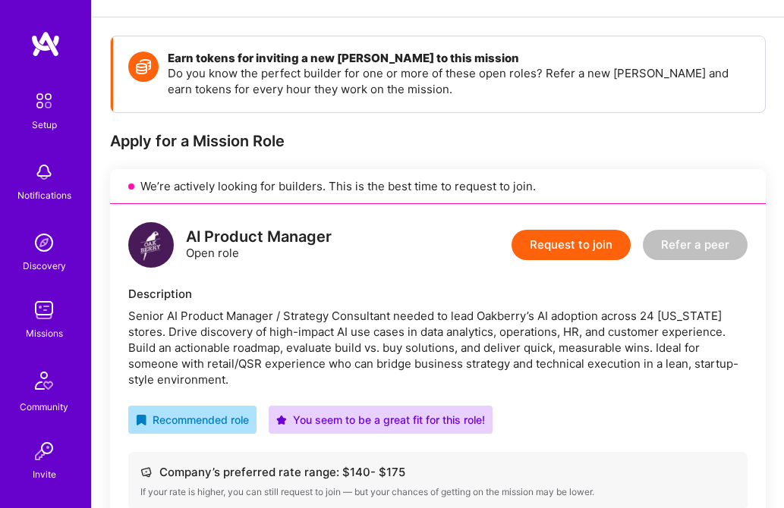
scroll to position [0, 0]
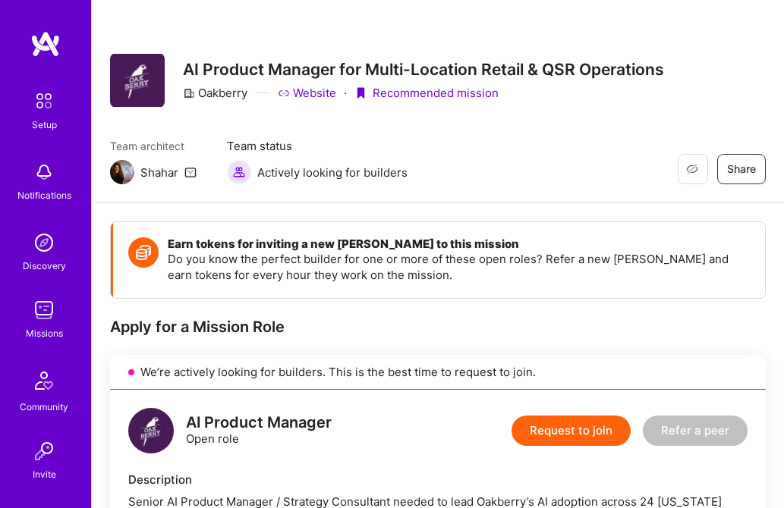
click at [580, 431] on button "Request to join" at bounding box center [570, 431] width 119 height 30
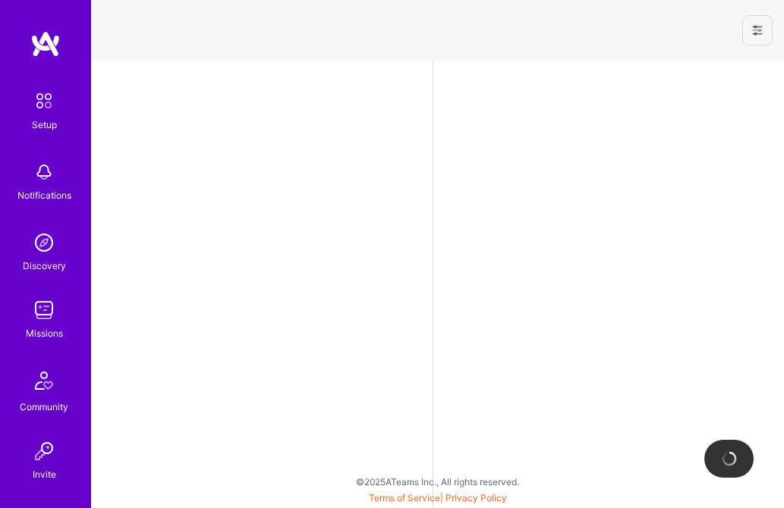
select select "GB"
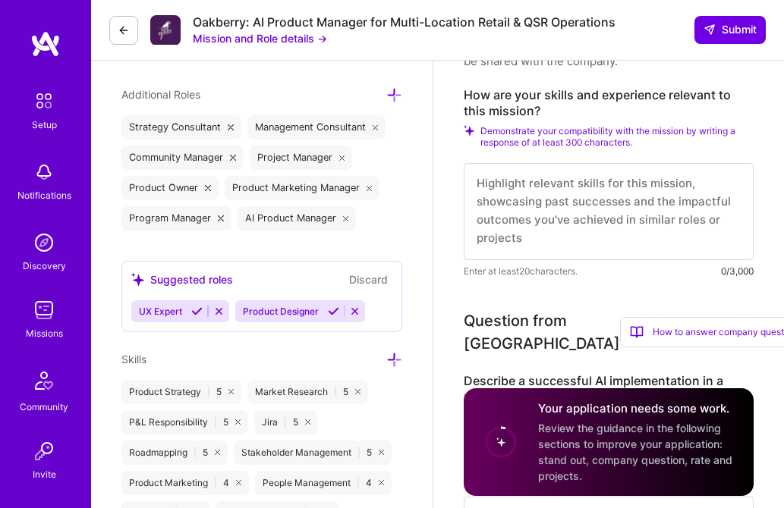
scroll to position [543, 0]
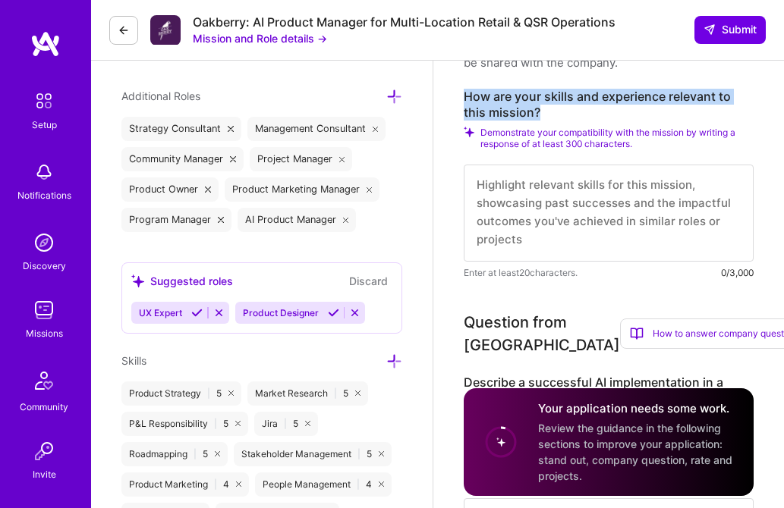
drag, startPoint x: 550, startPoint y: 135, endPoint x: 467, endPoint y: 119, distance: 84.2
click at [467, 119] on label "How are your skills and experience relevant to this mission?" at bounding box center [609, 105] width 290 height 32
copy label "How are your skills and experience relevant to this mission?"
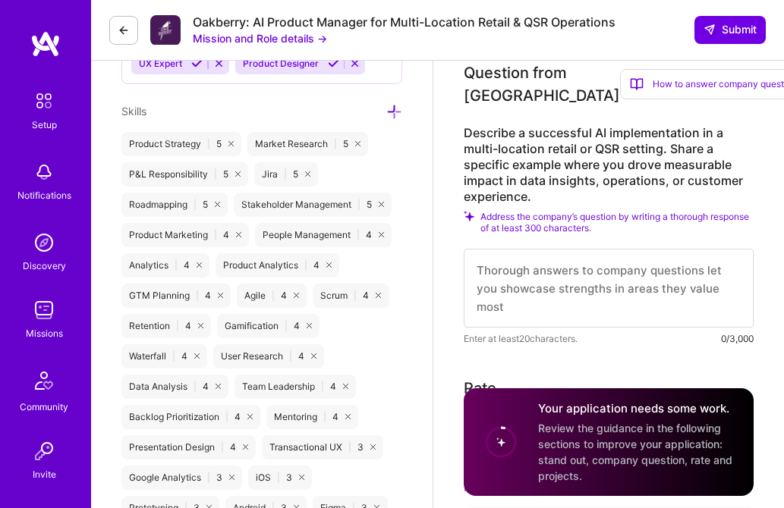
scroll to position [808, 0]
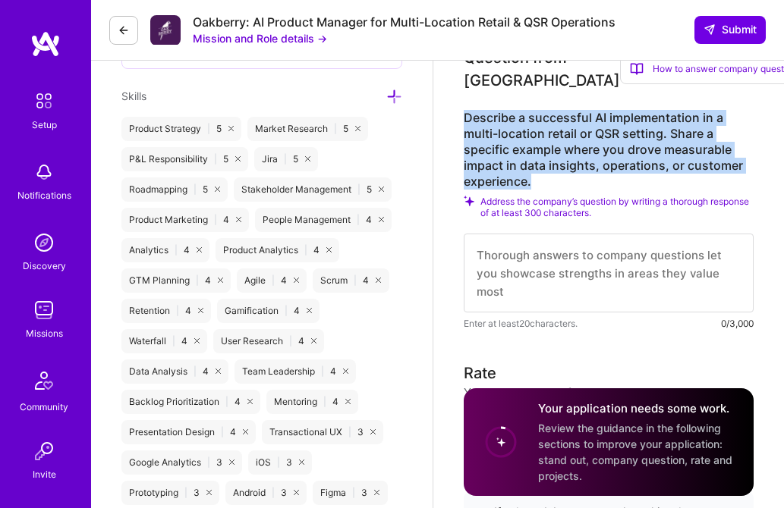
drag, startPoint x: 465, startPoint y: 161, endPoint x: 537, endPoint y: 225, distance: 96.7
click at [537, 190] on label "Describe a successful AI implementation in a multi-location retail or QSR setti…" at bounding box center [609, 150] width 290 height 80
copy label "Describe a successful AI implementation in a multi-location retail or QSR setti…"
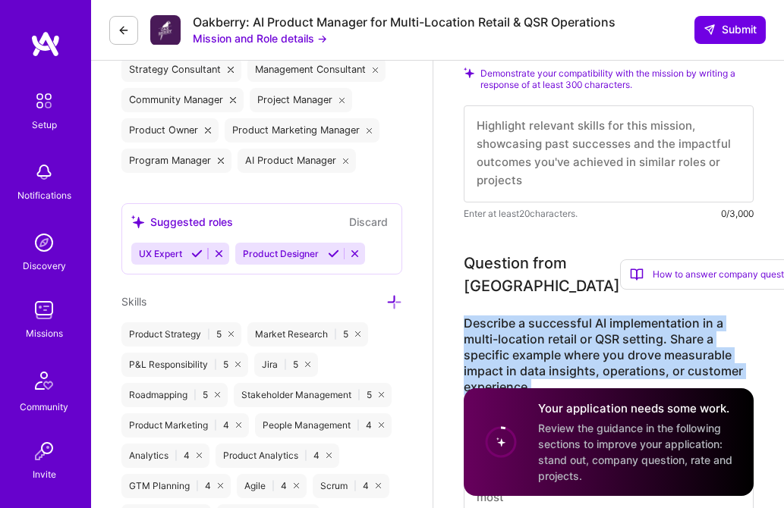
scroll to position [597, 0]
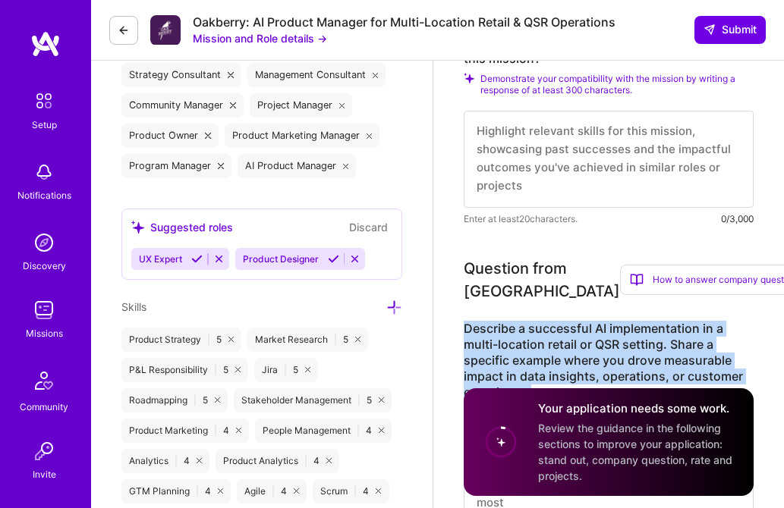
click at [502, 153] on textarea at bounding box center [609, 159] width 290 height 97
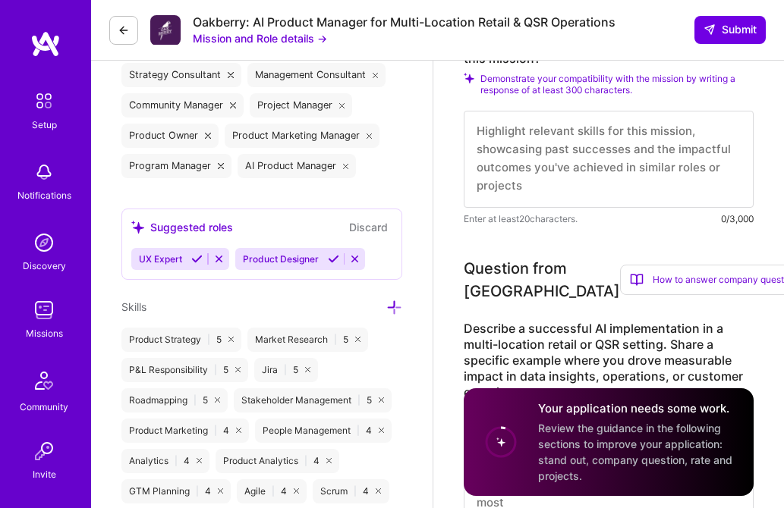
paste textarea "L ipsum d sitam consec ad elitseddoe TE-incidid utlaboreetdolo ma aliquae adm v…"
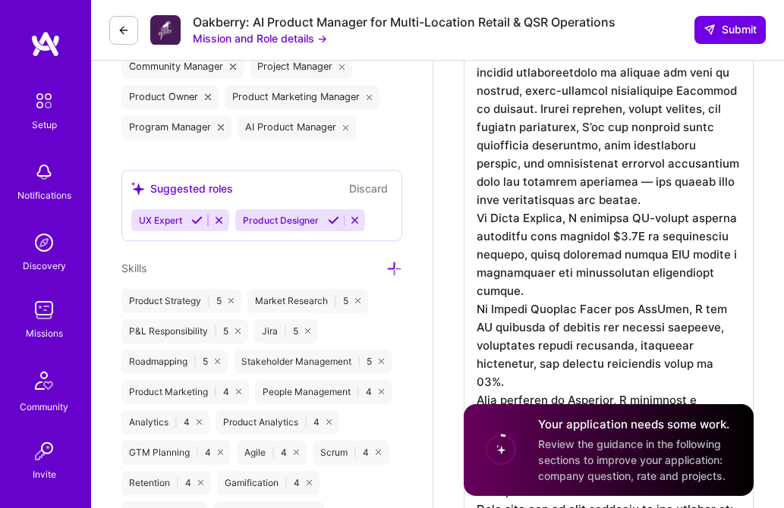
scroll to position [646, 0]
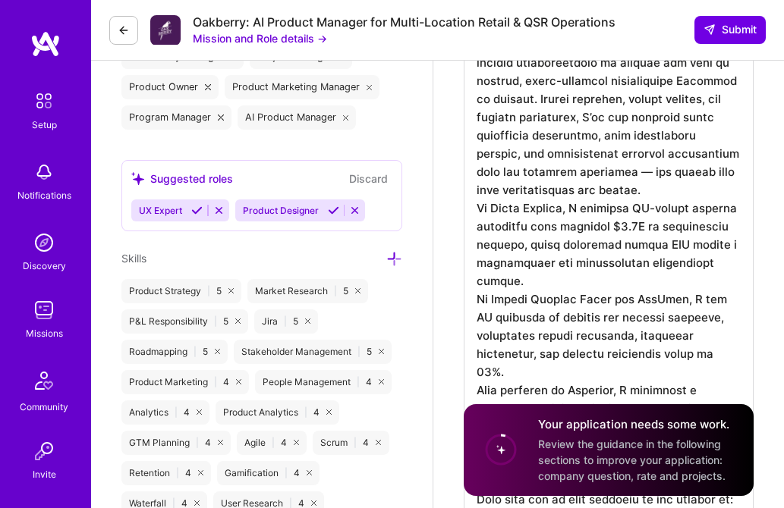
click at [642, 215] on textarea at bounding box center [609, 391] width 290 height 734
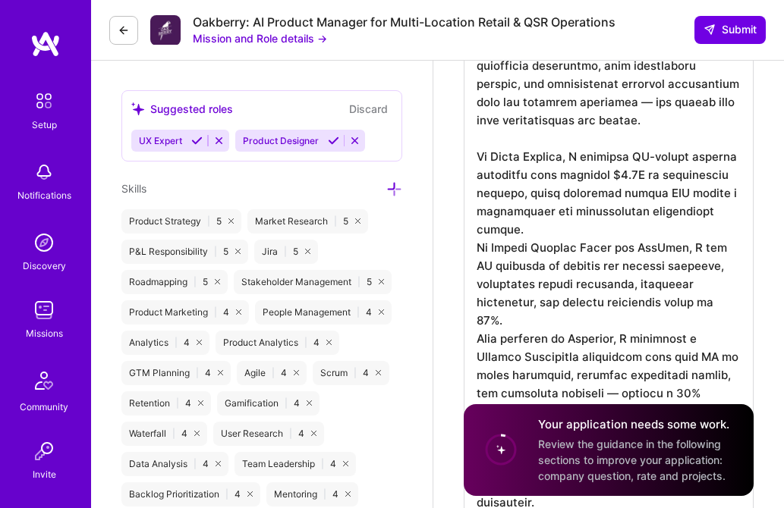
scroll to position [728, 0]
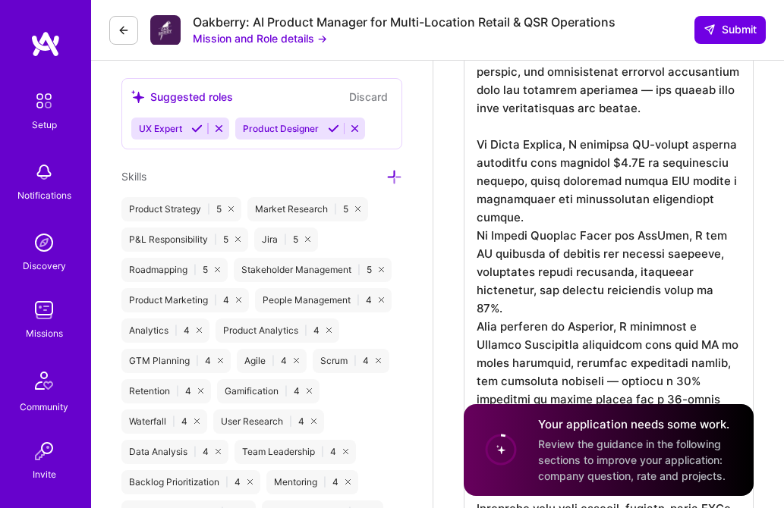
click at [476, 171] on textarea at bounding box center [609, 318] width 290 height 753
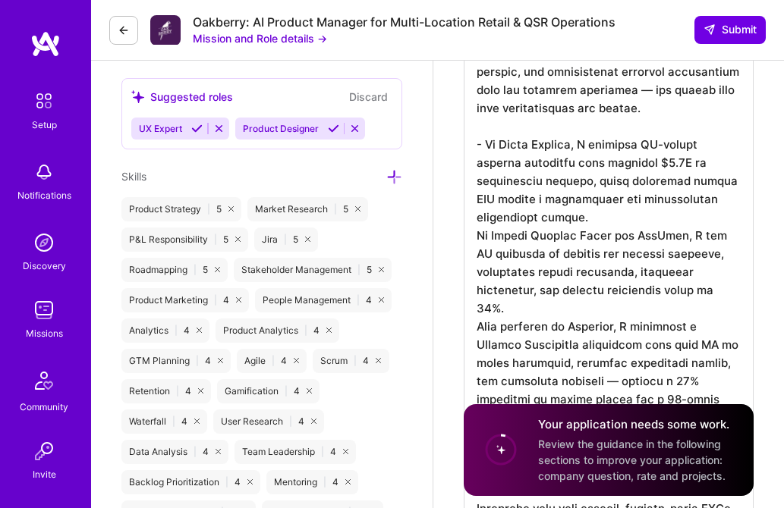
click at [473, 241] on textarea at bounding box center [609, 318] width 290 height 753
click at [474, 330] on textarea at bounding box center [609, 318] width 290 height 753
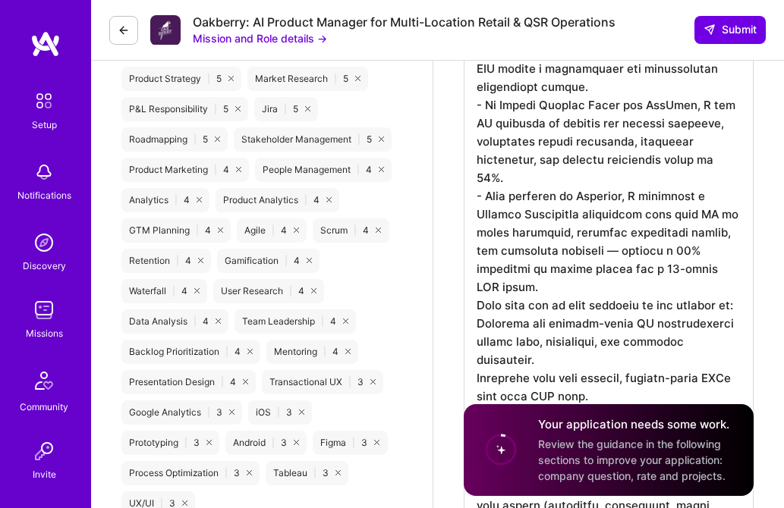
scroll to position [863, 0]
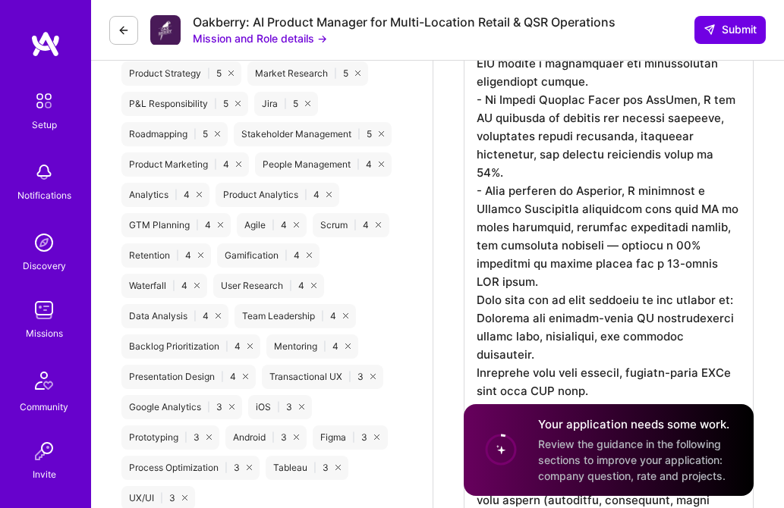
click at [552, 290] on textarea at bounding box center [609, 192] width 290 height 771
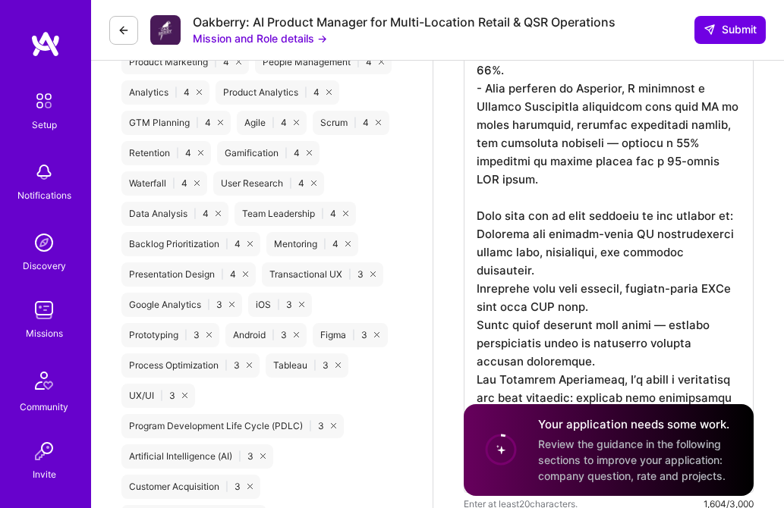
scroll to position [982, 0]
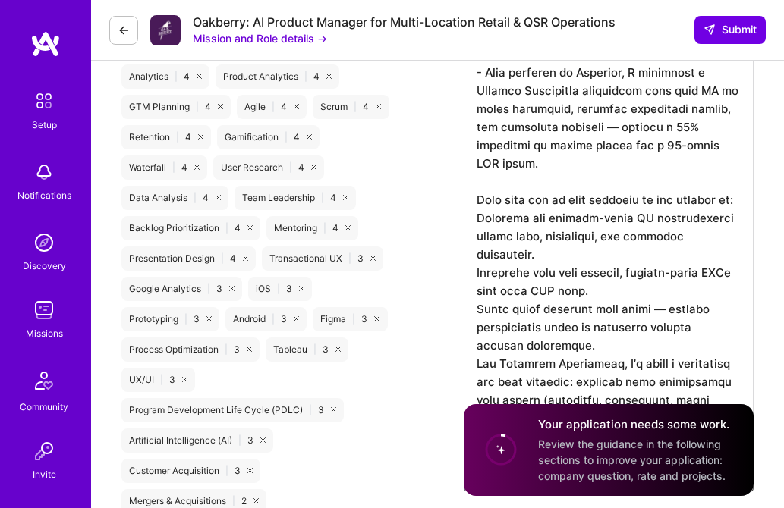
click at [577, 260] on textarea at bounding box center [609, 82] width 290 height 789
click at [473, 224] on textarea at bounding box center [609, 82] width 290 height 789
click at [730, 211] on textarea at bounding box center [609, 82] width 290 height 789
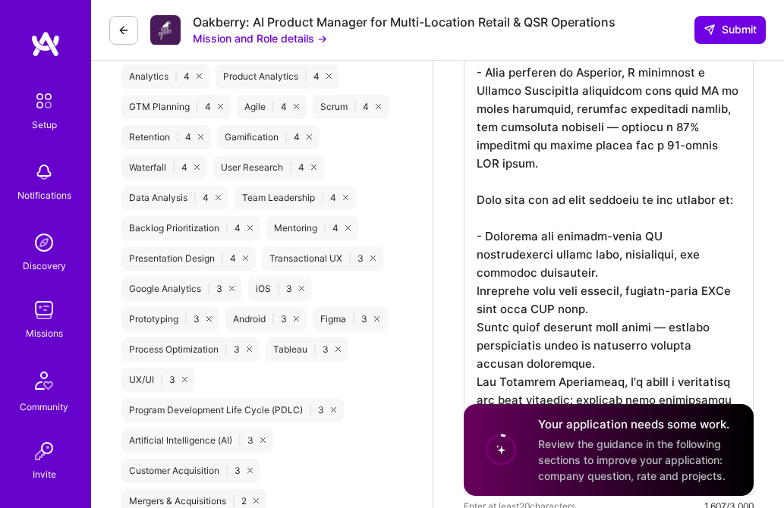
click at [474, 295] on textarea at bounding box center [609, 91] width 290 height 807
click at [472, 386] on textarea at bounding box center [609, 91] width 290 height 807
click at [473, 329] on textarea at bounding box center [609, 91] width 290 height 807
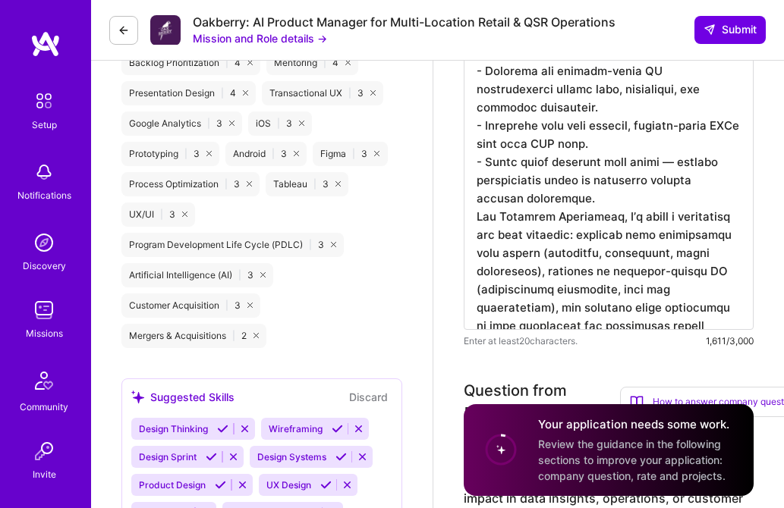
scroll to position [1168, 0]
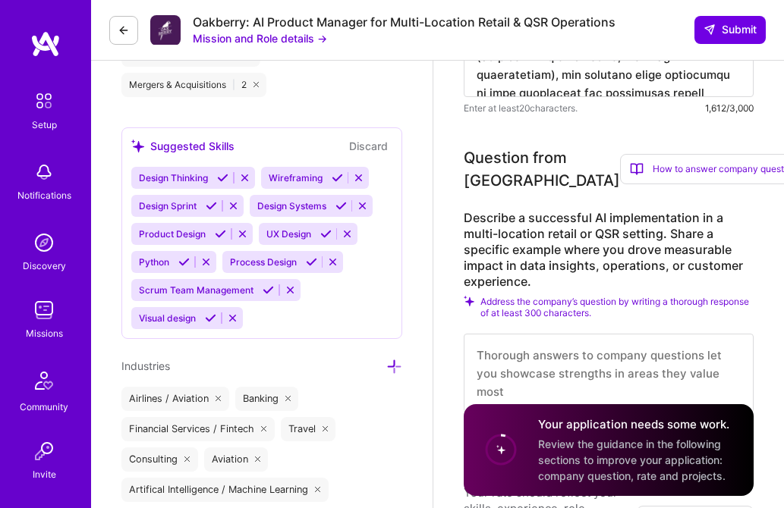
scroll to position [1405, 0]
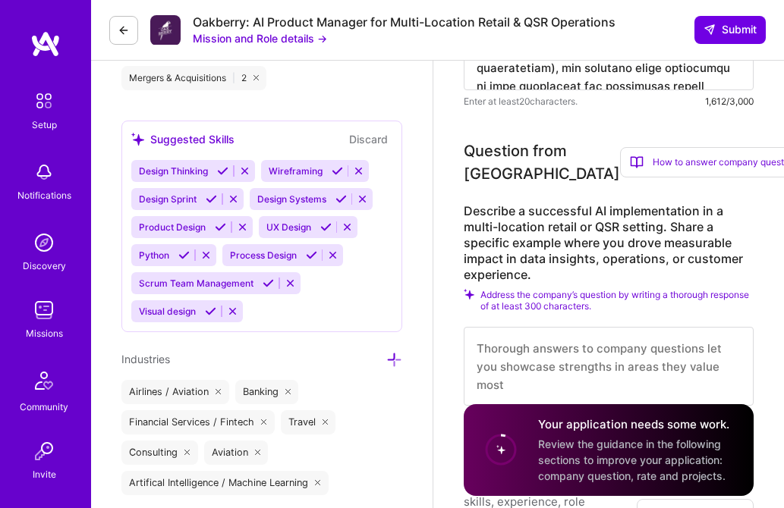
type textarea "L ipsum d sitam consec ad elitseddoe TE-incidid utlaboreetdolo ma aliquae adm v…"
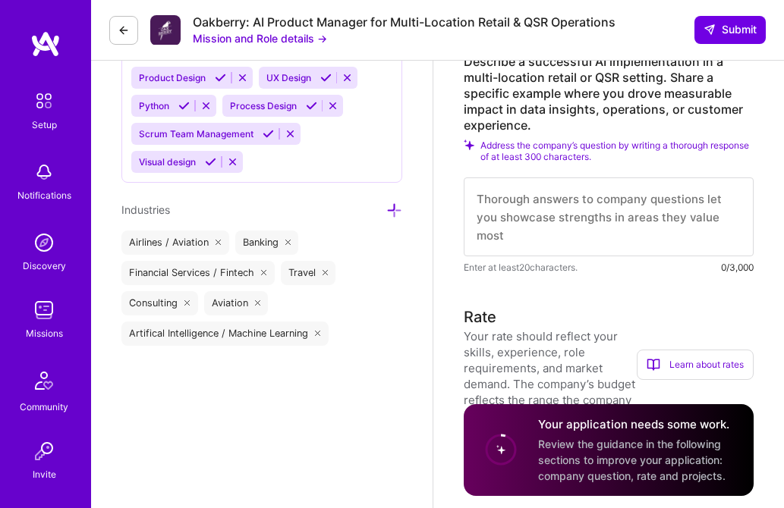
scroll to position [1583, 0]
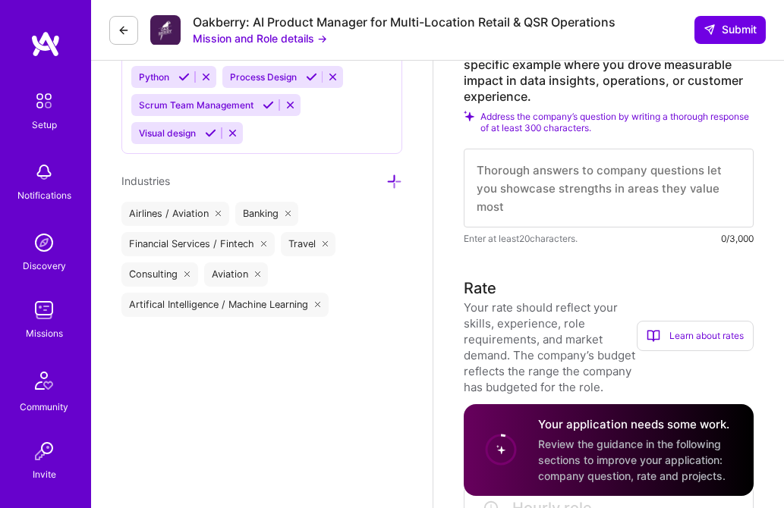
click at [489, 208] on textarea at bounding box center [609, 188] width 290 height 79
paste textarea "Lo Ips Dolors, A con a elitsed doeiusmod temporin utla etdolore 87+ magnaa enim…"
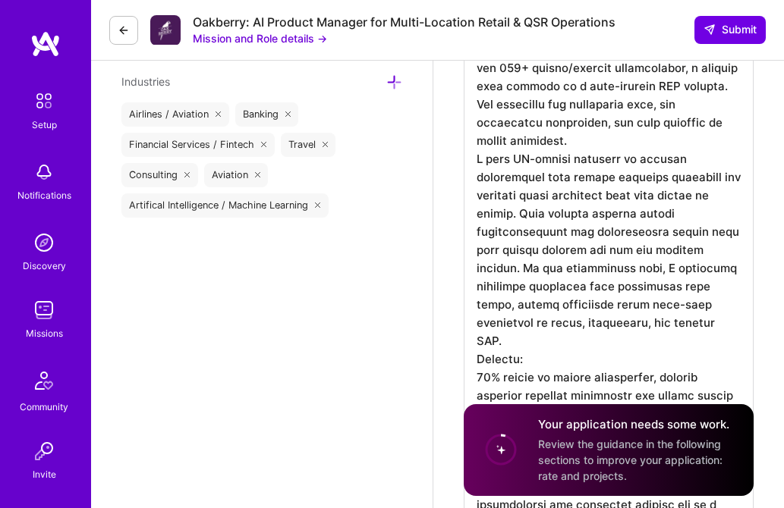
scroll to position [1684, 0]
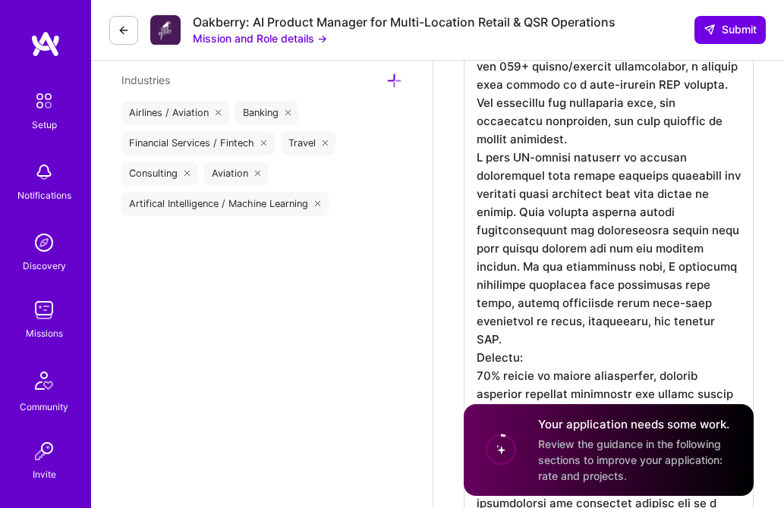
click at [607, 94] on textarea at bounding box center [609, 350] width 290 height 680
click at [488, 114] on textarea at bounding box center [609, 350] width 290 height 680
click at [534, 115] on textarea at bounding box center [609, 350] width 290 height 680
click at [591, 184] on textarea at bounding box center [609, 350] width 290 height 680
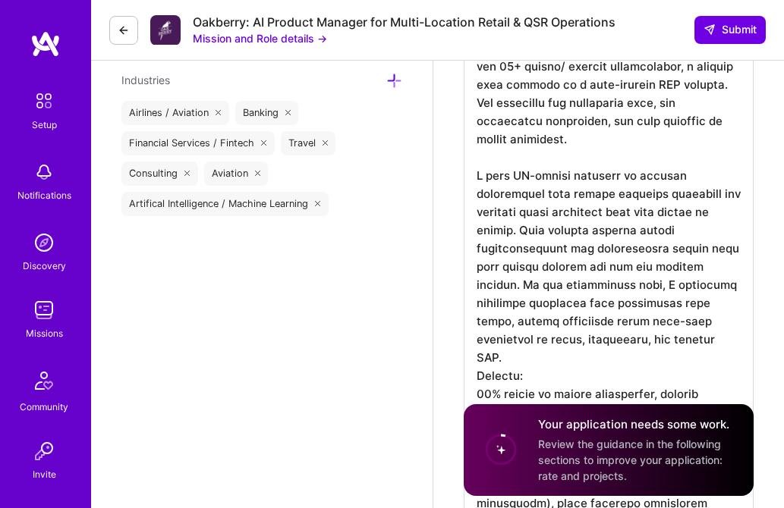
click at [659, 221] on textarea at bounding box center [609, 359] width 290 height 698
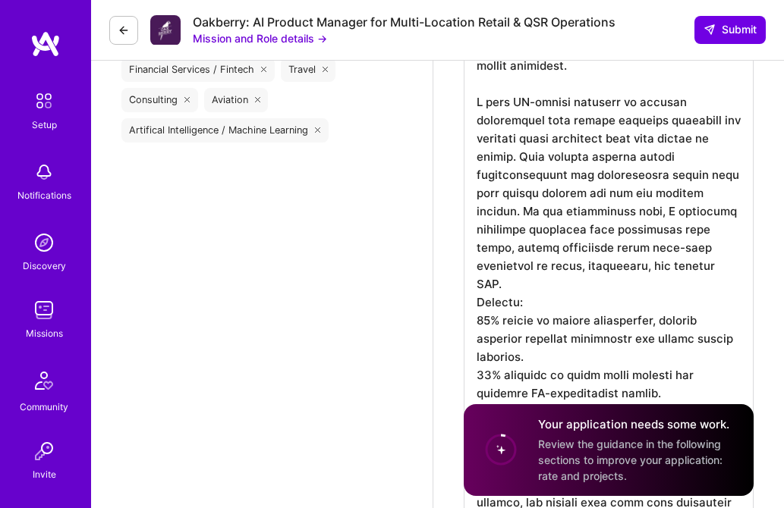
scroll to position [1760, 0]
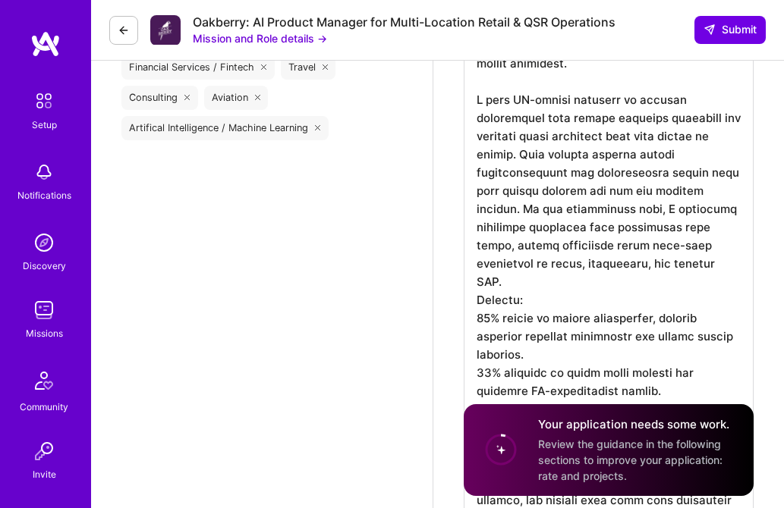
click at [659, 220] on textarea at bounding box center [609, 283] width 290 height 698
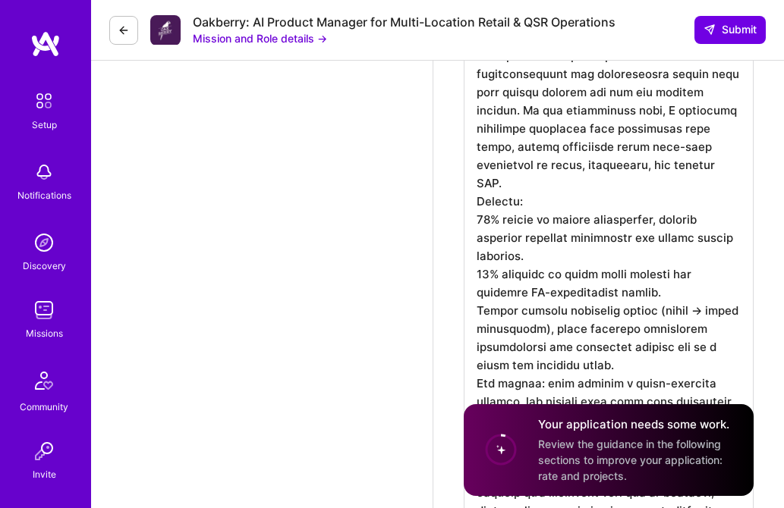
scroll to position [1860, 0]
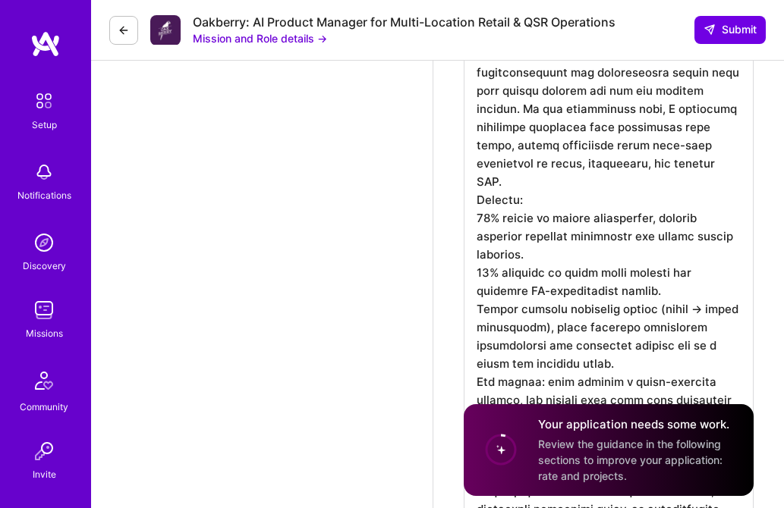
click at [527, 155] on textarea at bounding box center [609, 183] width 290 height 698
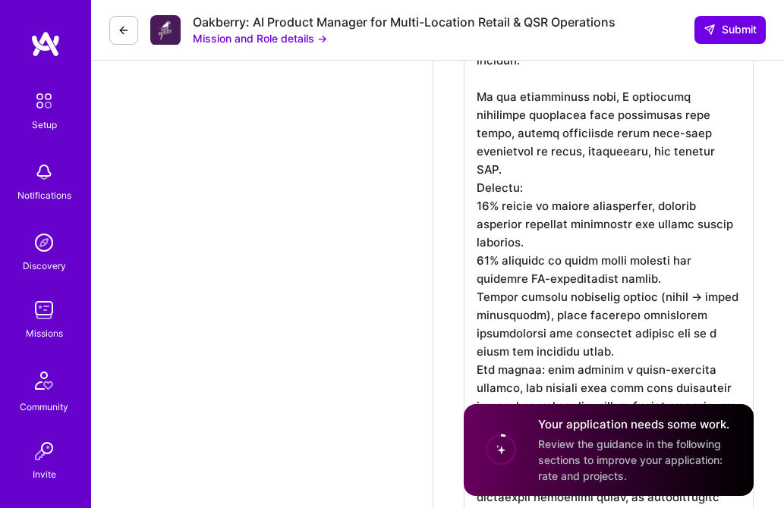
scroll to position [1922, 0]
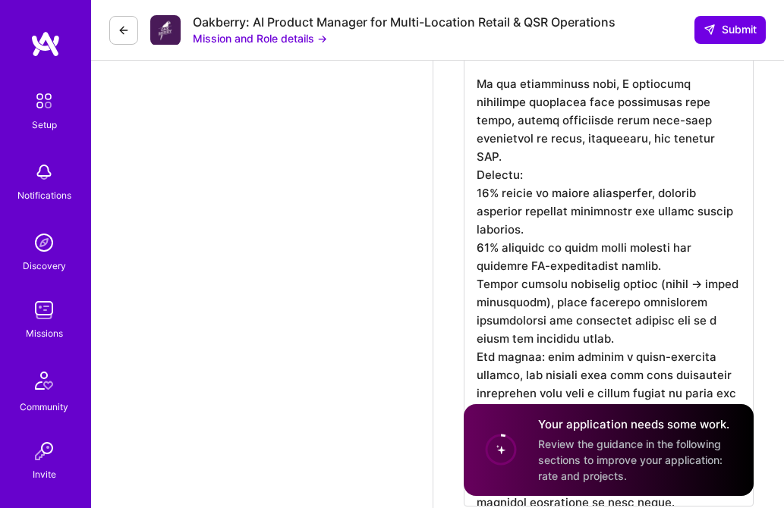
click at [695, 185] on textarea at bounding box center [609, 139] width 290 height 734
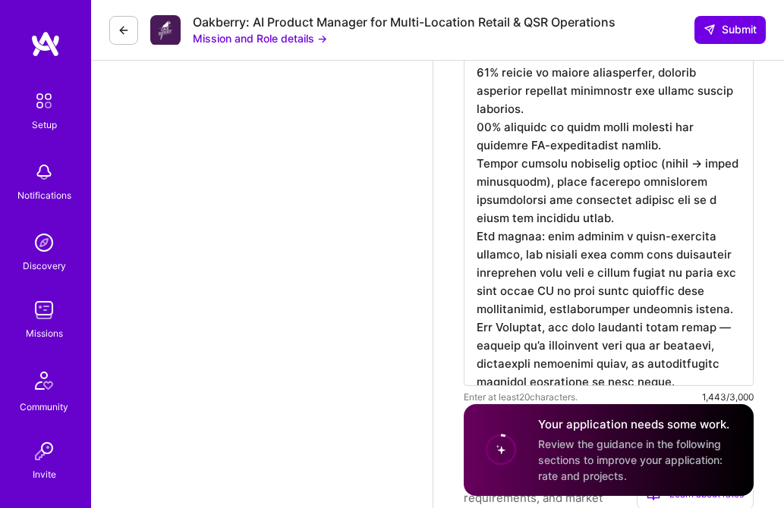
scroll to position [2062, 0]
click at [476, 103] on textarea at bounding box center [609, 9] width 290 height 753
click at [472, 158] on textarea at bounding box center [609, 9] width 290 height 753
click at [602, 173] on textarea at bounding box center [609, 9] width 290 height 753
click at [476, 193] on textarea at bounding box center [609, 9] width 290 height 753
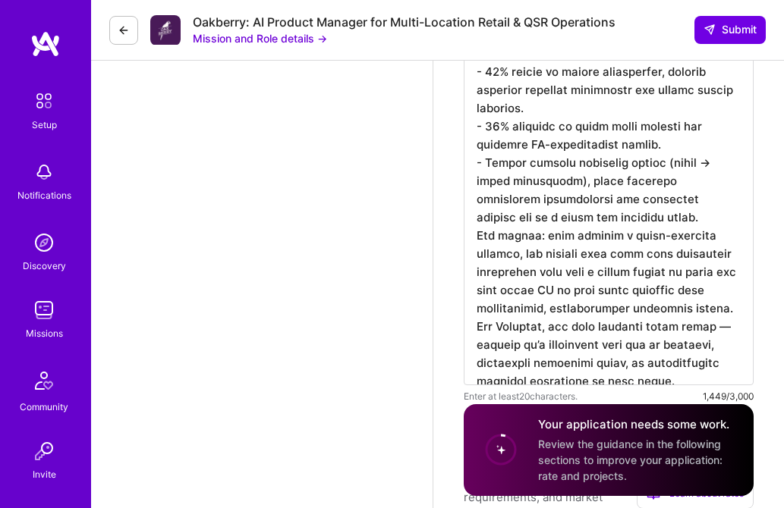
click at [611, 229] on textarea at bounding box center [609, 9] width 290 height 753
click at [645, 241] on textarea at bounding box center [609, 9] width 290 height 753
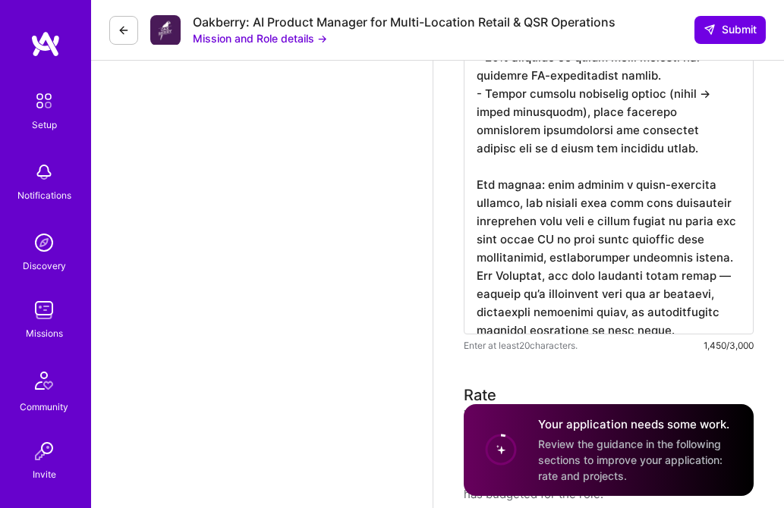
scroll to position [2138, 0]
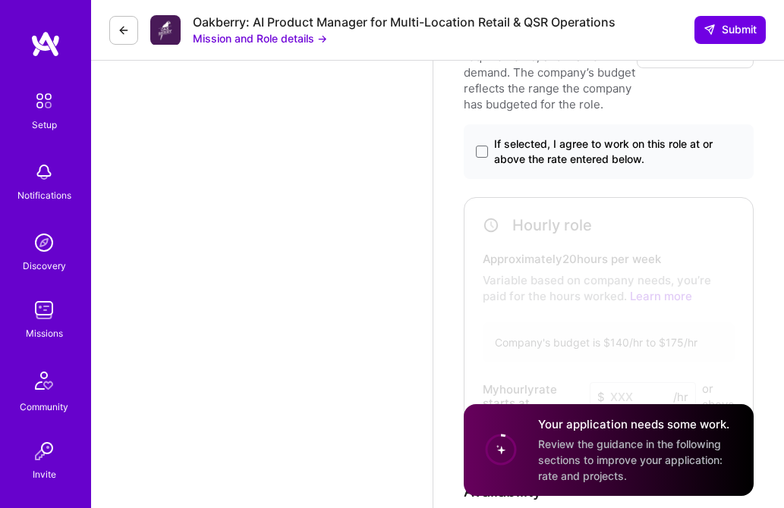
scroll to position [2543, 0]
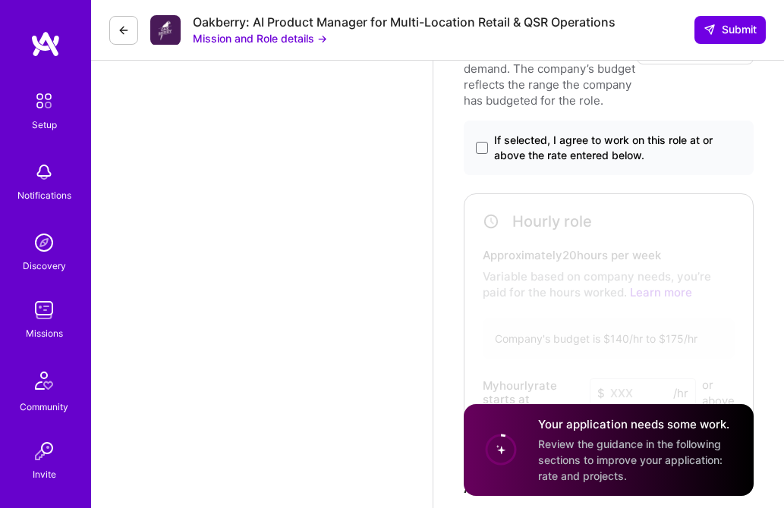
type textarea "Lo Ips Dolors, A con a elitsed doeiusmod temporin utla etdolore 05+ magnaa enim…"
click at [488, 163] on label "If selected, I agree to work on this role at or above the rate entered below." at bounding box center [609, 148] width 266 height 30
click at [0, 0] on input "If selected, I agree to work on this role at or above the rate entered below." at bounding box center [0, 0] width 0 height 0
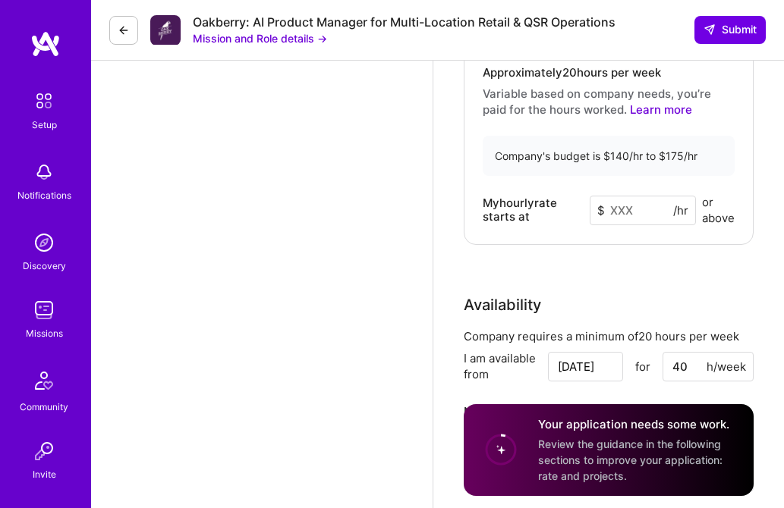
scroll to position [2750, 0]
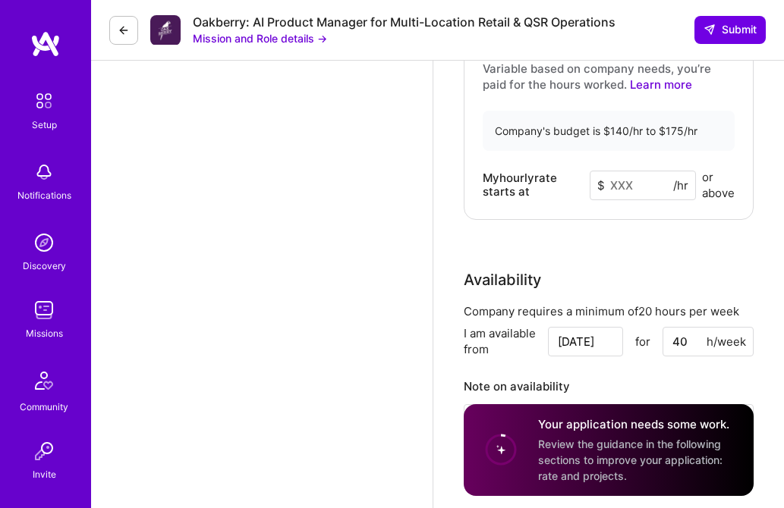
click at [629, 200] on input at bounding box center [643, 186] width 106 height 30
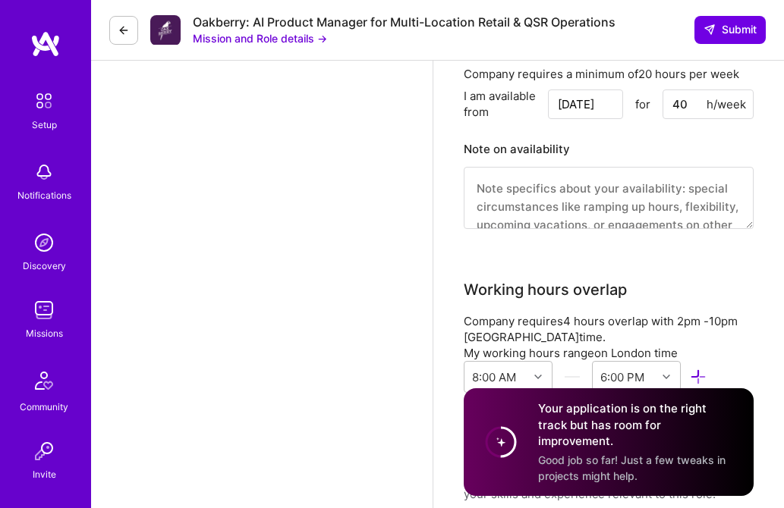
scroll to position [2992, 0]
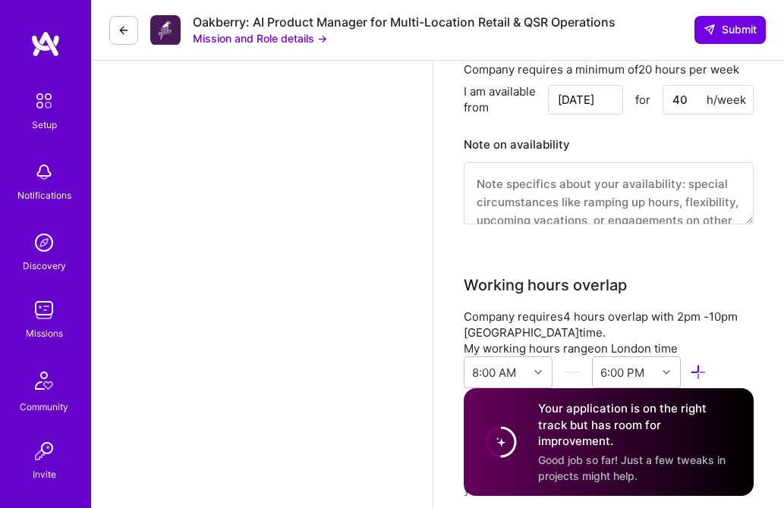
type input "150"
click at [590, 115] on input "[DATE]" at bounding box center [585, 100] width 75 height 30
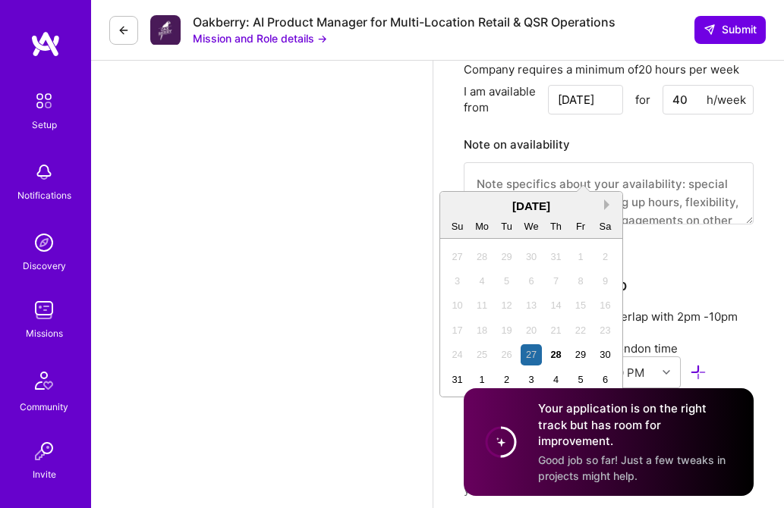
click at [606, 204] on button "Next Month" at bounding box center [609, 205] width 11 height 11
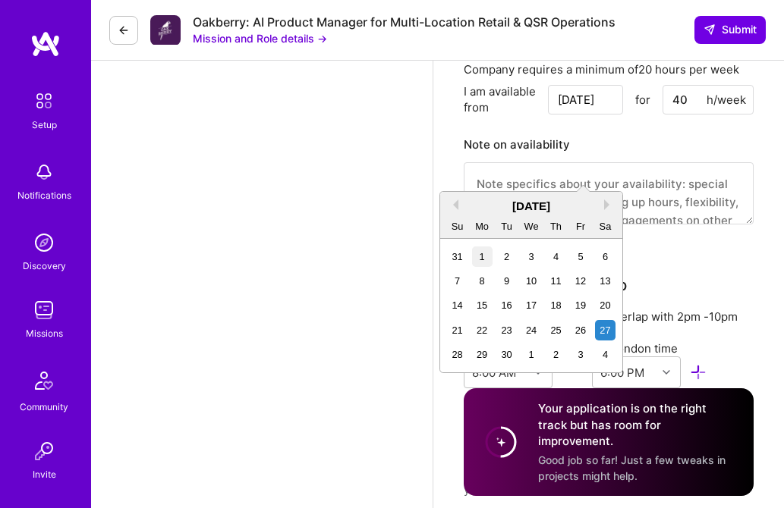
click at [481, 258] on div "1" at bounding box center [482, 257] width 20 height 20
type input "[DATE]"
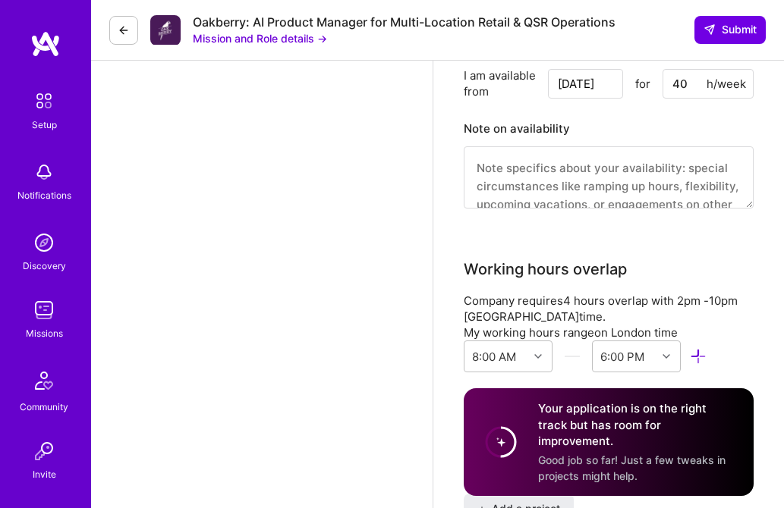
scroll to position [3015, 0]
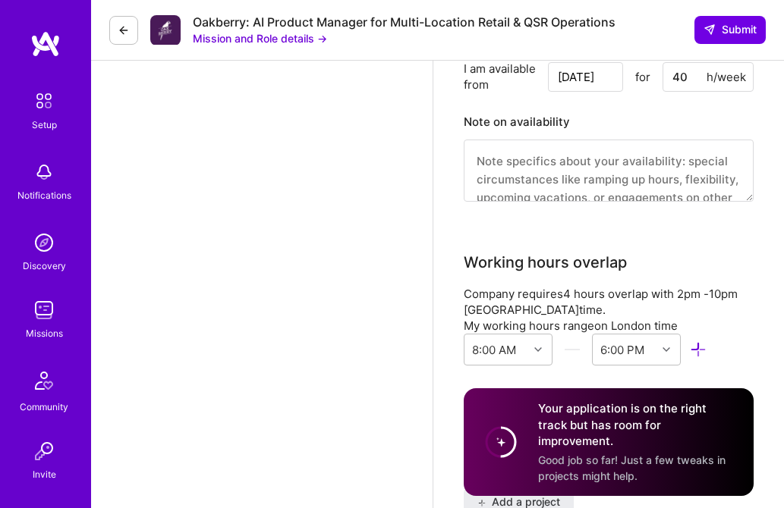
click at [486, 202] on textarea at bounding box center [609, 171] width 290 height 62
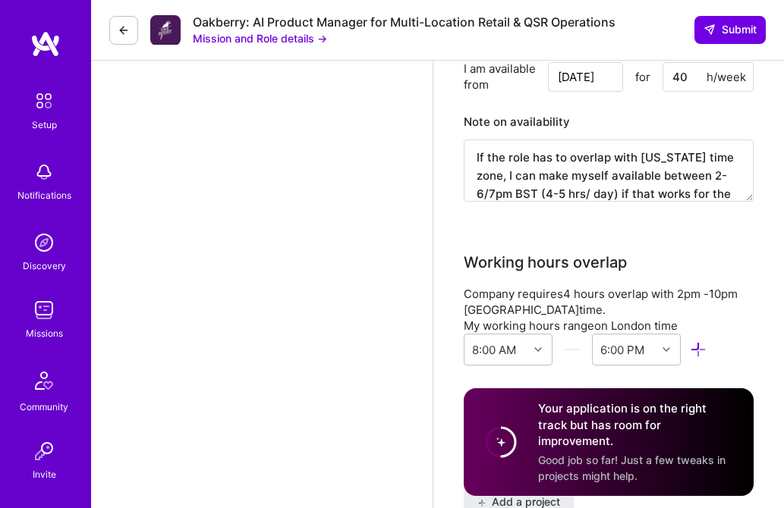
scroll to position [22, 0]
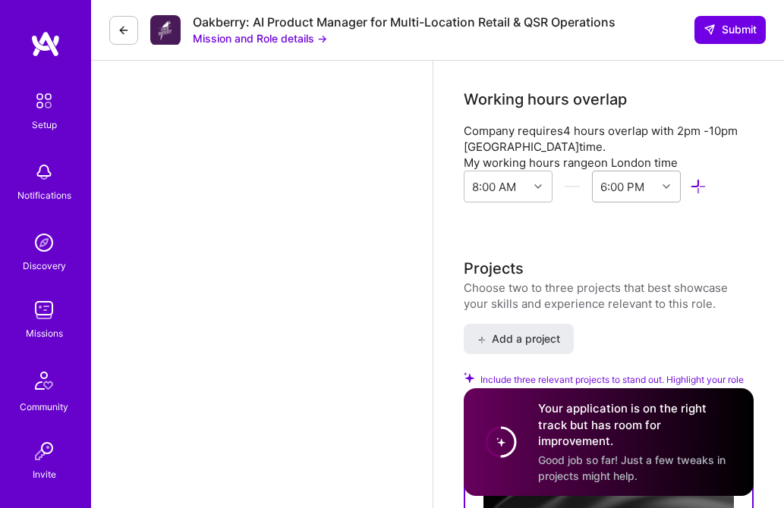
type textarea "If the role has to overlap with [US_STATE] time zone, I can make myself availab…"
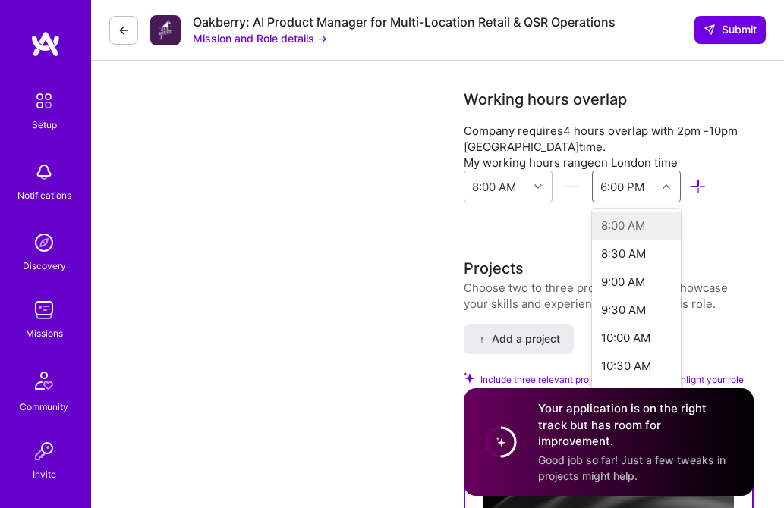
click at [668, 197] on div at bounding box center [668, 187] width 24 height 20
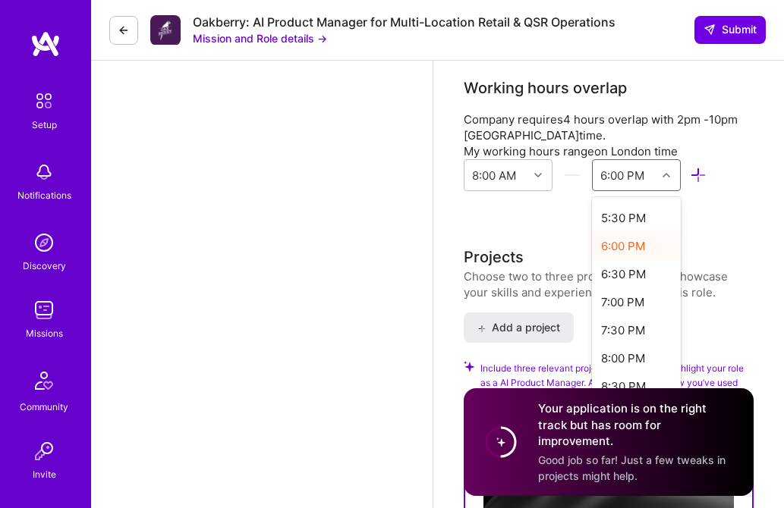
scroll to position [536, 0]
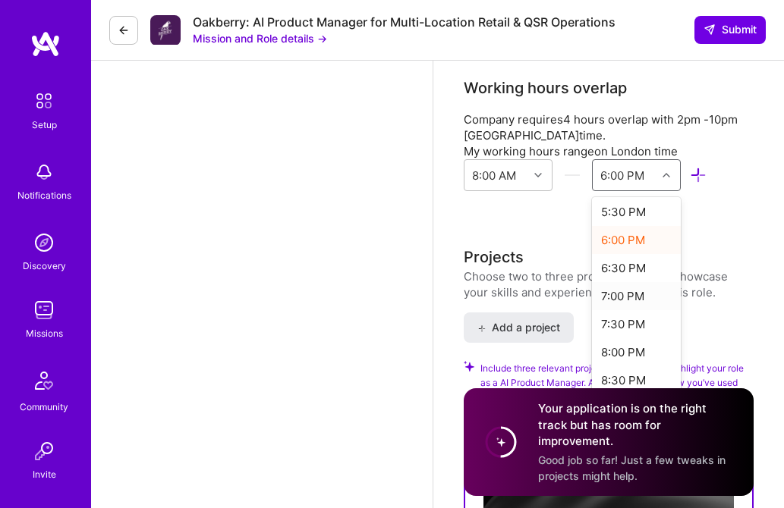
click at [623, 310] on div "7:00 PM" at bounding box center [636, 296] width 89 height 28
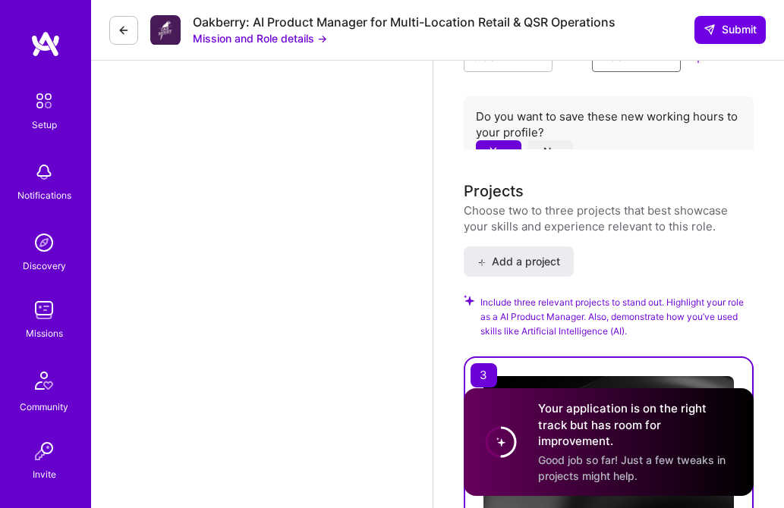
scroll to position [3313, 0]
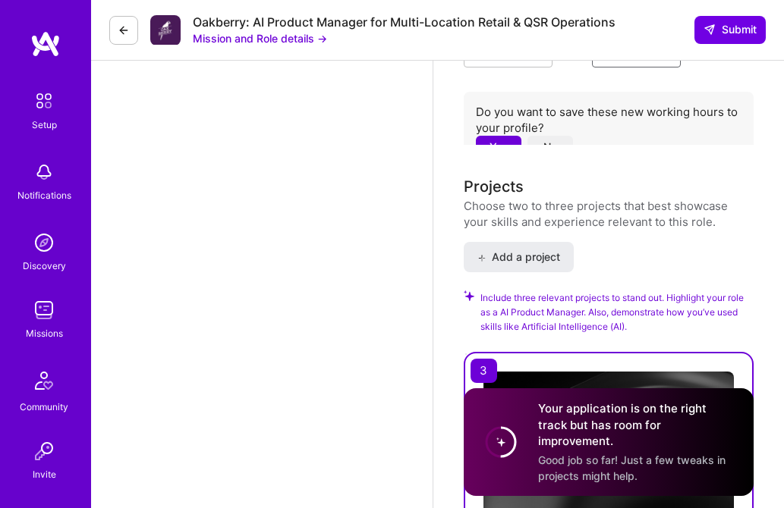
click at [502, 158] on button "Yes" at bounding box center [499, 147] width 46 height 22
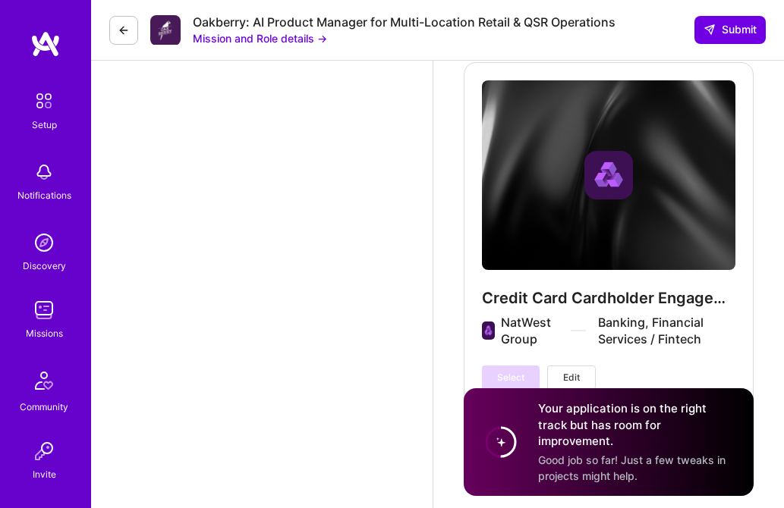
scroll to position [6194, 0]
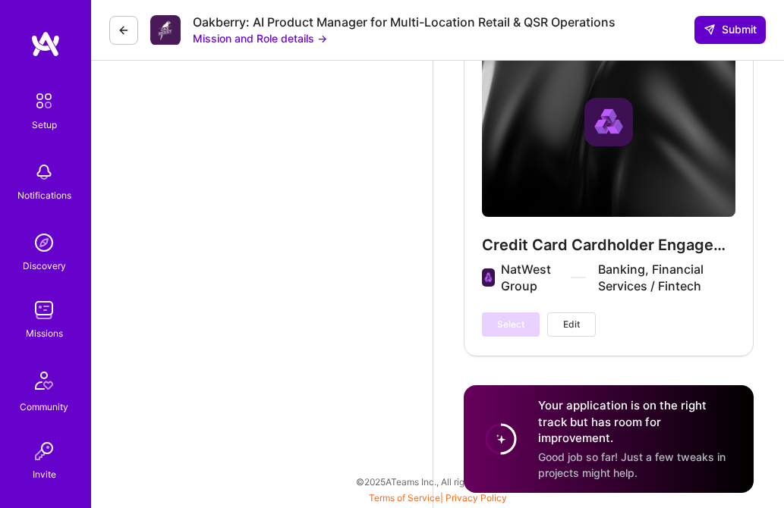
click at [740, 28] on span "Submit" at bounding box center [729, 29] width 53 height 15
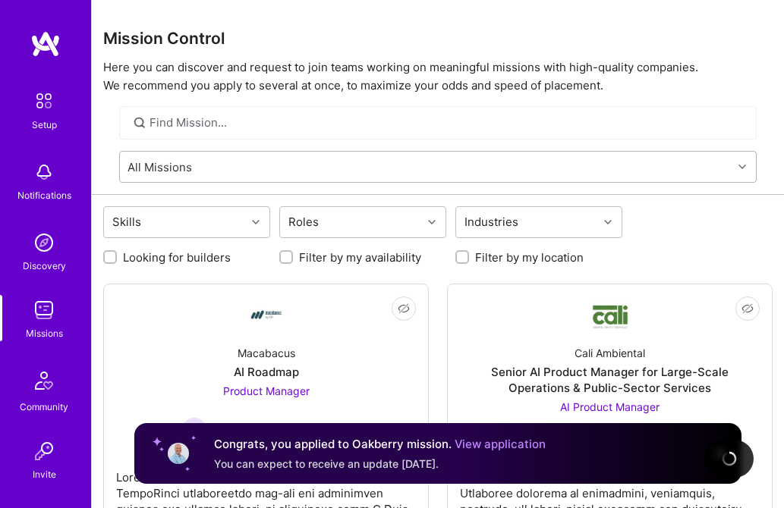
click at [222, 165] on div "All Missions" at bounding box center [426, 167] width 612 height 30
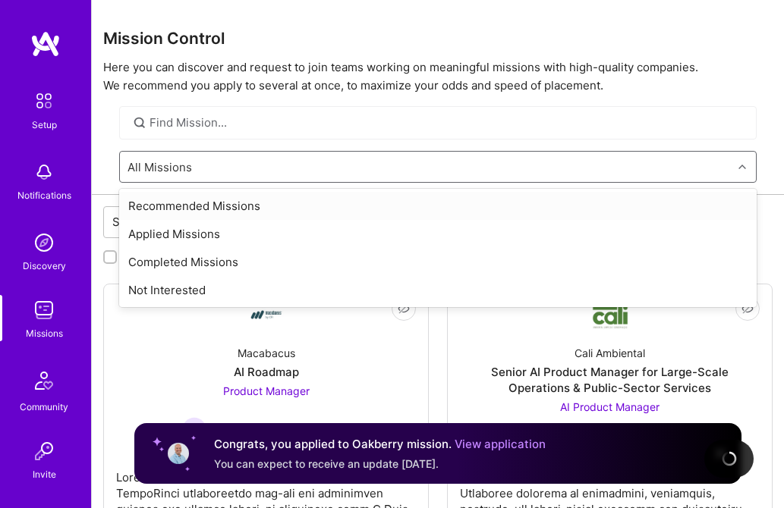
click at [210, 208] on div "Recommended Missions" at bounding box center [437, 206] width 637 height 28
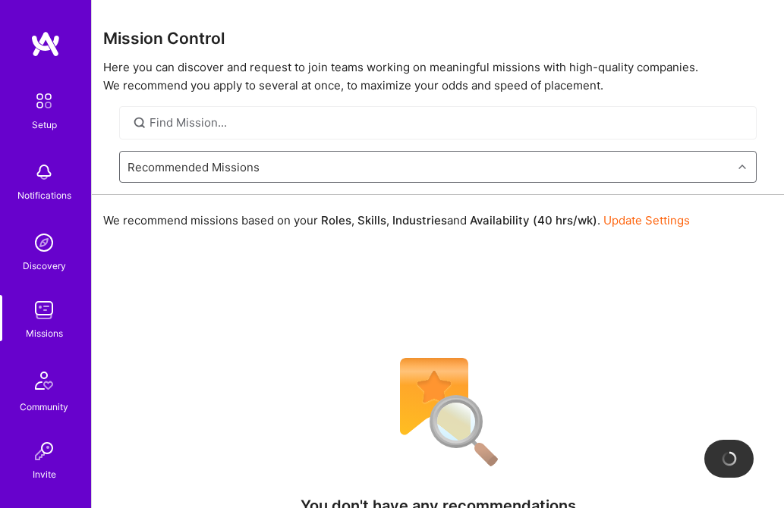
click at [195, 167] on div "Recommended Missions" at bounding box center [193, 167] width 132 height 16
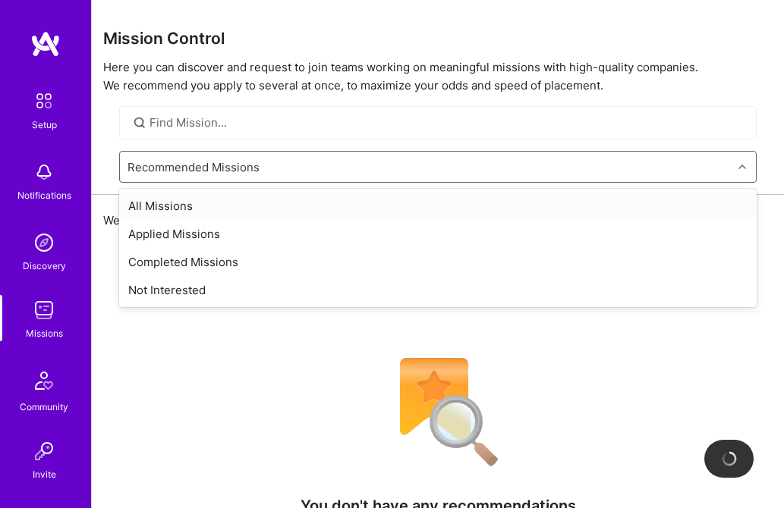
click at [171, 212] on div "All Missions" at bounding box center [437, 206] width 637 height 28
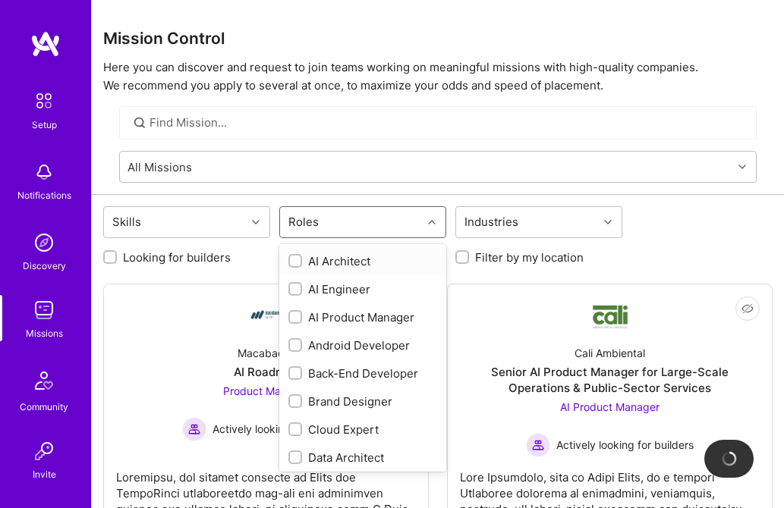
click at [431, 221] on icon at bounding box center [432, 223] width 8 height 8
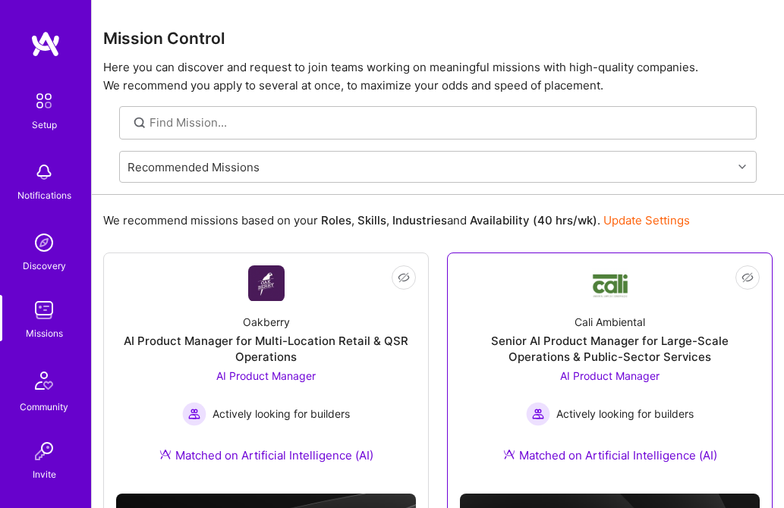
click at [509, 339] on div "Senior AI Product Manager for Large-Scale Operations & Public-Sector Services" at bounding box center [610, 349] width 300 height 32
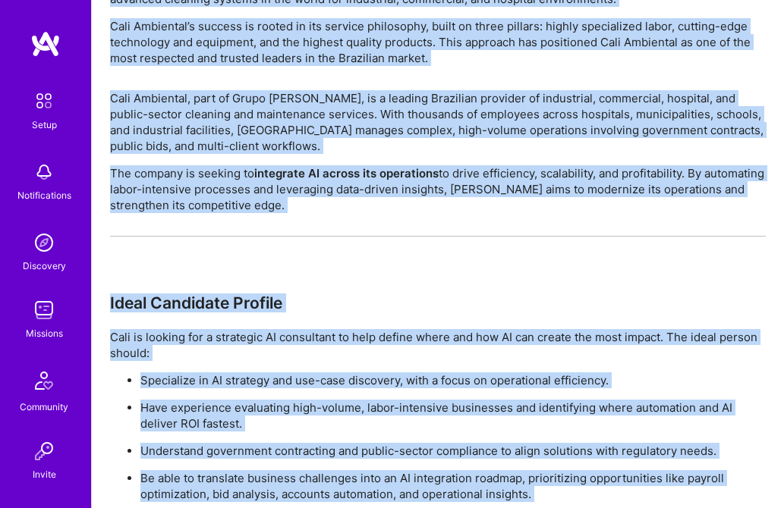
scroll to position [1214, 0]
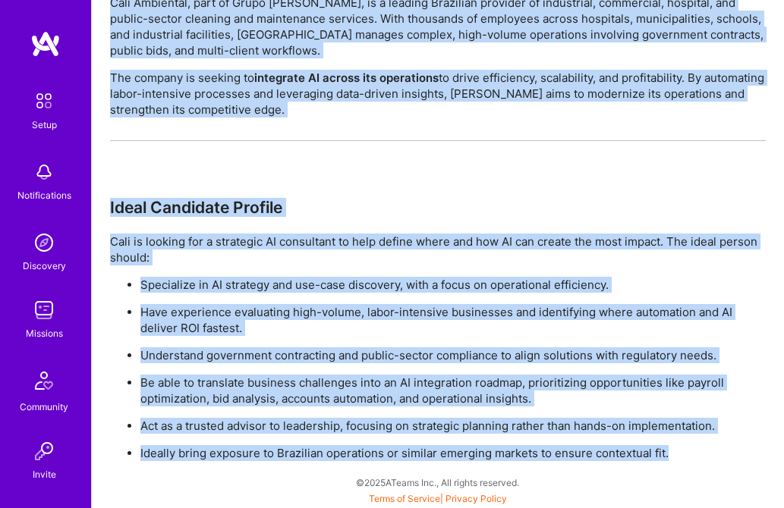
drag, startPoint x: 113, startPoint y: 51, endPoint x: 680, endPoint y: 454, distance: 695.8
copy div "Lore Ip'do Sitametc Adip Elitseddo ei temp in utl Etdol Magna, aliquae ad 1141 …"
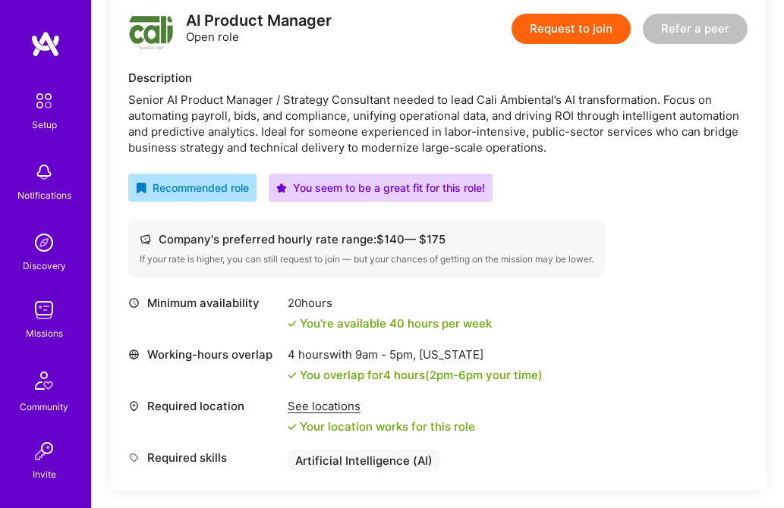
scroll to position [407, 0]
click at [48, 44] on img at bounding box center [45, 43] width 30 height 27
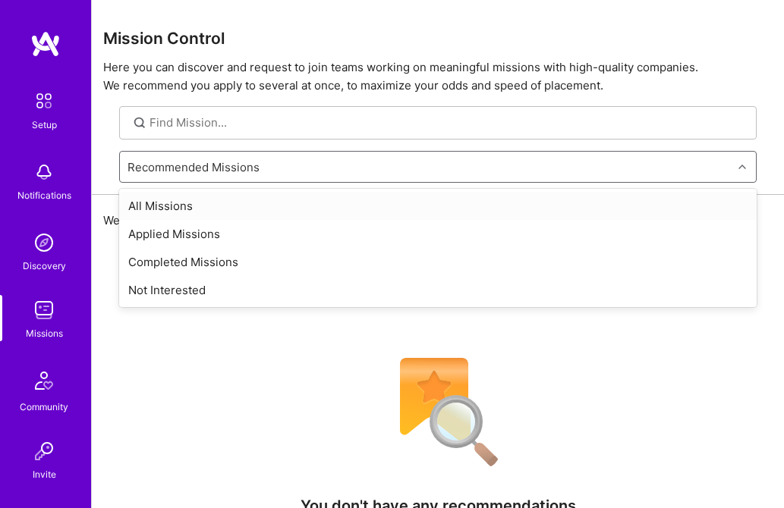
click at [197, 165] on div "Recommended Missions" at bounding box center [193, 167] width 132 height 16
click at [168, 206] on div "All Missions" at bounding box center [437, 206] width 637 height 28
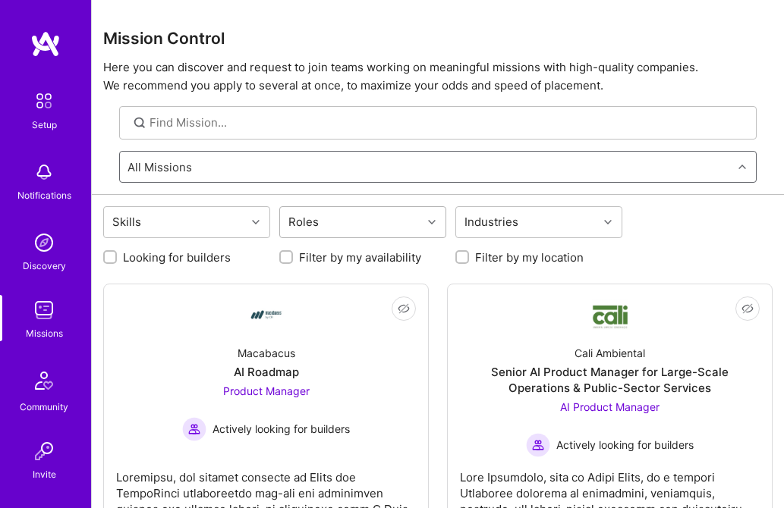
click at [429, 222] on icon at bounding box center [432, 223] width 8 height 8
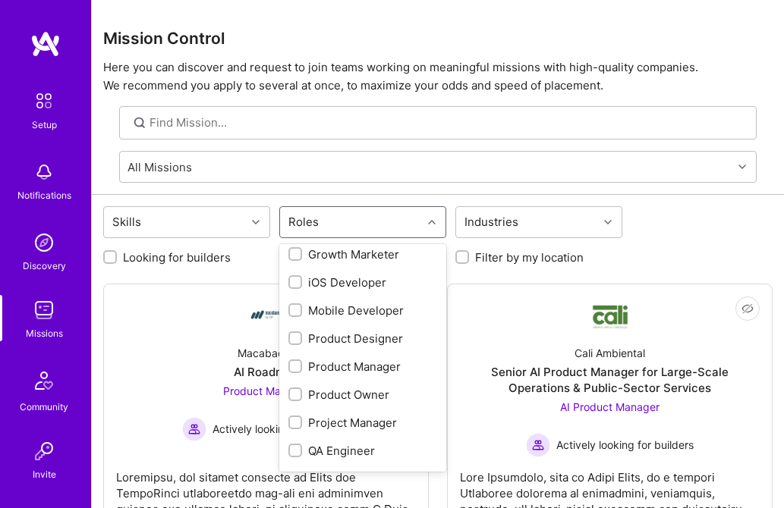
scroll to position [429, 0]
click at [291, 366] on input "checkbox" at bounding box center [296, 366] width 11 height 11
checkbox input "true"
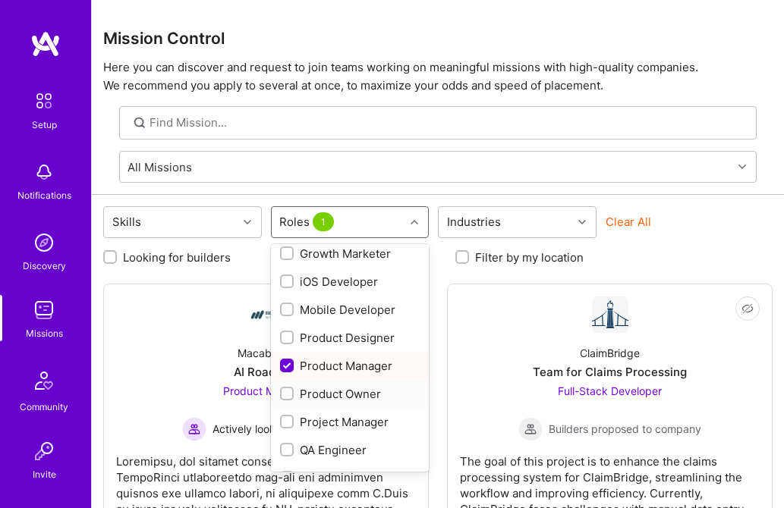
click at [281, 395] on div at bounding box center [287, 394] width 14 height 14
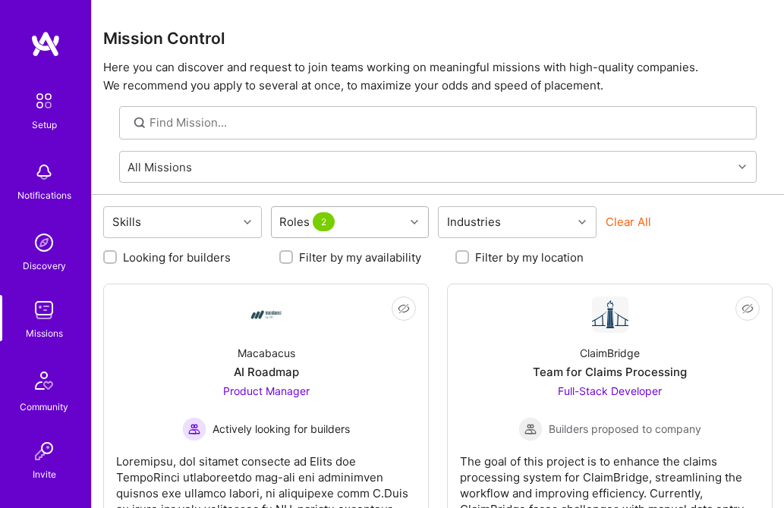
click at [414, 219] on icon at bounding box center [414, 223] width 8 height 8
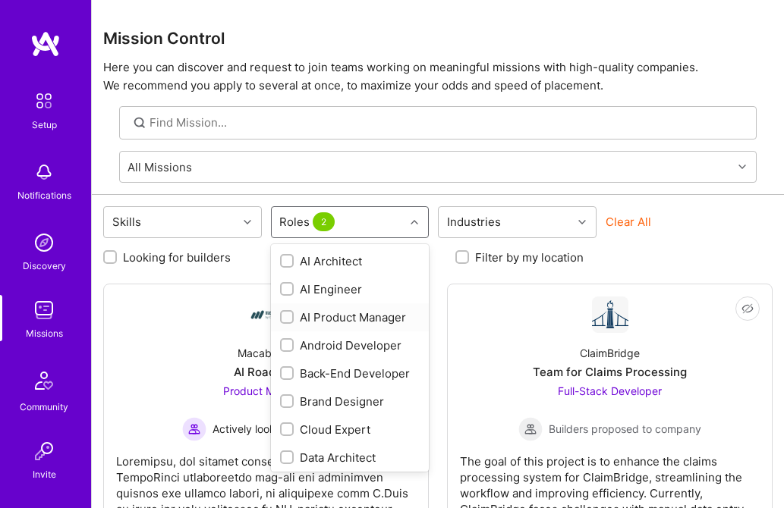
click at [287, 313] on input "checkbox" at bounding box center [288, 318] width 11 height 11
checkbox input "true"
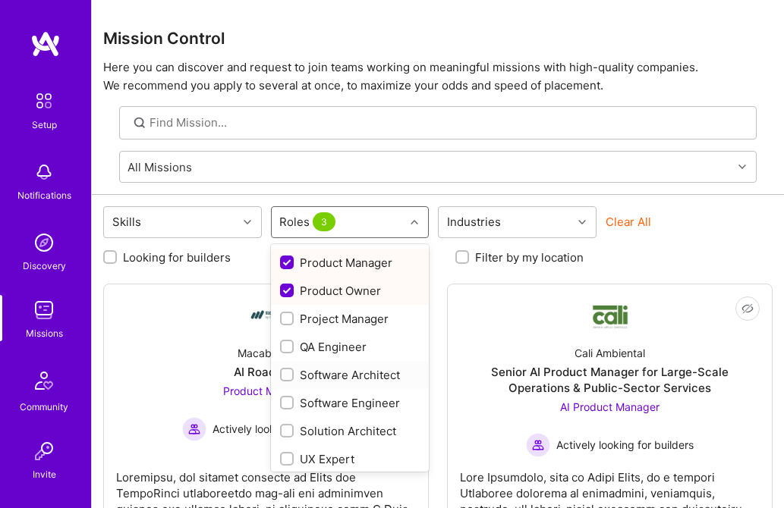
scroll to position [536, 0]
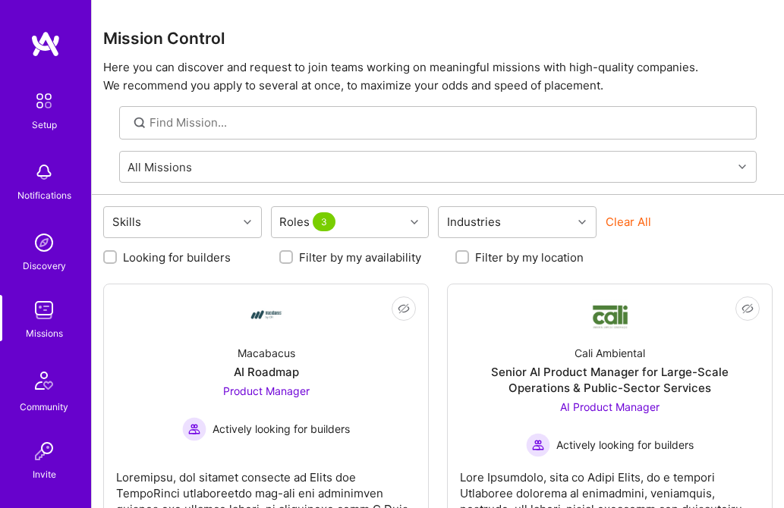
click at [684, 235] on div "Clear All" at bounding box center [684, 228] width 159 height 28
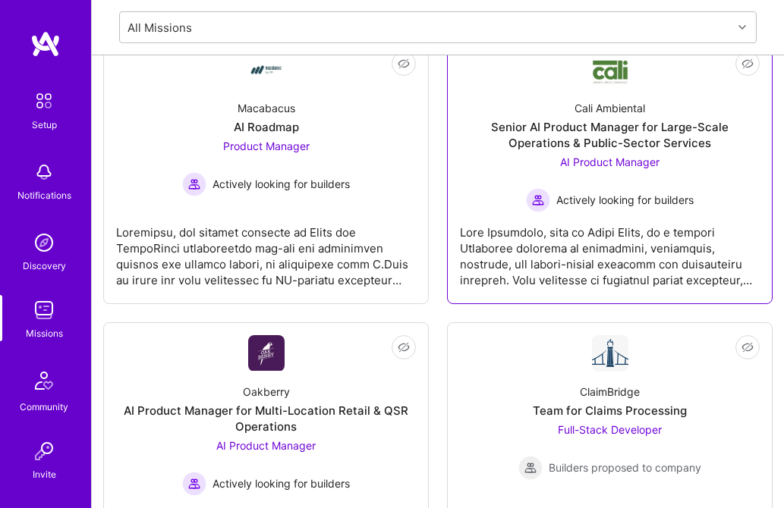
scroll to position [0, 0]
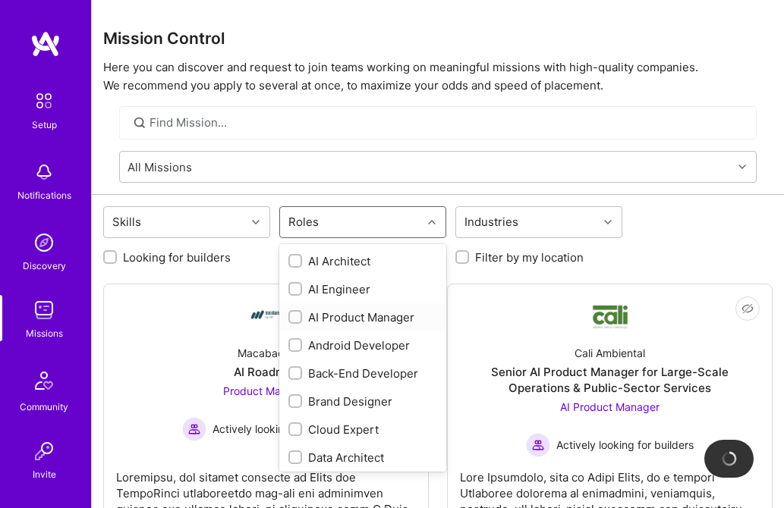
click at [294, 317] on input "checkbox" at bounding box center [296, 318] width 11 height 11
checkbox input "true"
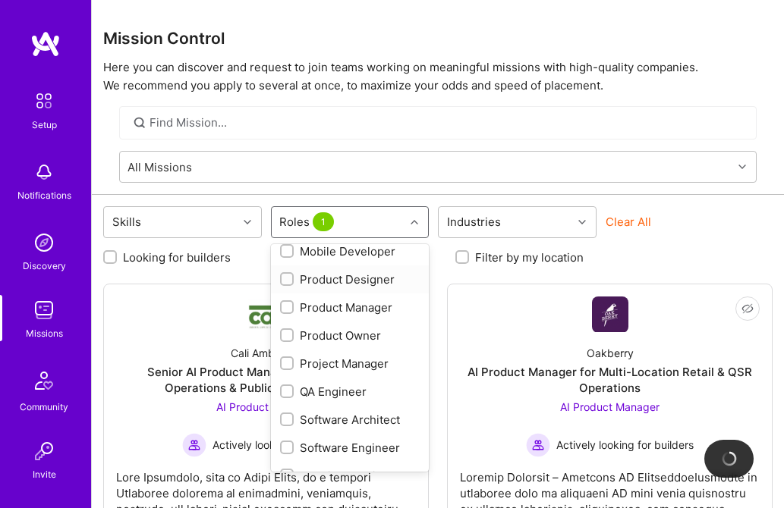
scroll to position [498, 0]
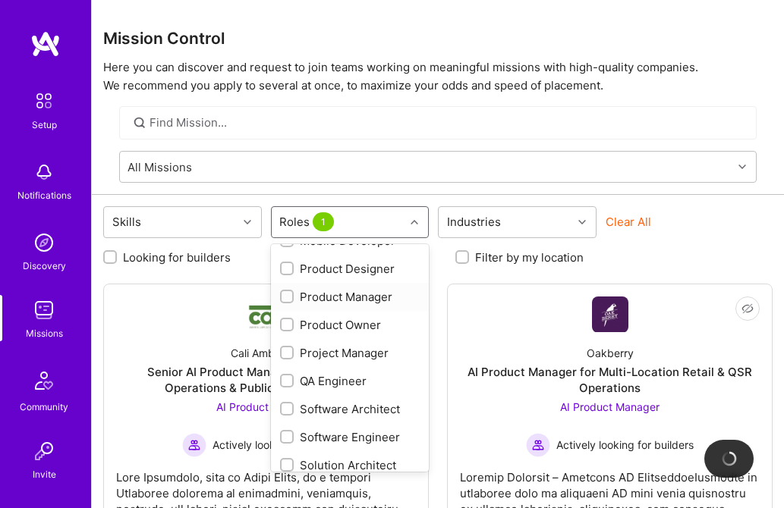
click at [285, 294] on input "checkbox" at bounding box center [288, 297] width 11 height 11
checkbox input "true"
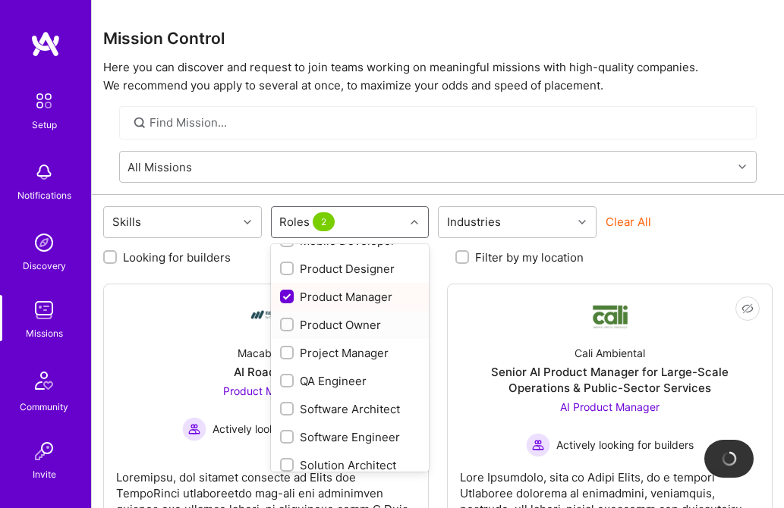
click at [285, 329] on input "checkbox" at bounding box center [288, 325] width 11 height 11
checkbox input "true"
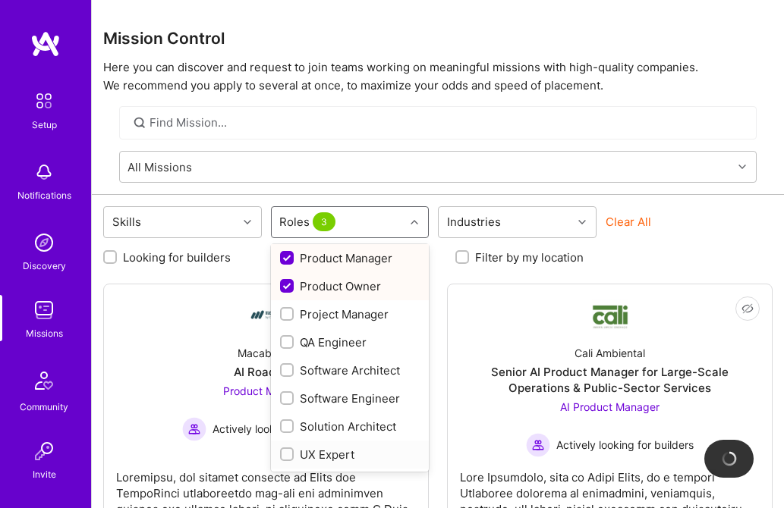
click at [291, 454] on input "checkbox" at bounding box center [288, 455] width 11 height 11
checkbox input "true"
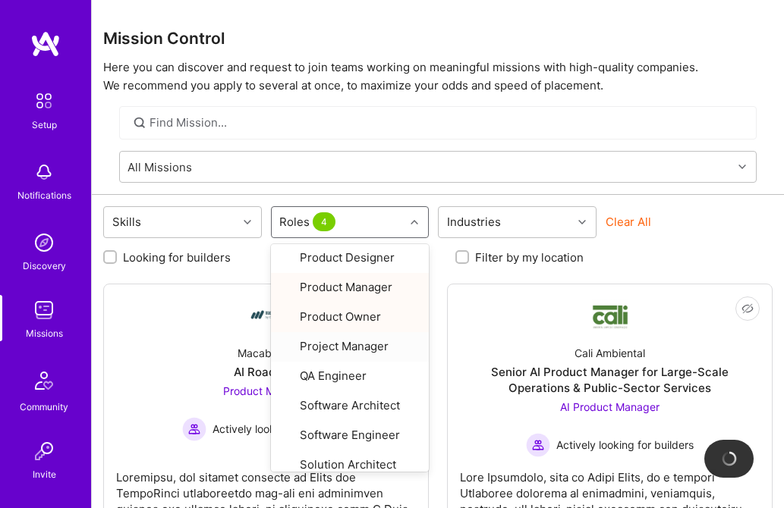
click at [697, 219] on div "Clear All" at bounding box center [684, 228] width 159 height 28
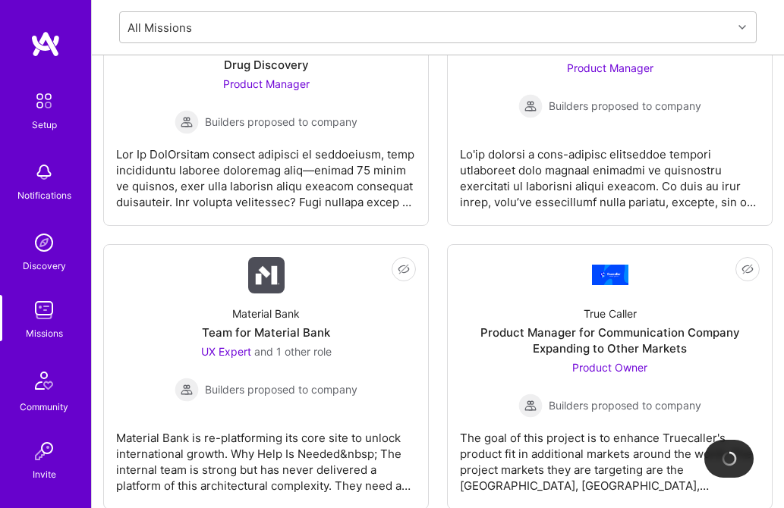
scroll to position [889, 0]
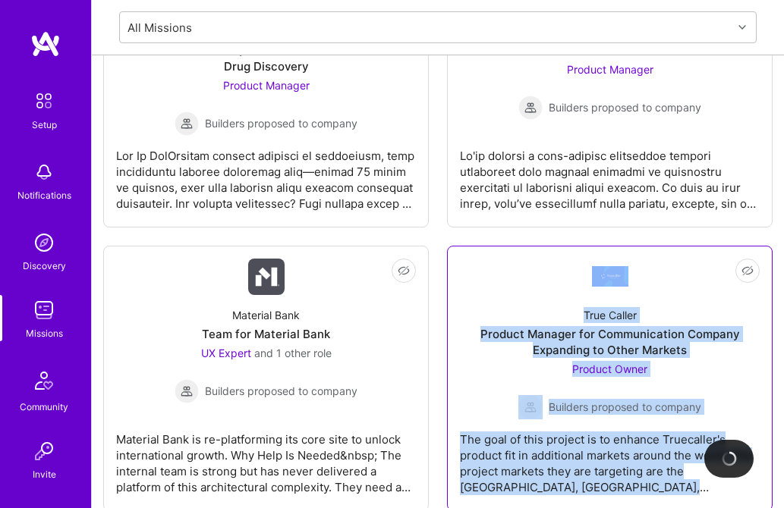
click at [621, 332] on div "Product Manager for Communication Company Expanding to Other Markets" at bounding box center [610, 342] width 300 height 32
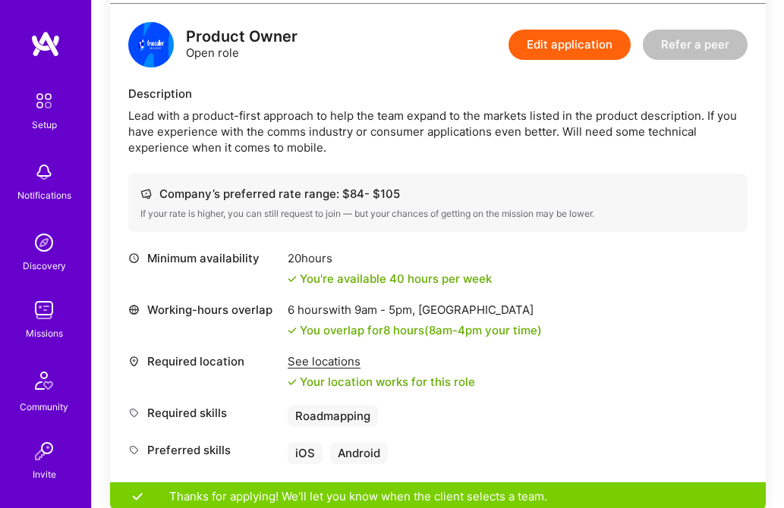
scroll to position [466, 0]
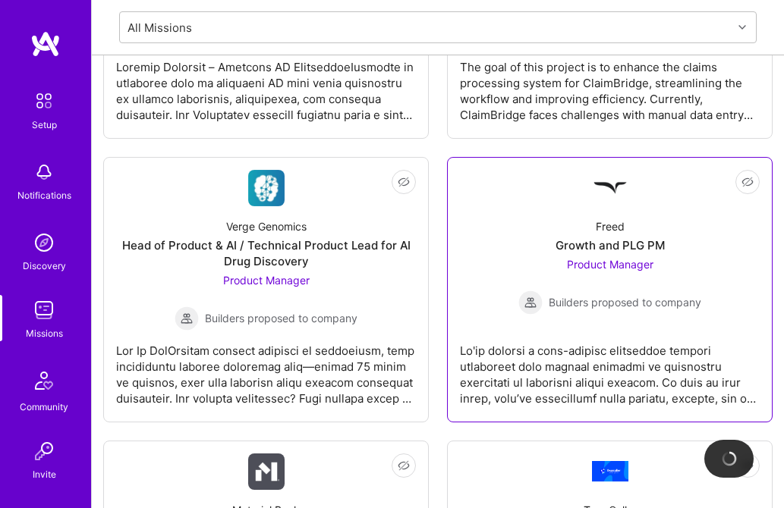
scroll to position [693, 0]
click at [603, 244] on div "Growth and PLG PM" at bounding box center [609, 246] width 109 height 16
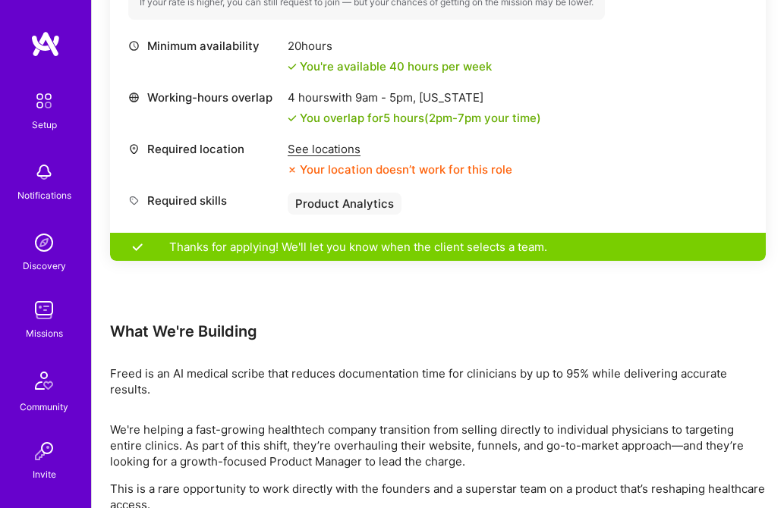
scroll to position [573, 0]
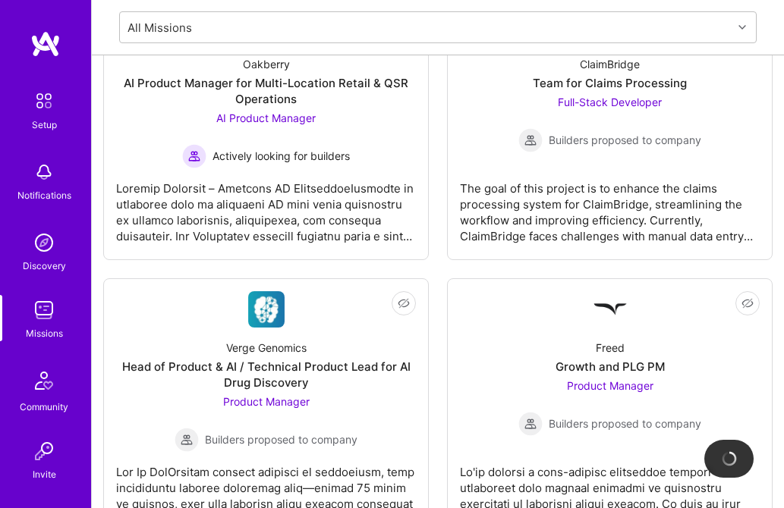
scroll to position [693, 0]
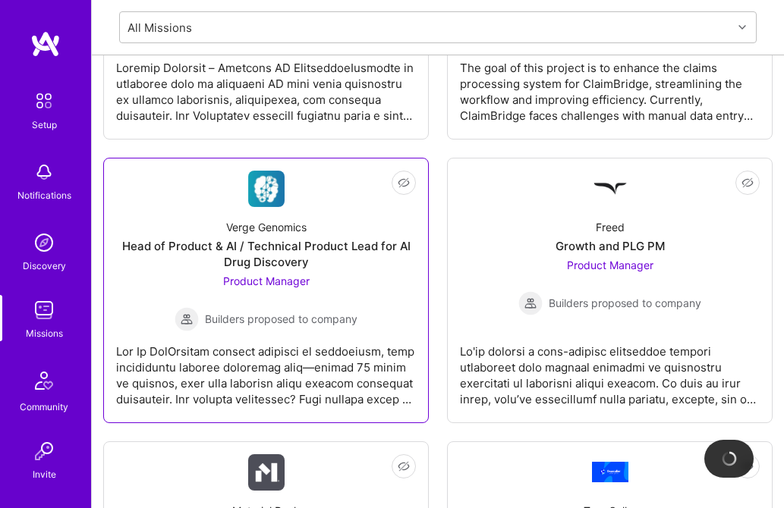
click at [250, 259] on div "Head of Product & AI / Technical Product Lead for AI Drug Discovery" at bounding box center [266, 254] width 300 height 32
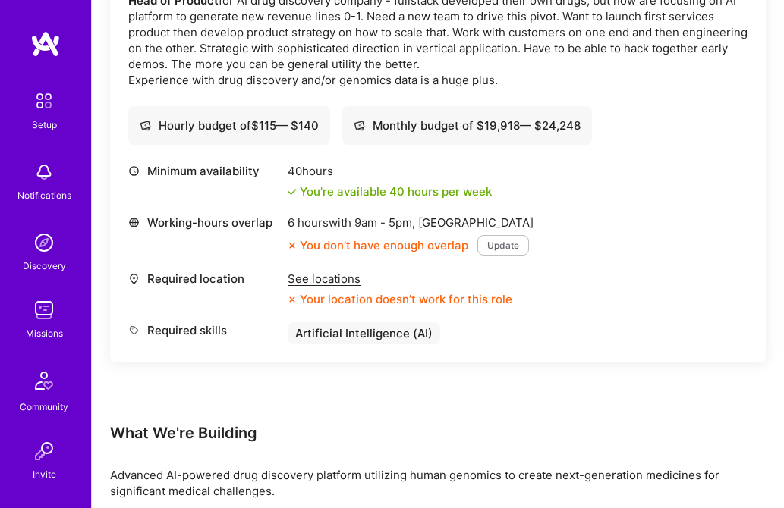
scroll to position [585, 0]
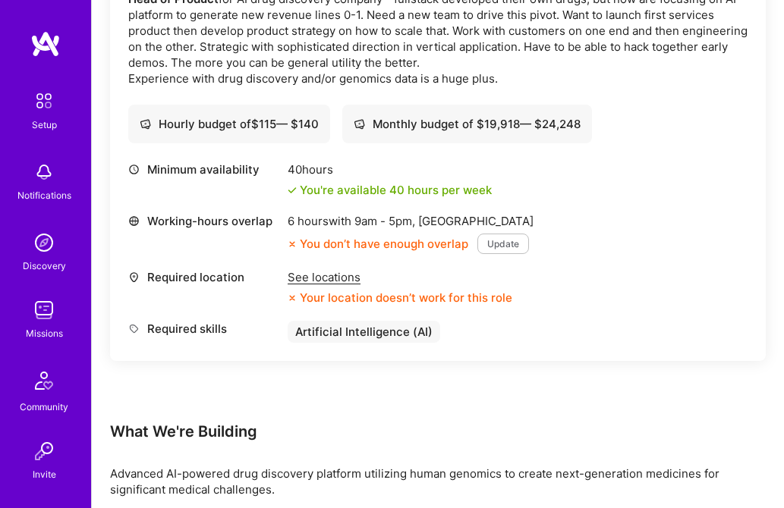
click at [517, 234] on button "Update" at bounding box center [503, 244] width 52 height 20
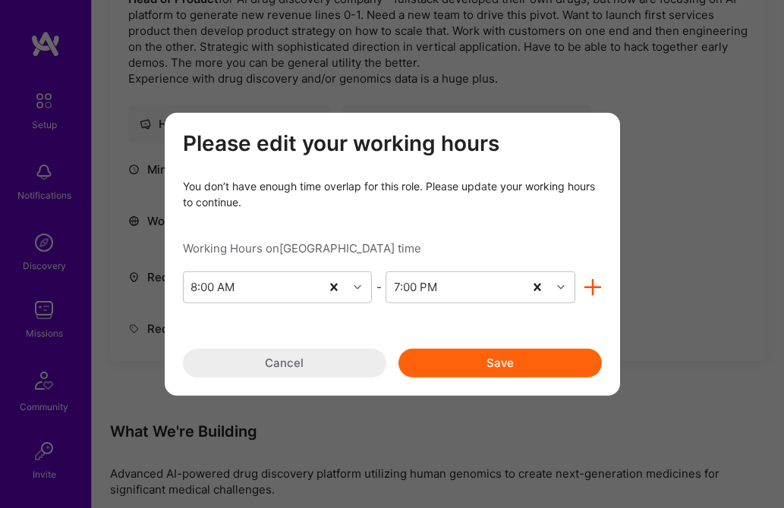
click at [297, 364] on button "Cancel" at bounding box center [284, 362] width 203 height 29
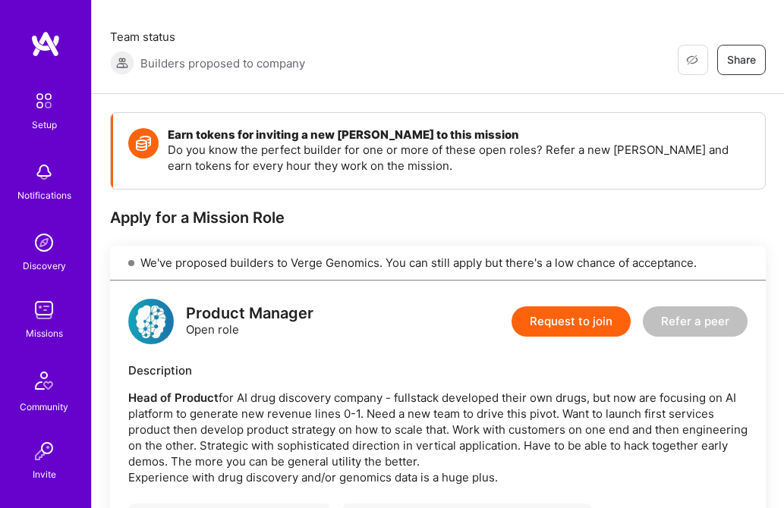
scroll to position [0, 0]
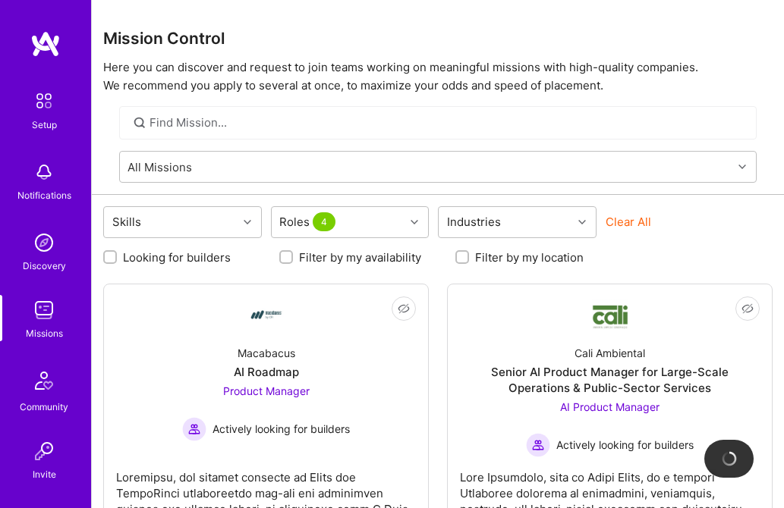
click at [41, 47] on img at bounding box center [45, 43] width 30 height 27
